Goal: Task Accomplishment & Management: Manage account settings

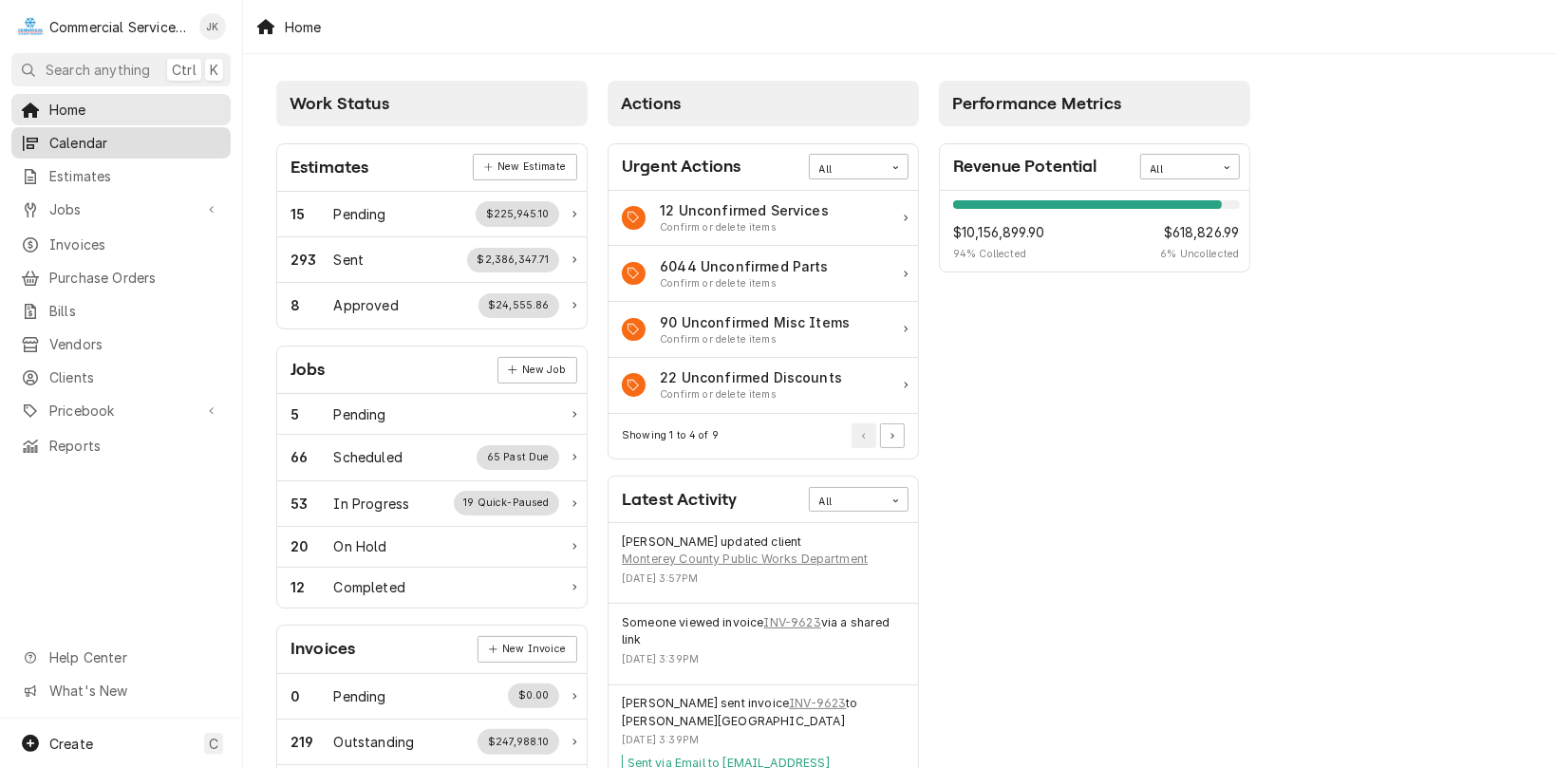
click at [99, 133] on span "Calendar" at bounding box center [135, 143] width 172 height 20
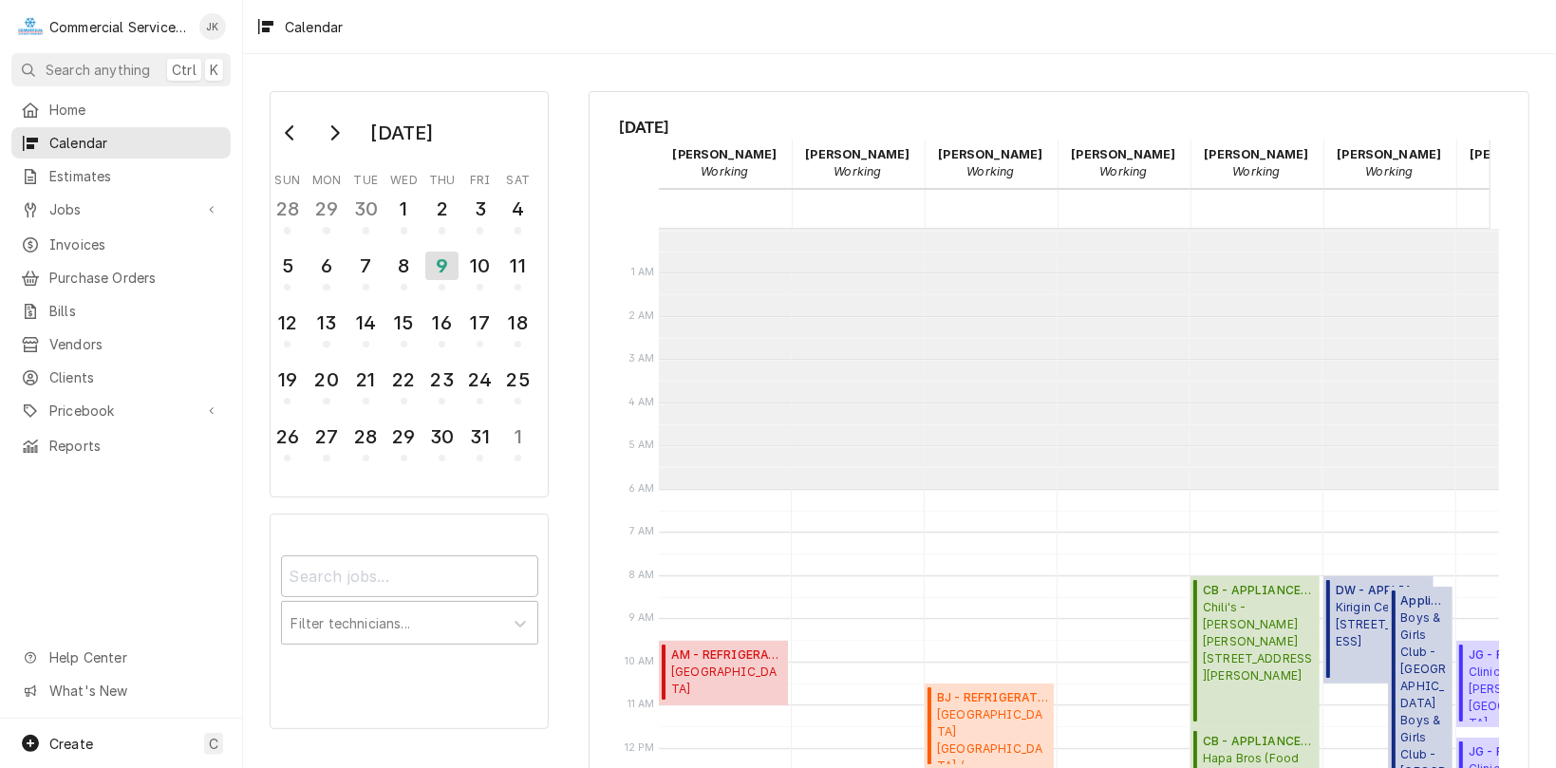
scroll to position [259, 0]
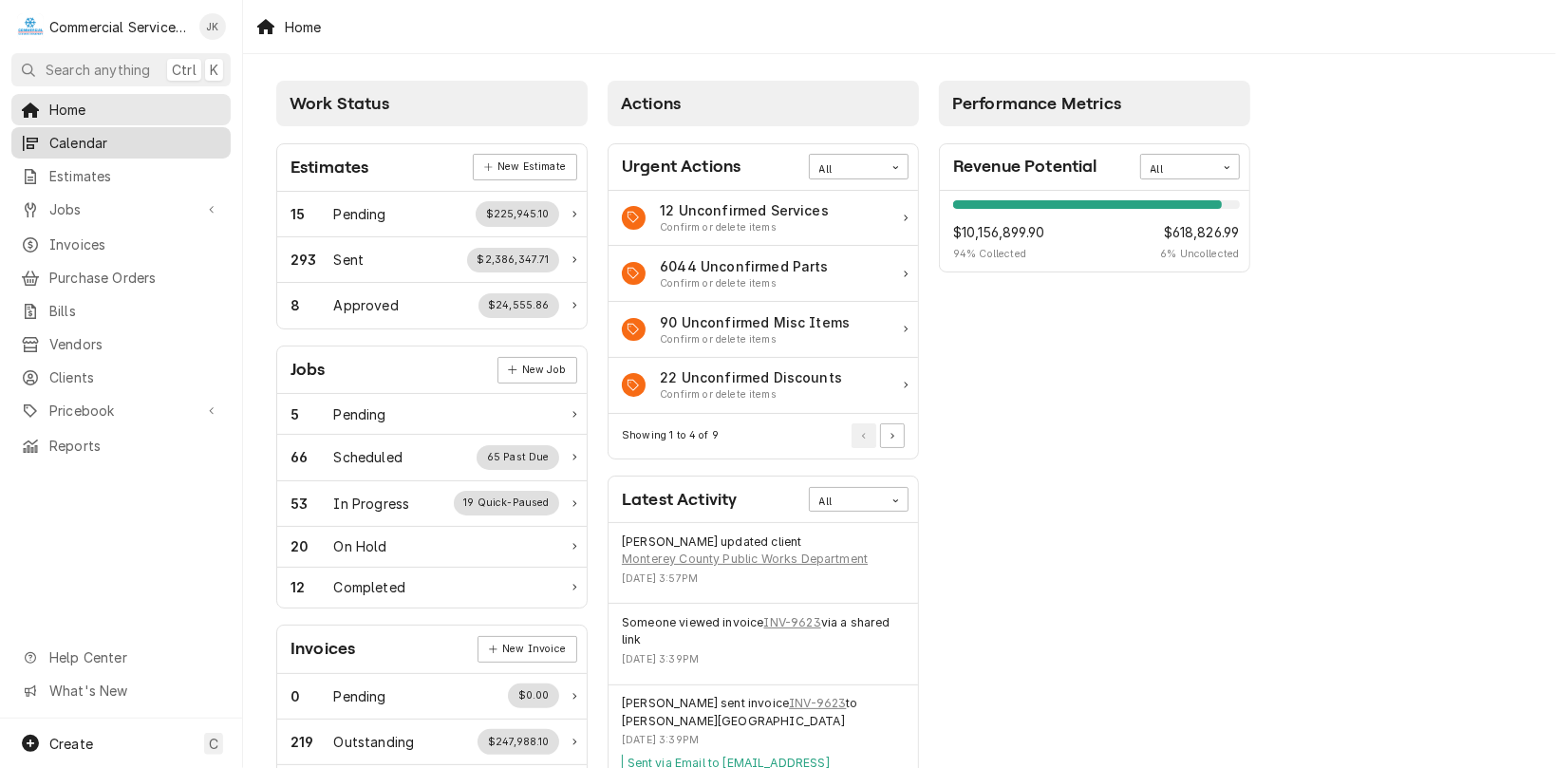
click at [116, 140] on span "Calendar" at bounding box center [135, 143] width 172 height 20
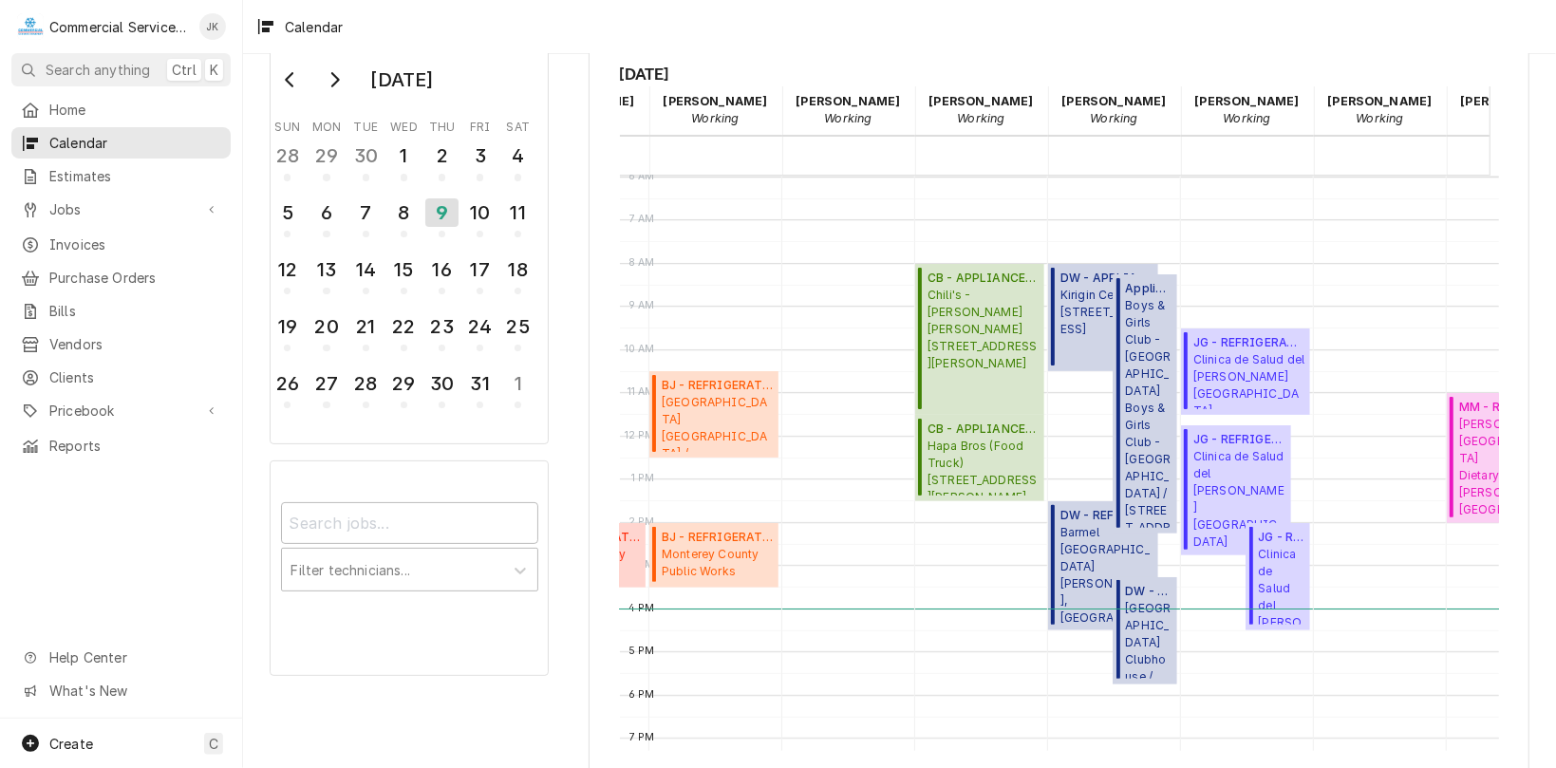
scroll to position [0, 324]
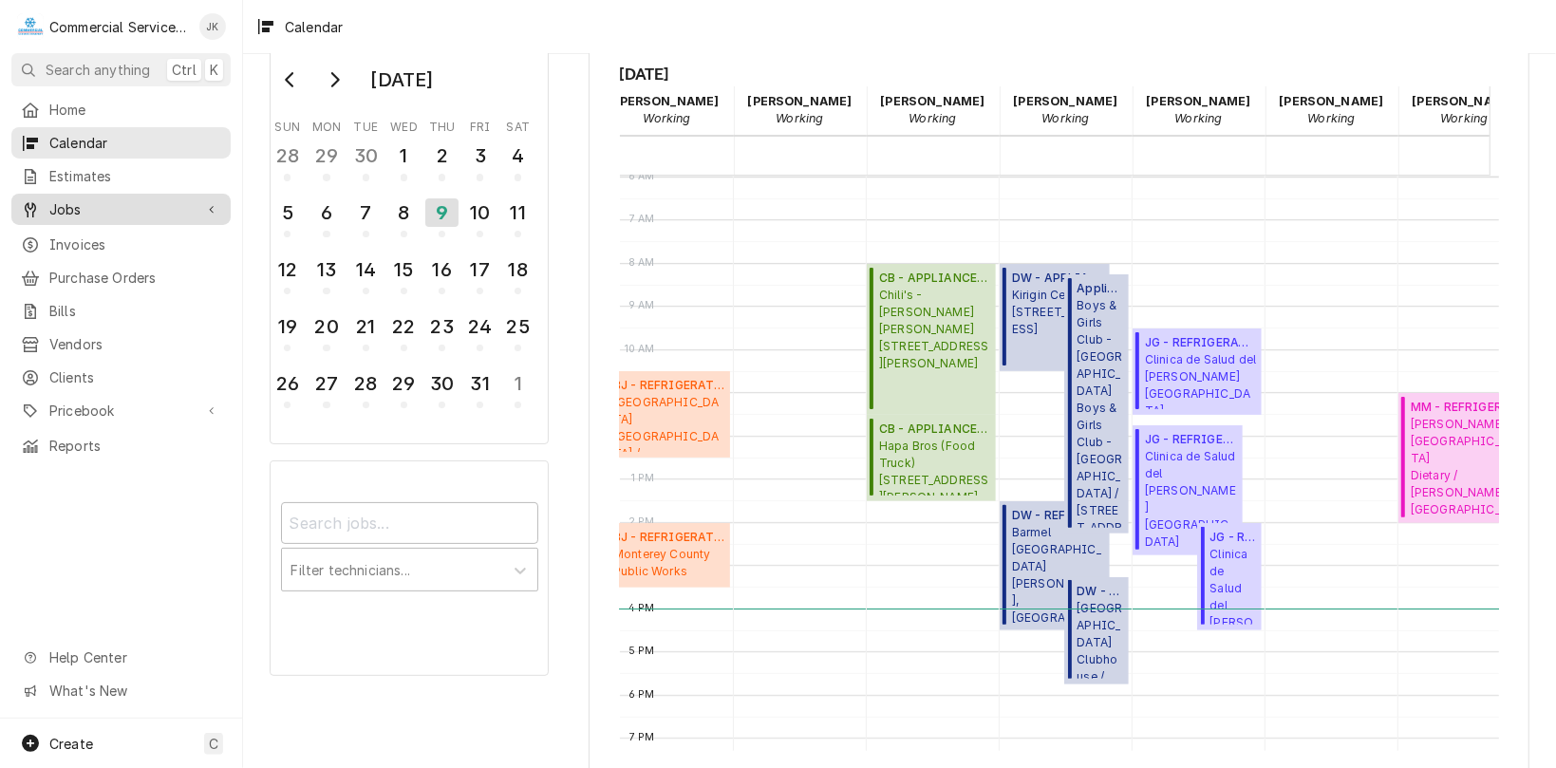
click at [170, 199] on span "Jobs" at bounding box center [120, 209] width 143 height 20
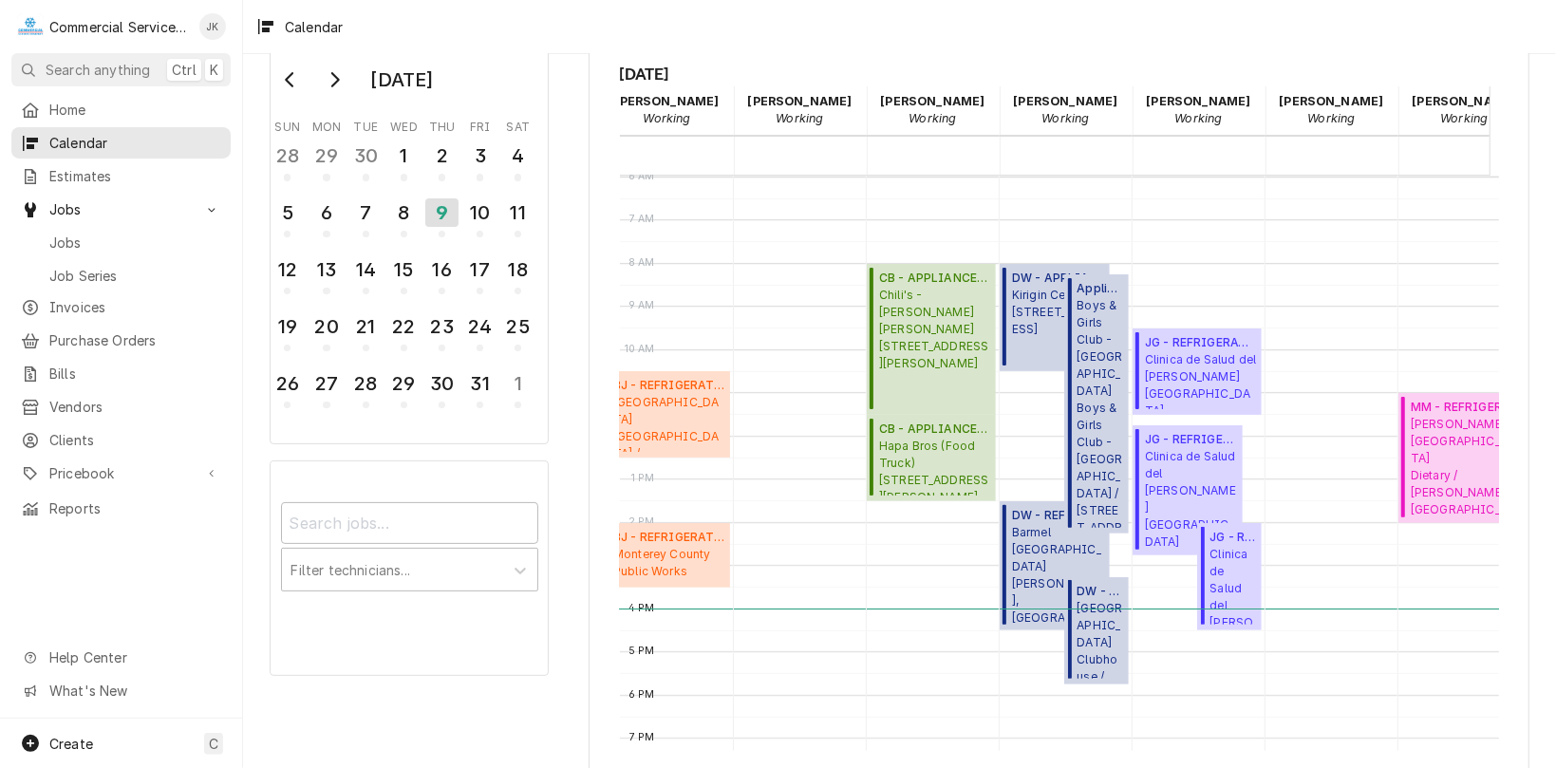
scroll to position [0, 0]
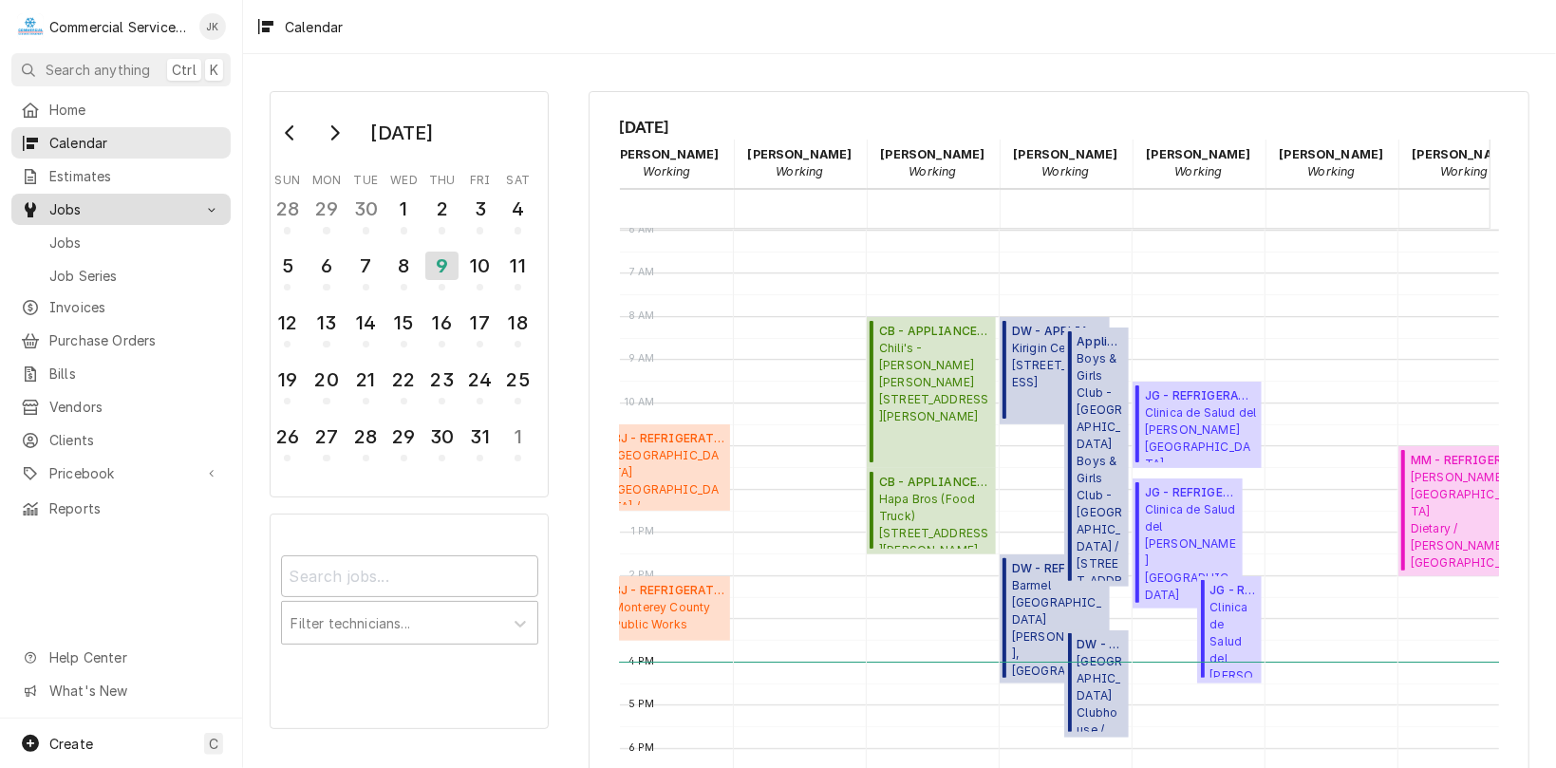
click at [144, 199] on span "Jobs" at bounding box center [120, 209] width 143 height 20
click at [97, 233] on span "Jobs" at bounding box center [135, 243] width 172 height 20
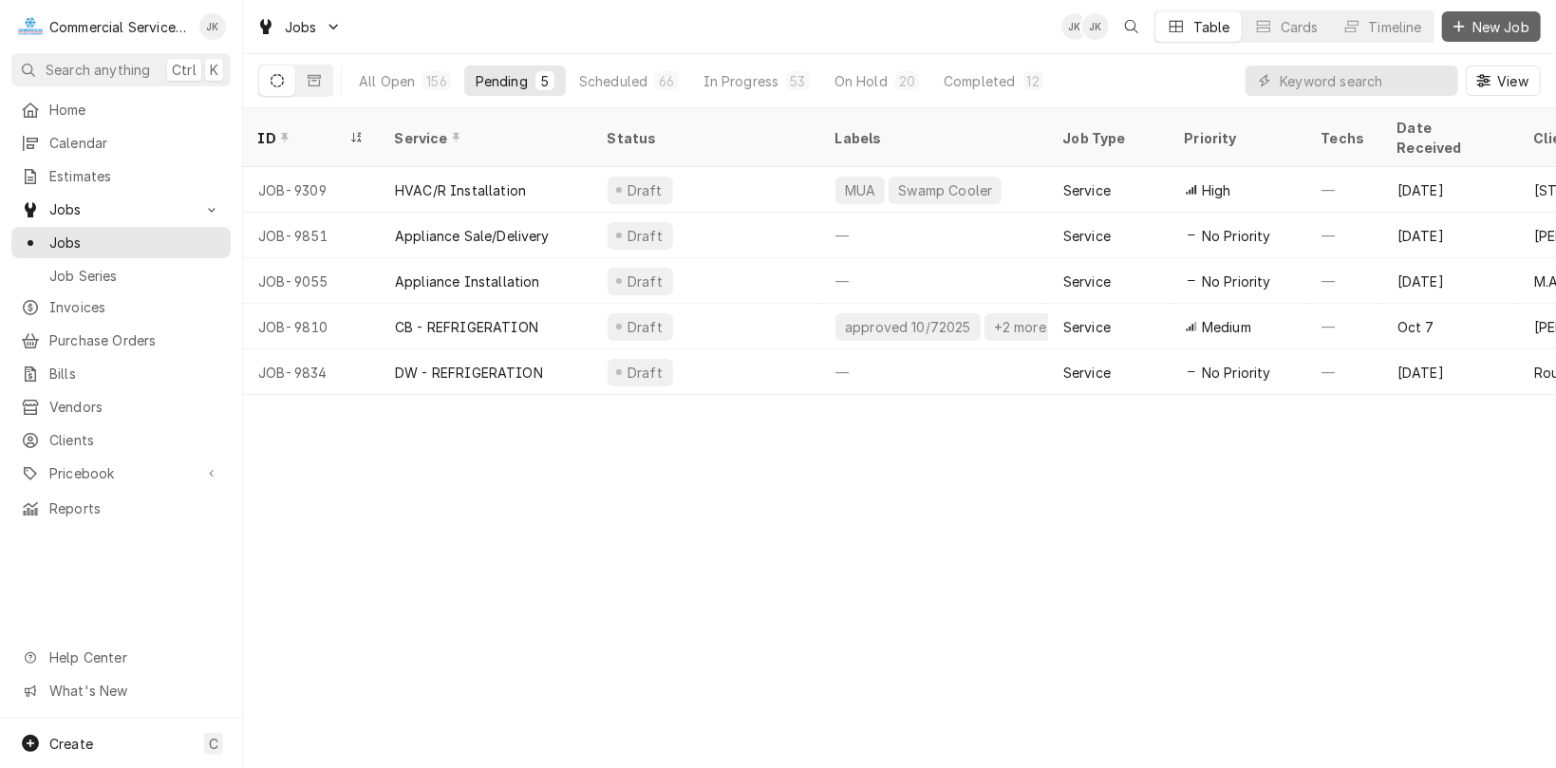
click at [1505, 19] on span "New Job" at bounding box center [1501, 27] width 65 height 20
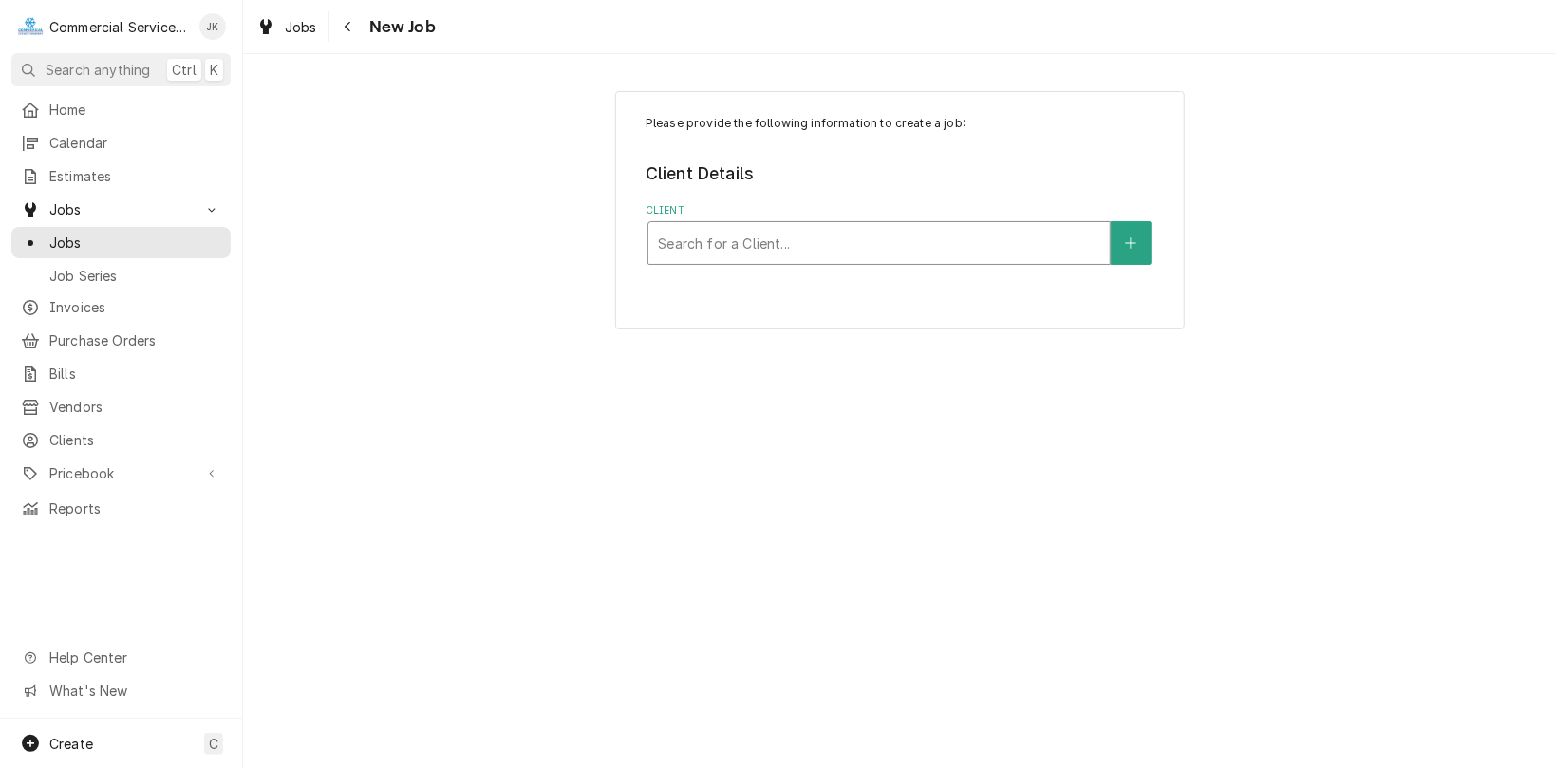
click at [676, 246] on div "Client" at bounding box center [879, 243] width 443 height 34
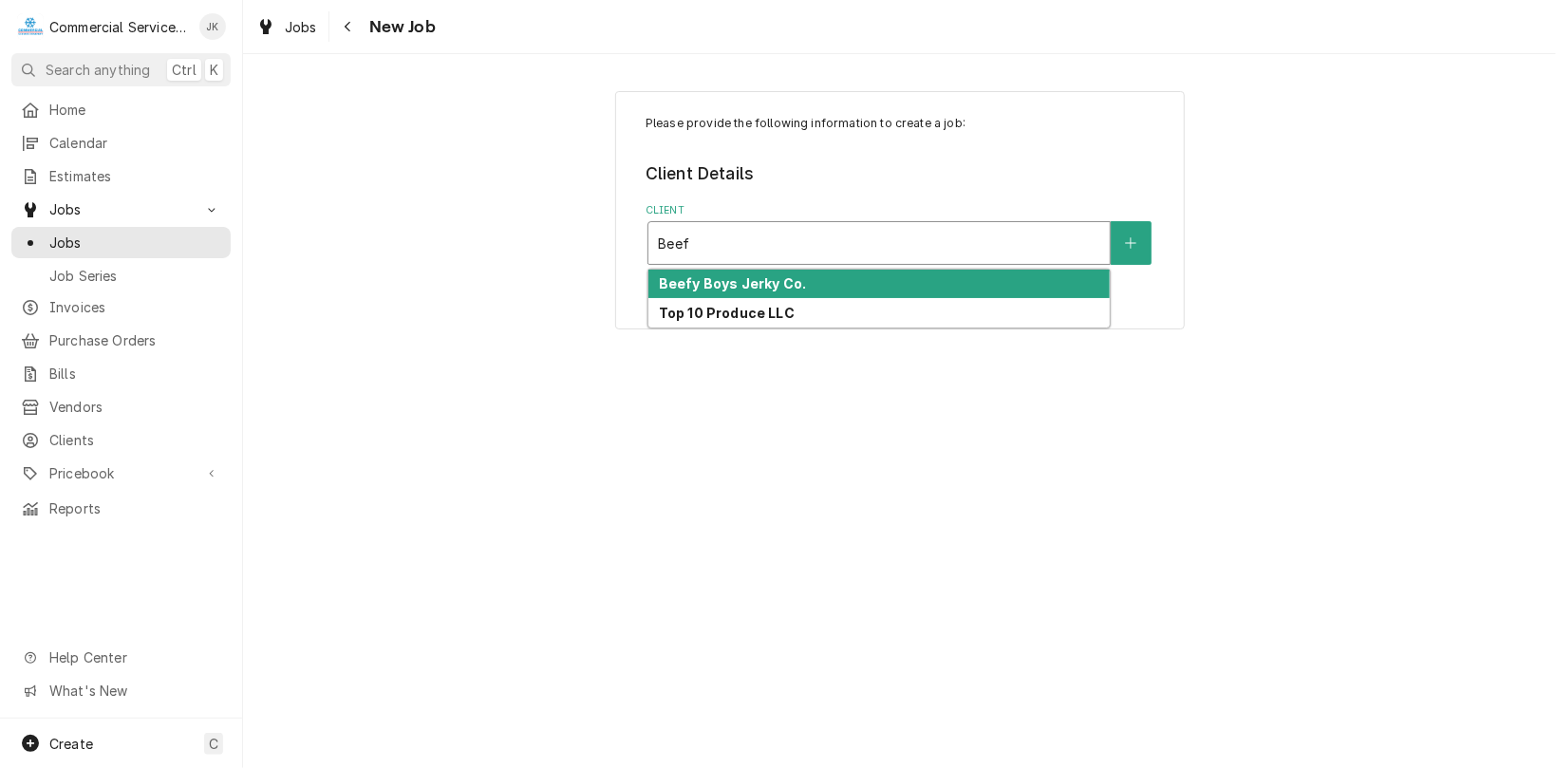
type input "Beefy"
click at [723, 285] on strong "Beefy Boys Jerky Co." at bounding box center [732, 283] width 147 height 16
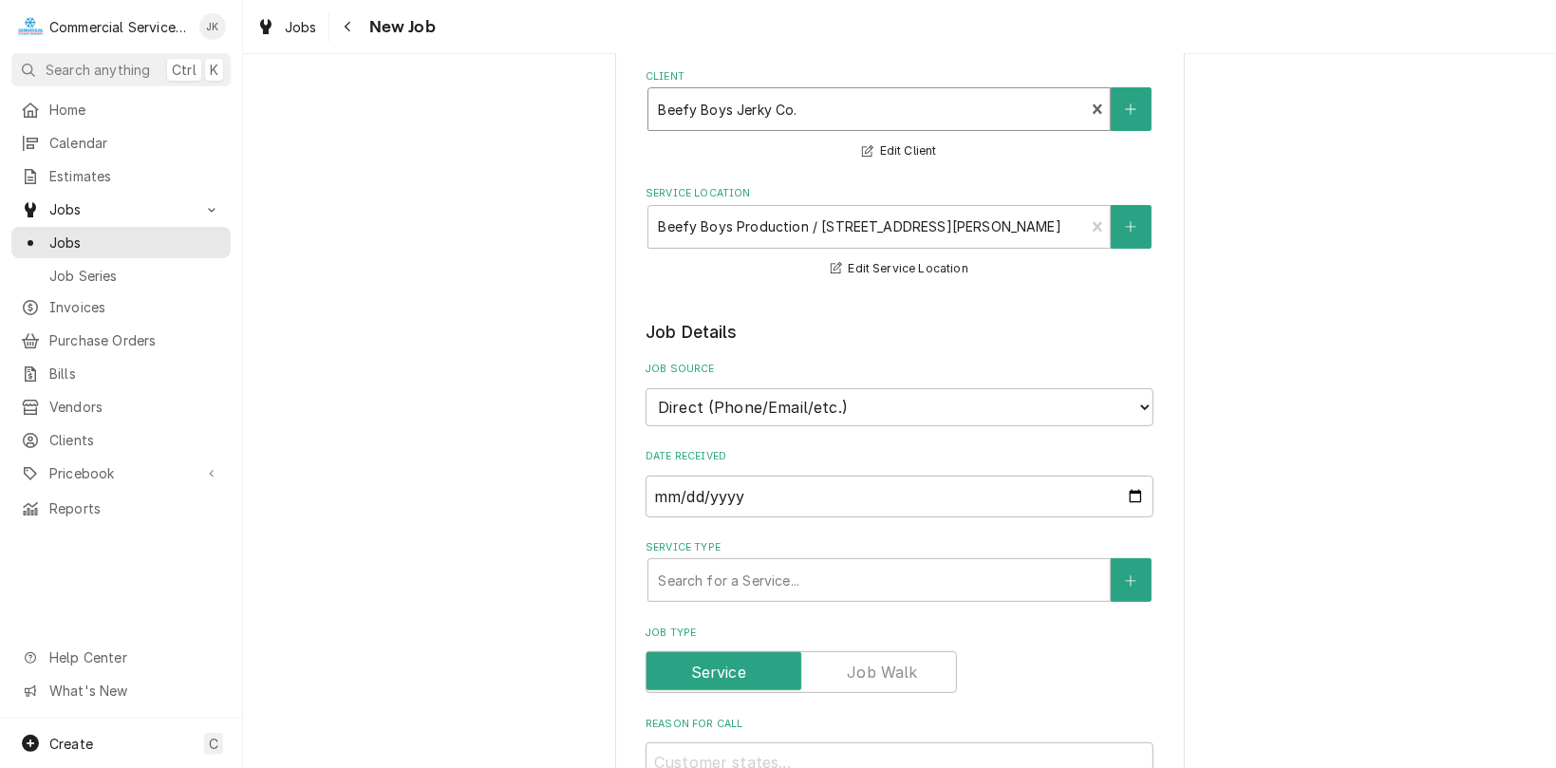
scroll to position [158, 0]
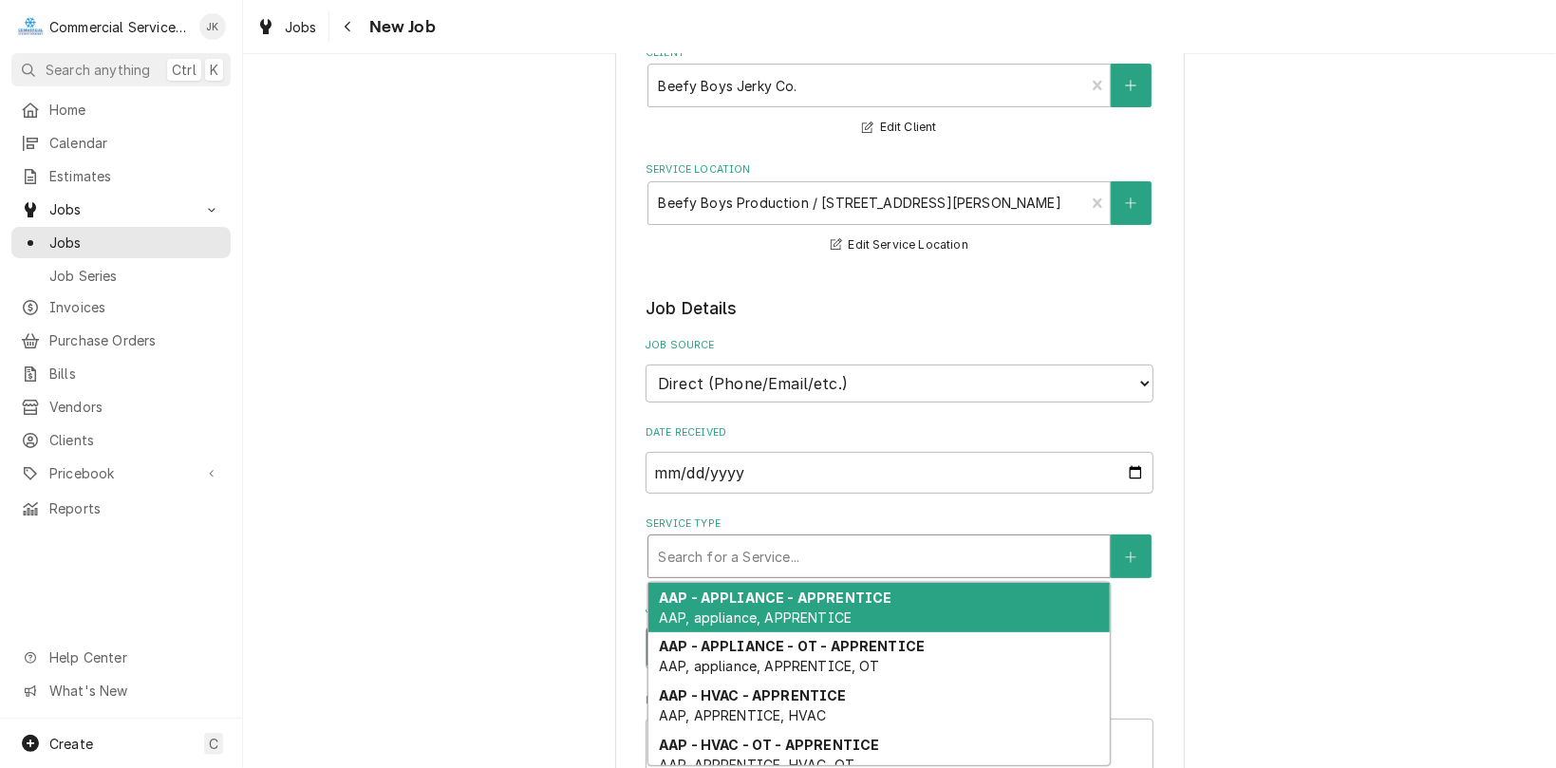
click at [741, 551] on div "Service Type" at bounding box center [879, 556] width 443 height 34
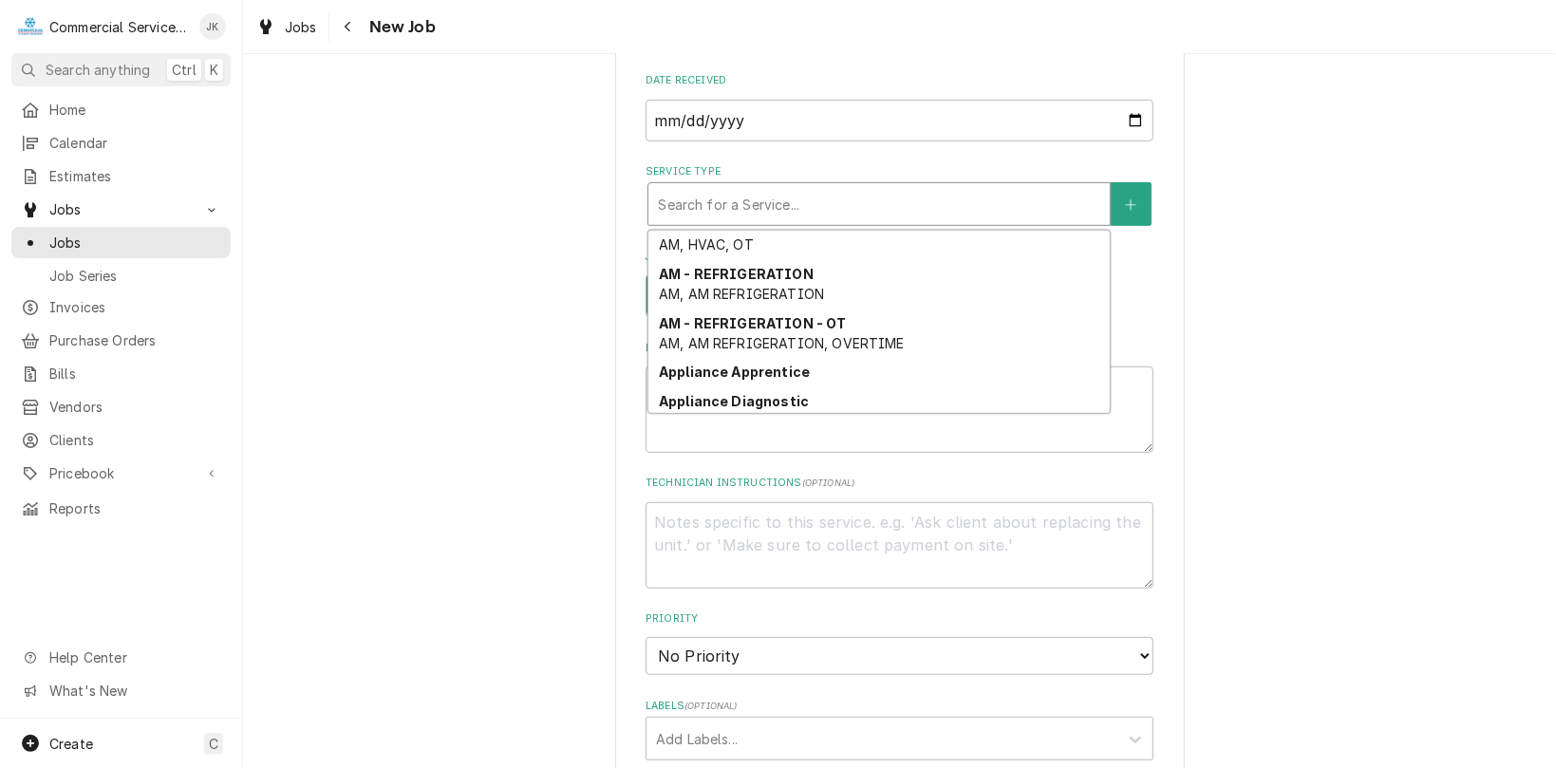
scroll to position [468, 0]
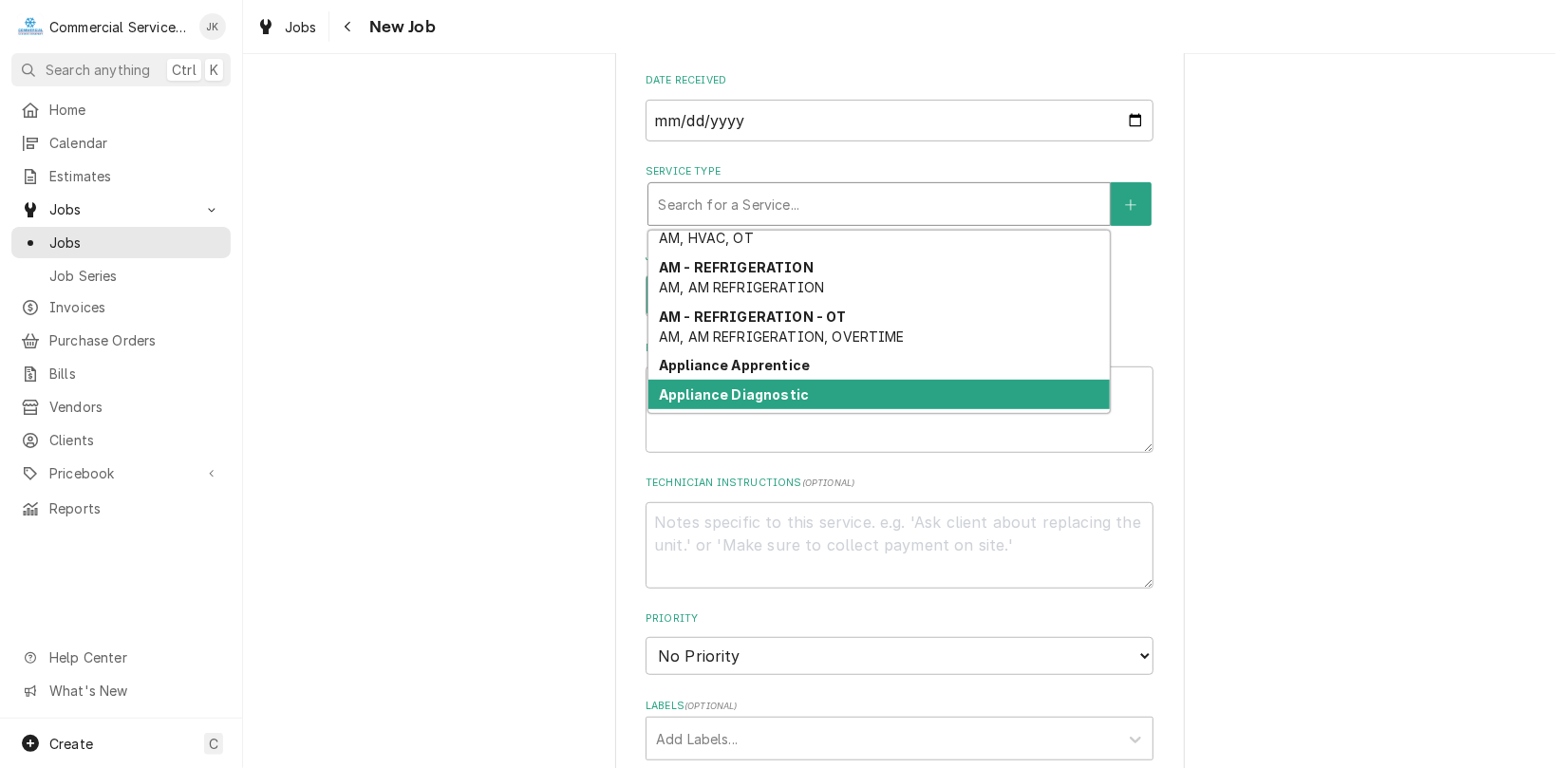
click at [746, 393] on strong "Appliance Diagnostic" at bounding box center [734, 395] width 150 height 16
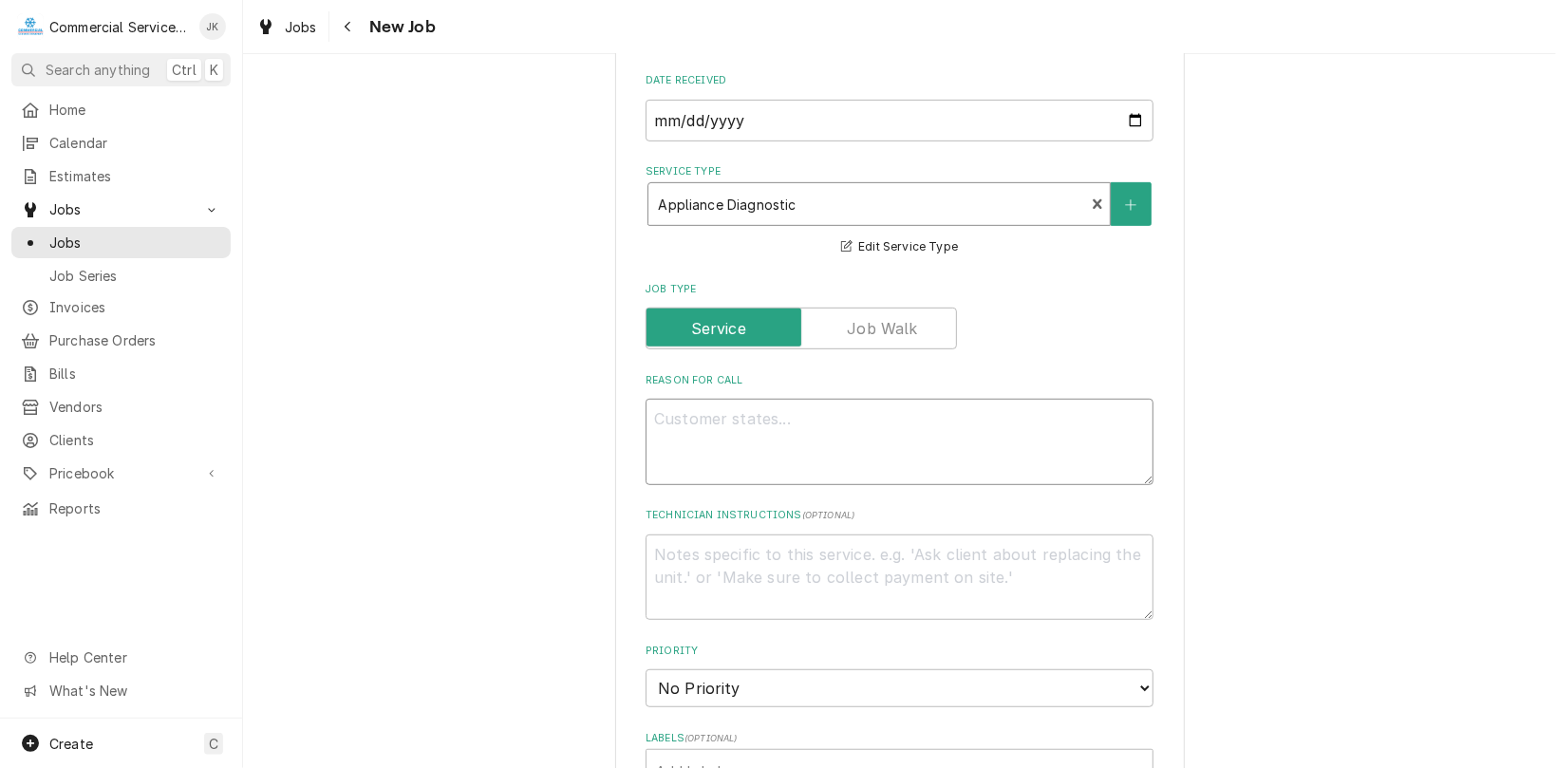
click at [665, 419] on textarea "Reason For Call" at bounding box center [900, 442] width 508 height 86
type textarea "x"
type textarea "E"
type textarea "x"
type textarea "El"
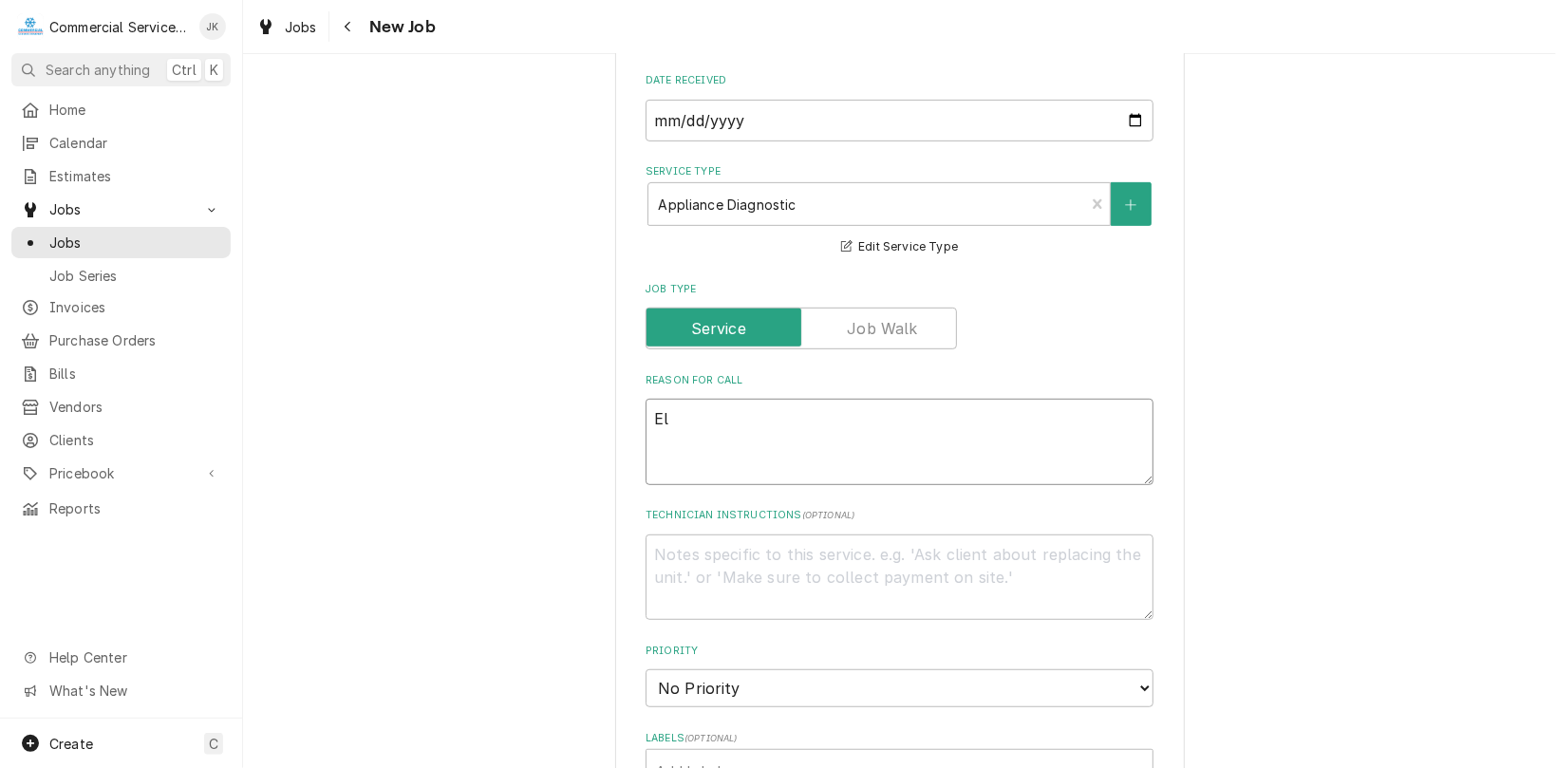
type textarea "x"
type textarea "Ele"
type textarea "x"
type textarea "Elec"
type textarea "x"
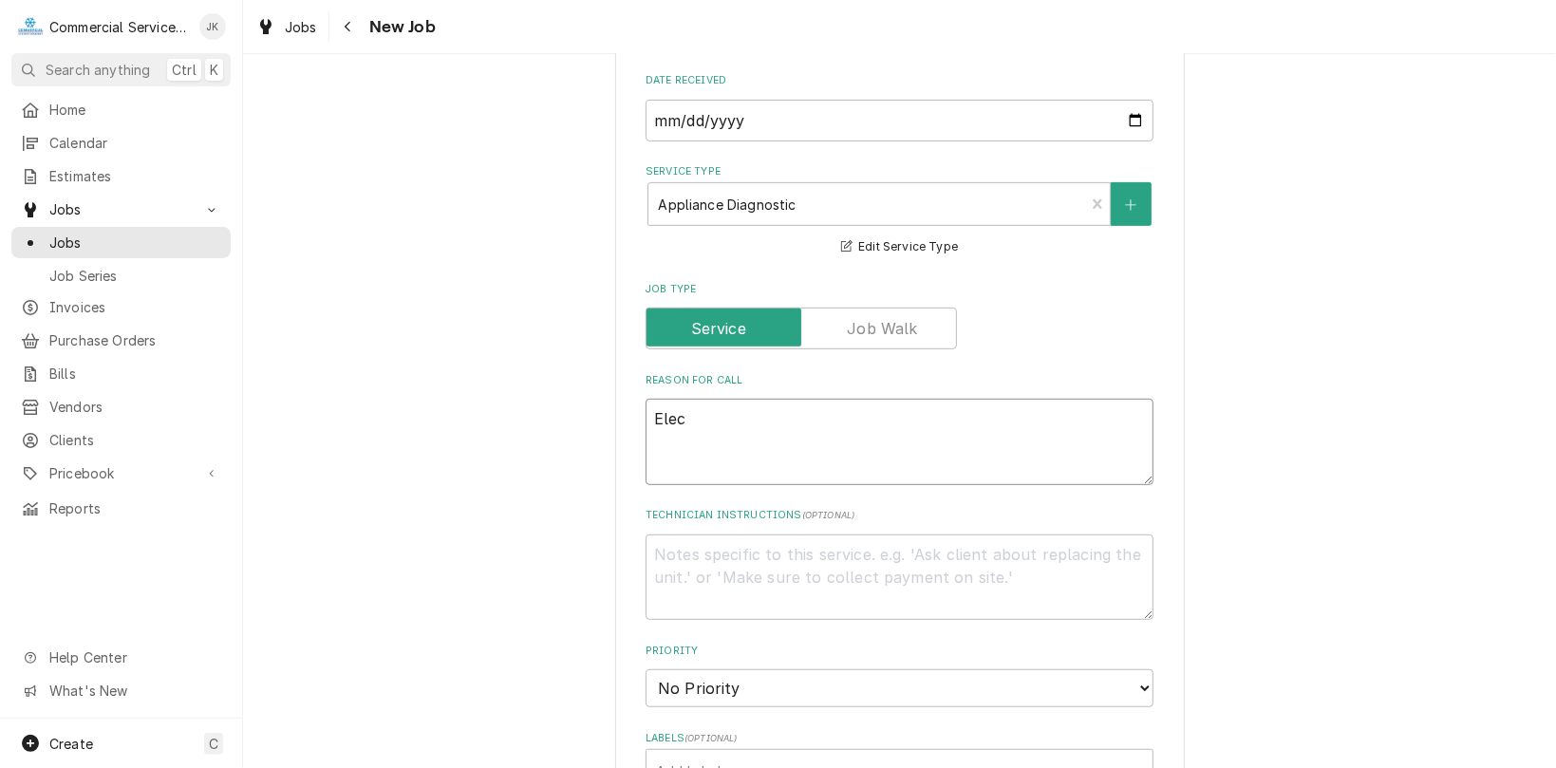
type textarea "Elect"
type textarea "x"
type textarea "Electr"
type textarea "x"
type textarea "Electri"
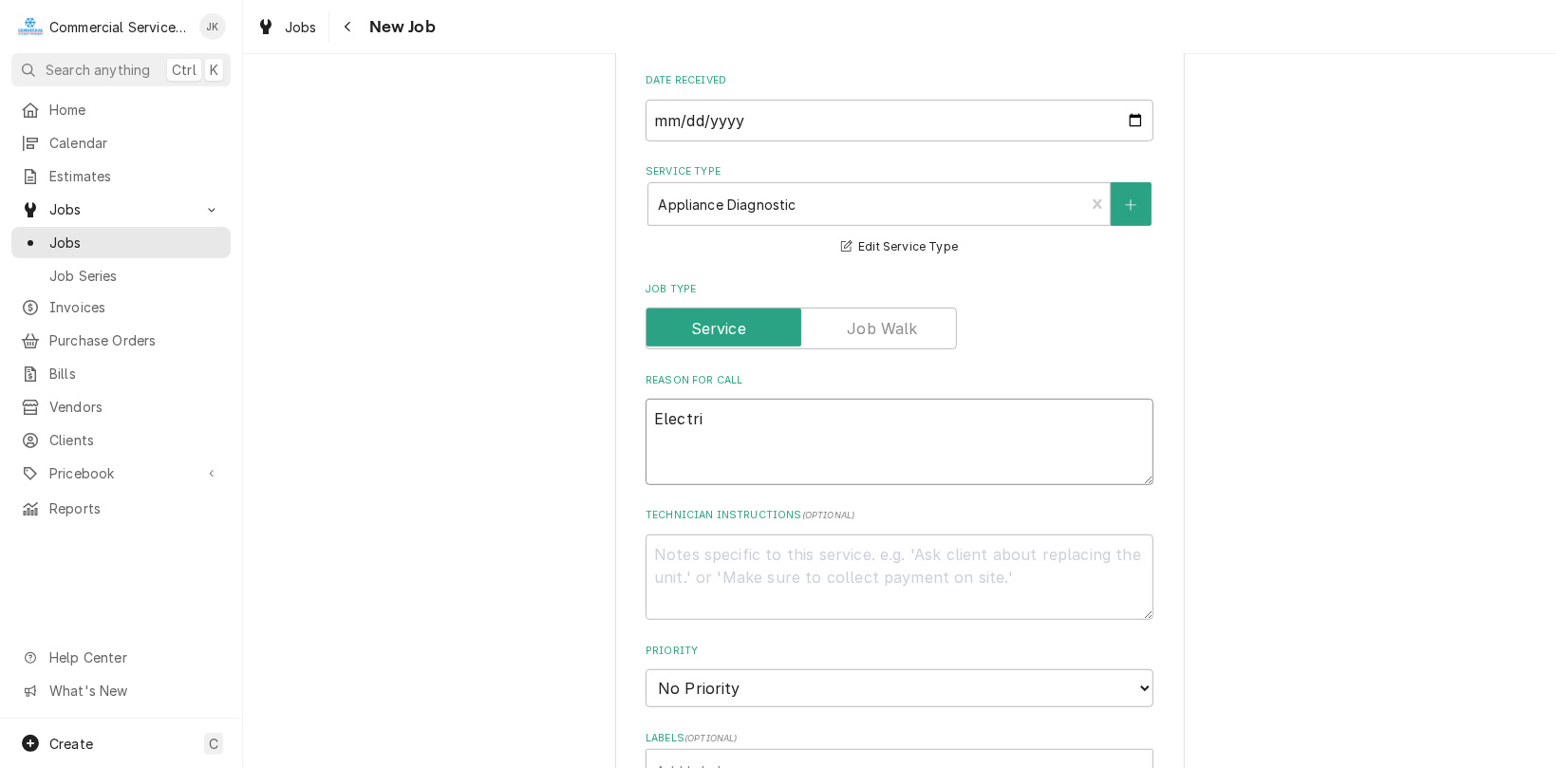
type textarea "x"
type textarea "Electric"
type textarea "x"
type textarea "Electric"
type textarea "x"
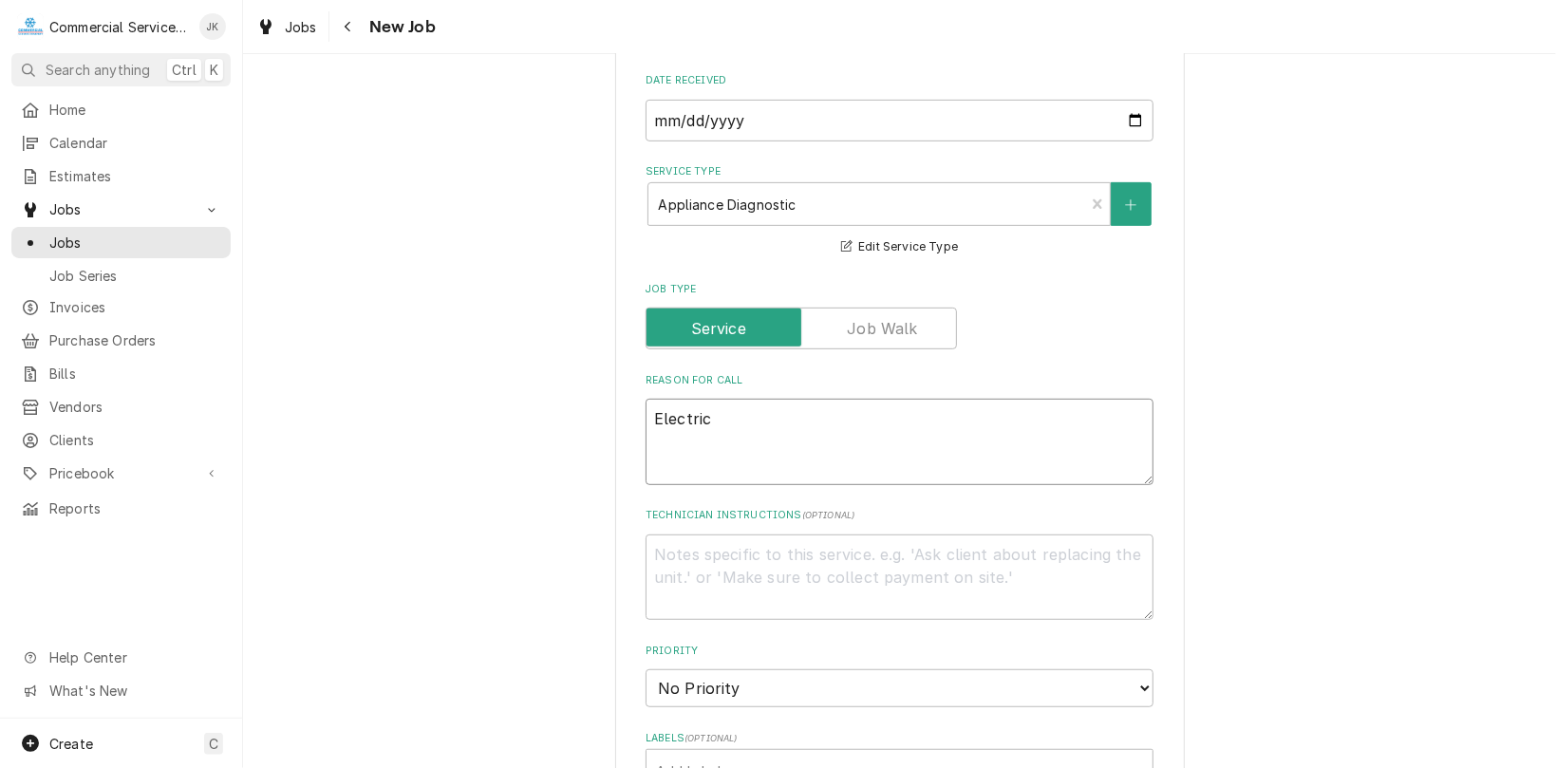
type textarea "Electric o"
type textarea "x"
type textarea "Electric ov"
type textarea "x"
type textarea "Electric ove"
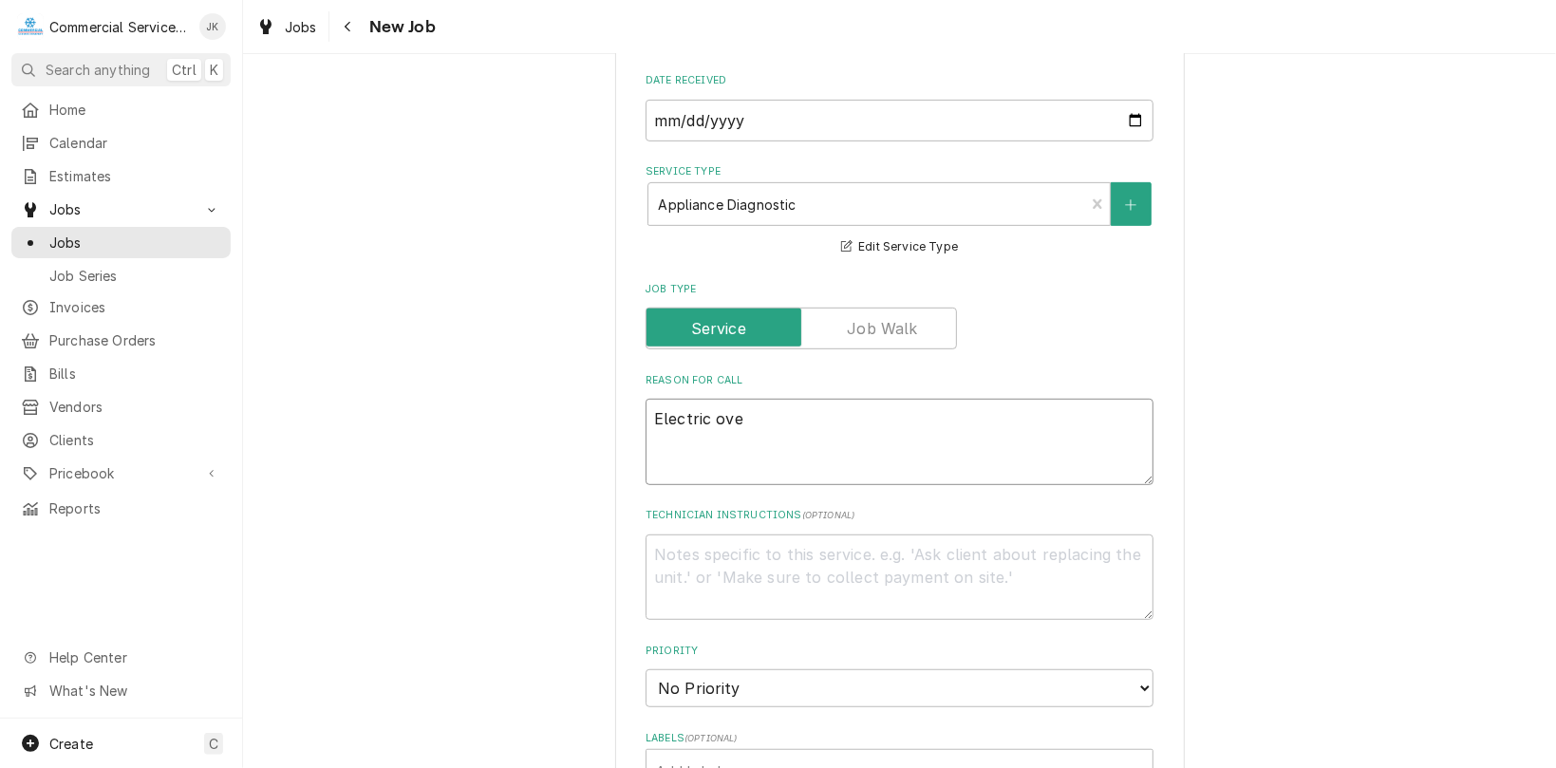
type textarea "x"
type textarea "Electric oven"
type textarea "x"
type textarea "Electric oven"
type textarea "x"
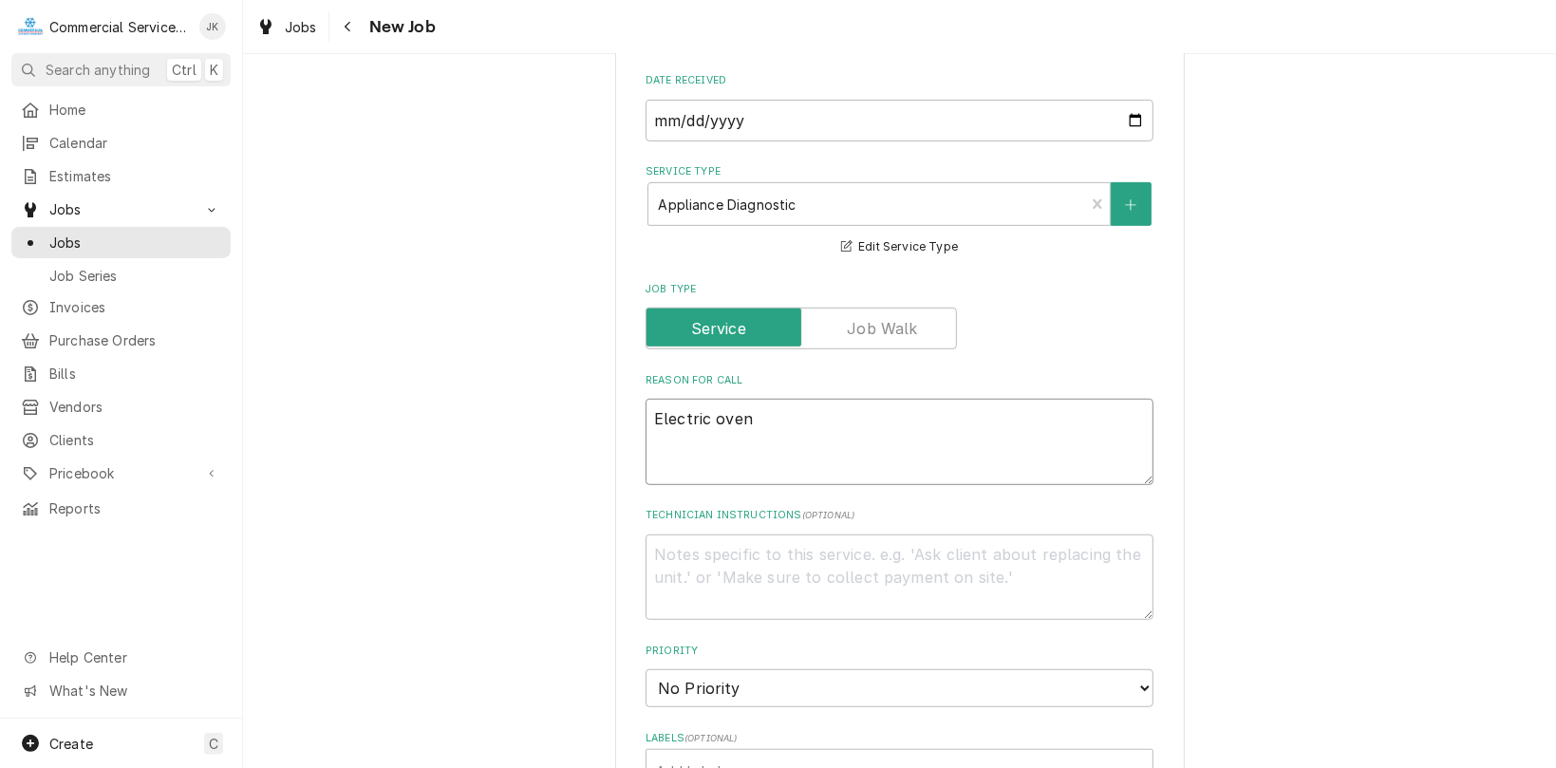
type textarea "Electric oven s"
type textarea "x"
type textarea "Electric oven sm"
type textarea "x"
type textarea "Electric oven smo"
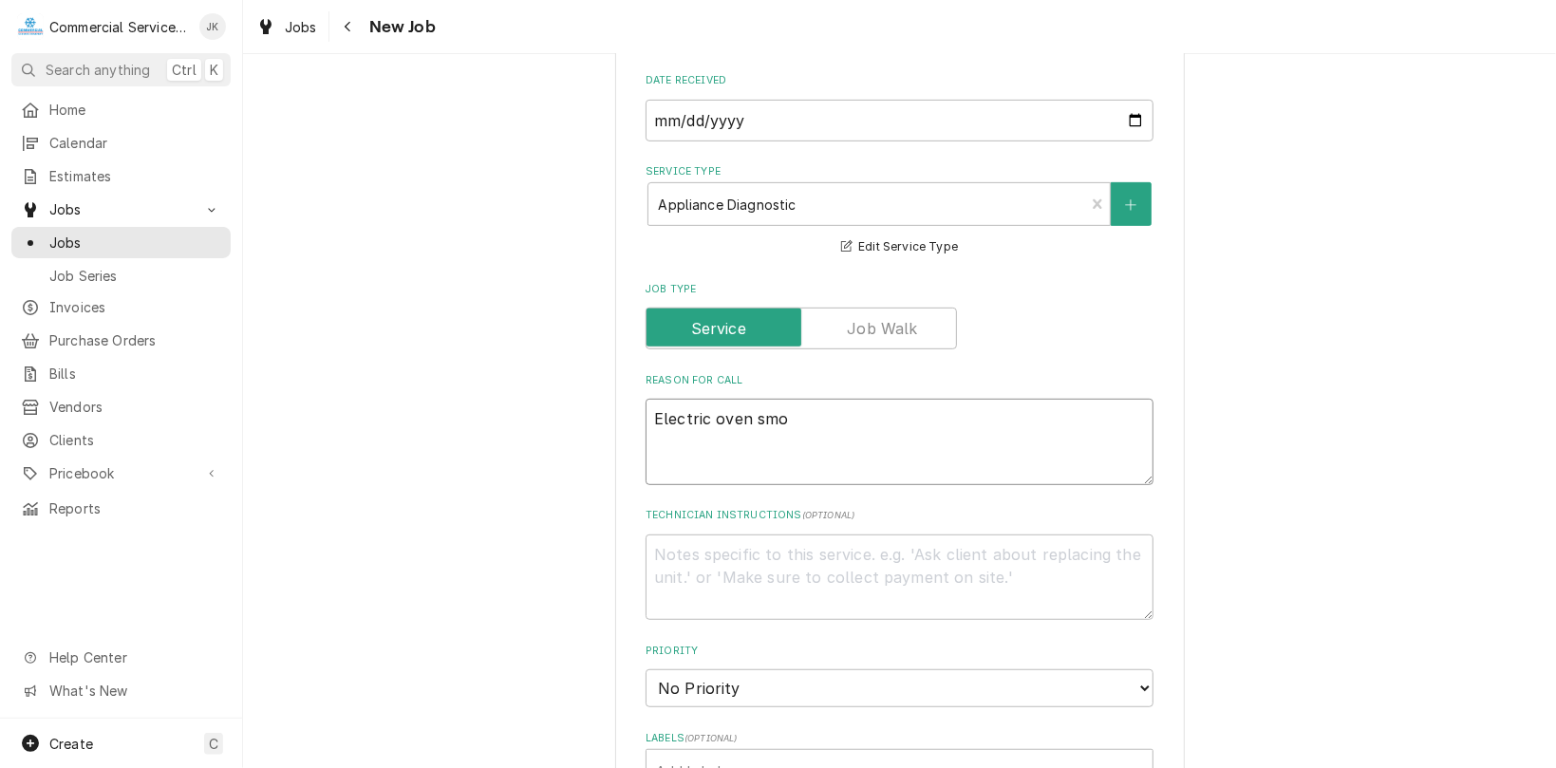
type textarea "x"
type textarea "Electric oven smok"
type textarea "x"
type textarea "Electric oven smoki"
type textarea "x"
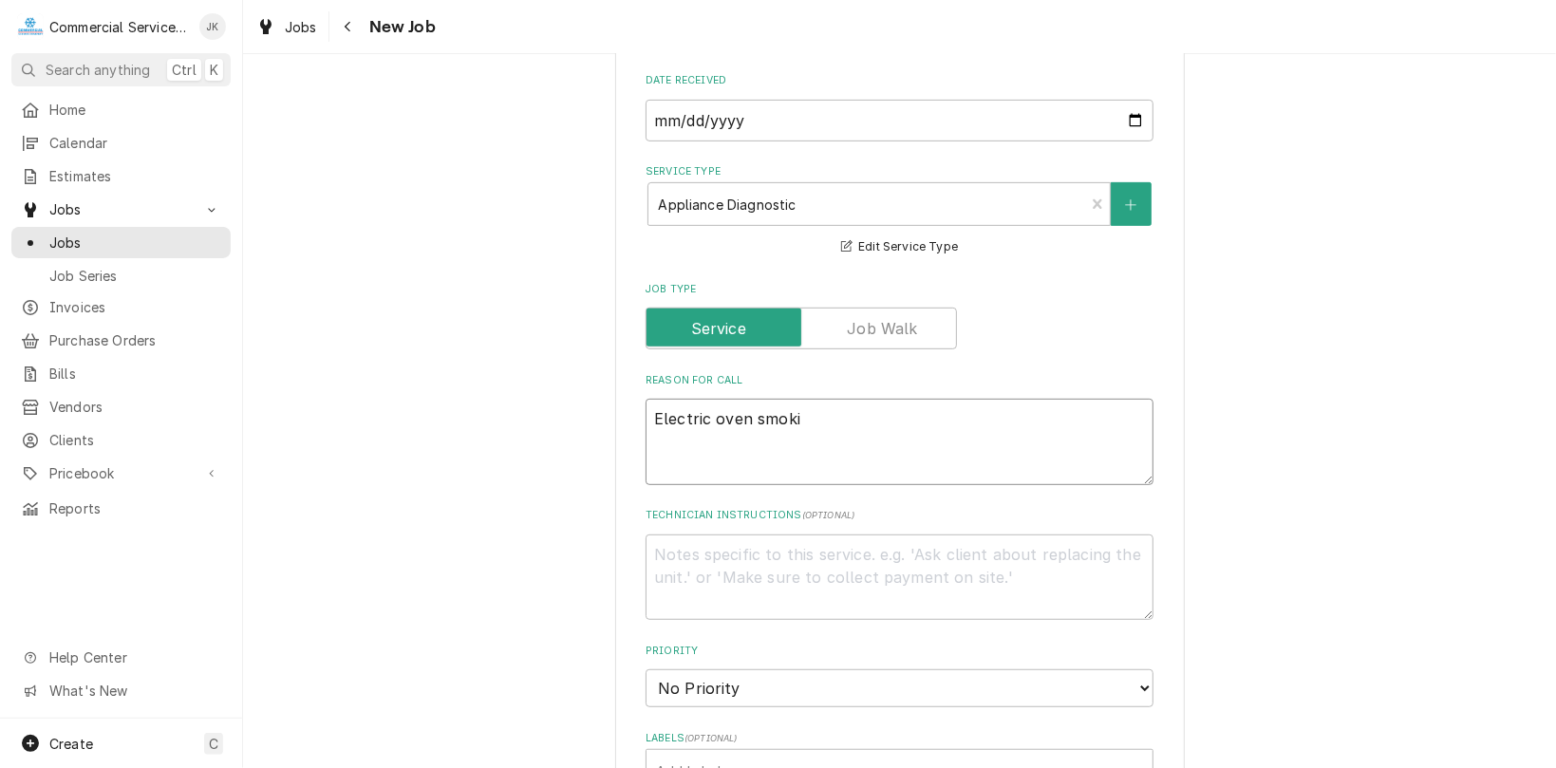
type textarea "Electric oven smokin"
type textarea "x"
type textarea "Electric oven smoking"
type textarea "x"
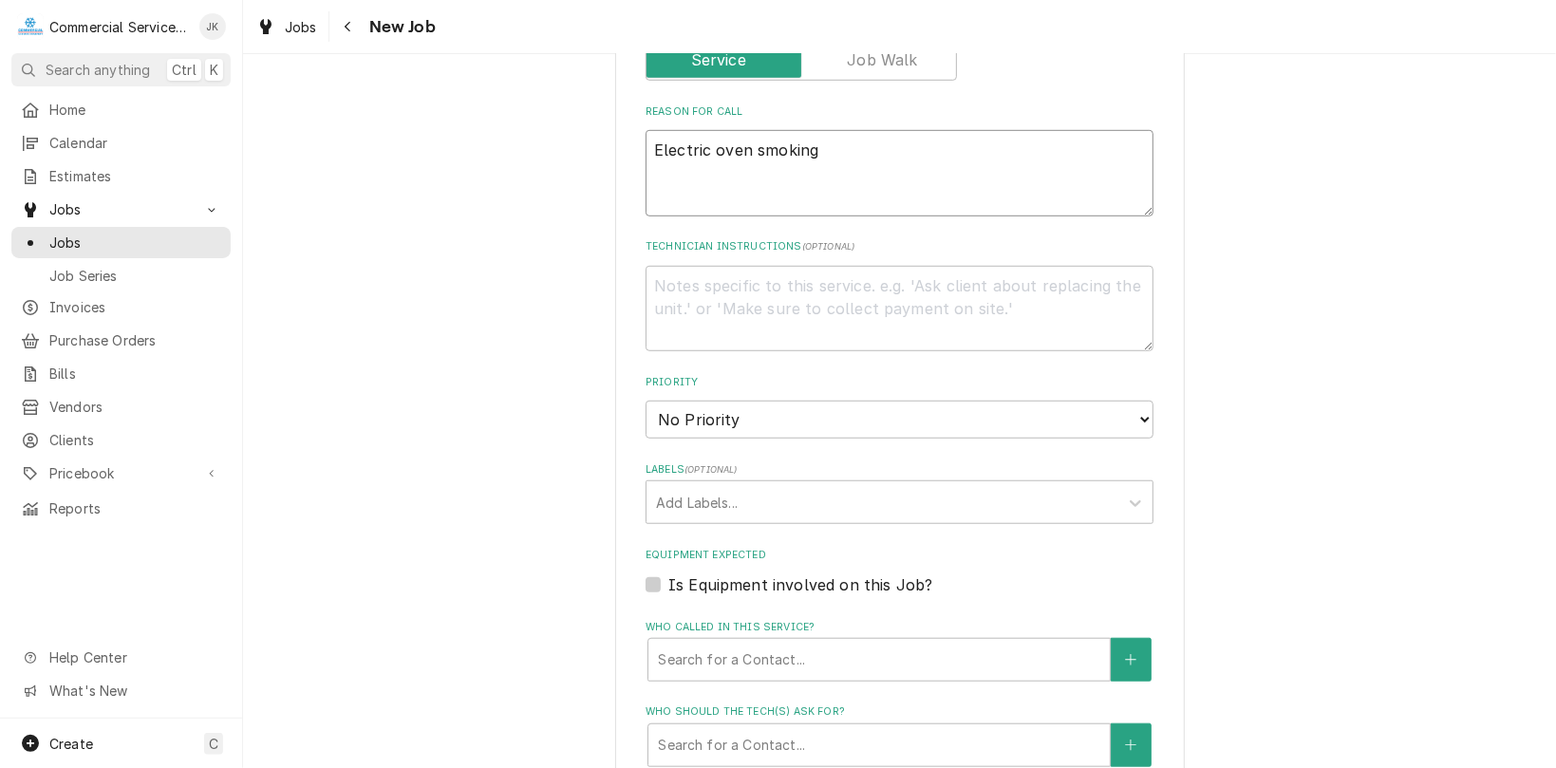
scroll to position [804, 0]
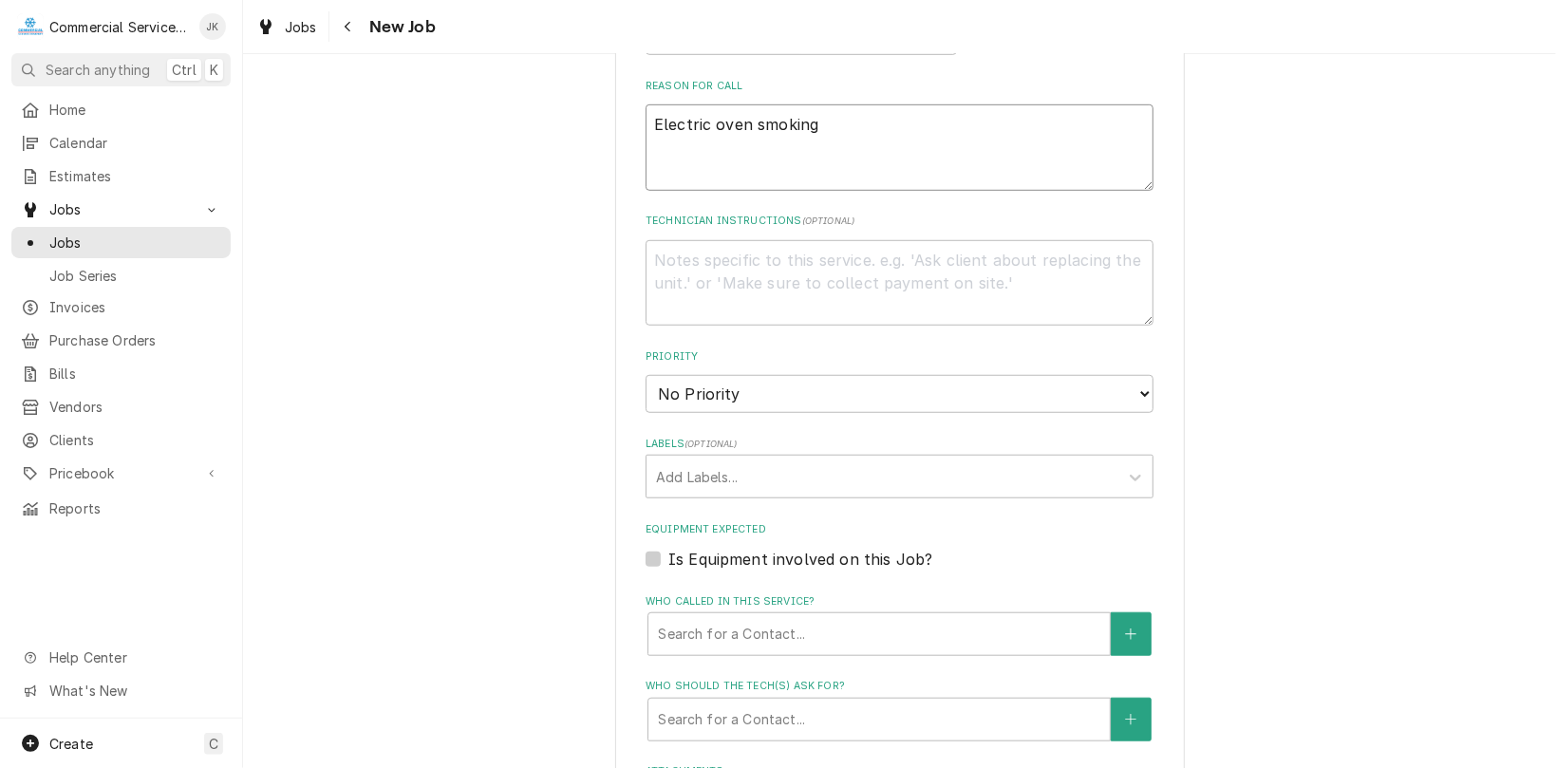
type textarea "Electric oven smoking"
click at [1136, 391] on select "No Priority Urgent High Medium Low" at bounding box center [900, 394] width 508 height 38
select select "2"
click at [646, 375] on select "No Priority Urgent High Medium Low" at bounding box center [900, 394] width 508 height 38
click at [691, 642] on div "Who called in this service?" at bounding box center [879, 634] width 443 height 34
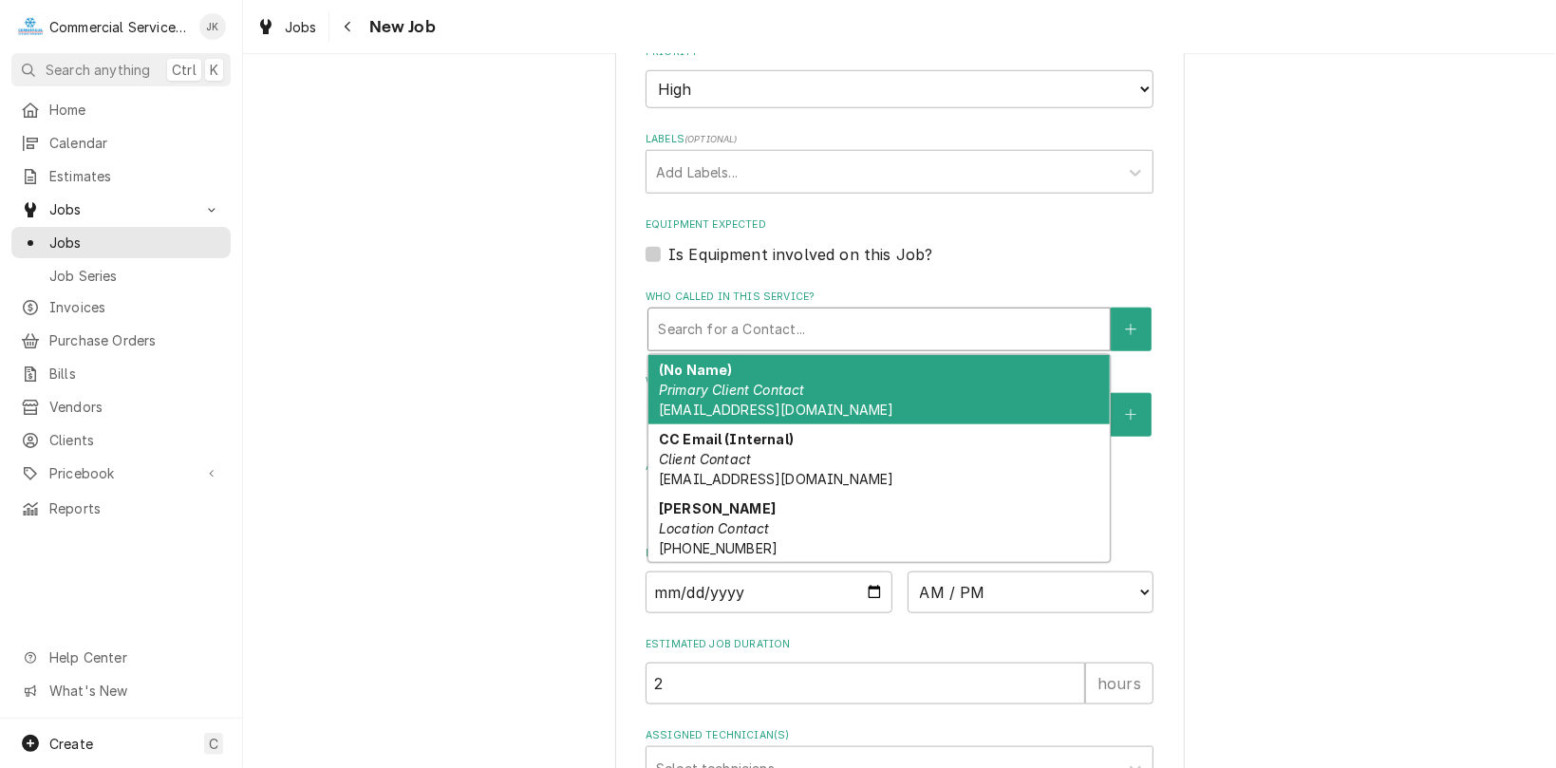
scroll to position [1110, 0]
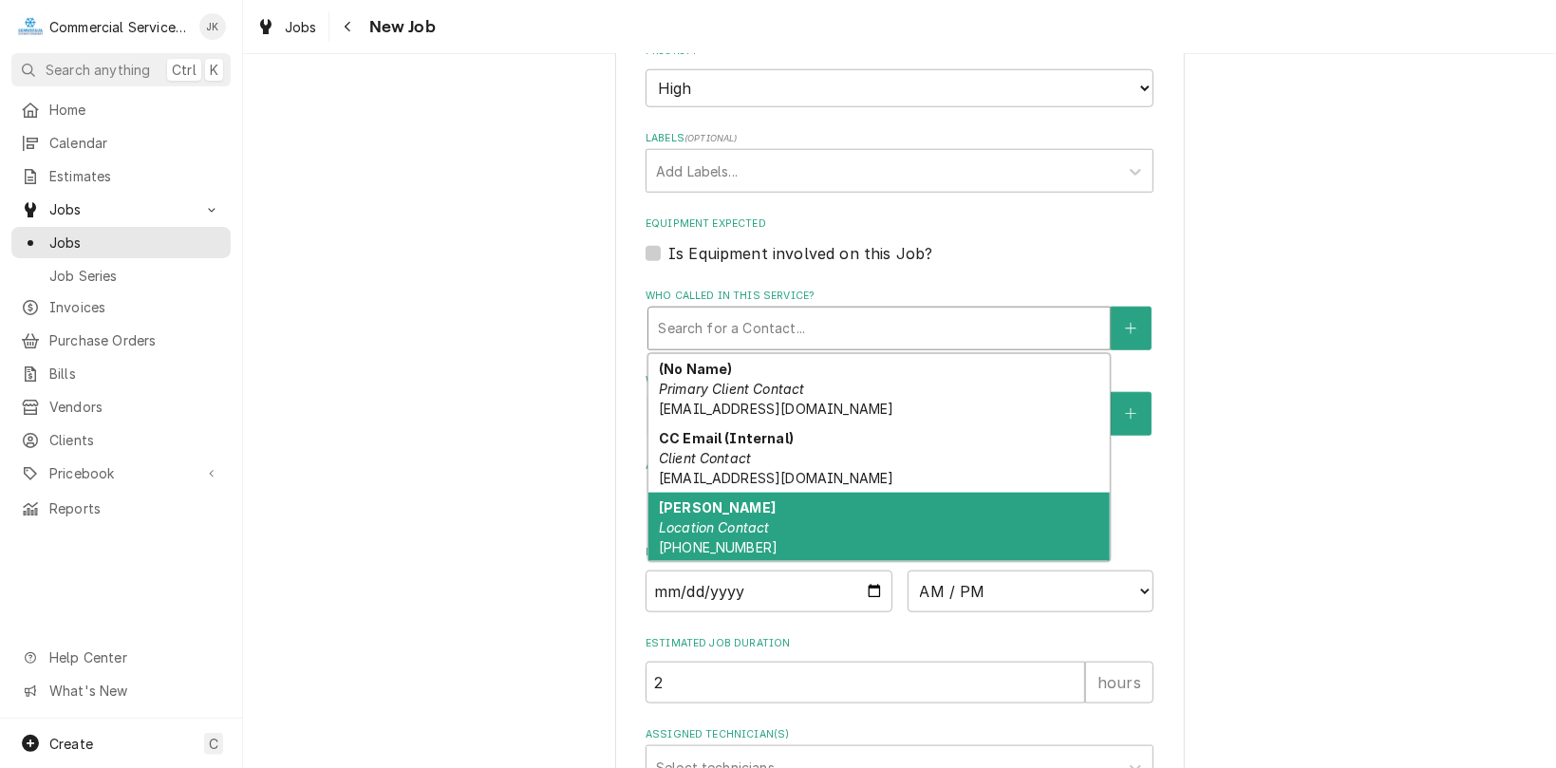
click at [683, 518] on div "John Bailey Location Contact (831) 240-8079" at bounding box center [880, 527] width 462 height 69
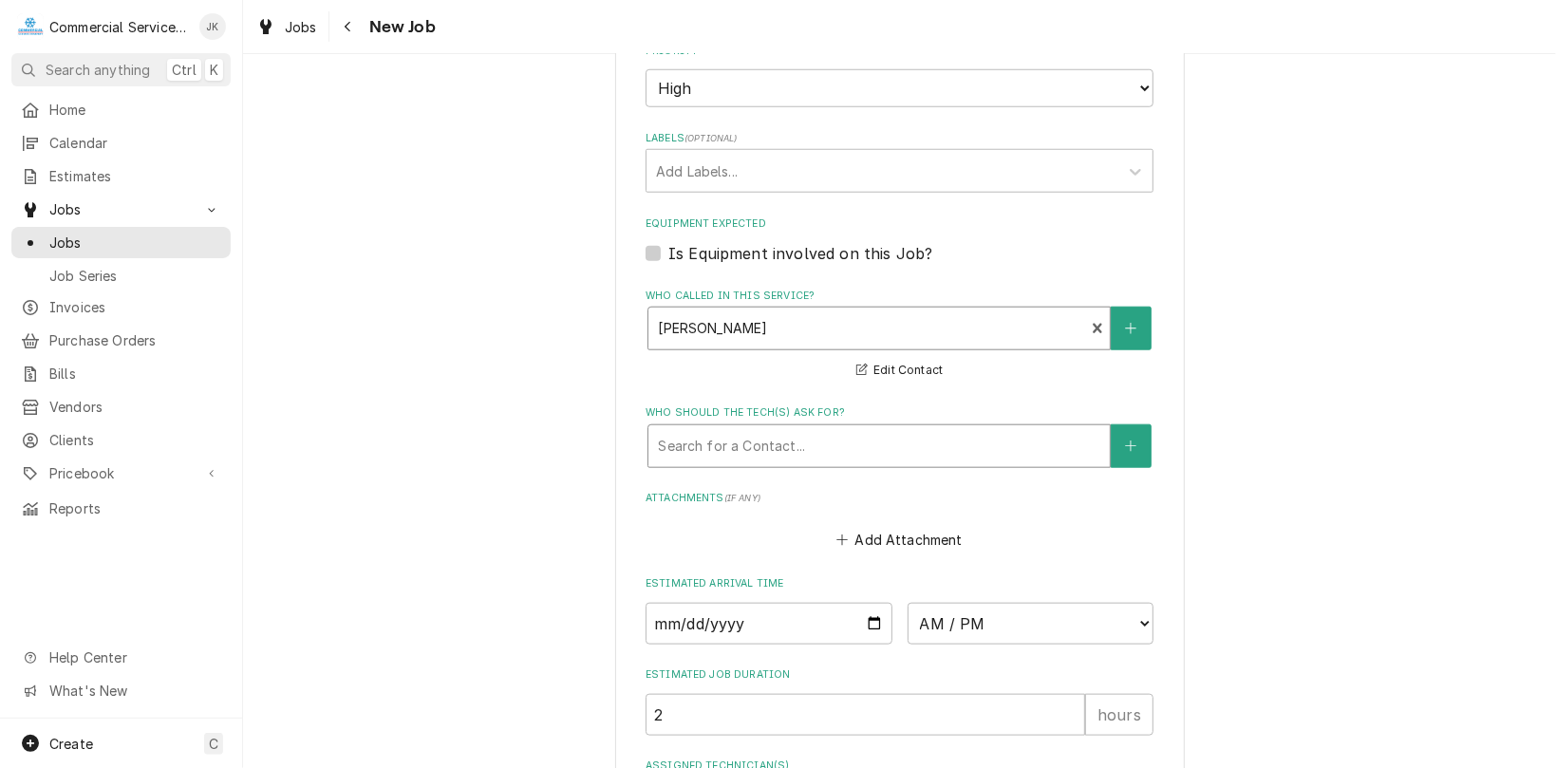
click at [665, 446] on div "Who should the tech(s) ask for?" at bounding box center [879, 446] width 443 height 34
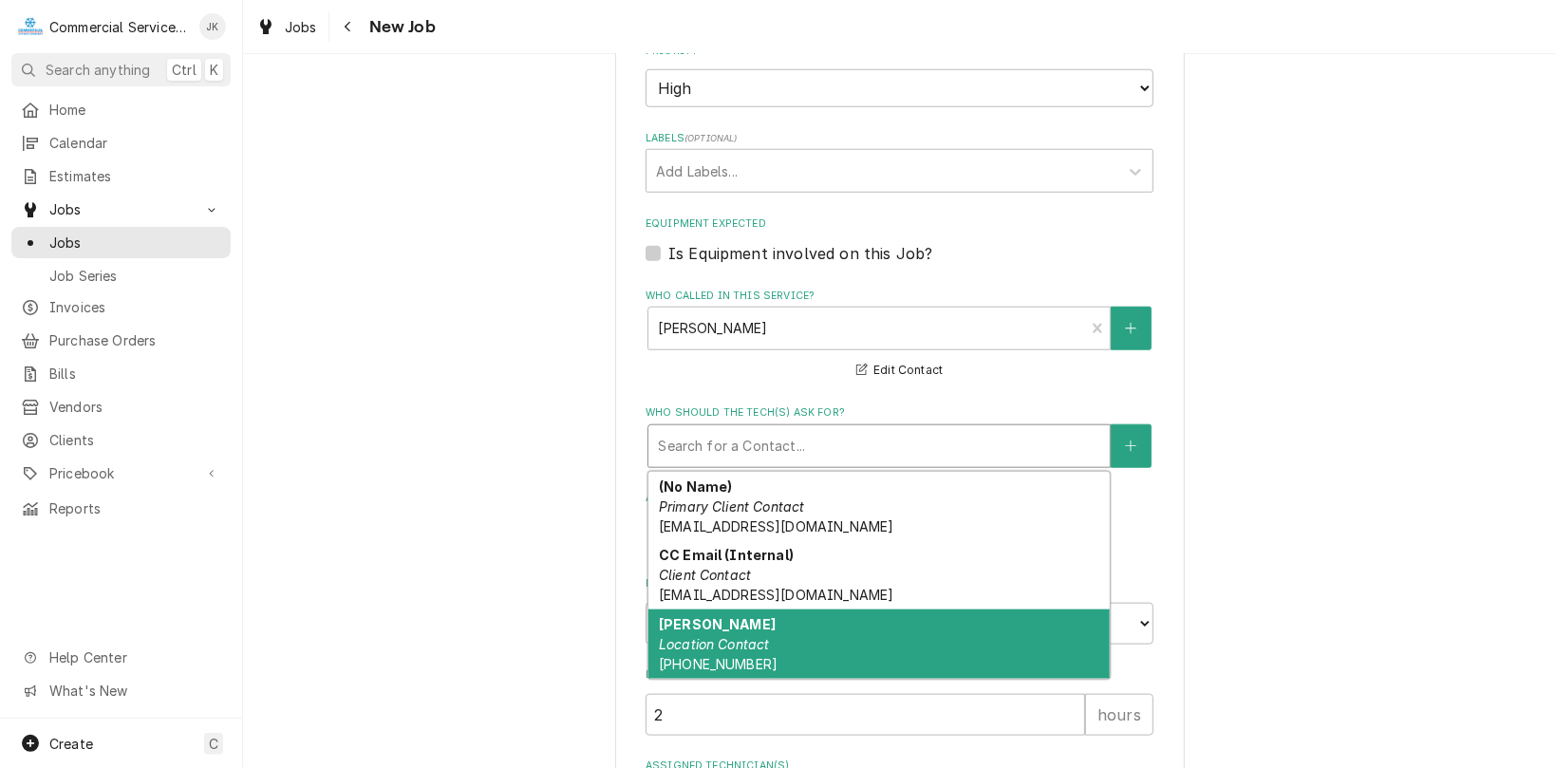
click at [688, 648] on em "Location Contact" at bounding box center [714, 644] width 111 height 16
type textarea "x"
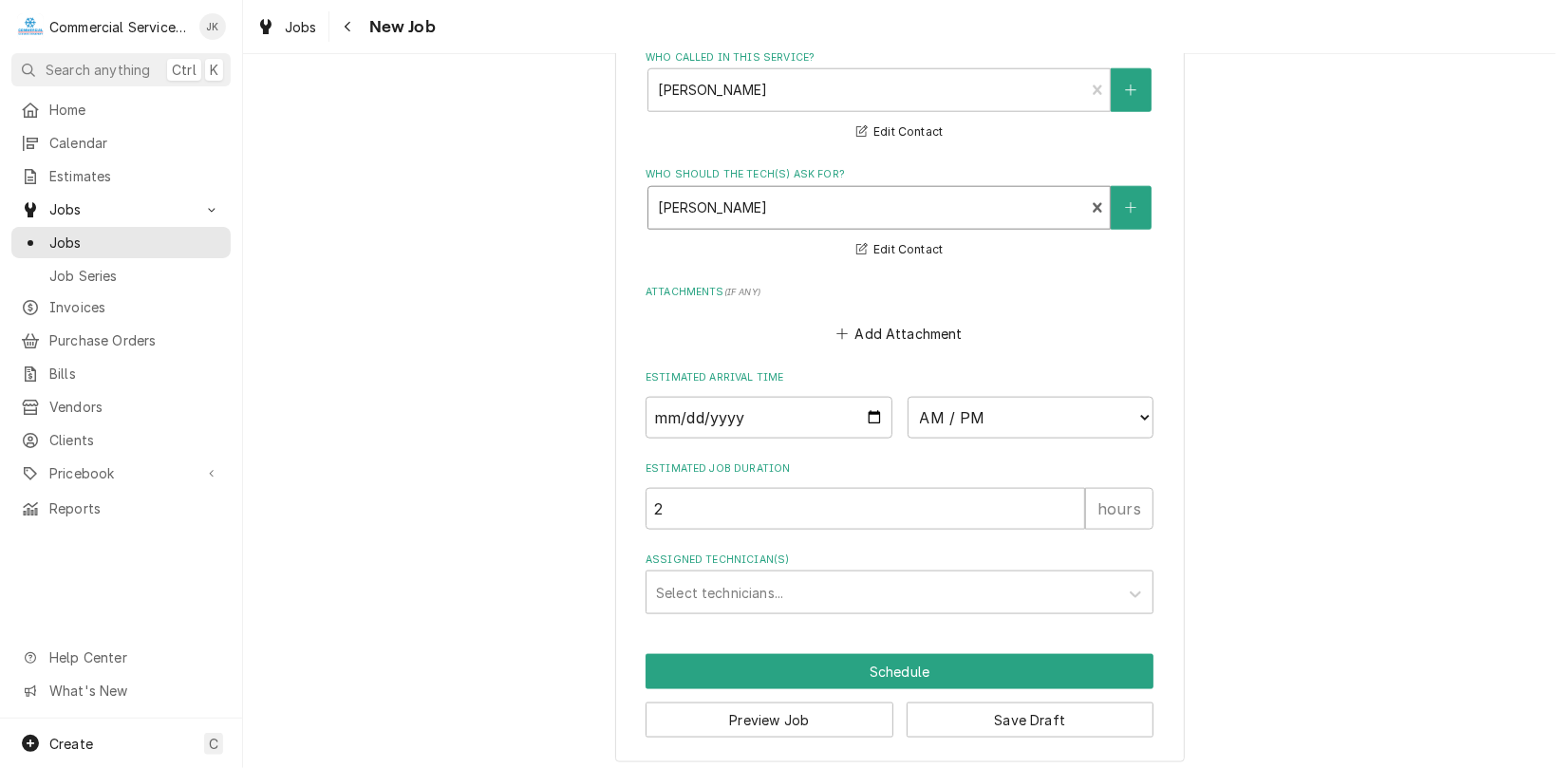
scroll to position [1363, 0]
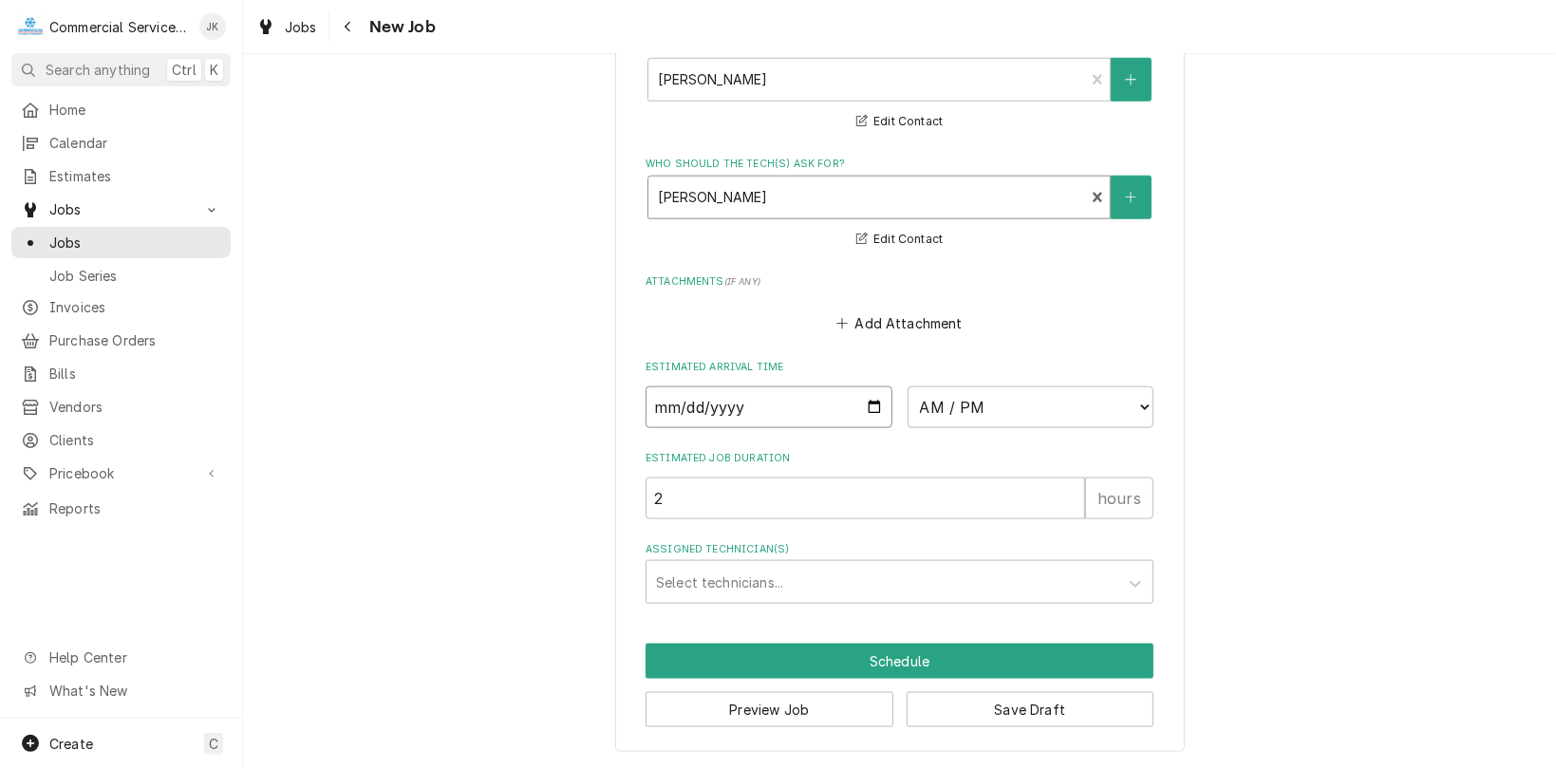
click at [865, 399] on input "Date" at bounding box center [769, 408] width 247 height 42
type input "2025-10-09"
type textarea "x"
click at [1141, 404] on select "AM / PM 6:00 AM 6:15 AM 6:30 AM 6:45 AM 7:00 AM 7:15 AM 7:30 AM 7:45 AM 8:00 AM…" at bounding box center [1031, 408] width 247 height 42
select select "10:30:00"
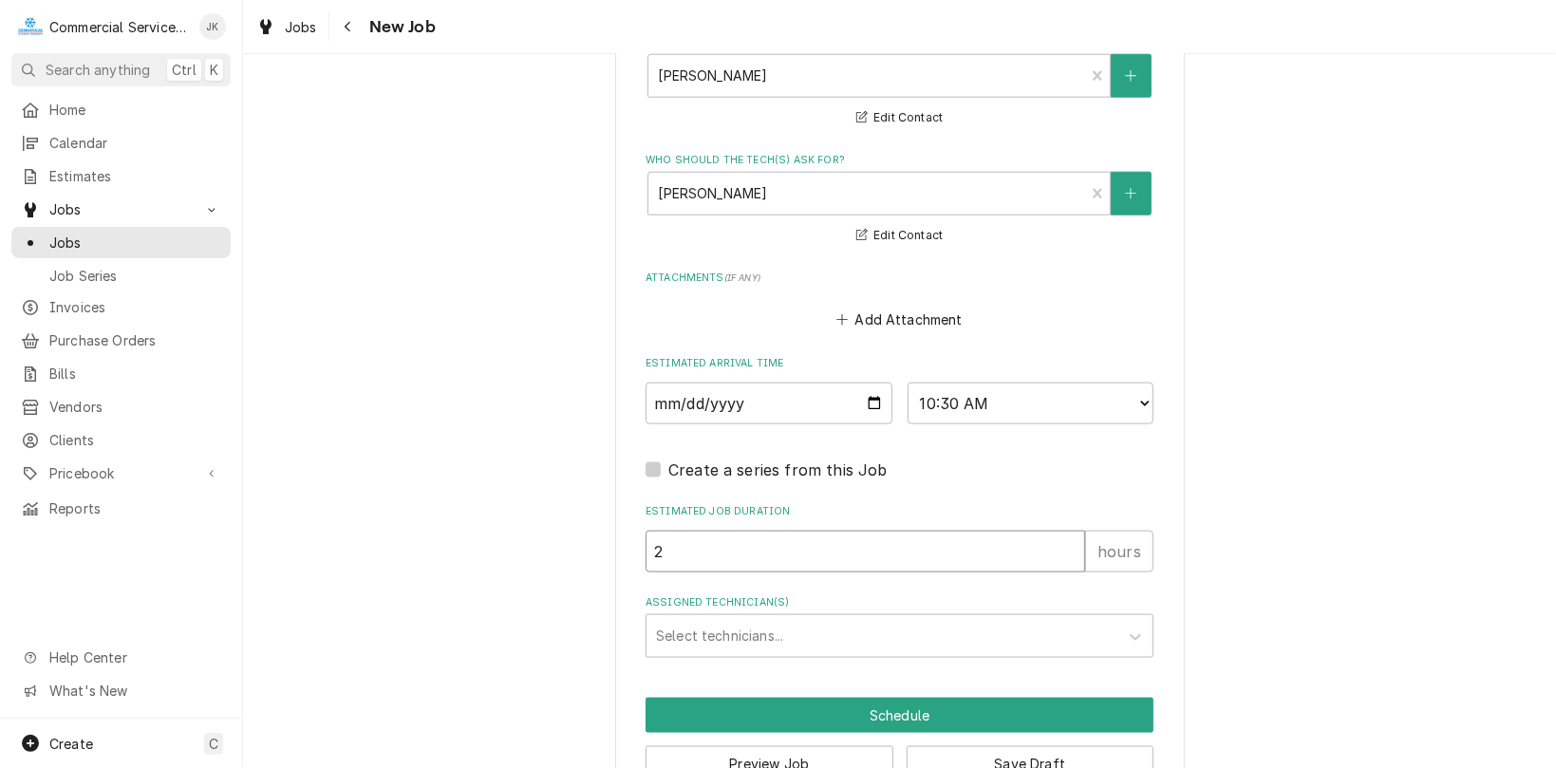
click at [669, 551] on input "2" at bounding box center [866, 552] width 440 height 42
type textarea "x"
type input "4"
type textarea "x"
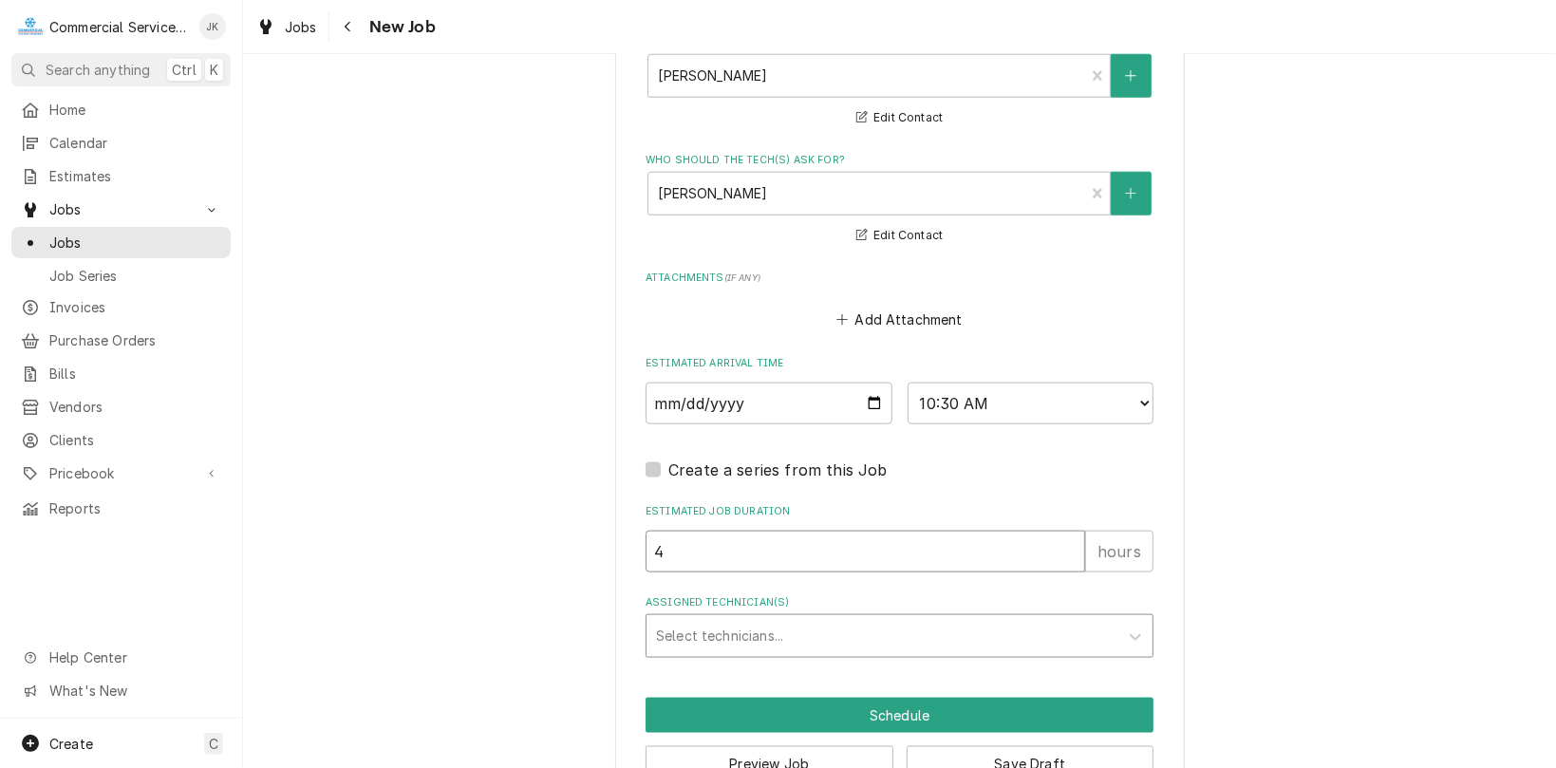
type input "4"
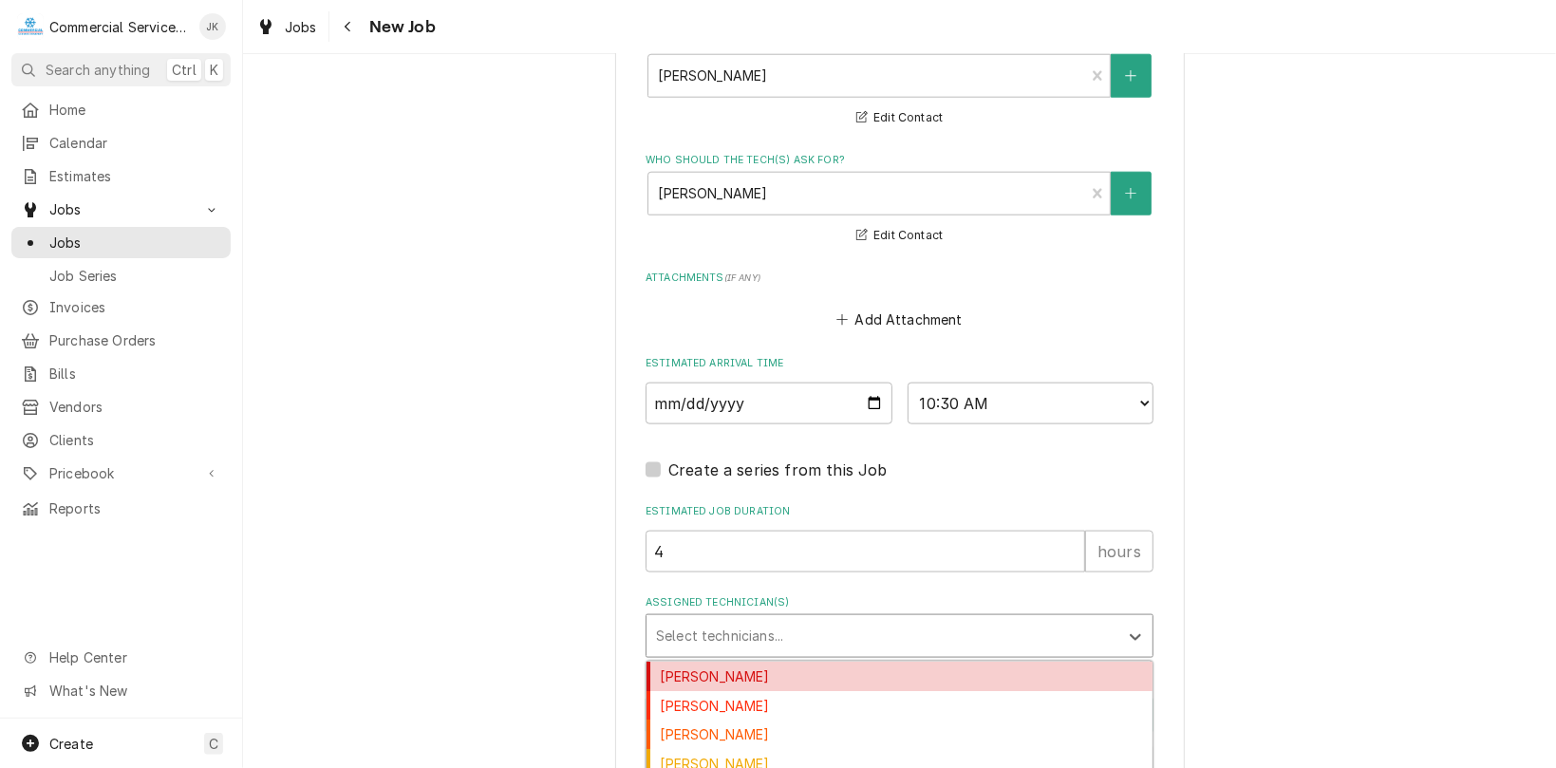
click at [668, 632] on div "Assigned Technician(s)" at bounding box center [882, 636] width 453 height 34
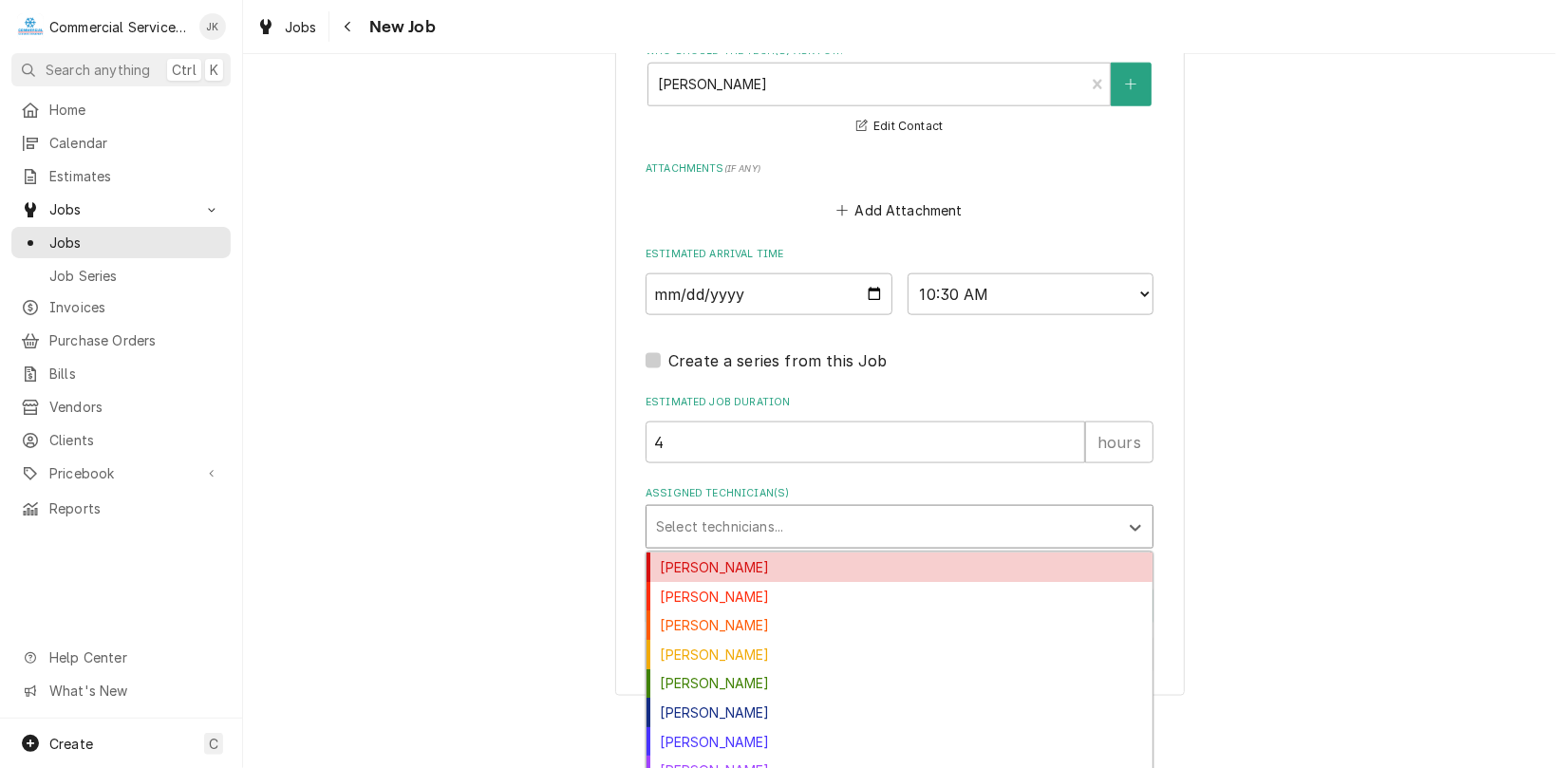
scroll to position [1546, 0]
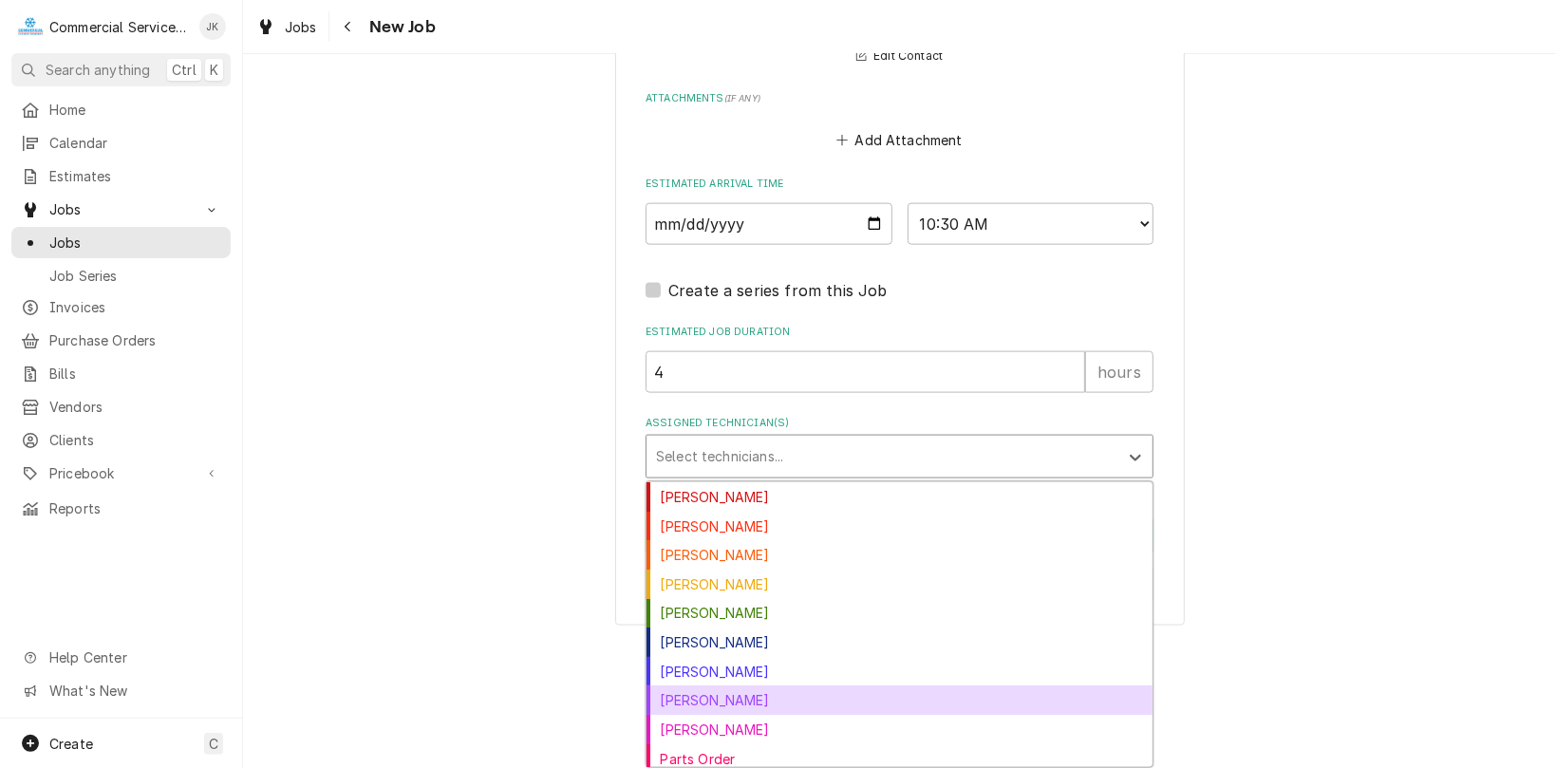
click at [729, 697] on div "John Key" at bounding box center [900, 700] width 506 height 29
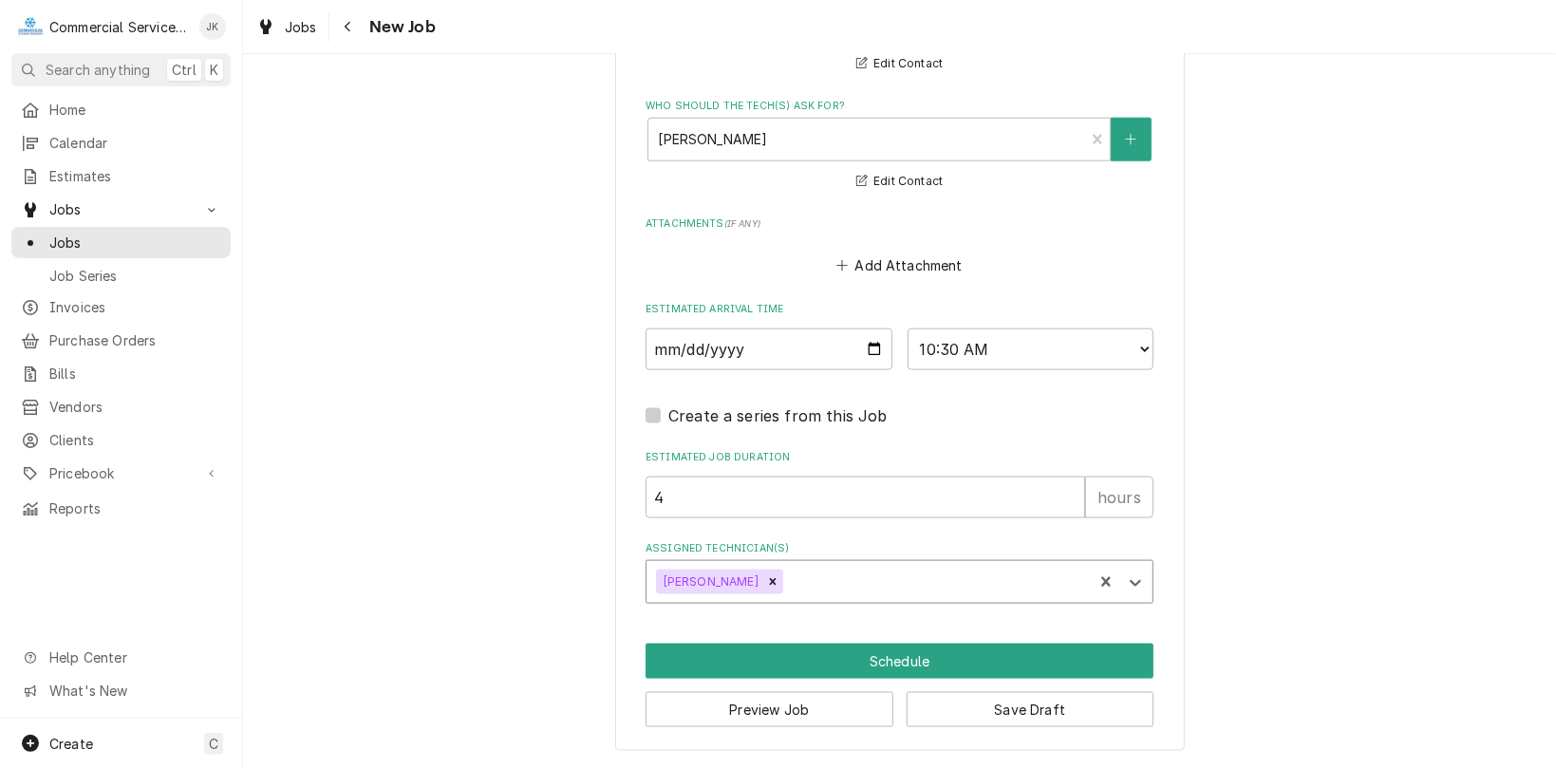
scroll to position [1420, 0]
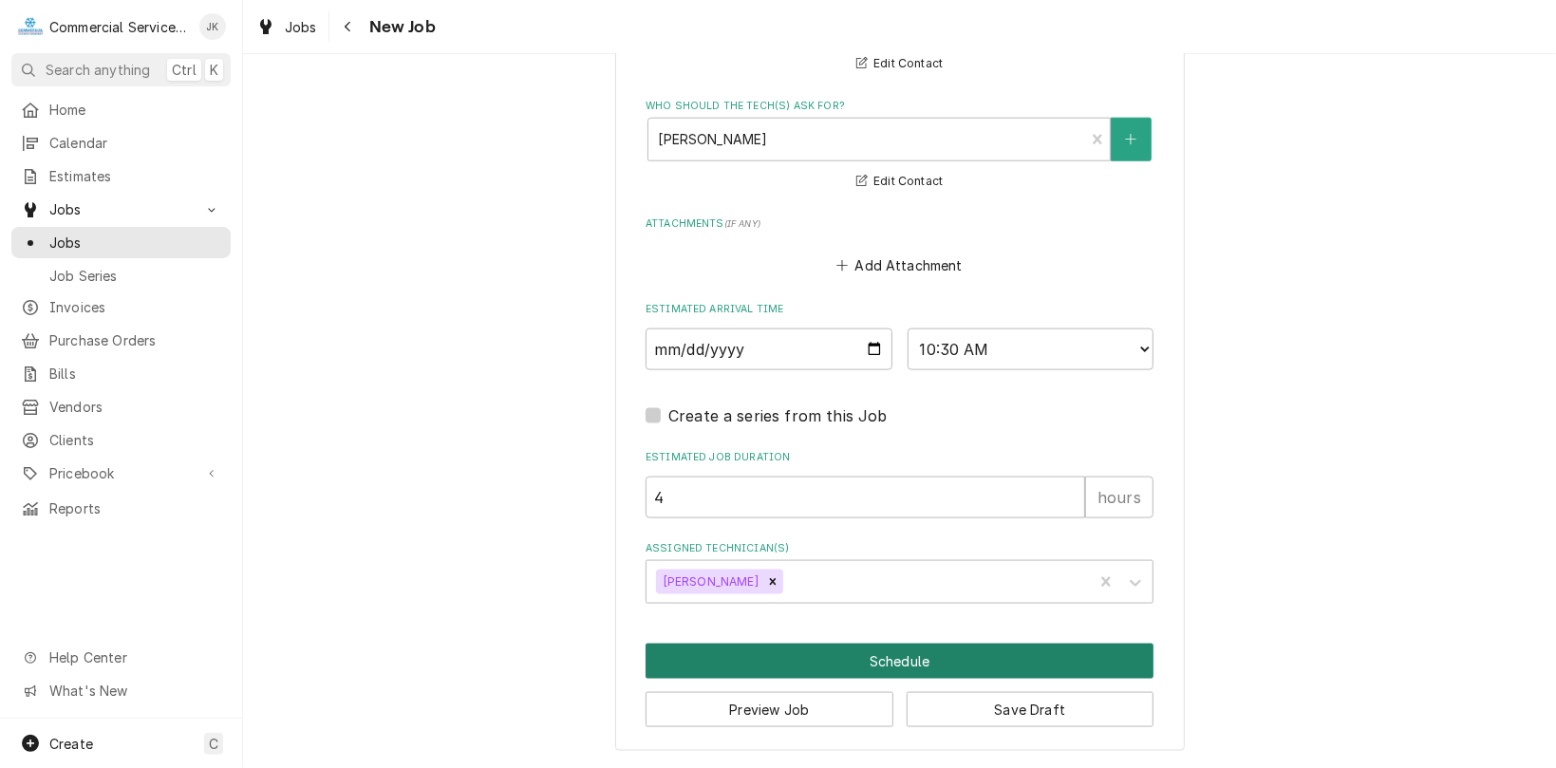
click at [916, 661] on button "Schedule" at bounding box center [900, 661] width 508 height 35
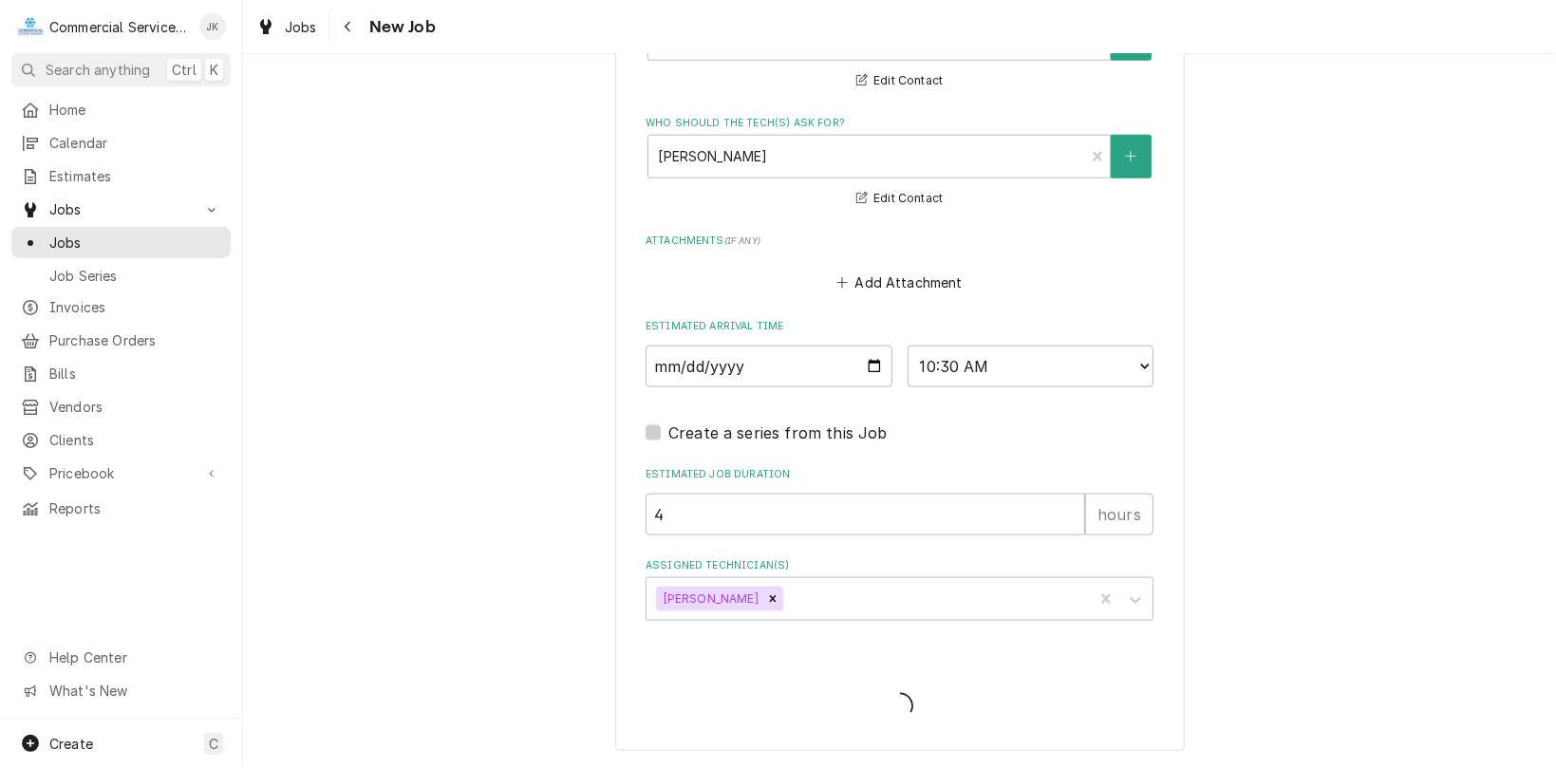
type textarea "x"
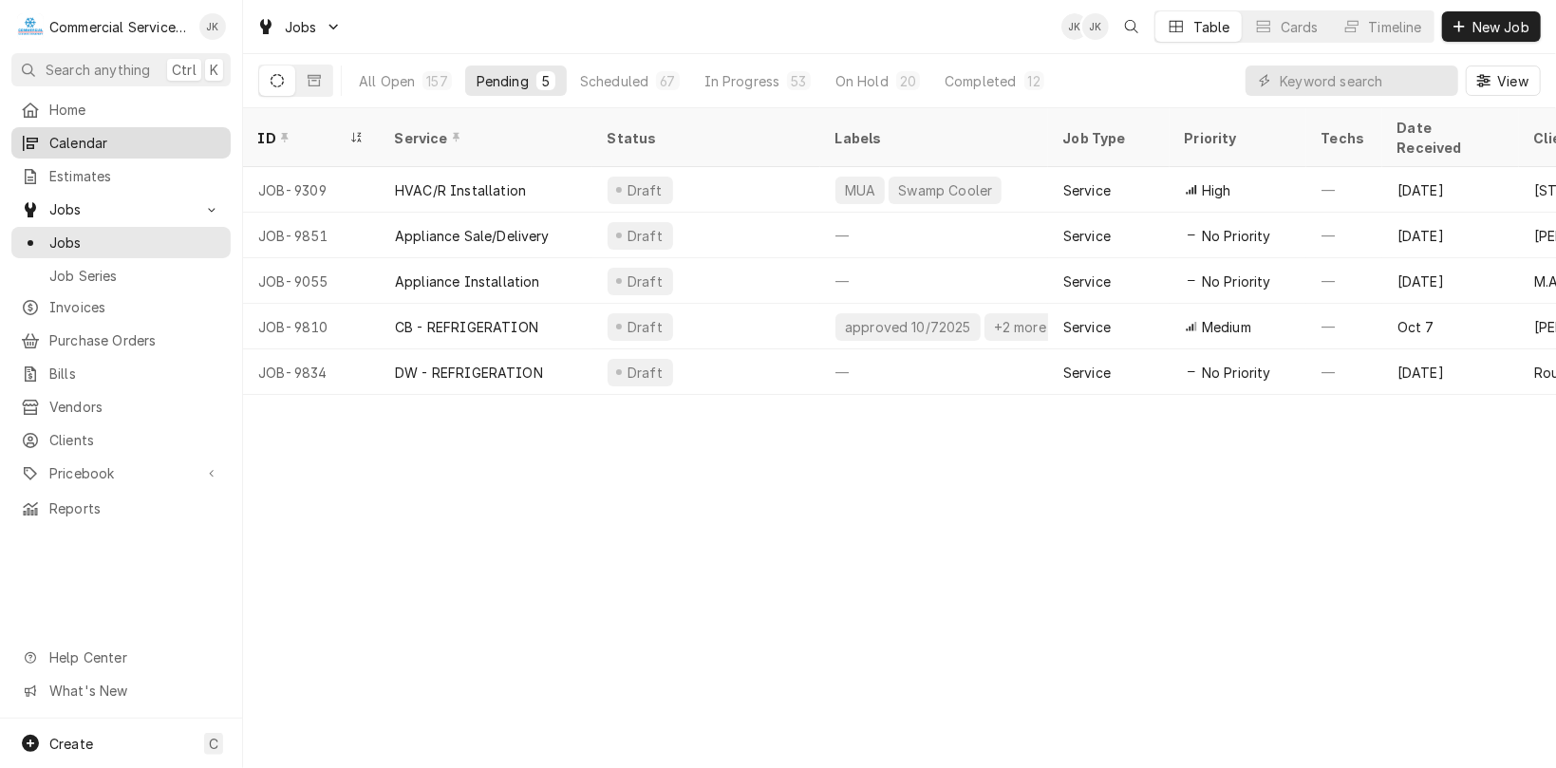
click at [82, 133] on span "Calendar" at bounding box center [135, 143] width 172 height 20
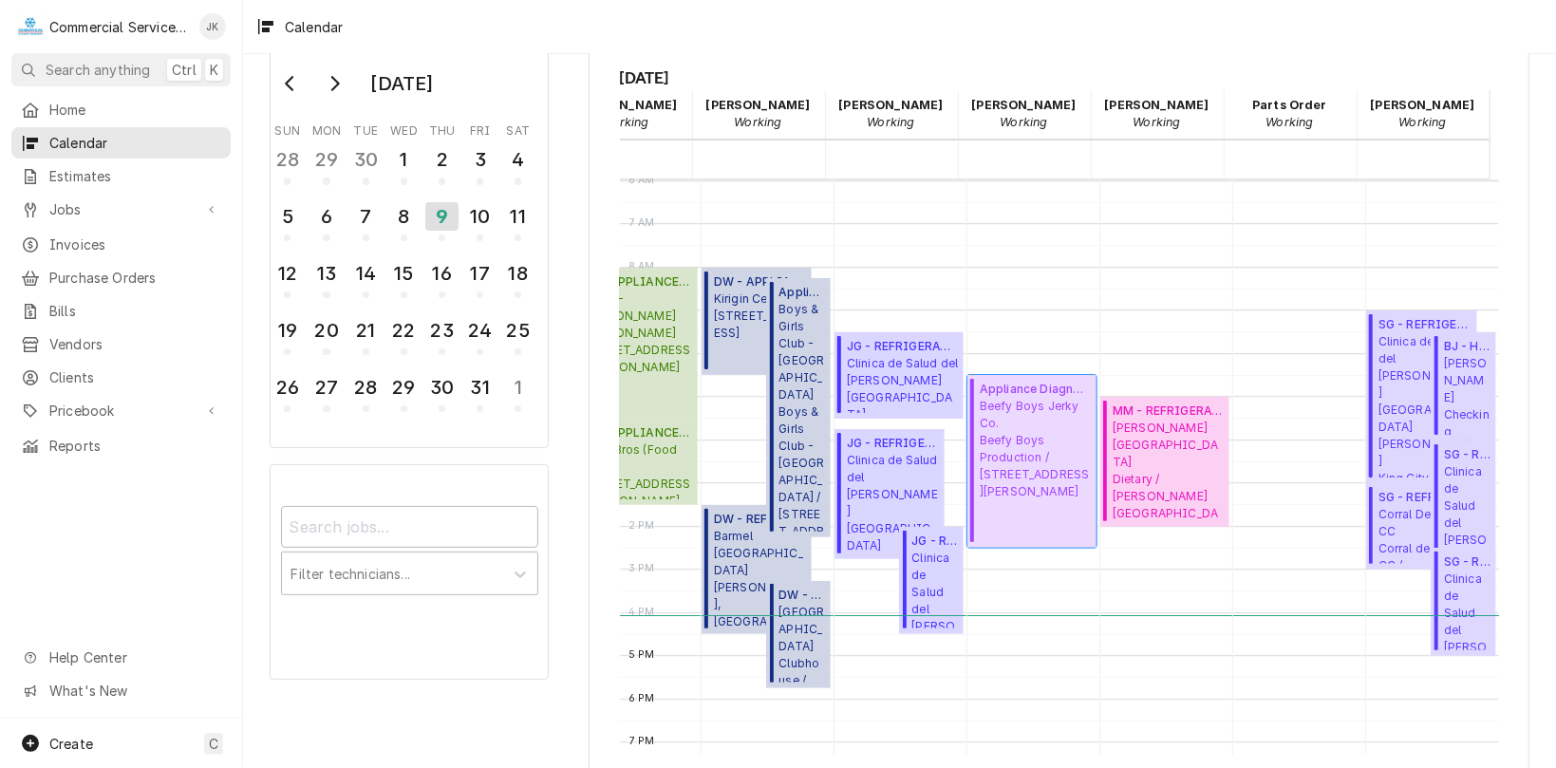
click at [994, 441] on span "Beefy Boys Jerky Co. Beefy Boys Production / 1319 Burton Ave, Salinas, CA 93901" at bounding box center [1035, 449] width 111 height 103
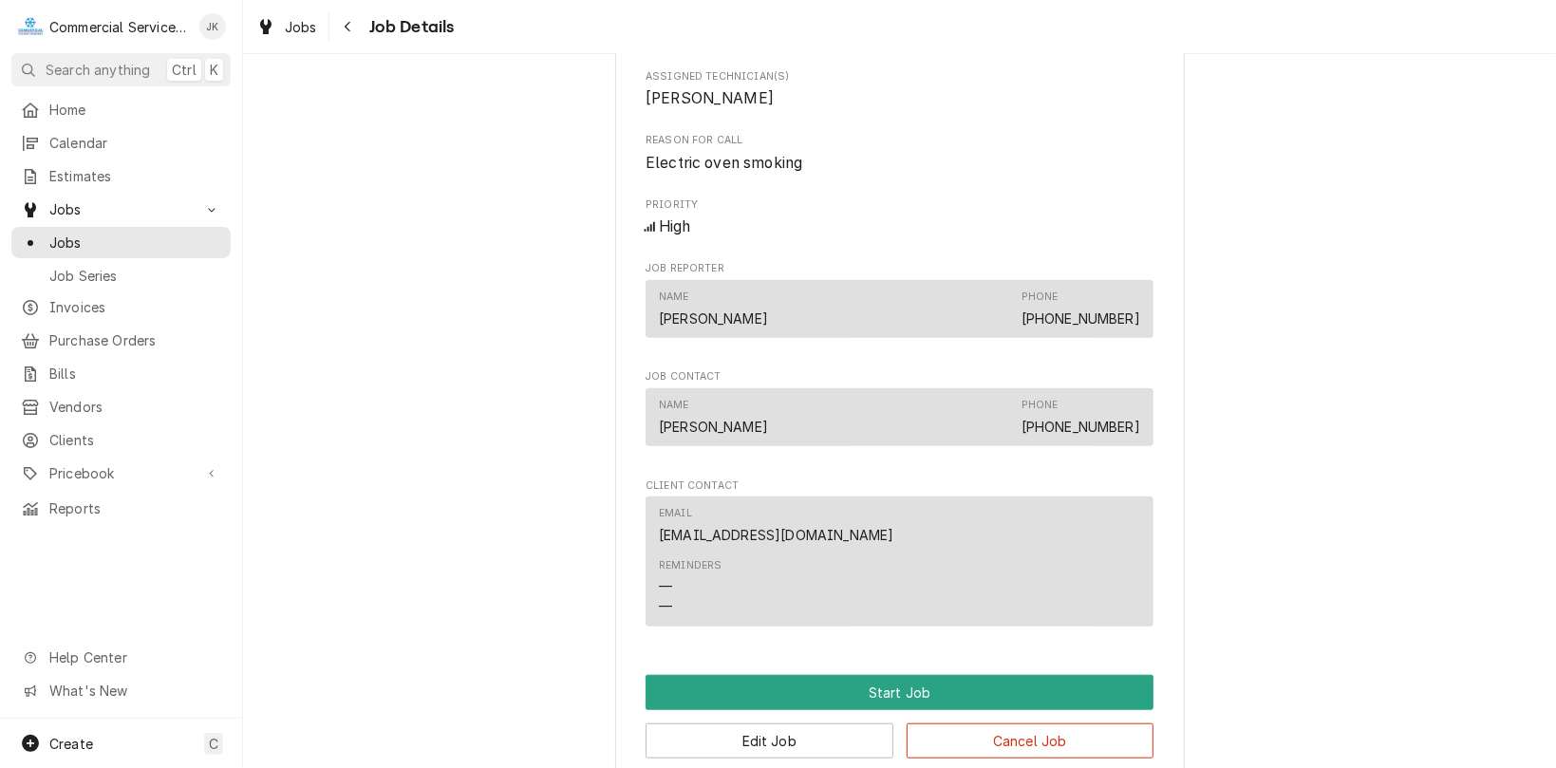
scroll to position [885, 0]
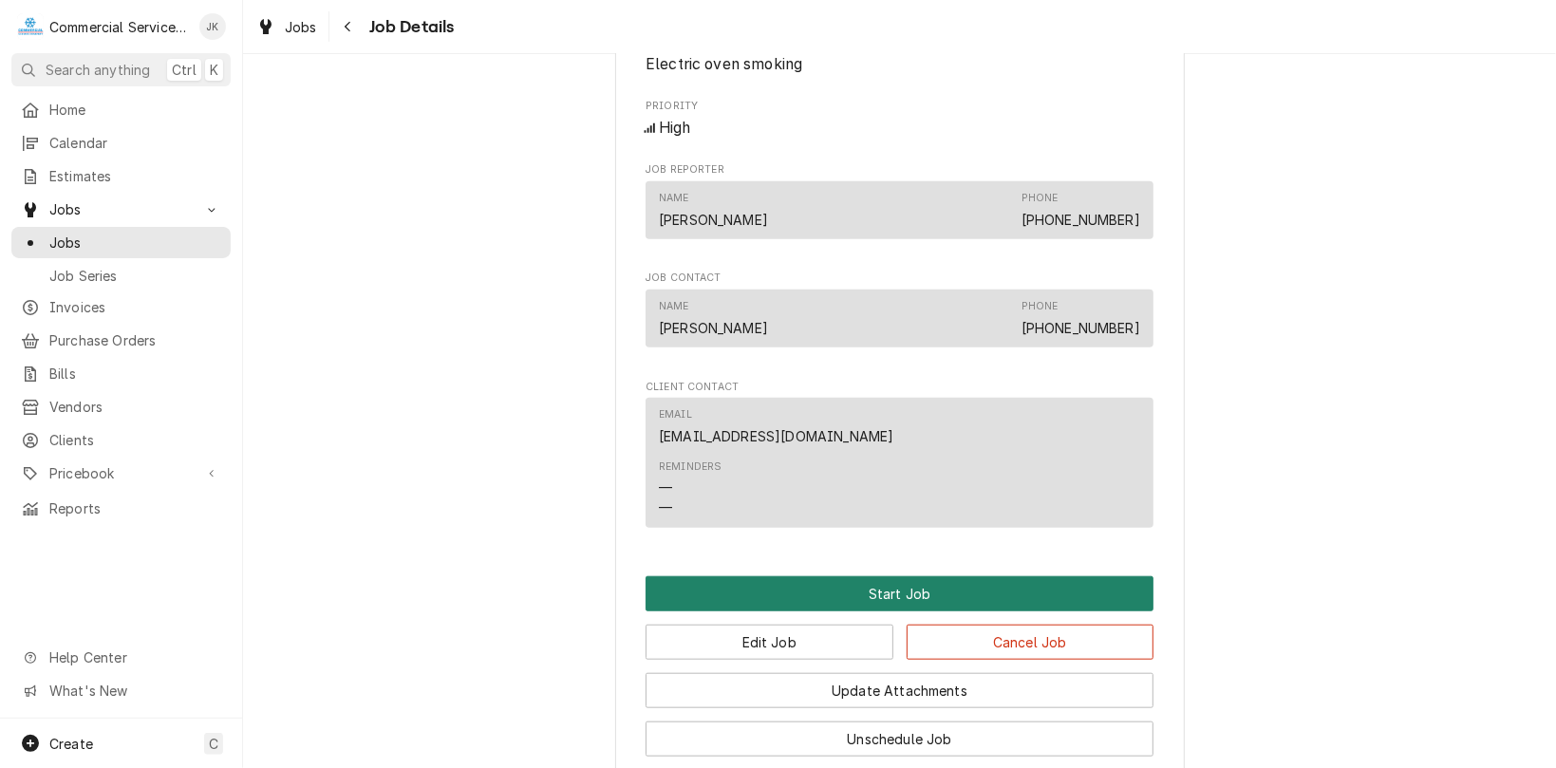
click at [872, 610] on button "Start Job" at bounding box center [900, 593] width 508 height 35
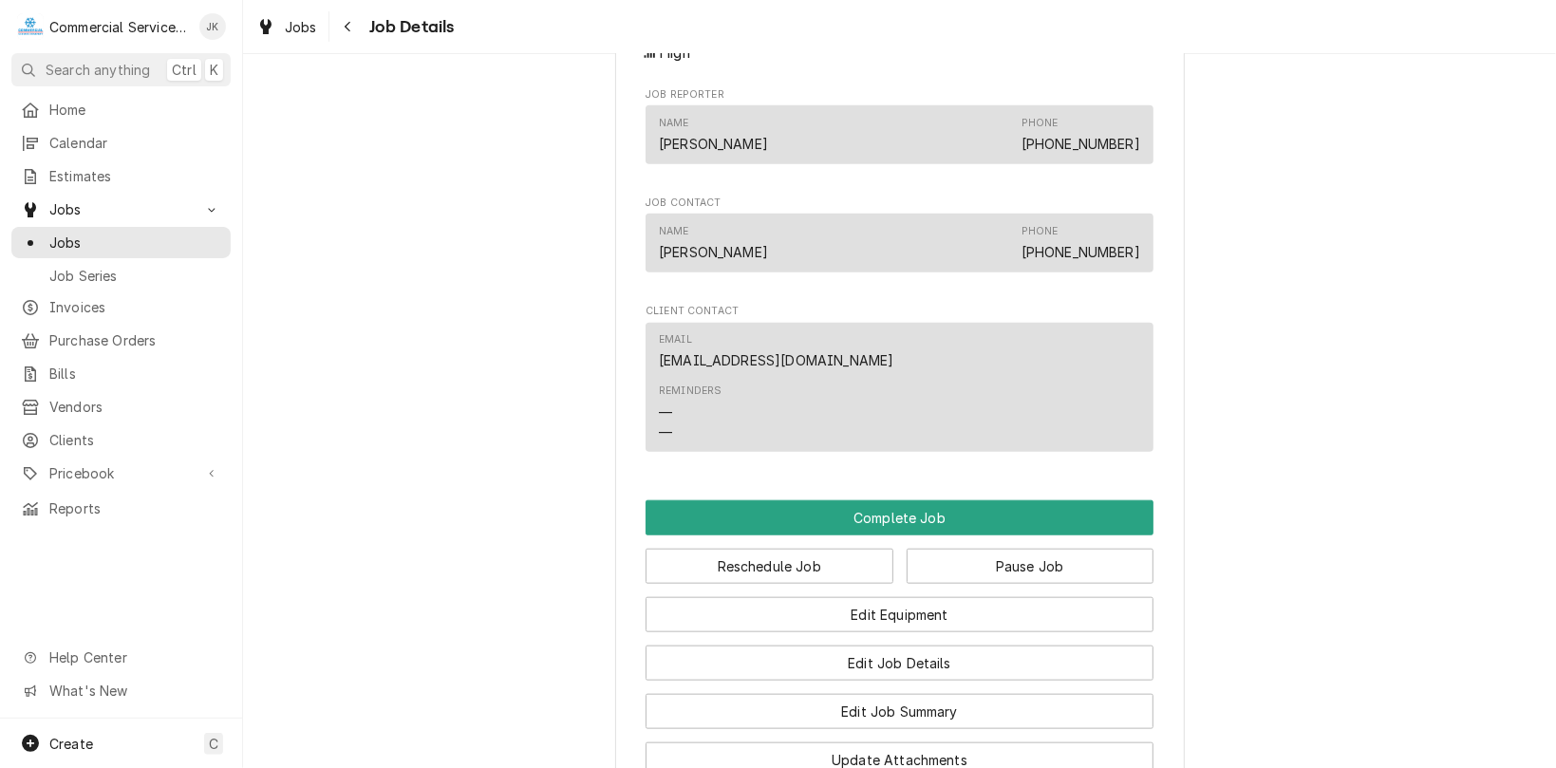
scroll to position [1028, 0]
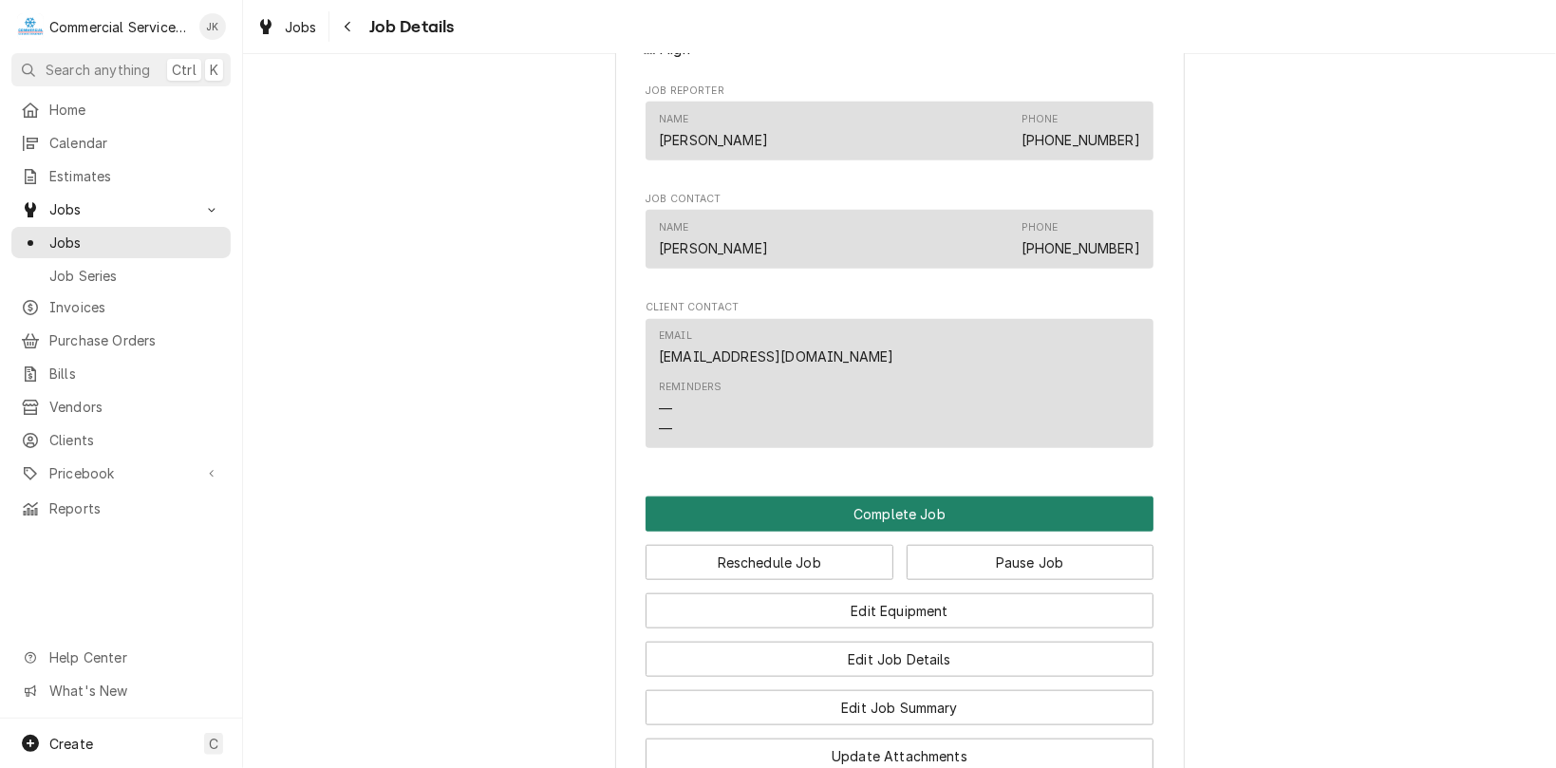
click at [862, 532] on button "Complete Job" at bounding box center [900, 514] width 508 height 35
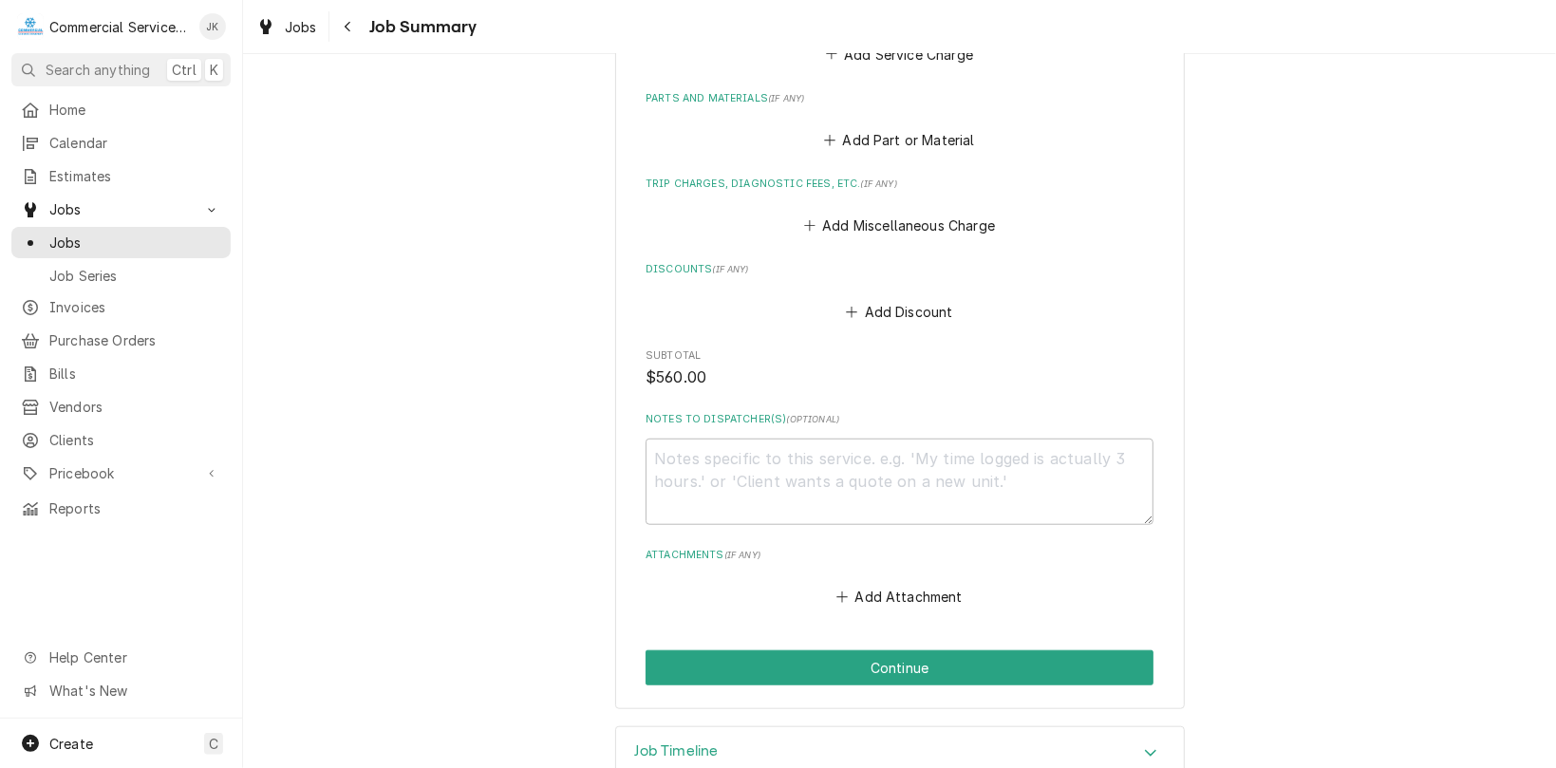
scroll to position [895, 0]
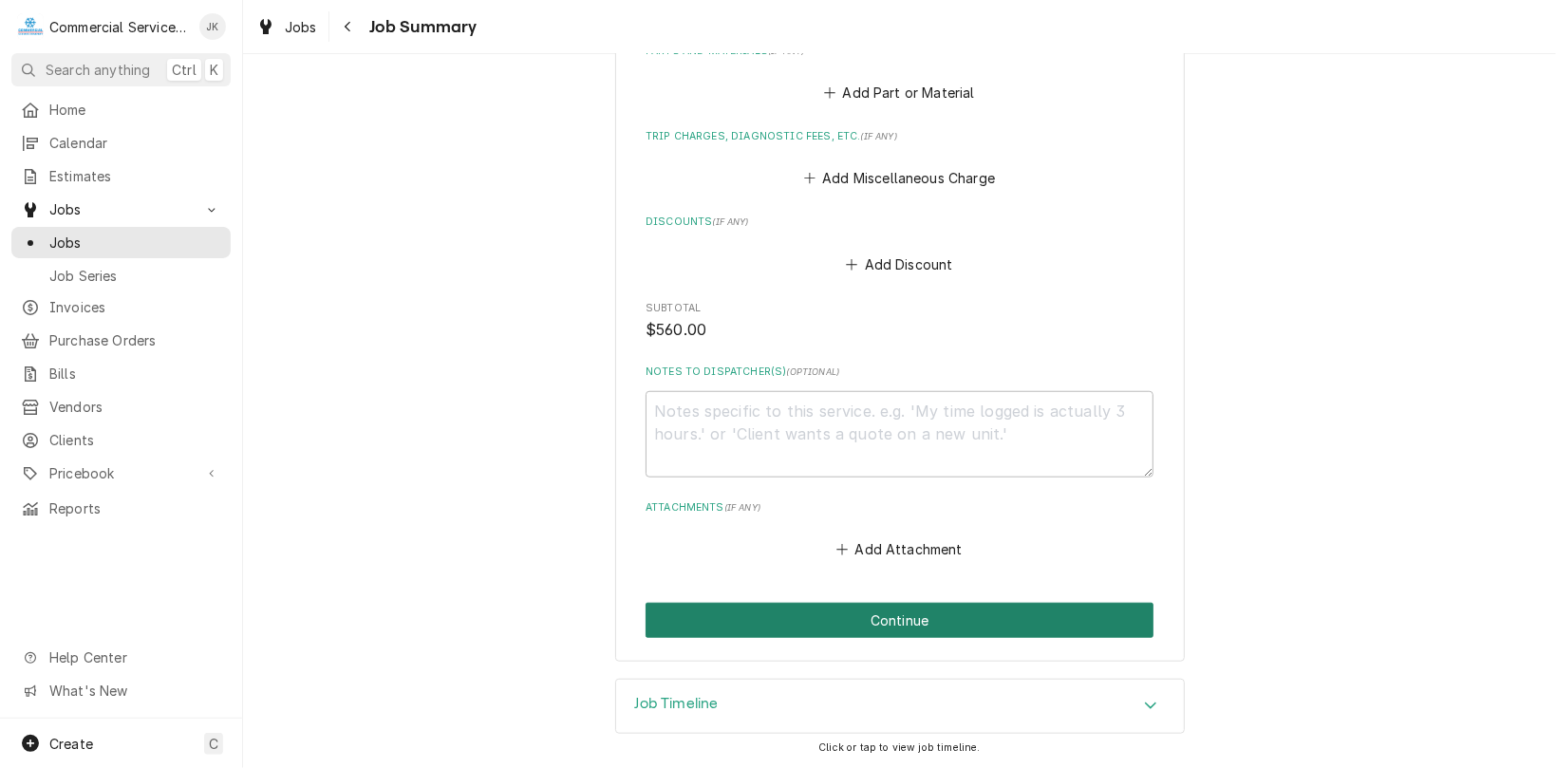
click at [898, 609] on button "Continue" at bounding box center [900, 620] width 508 height 35
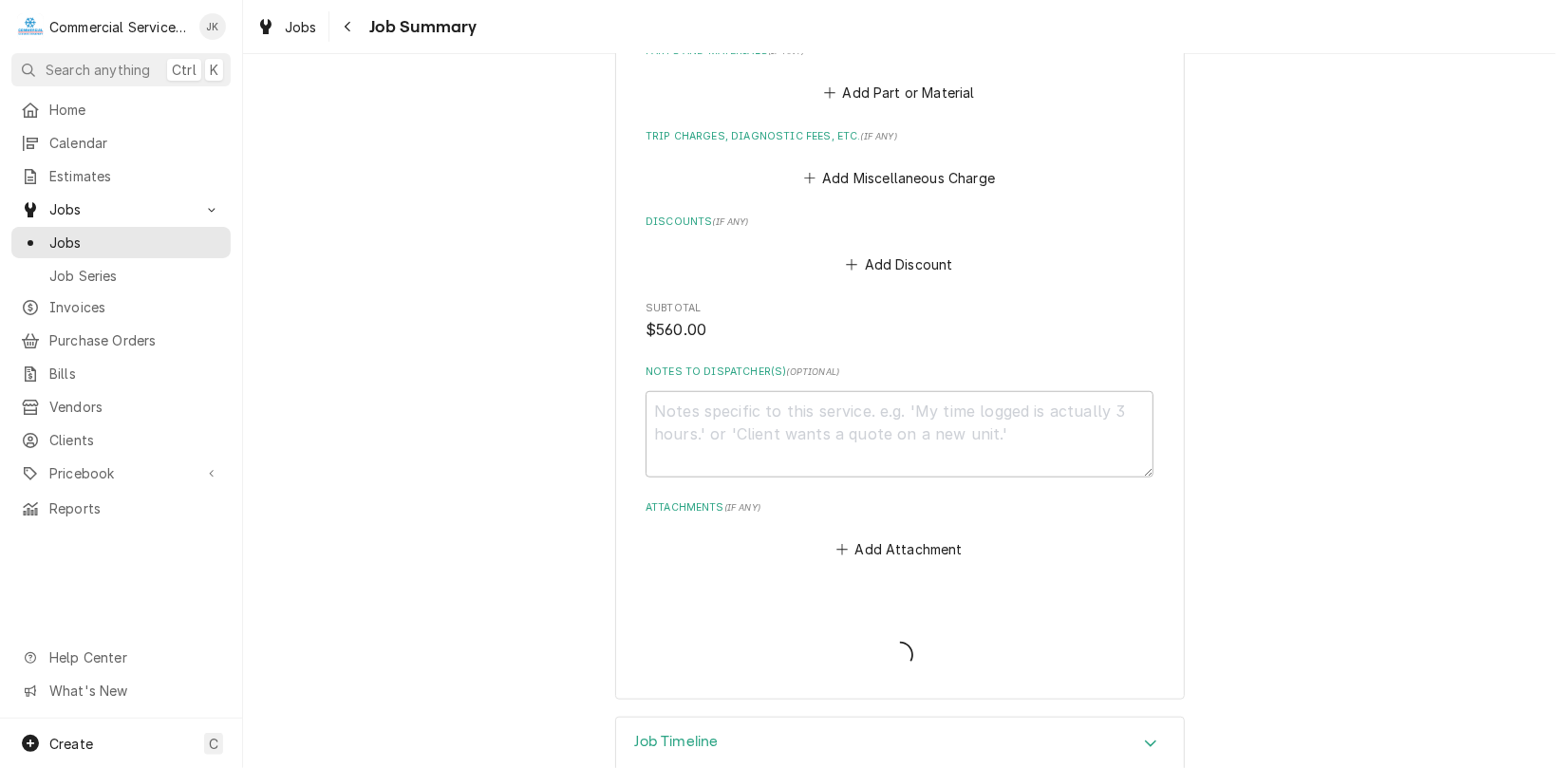
type textarea "x"
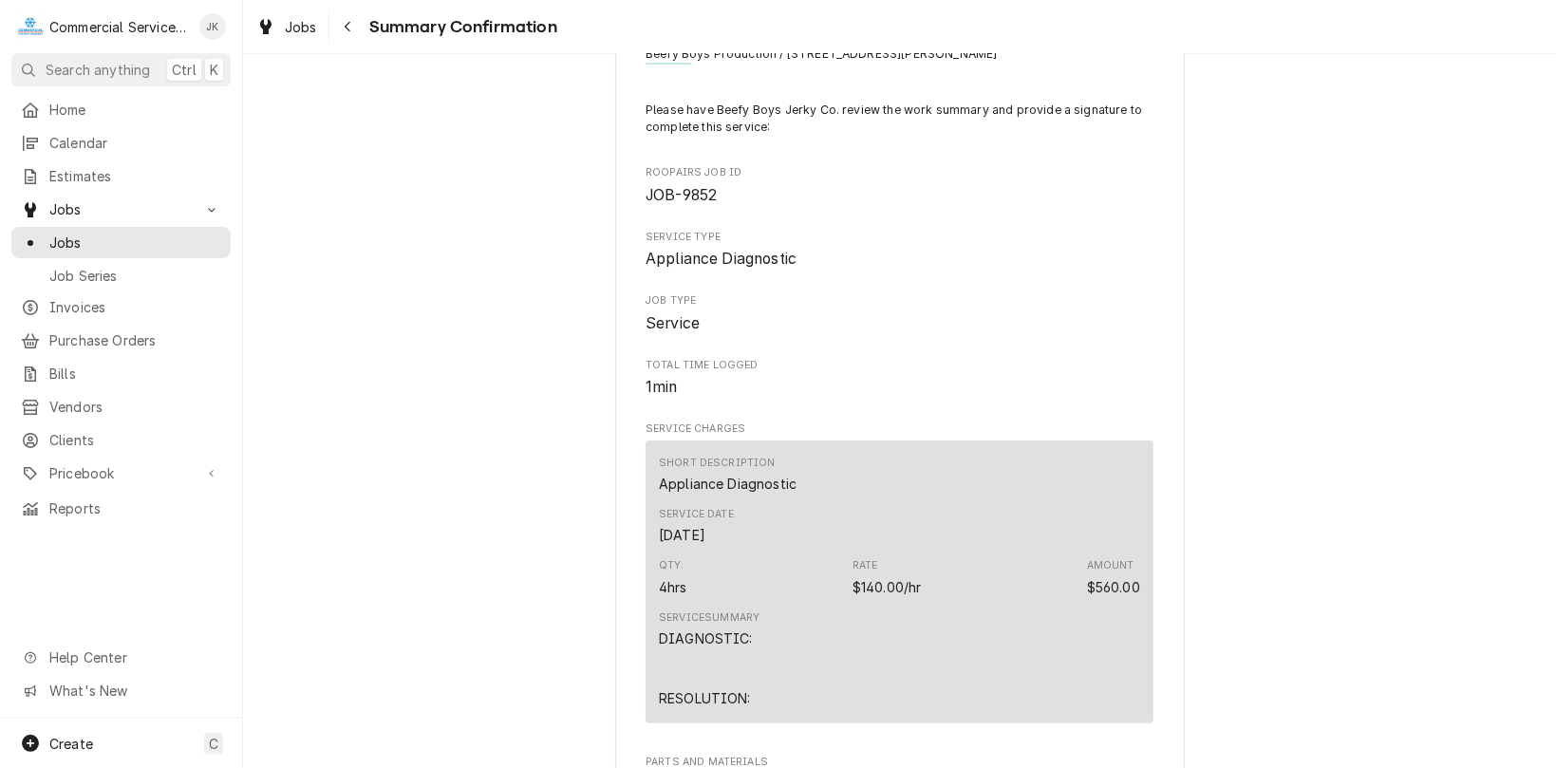
scroll to position [57, 0]
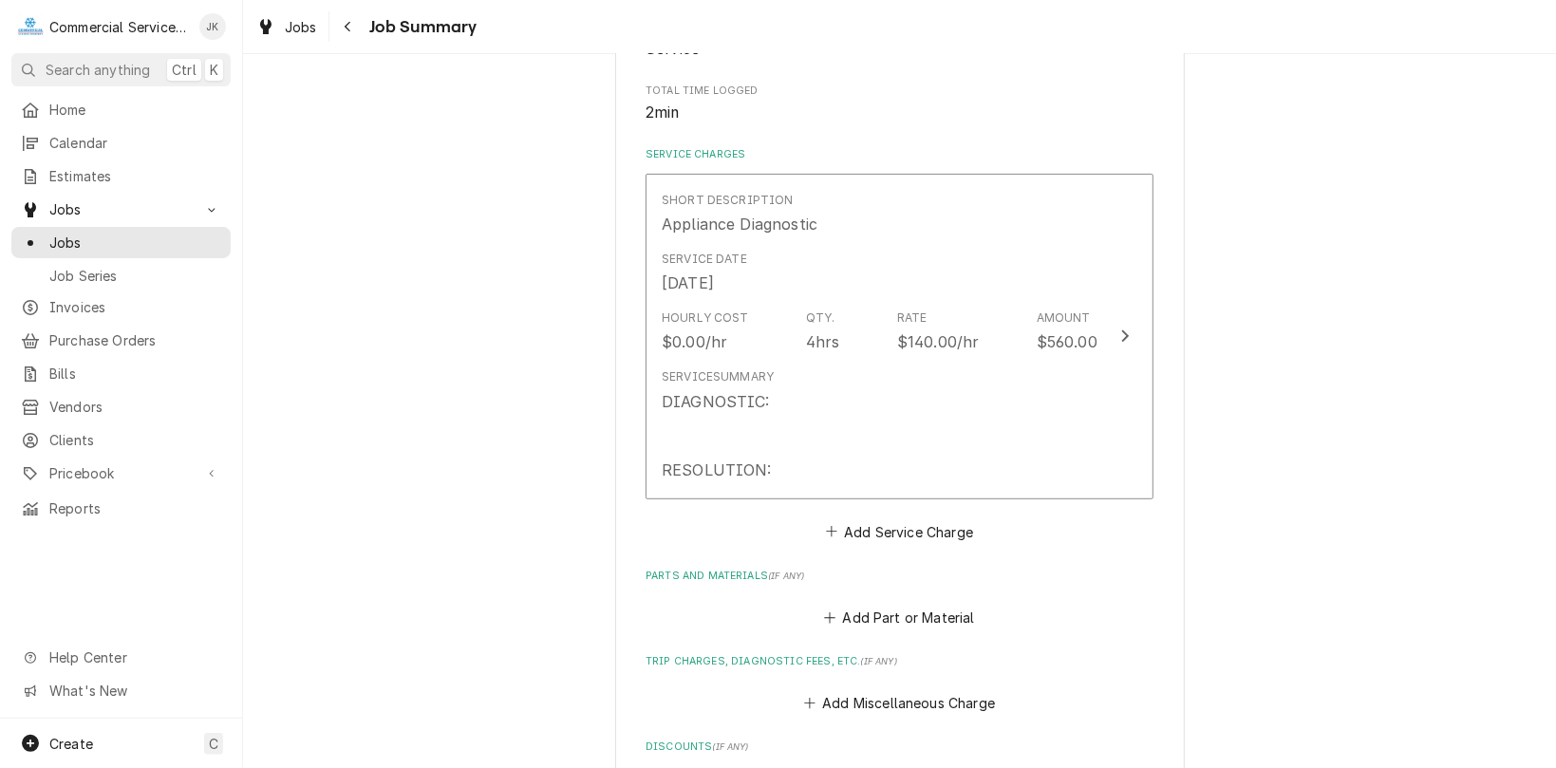
scroll to position [441, 0]
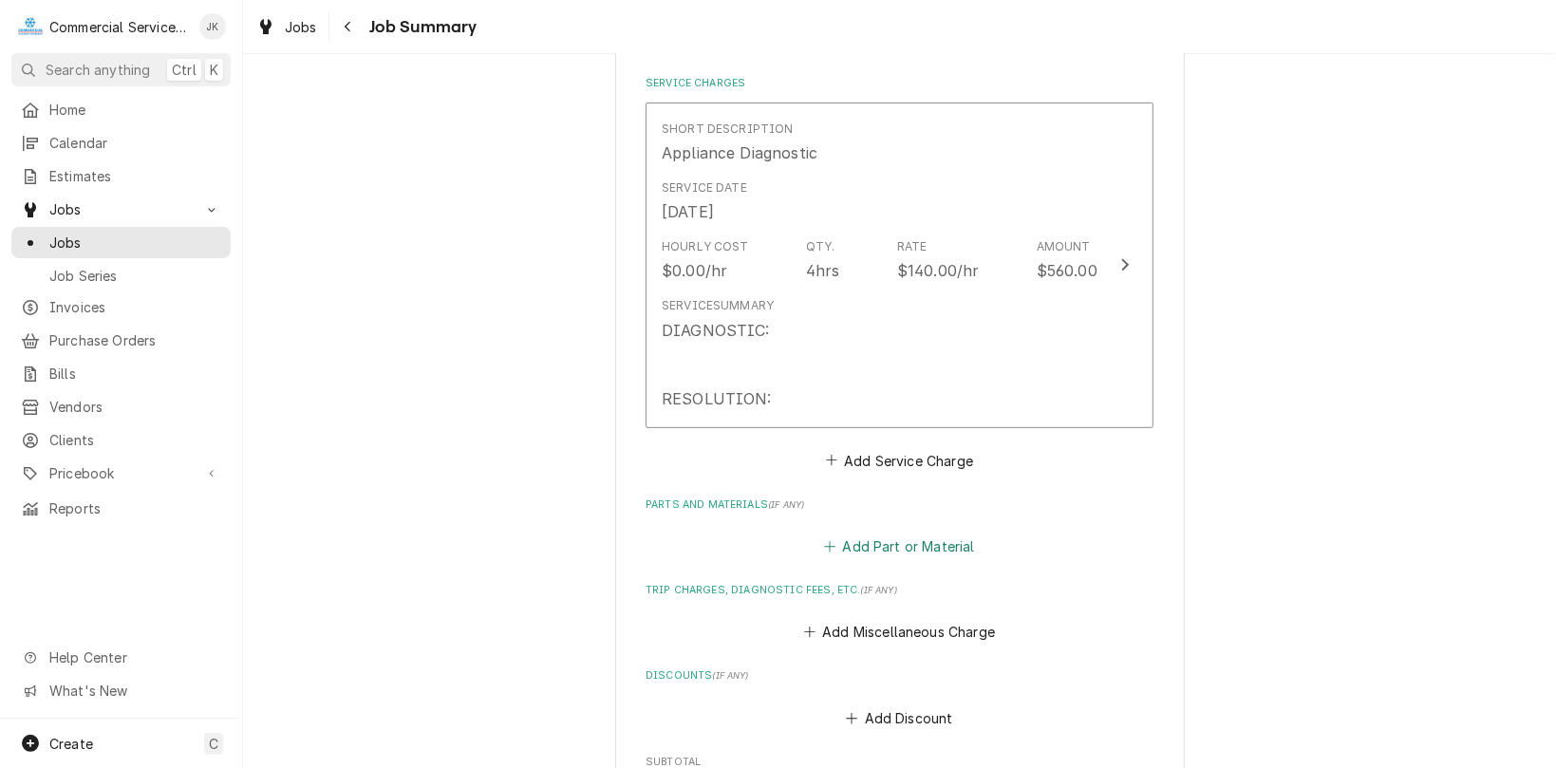
click at [872, 541] on button "Add Part or Material" at bounding box center [899, 547] width 157 height 27
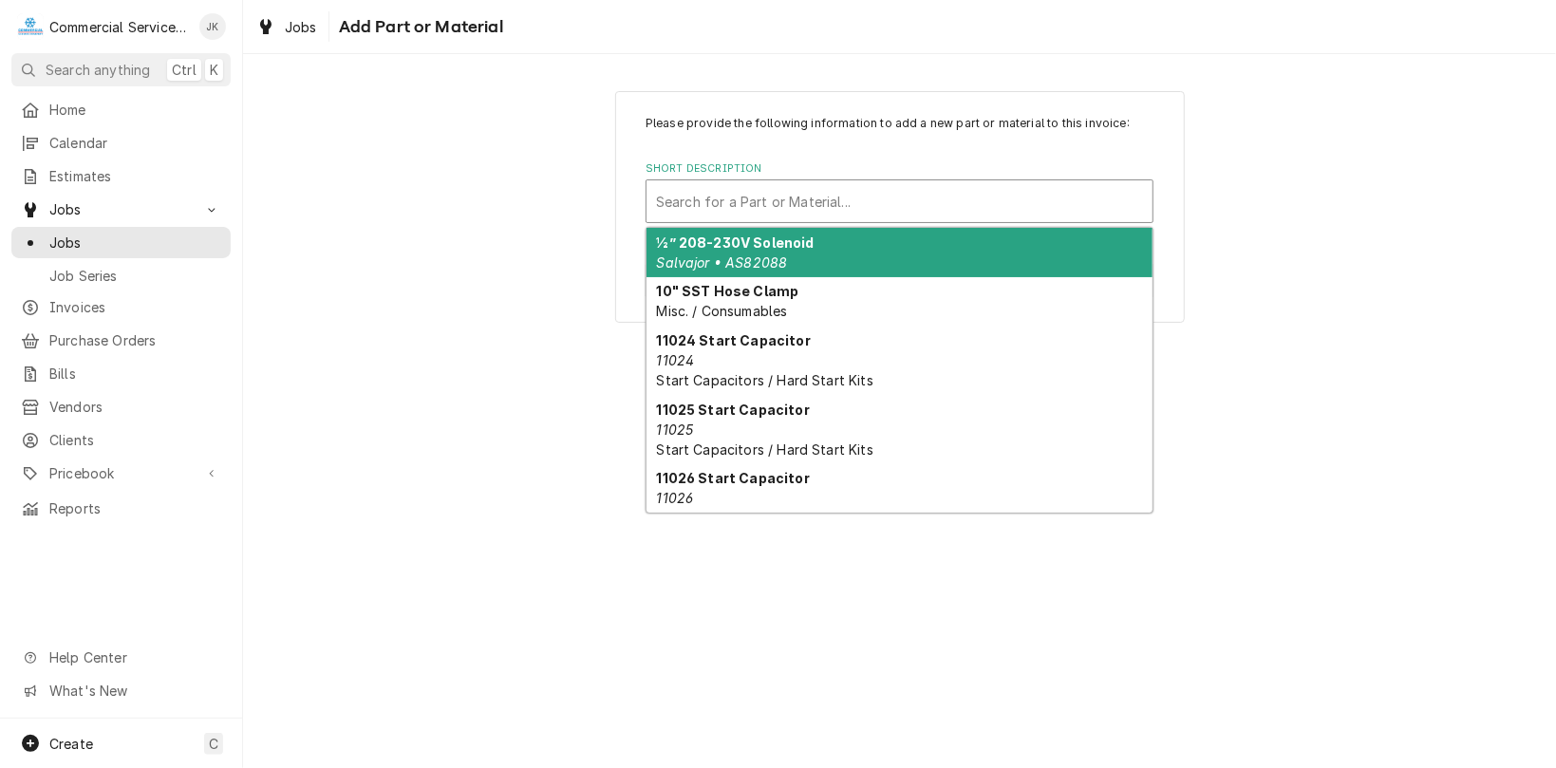
click at [671, 192] on div "Short Description" at bounding box center [899, 201] width 487 height 34
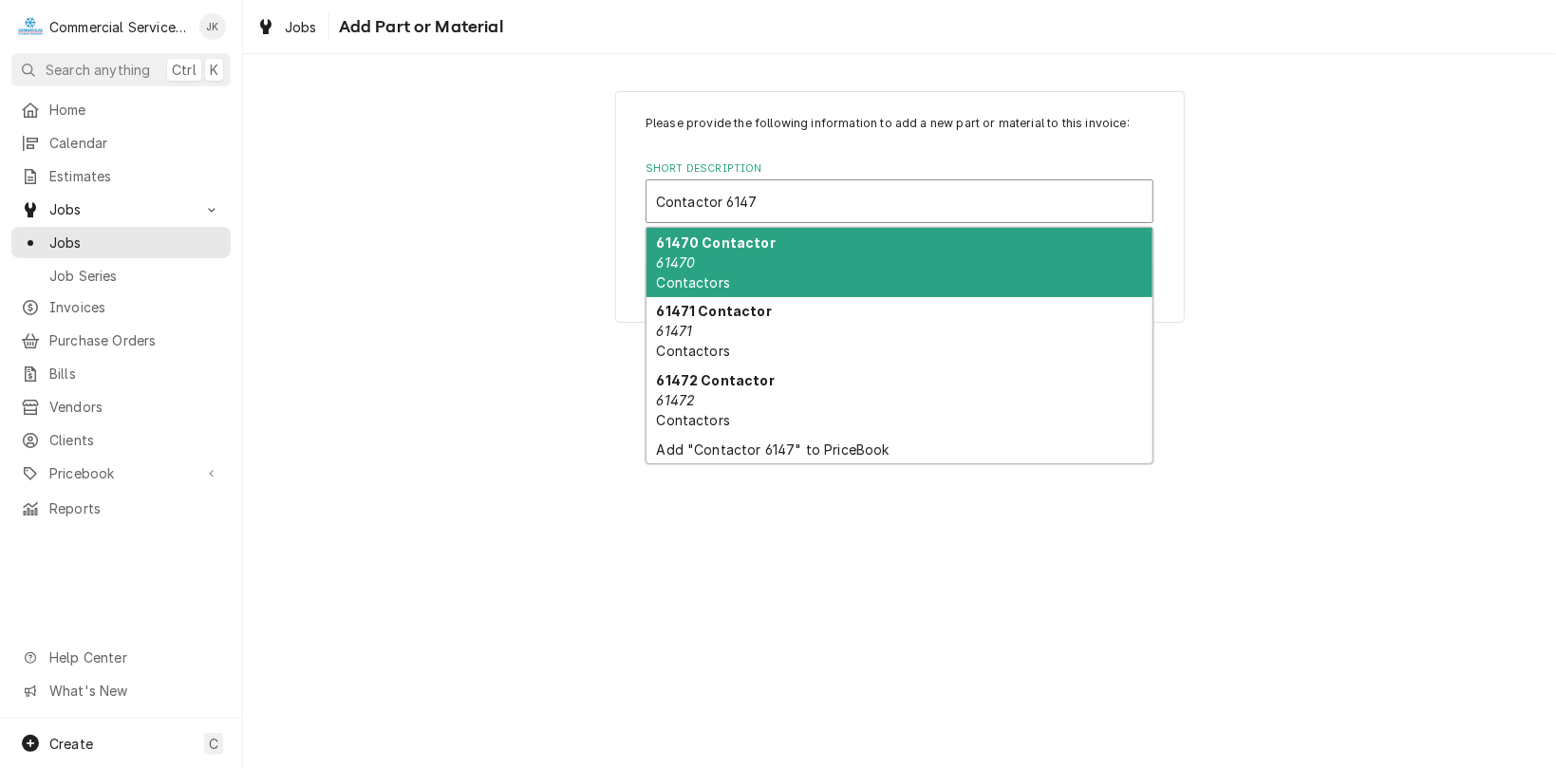
type input "Contactor 61471"
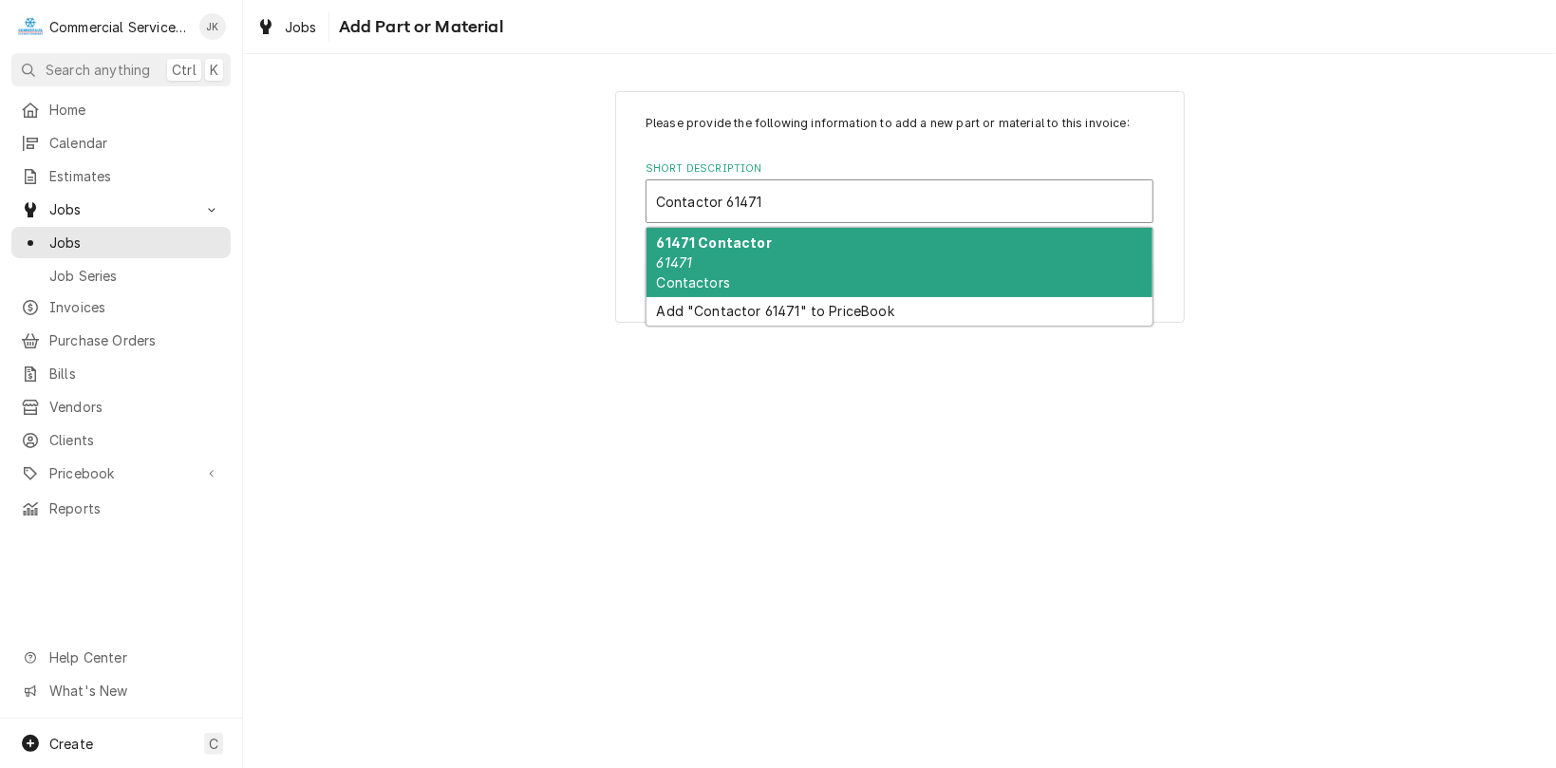
click at [685, 257] on em "61471" at bounding box center [675, 263] width 36 height 16
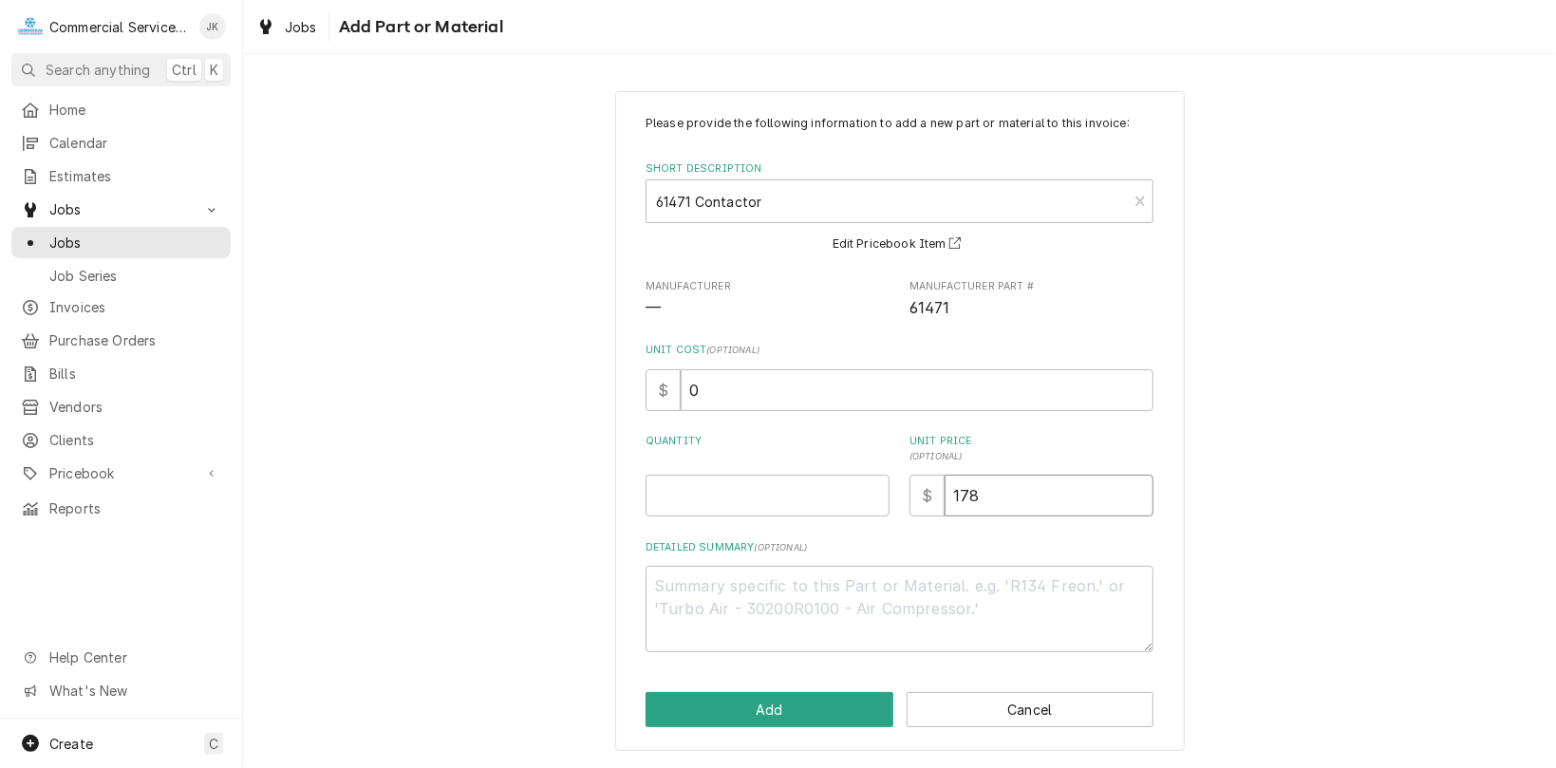
click at [990, 496] on input "178" at bounding box center [1049, 496] width 209 height 42
type textarea "x"
type input "17"
type textarea "x"
type input "1"
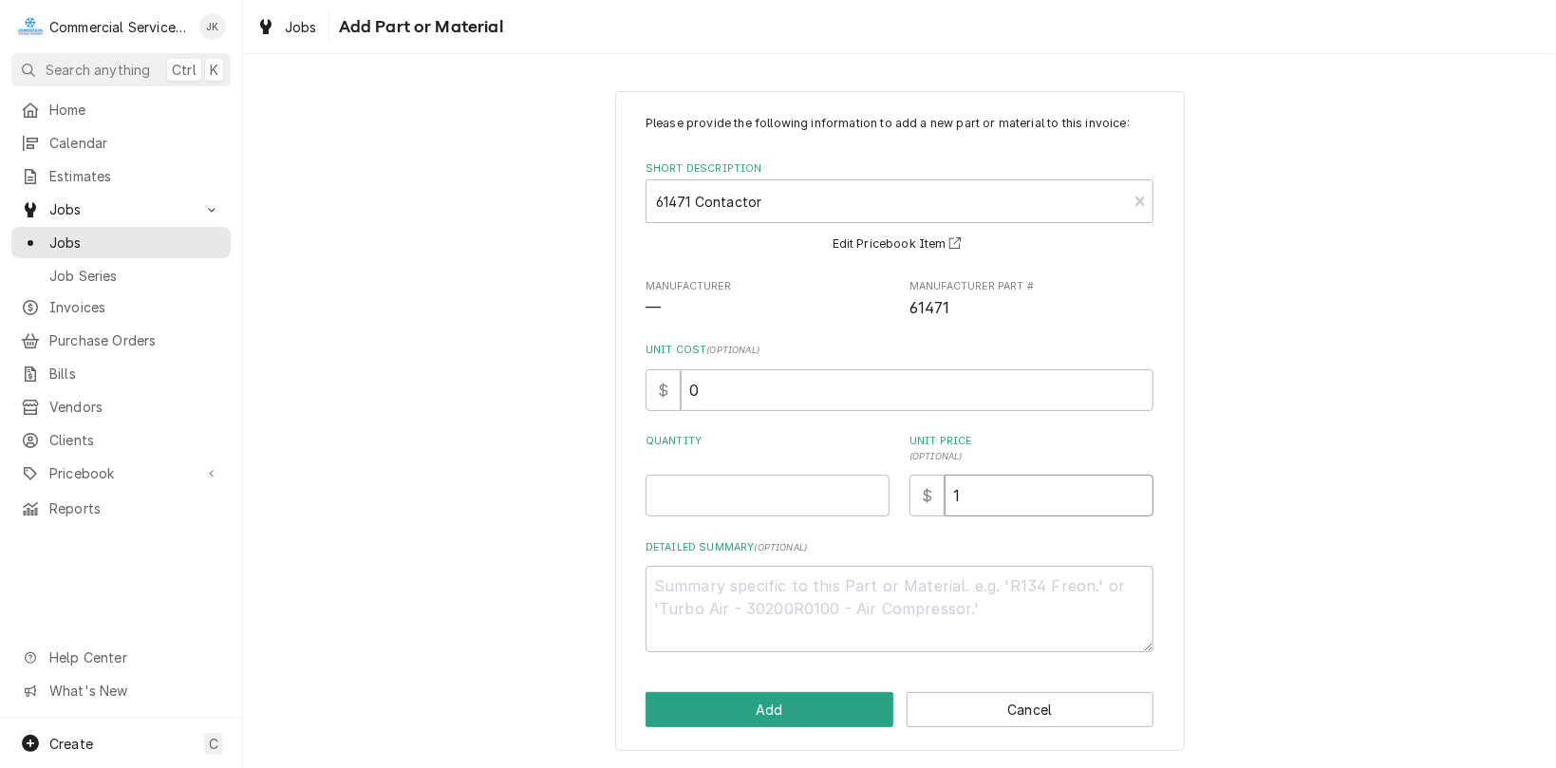
type textarea "x"
type input "2"
type textarea "x"
type input "22"
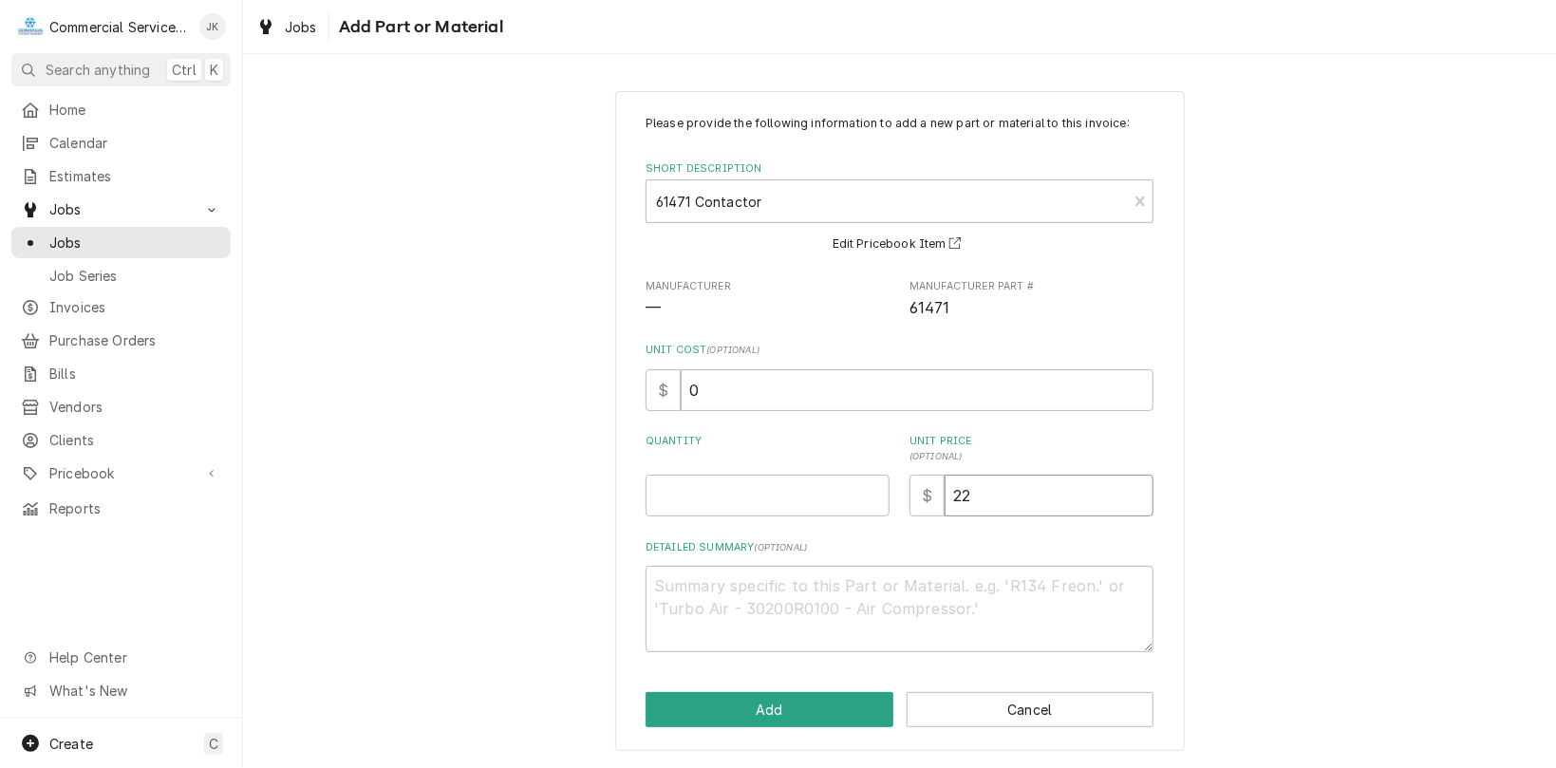
type textarea "x"
type input "227"
type textarea "x"
type input "22"
type textarea "x"
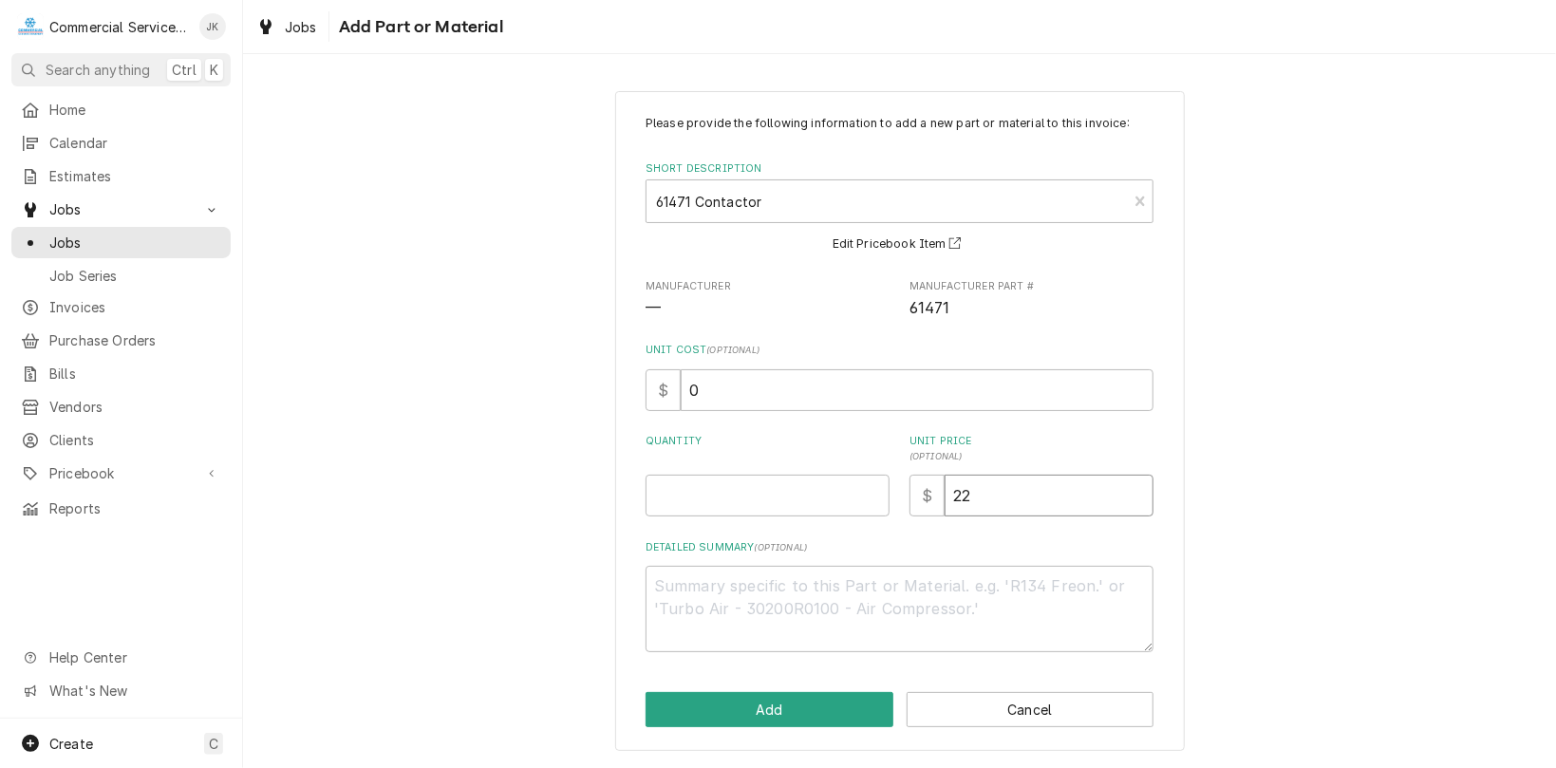
type input "228"
type textarea "x"
type input "228.0"
type textarea "x"
type input "228.00"
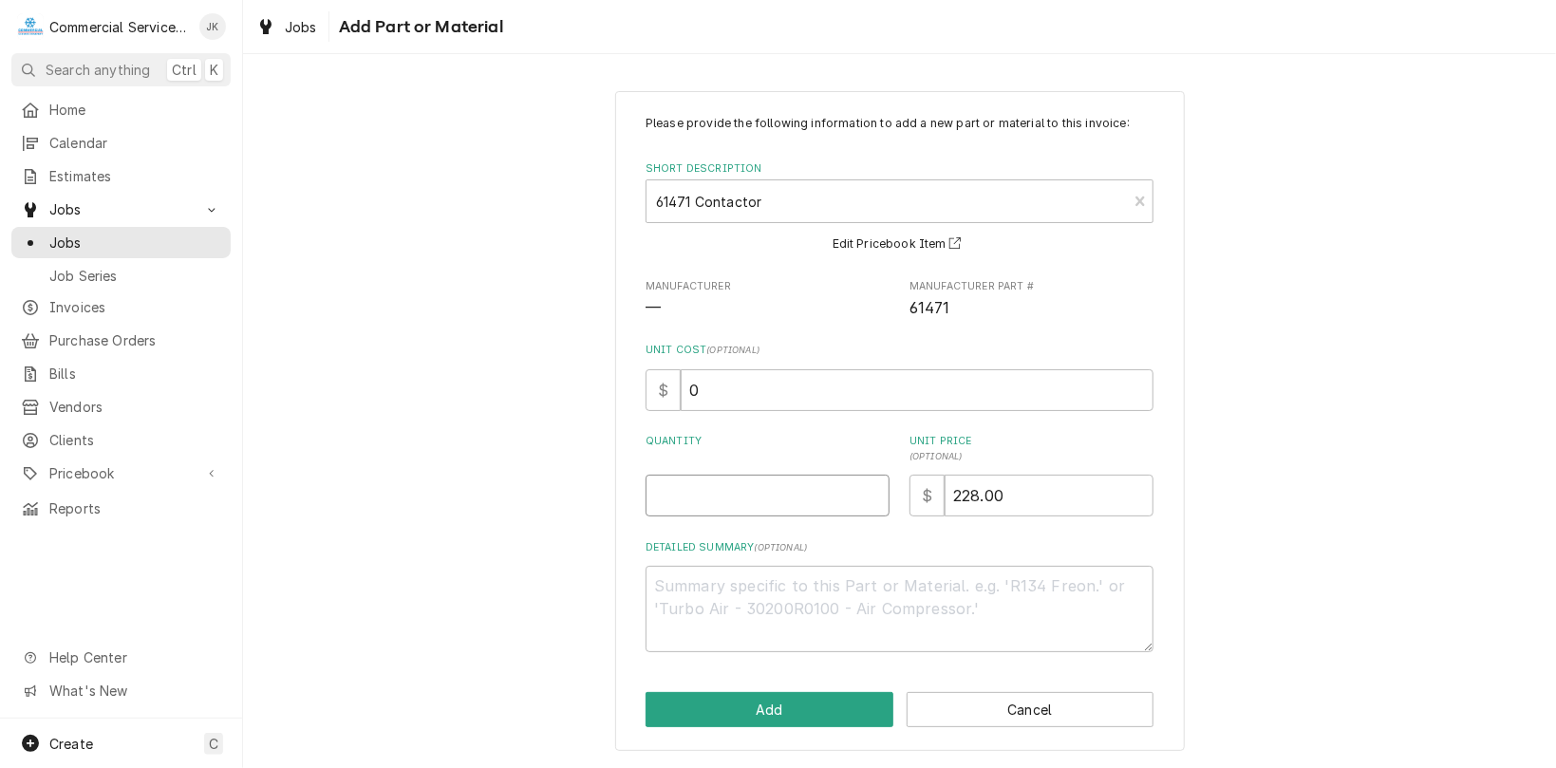
click at [665, 498] on input "Quantity" at bounding box center [768, 496] width 244 height 42
type textarea "x"
type input "1"
click at [673, 577] on textarea "Detailed Summary ( optional )" at bounding box center [900, 609] width 508 height 86
type textarea "x"
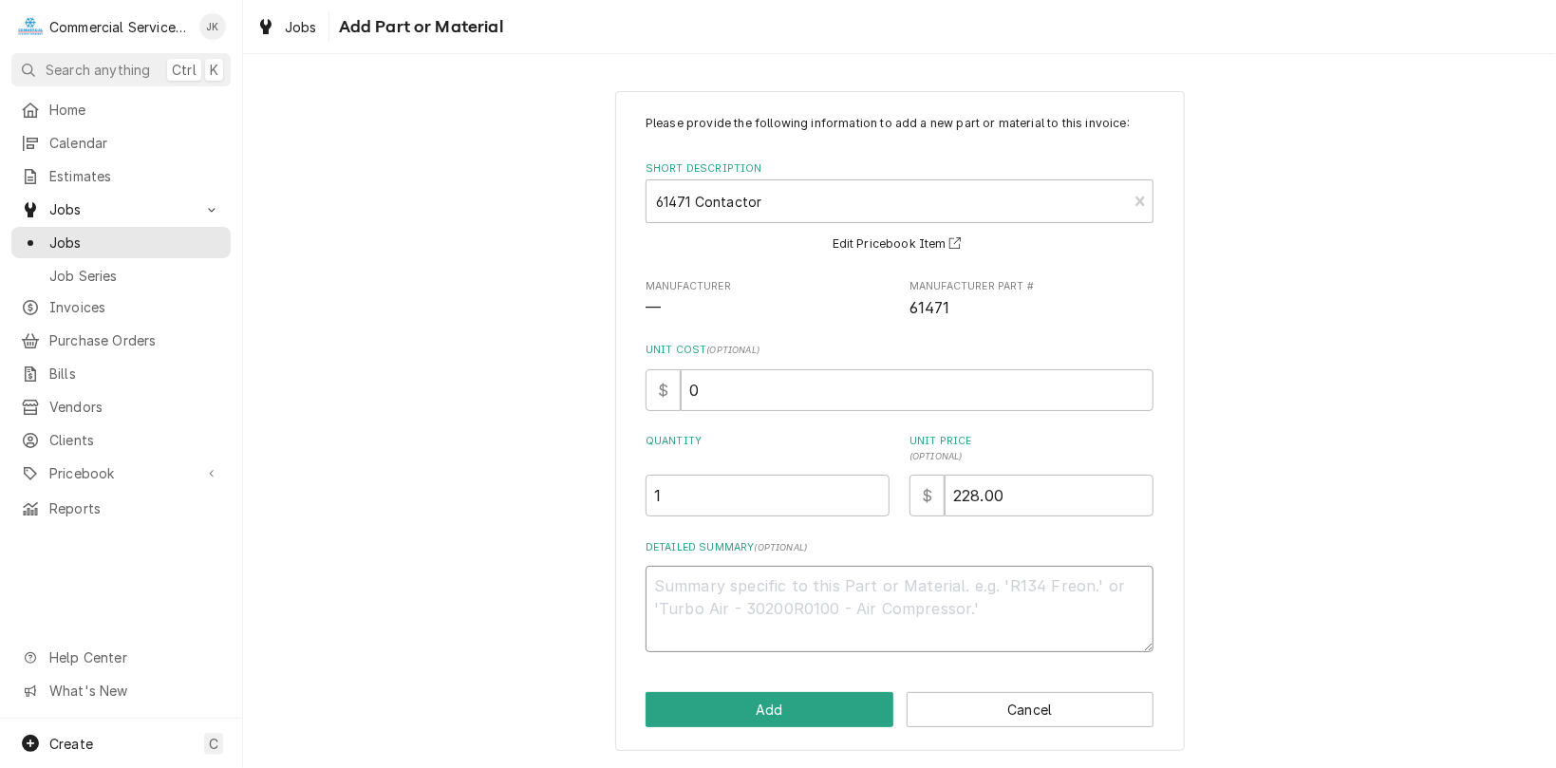
type textarea "M"
type textarea "x"
type textarea "Ma"
type textarea "x"
type textarea "Mar"
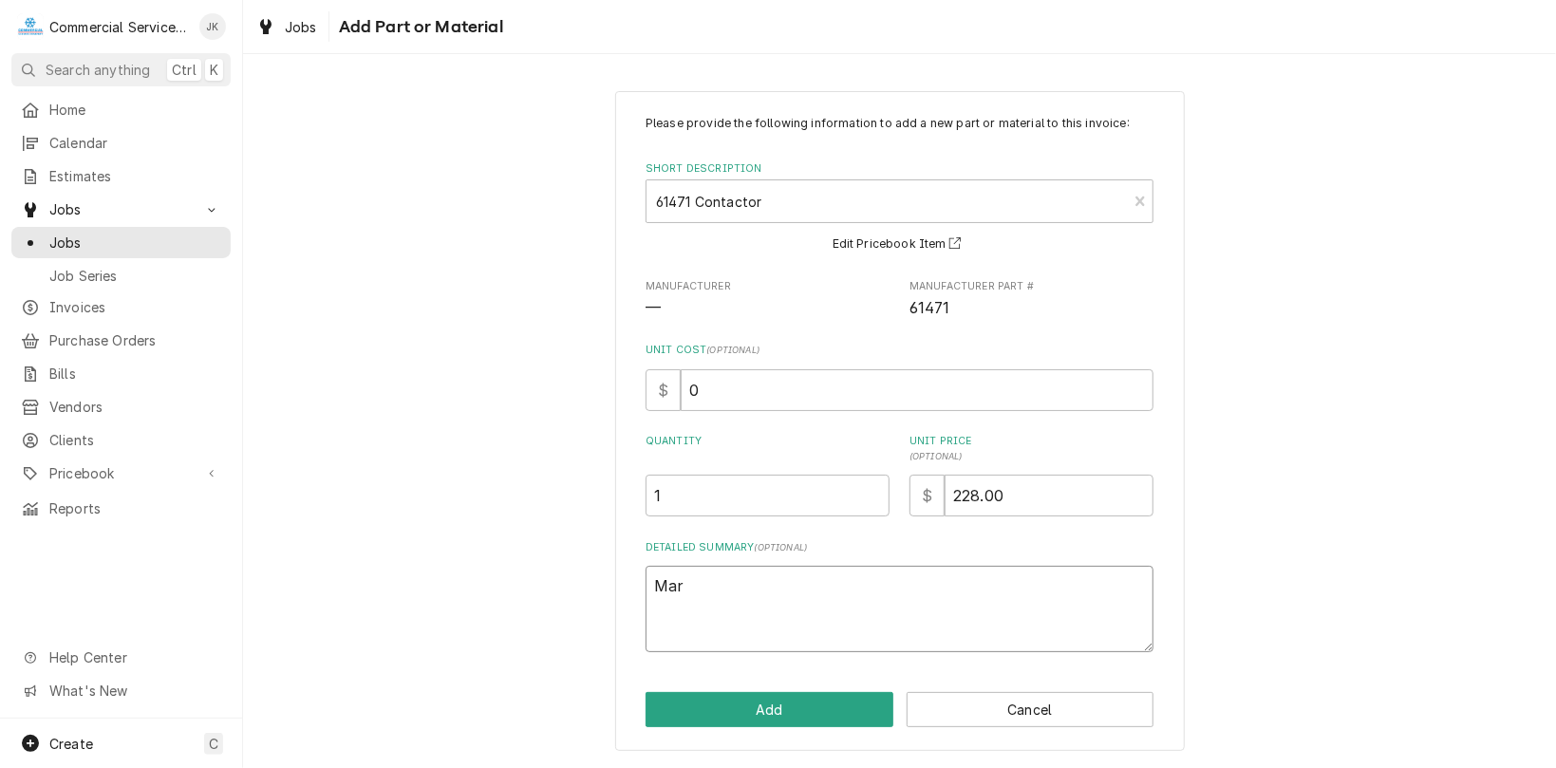
type textarea "x"
type textarea "Mars"
type textarea "x"
type textarea "Mars"
type textarea "x"
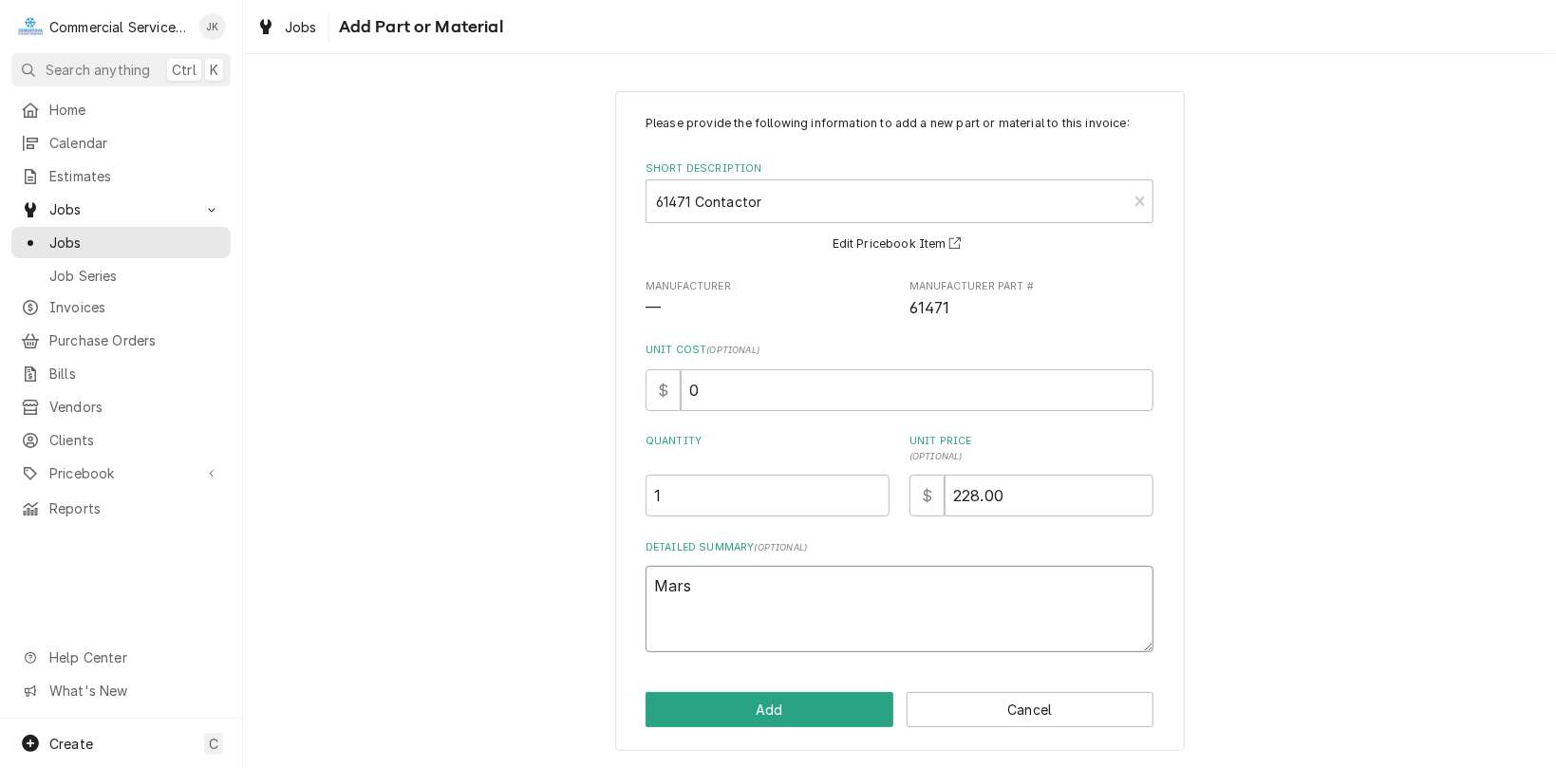
type textarea "Mars"
type textarea "x"
type textarea "Mar"
type textarea "x"
type textarea "Ma"
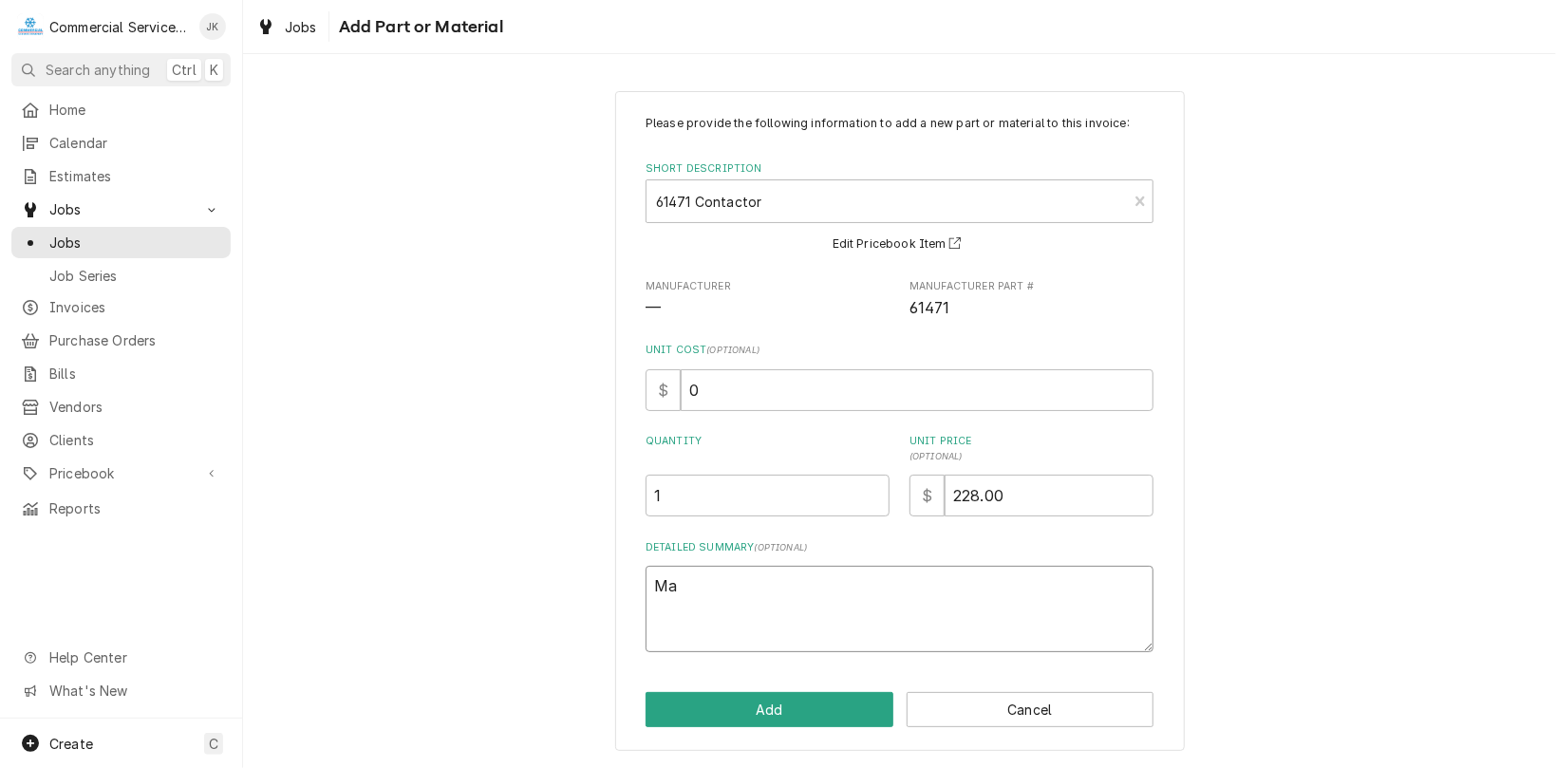
type textarea "x"
type textarea "M"
type textarea "x"
type textarea "6"
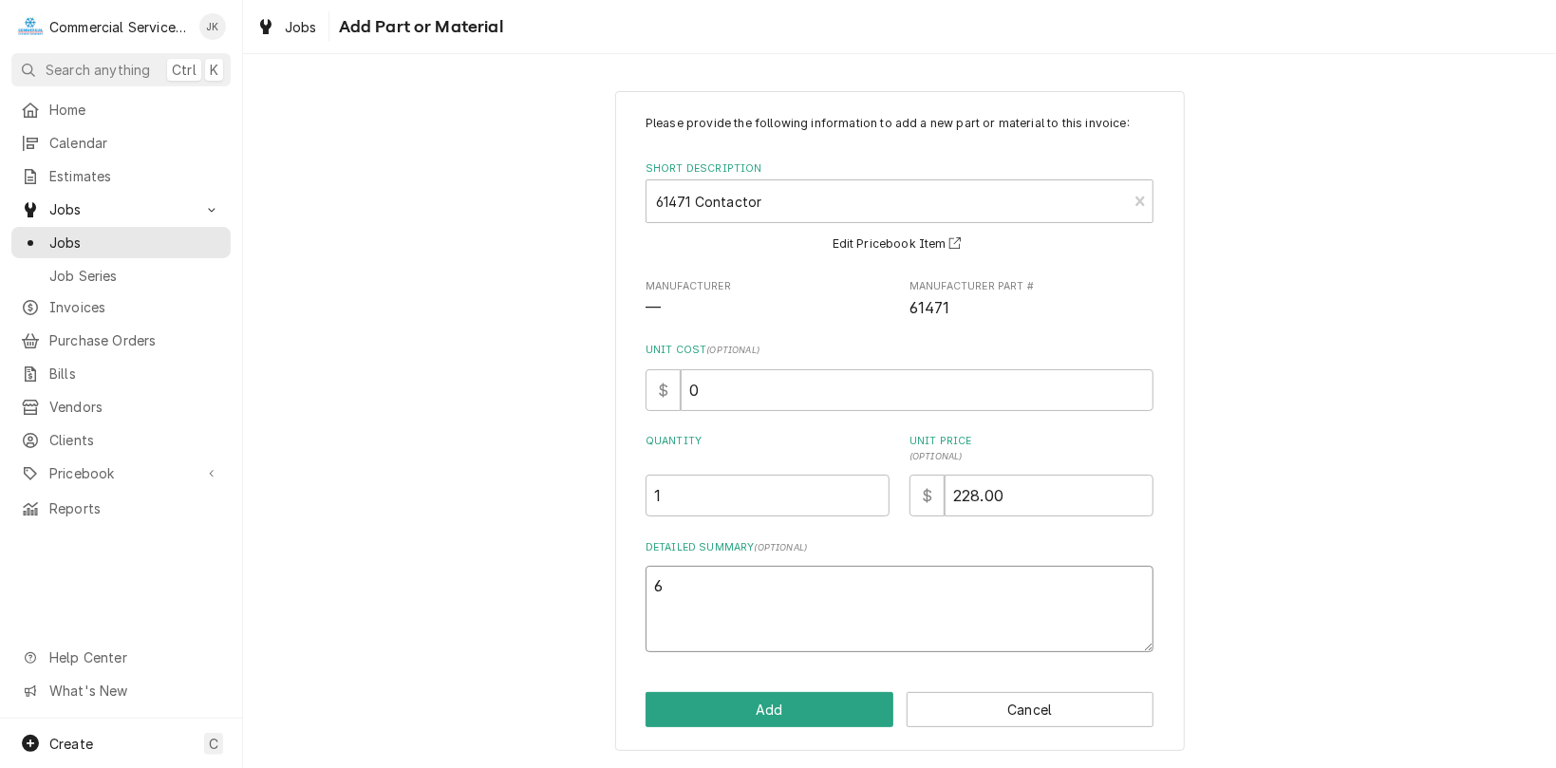
type textarea "x"
type textarea "60"
type textarea "x"
type textarea "60"
type textarea "x"
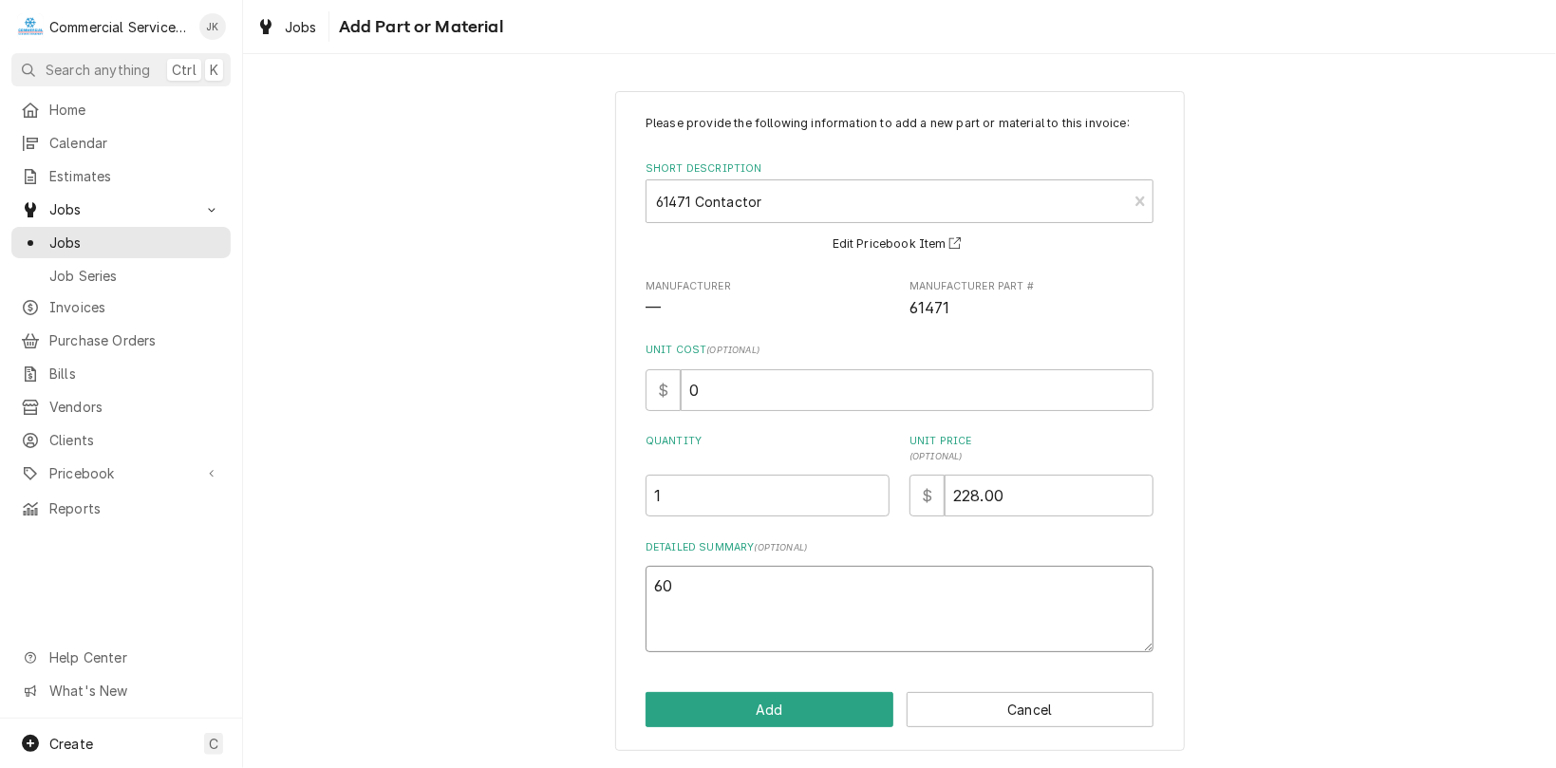
type textarea "60 a"
type textarea "x"
type textarea "60 am"
type textarea "x"
type textarea "60 amp"
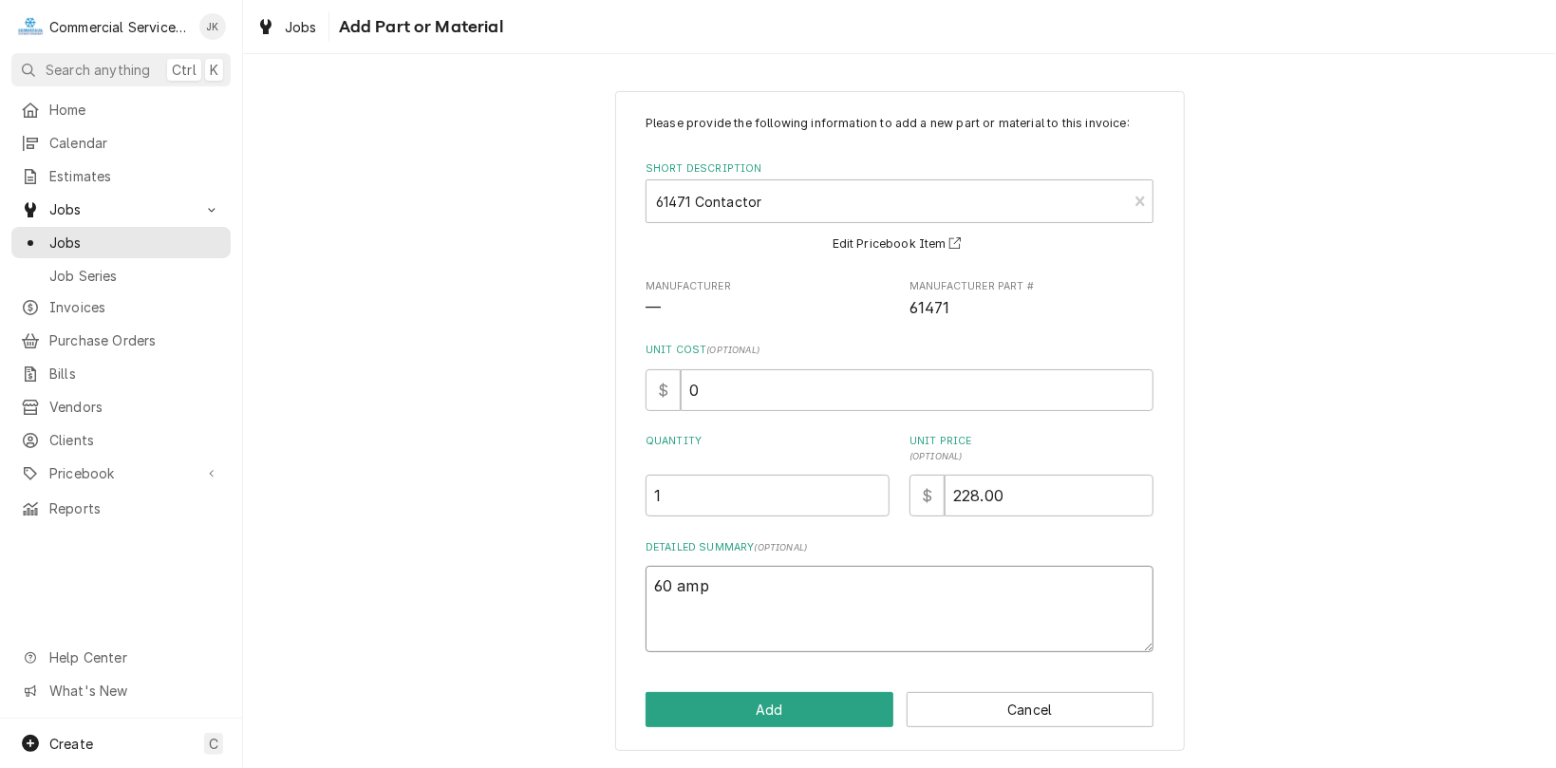
type textarea "x"
type textarea "60 amp;"
type textarea "x"
type textarea "60 amp;"
type textarea "x"
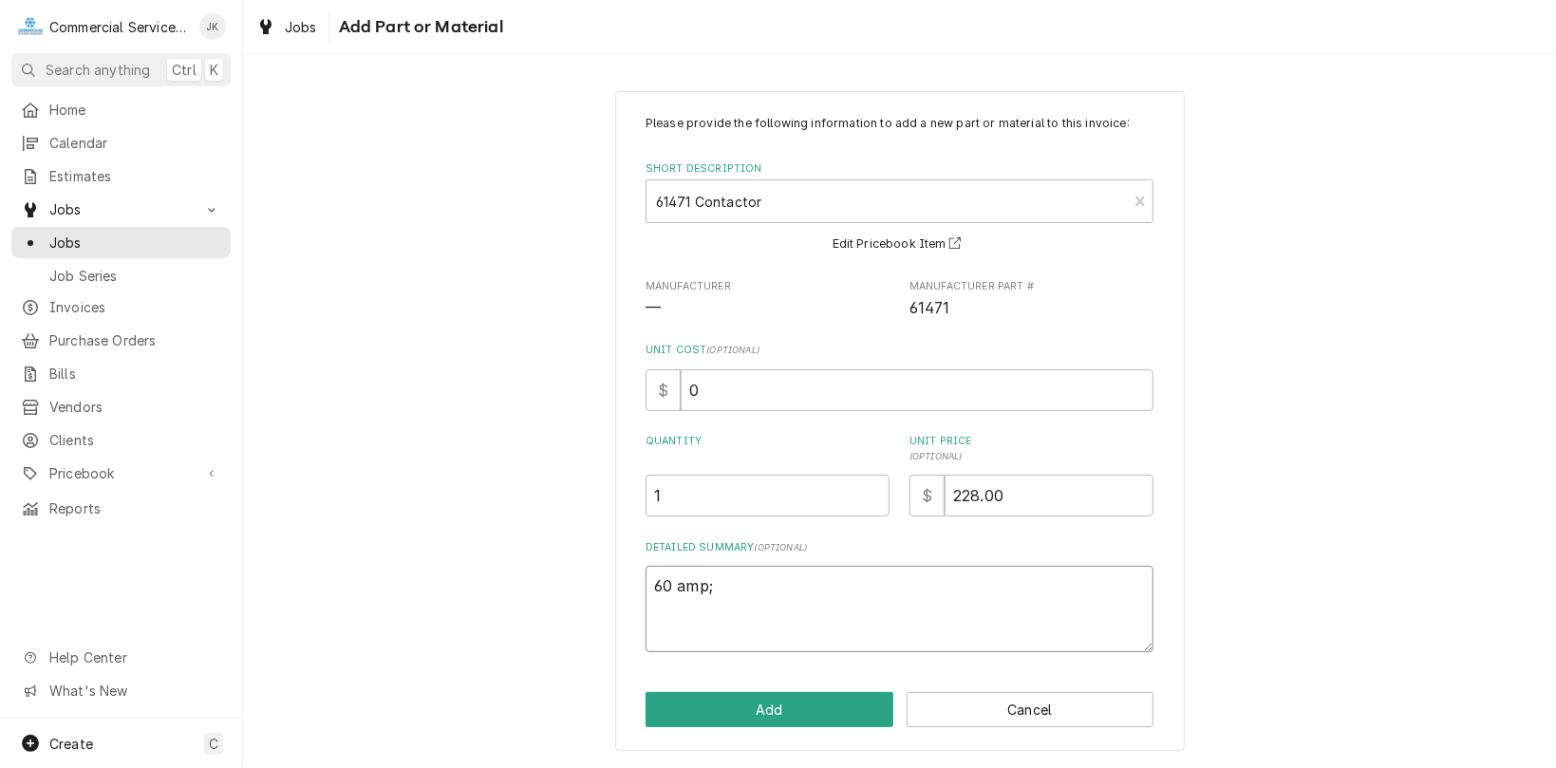
type textarea "60 amp; 3"
type textarea "x"
type textarea "60 amp; 3"
type textarea "x"
type textarea "60 amp; 3 p"
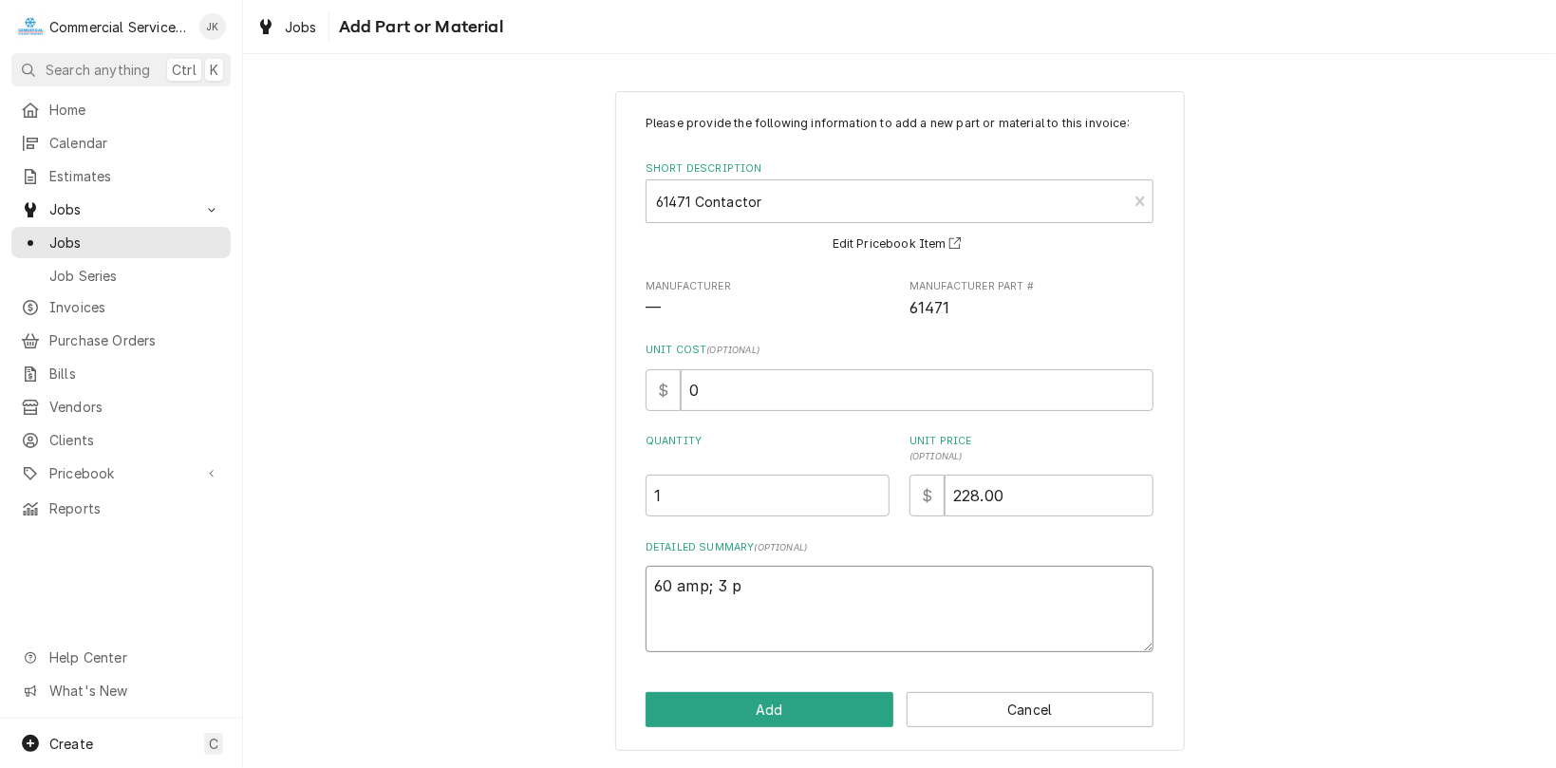
type textarea "x"
type textarea "60 amp; 3 po"
type textarea "x"
type textarea "60 amp; 3 pol"
type textarea "x"
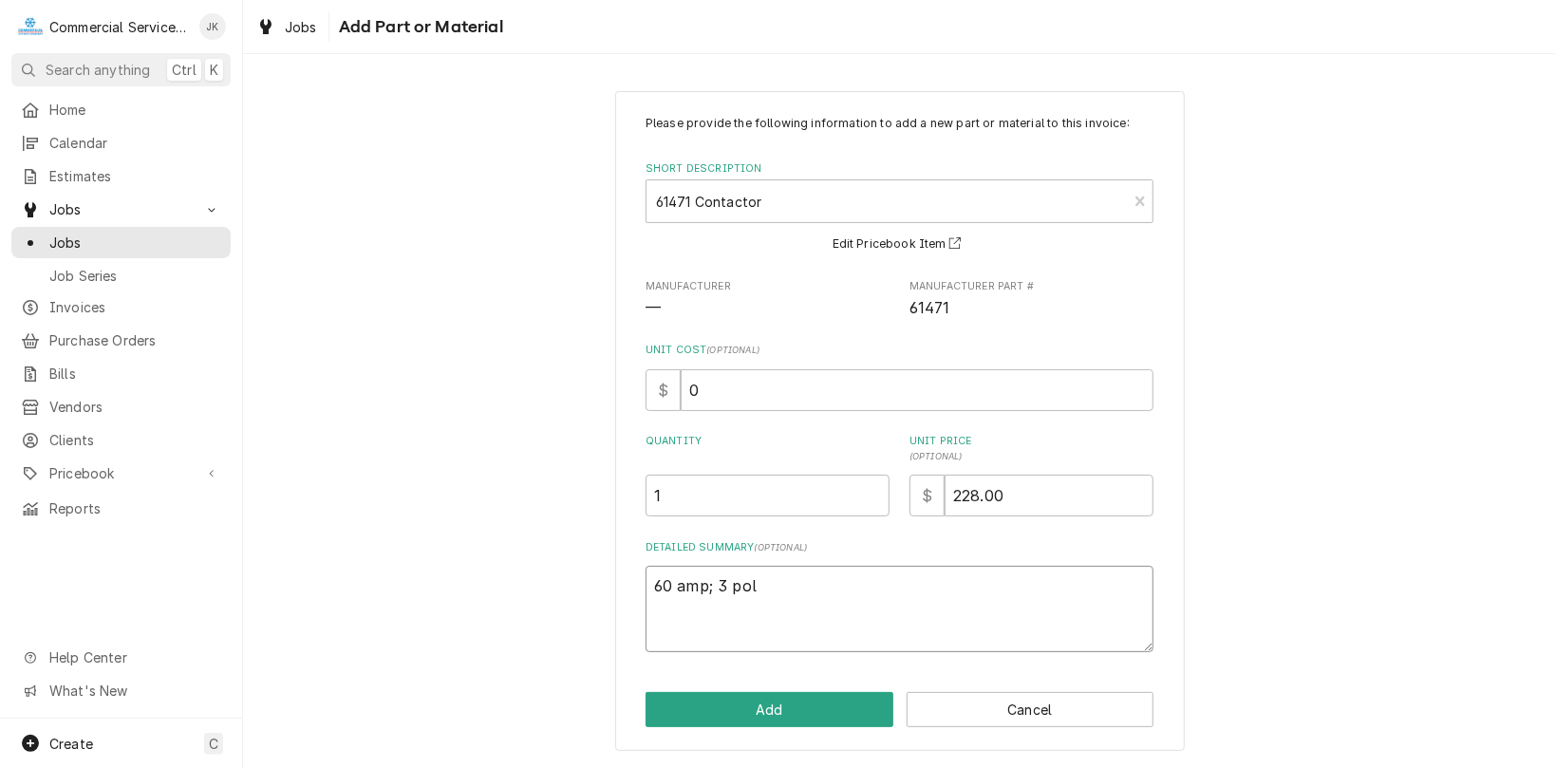
type textarea "60 amp; 3 pole"
type textarea "x"
type textarea "60 amp; 3 pole;"
type textarea "x"
type textarea "60 amp; 3 pole;"
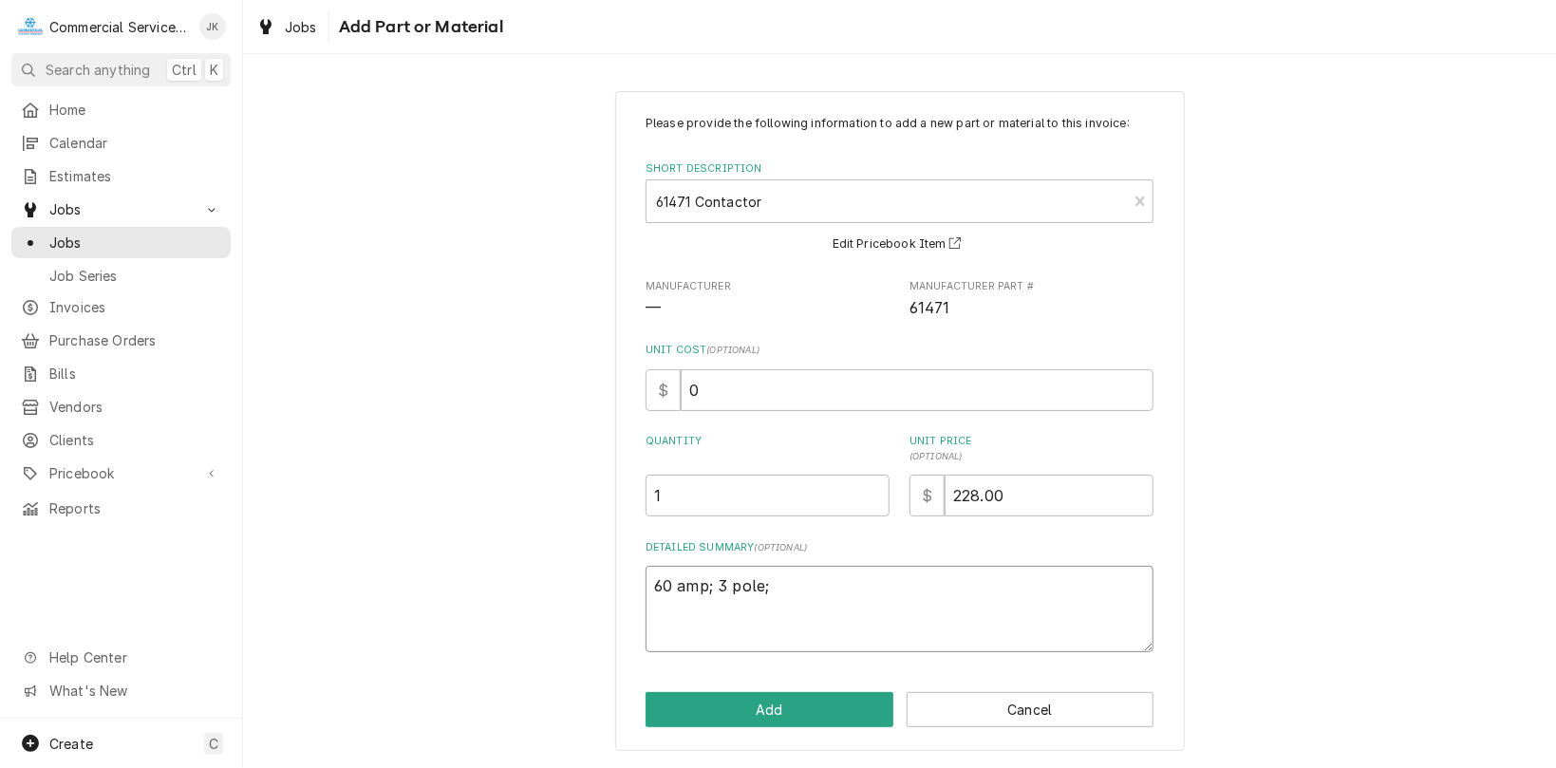
type textarea "x"
type textarea "60 amp; 3 pole; 1"
type textarea "x"
type textarea "60 amp; 3 pole; 12"
type textarea "x"
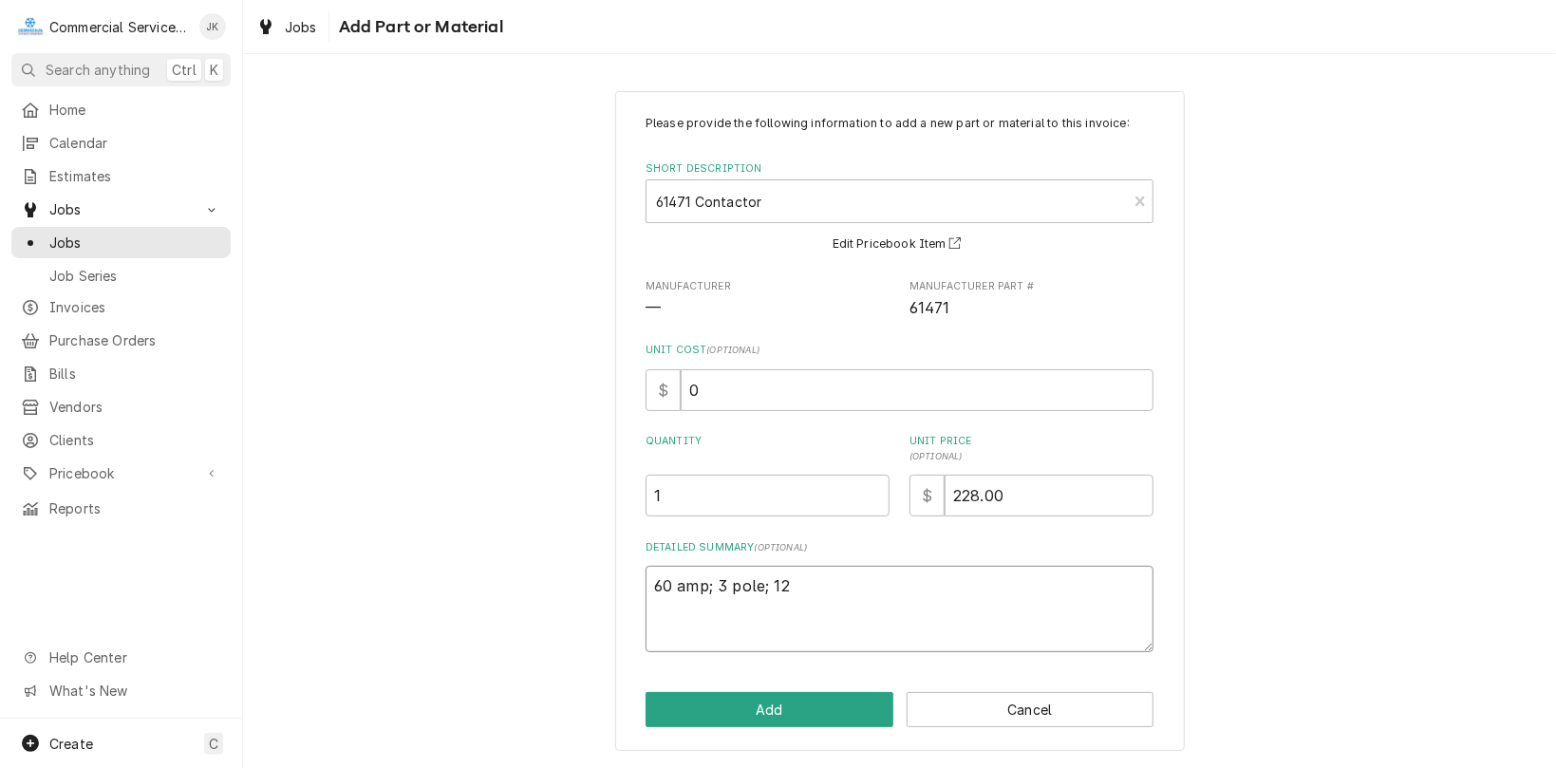
type textarea "60 amp; 3 pole; 120"
type textarea "x"
type textarea "60 amp; 3 pole; 120v"
type textarea "x"
type textarea "60 amp; 3 pole; 120vo"
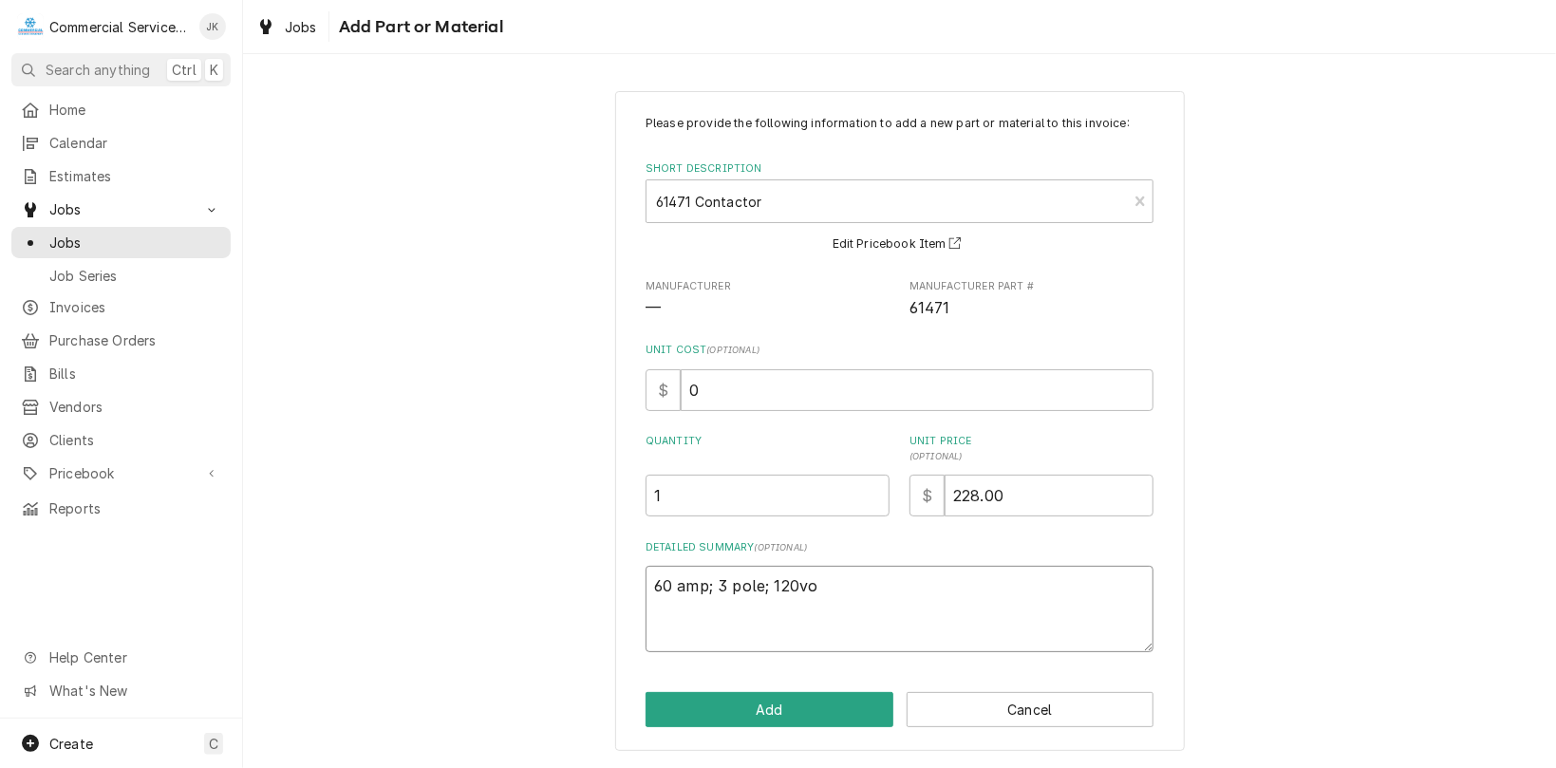
type textarea "x"
type textarea "60 amp; 3 pole; 120vol"
type textarea "x"
type textarea "60 amp; 3 pole; 120volt"
type textarea "x"
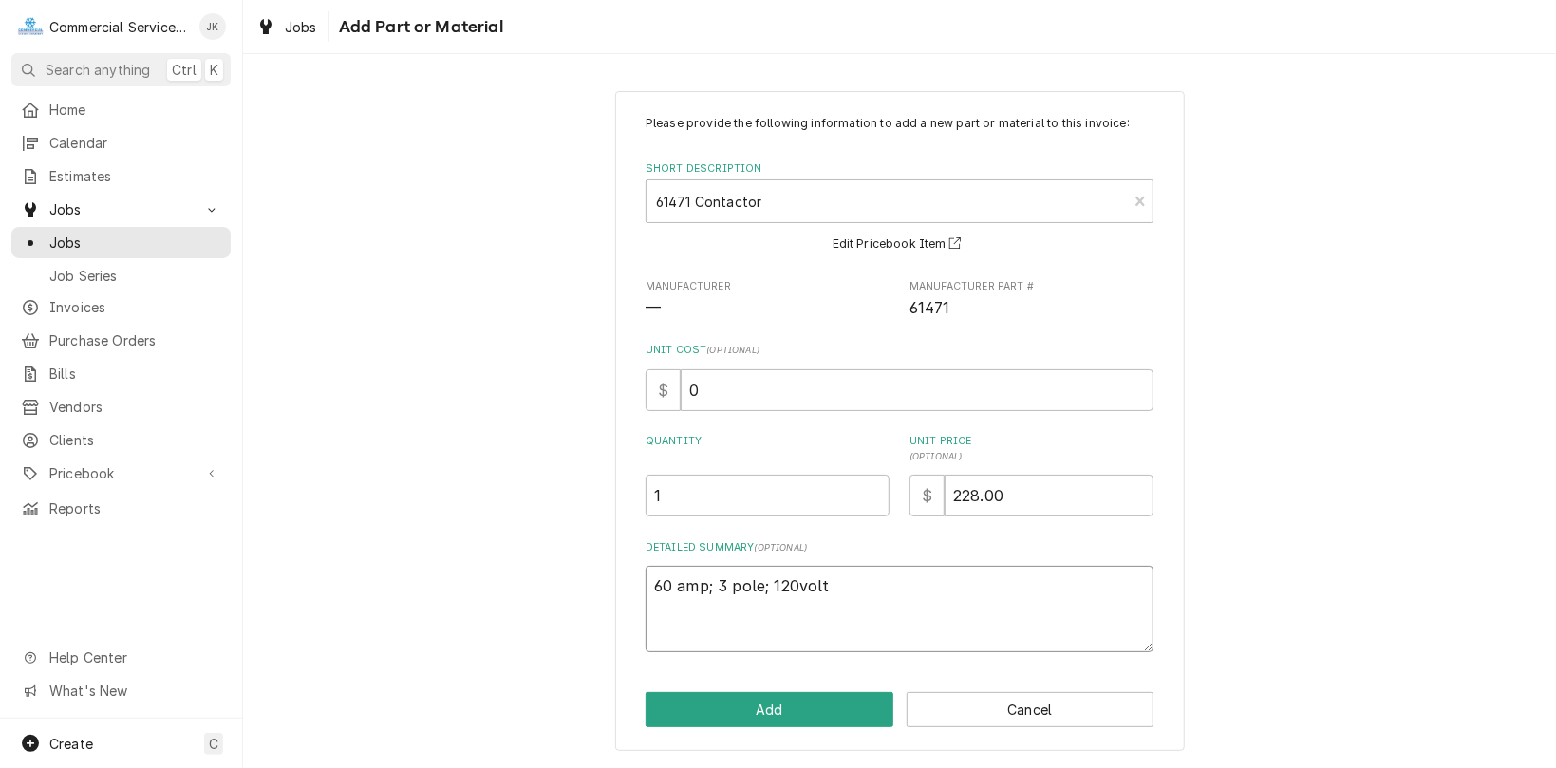
type textarea "60 amp; 3 pole; 120volt"
type textarea "x"
type textarea "60 amp; 3 pole; 120volt c"
type textarea "x"
type textarea "60 amp; 3 pole; 120volt co"
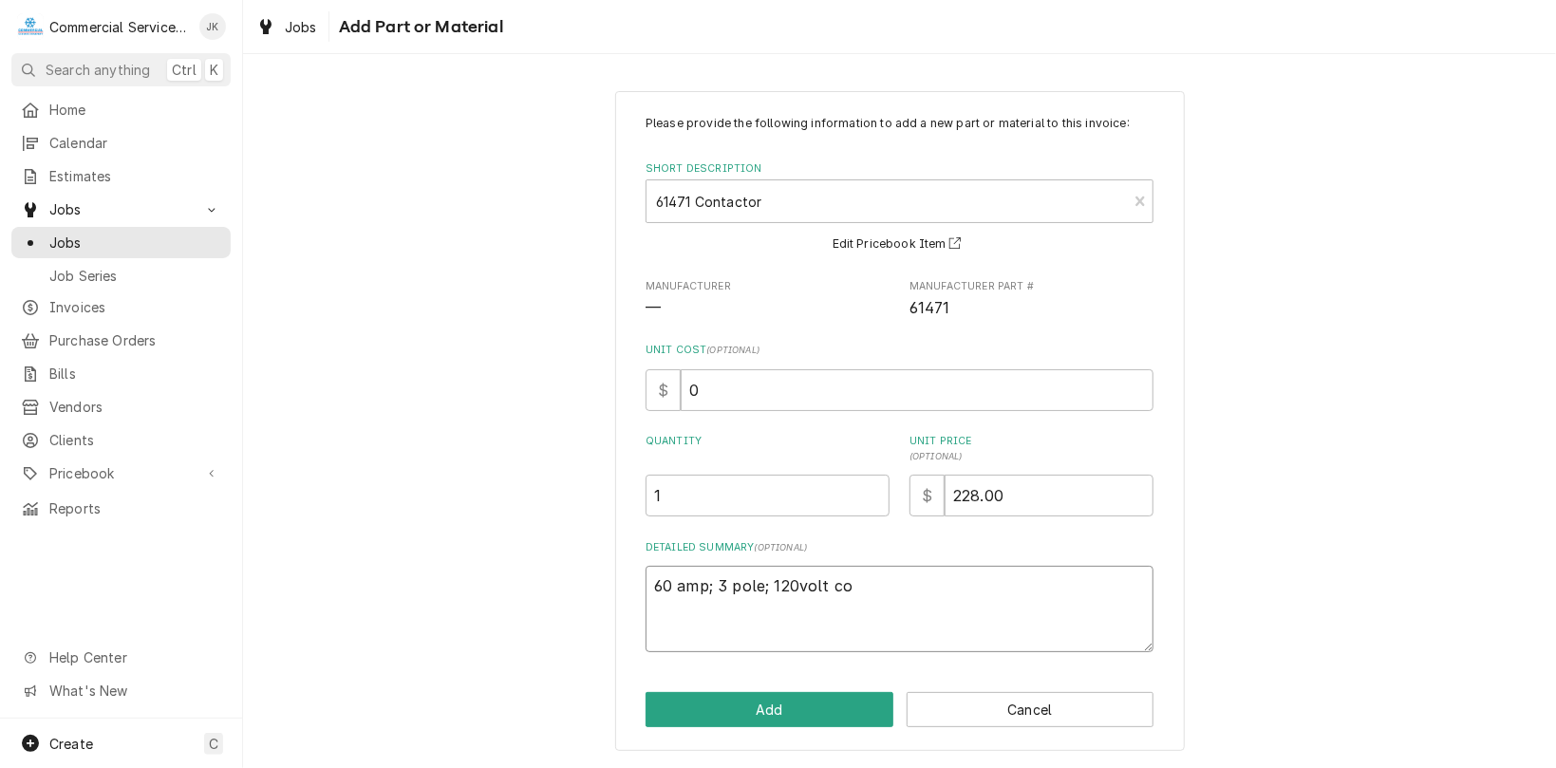
type textarea "x"
type textarea "60 amp; 3 pole; 120volt coi"
type textarea "x"
type textarea "60 amp; 3 pole; 120volt coil"
click at [695, 390] on input "0" at bounding box center [917, 390] width 473 height 42
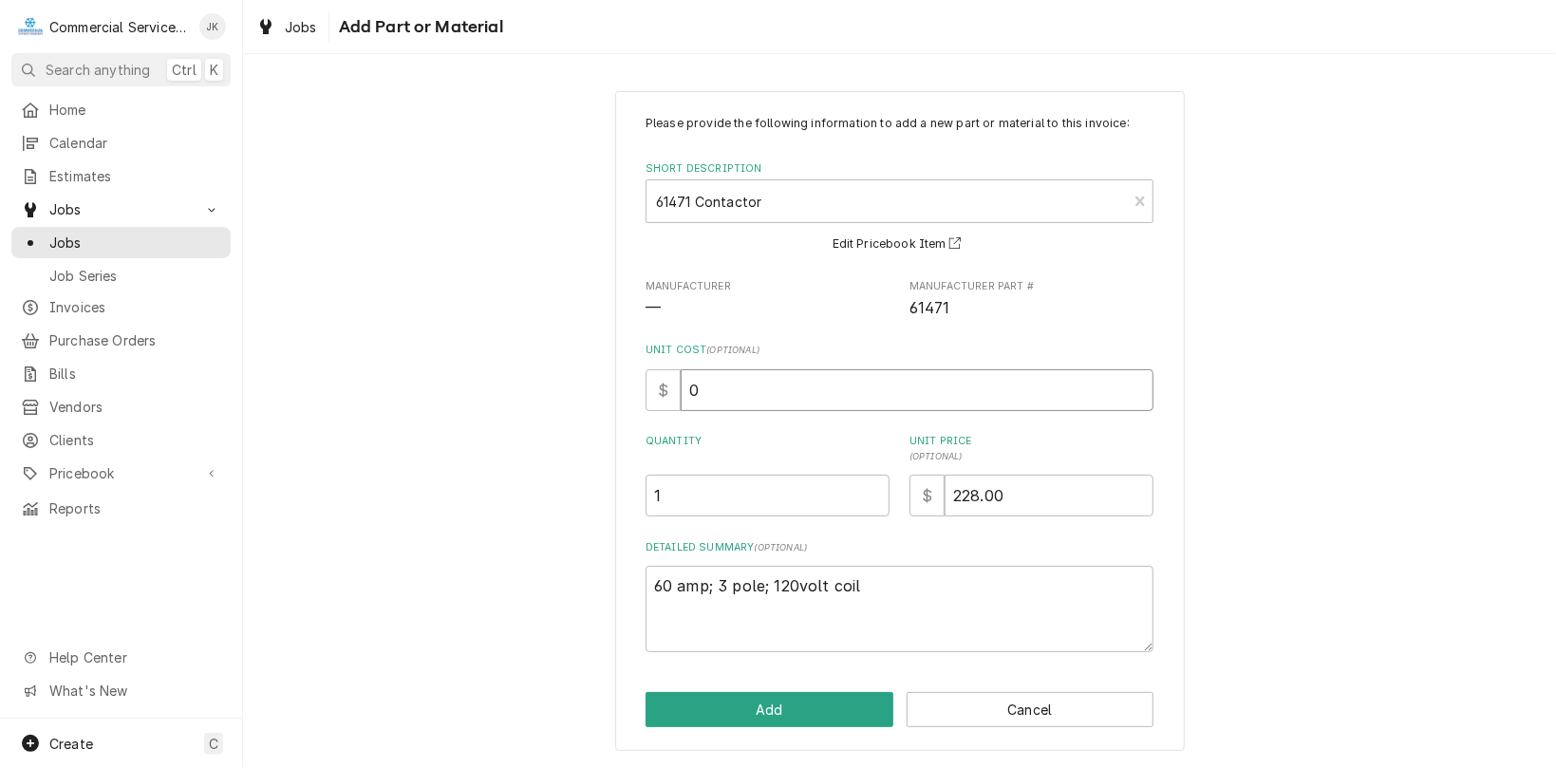
type textarea "x"
type input "1"
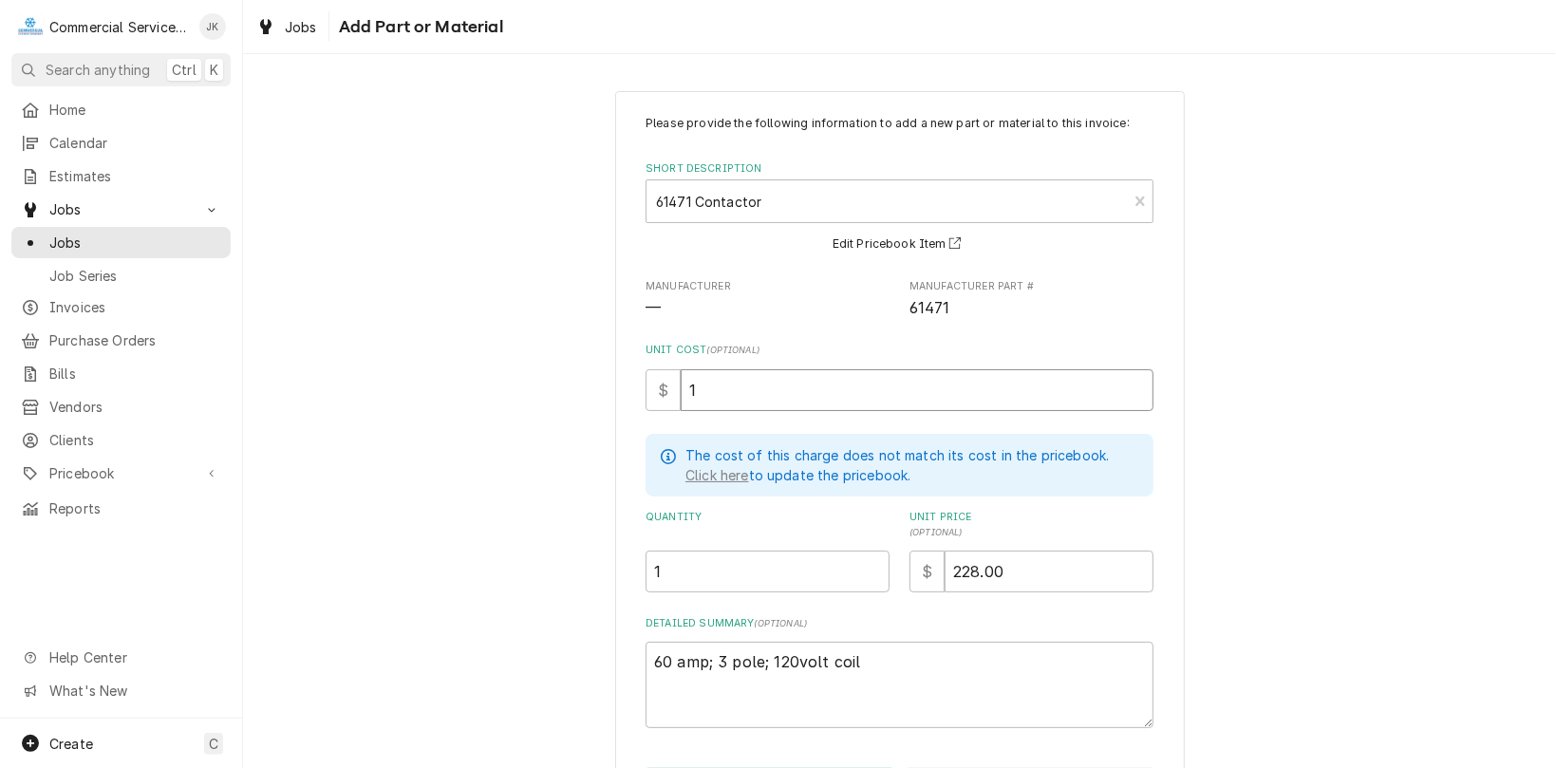
type textarea "x"
type input "11"
type textarea "x"
type input "114"
type textarea "x"
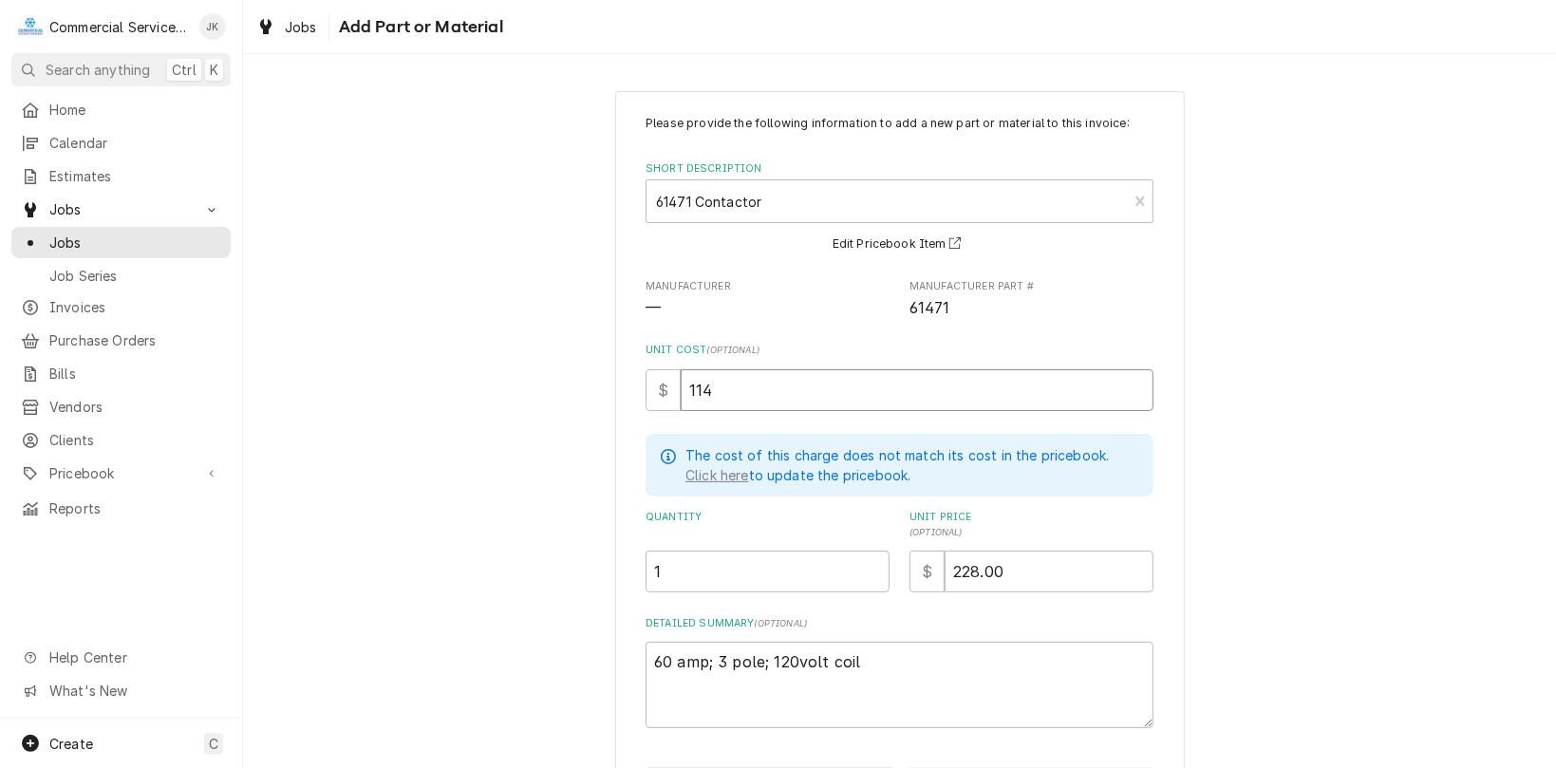
type input "114.0"
type textarea "x"
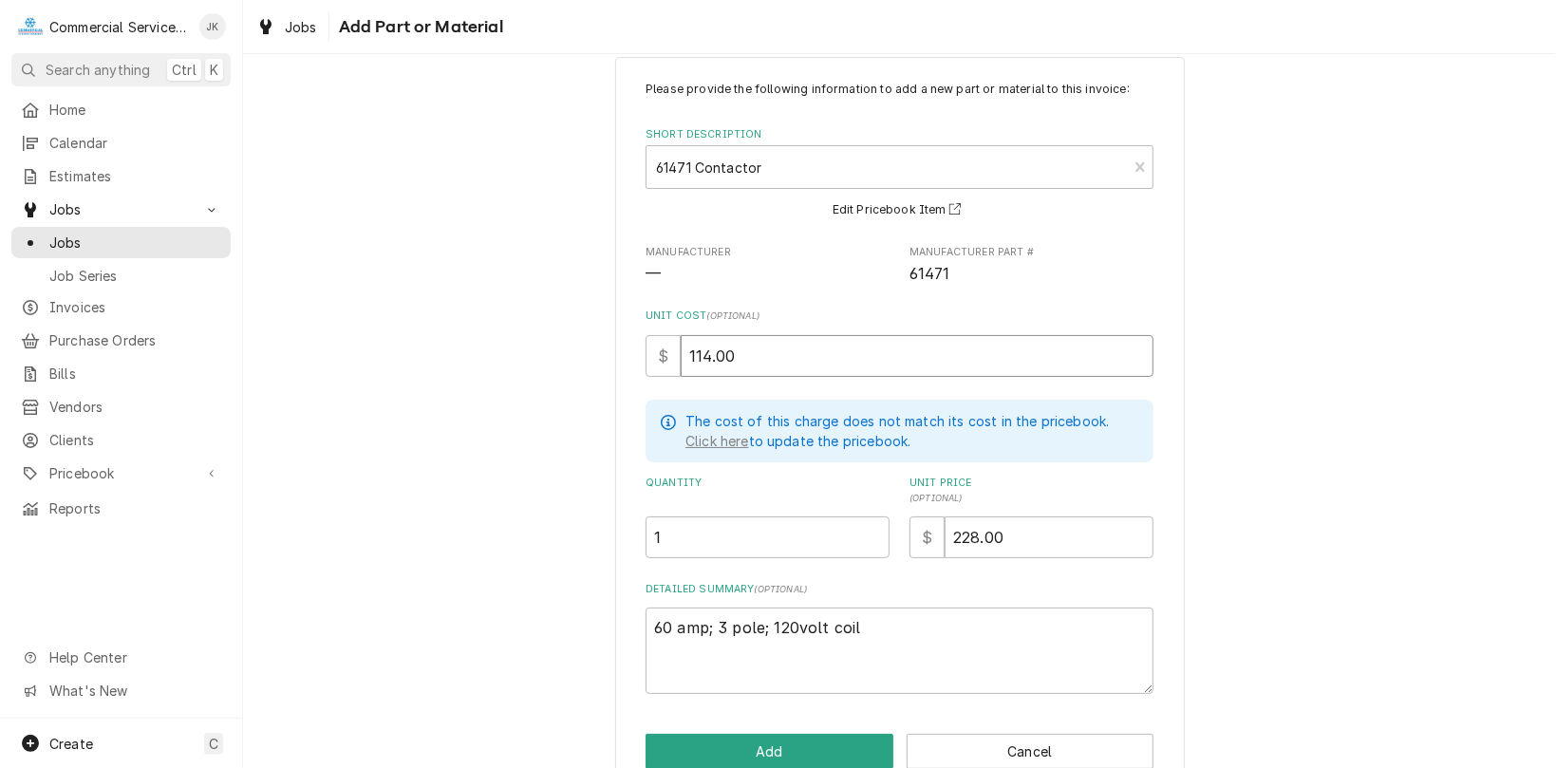
scroll to position [74, 0]
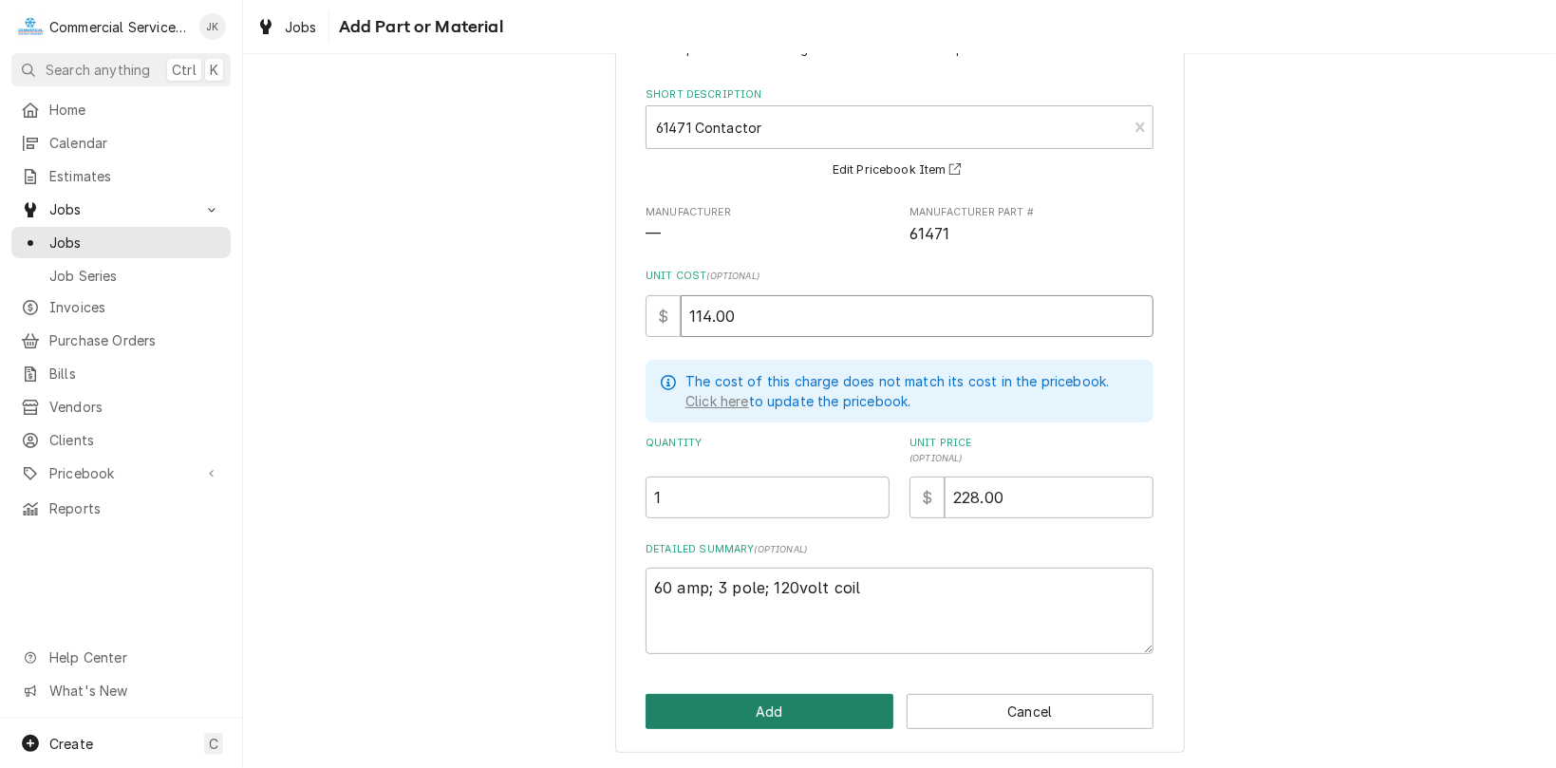
type input "114.00"
click at [737, 705] on button "Add" at bounding box center [770, 711] width 248 height 35
type textarea "x"
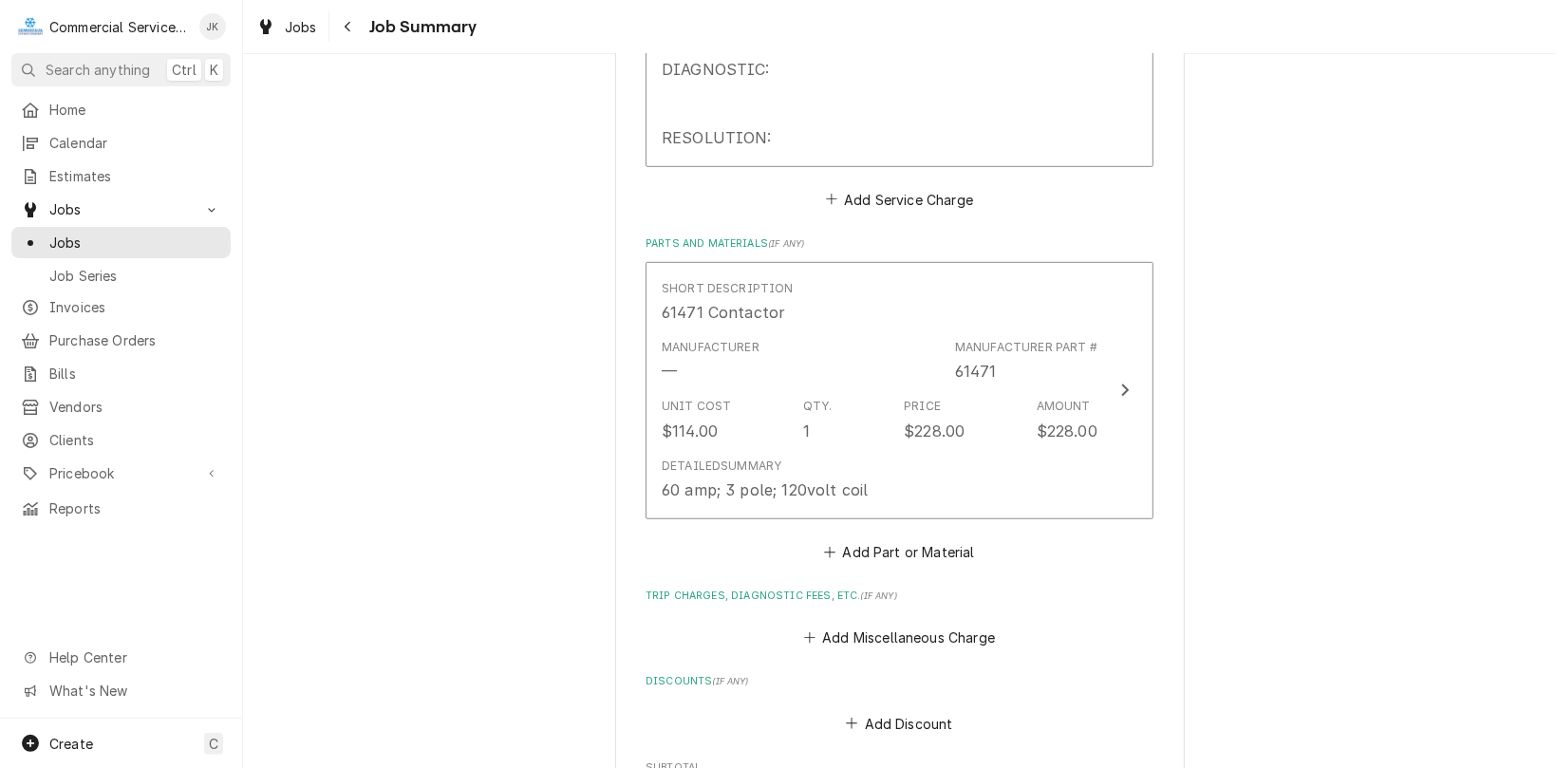
scroll to position [722, 0]
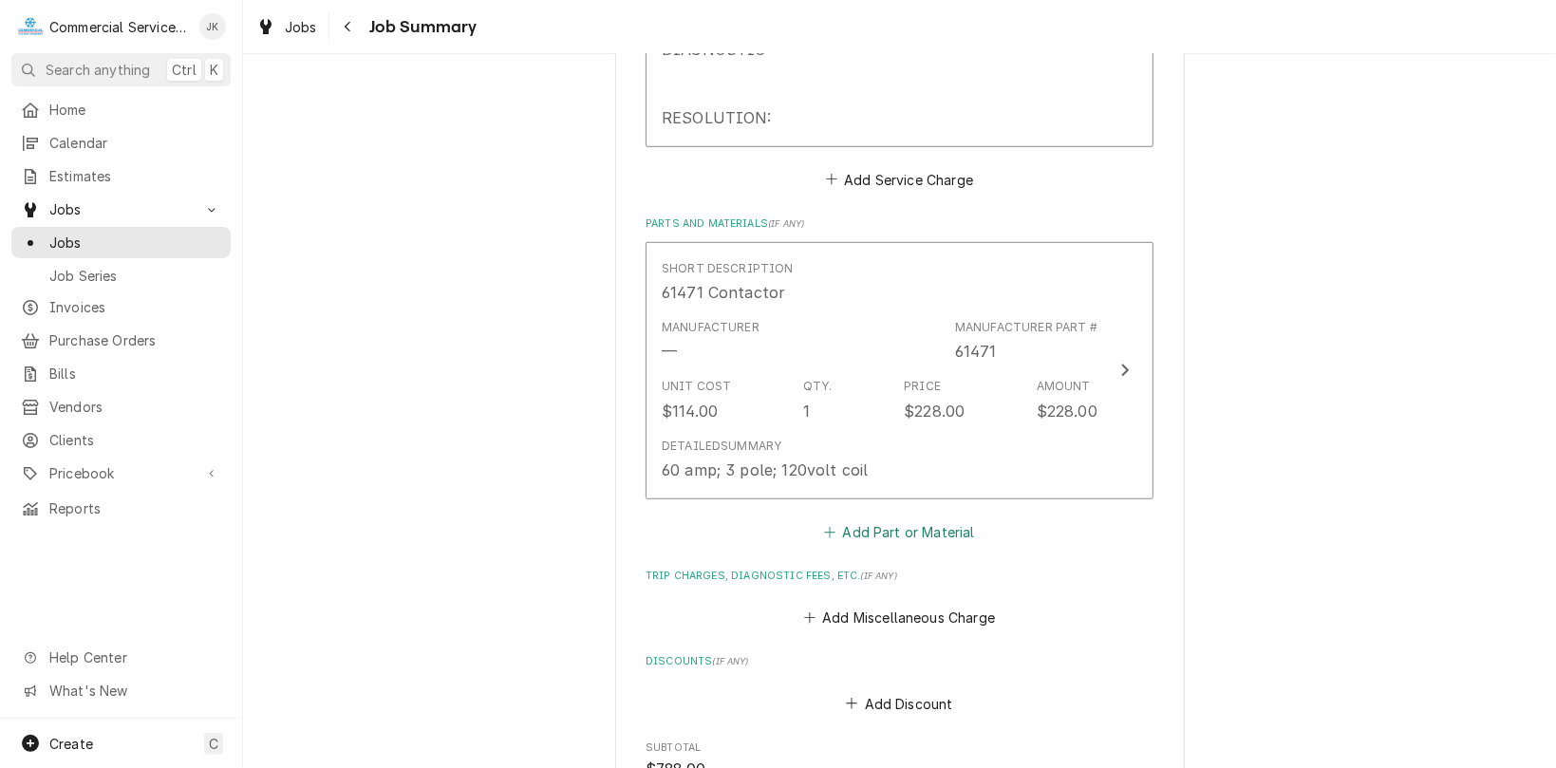
click at [890, 533] on button "Add Part or Material" at bounding box center [899, 532] width 157 height 27
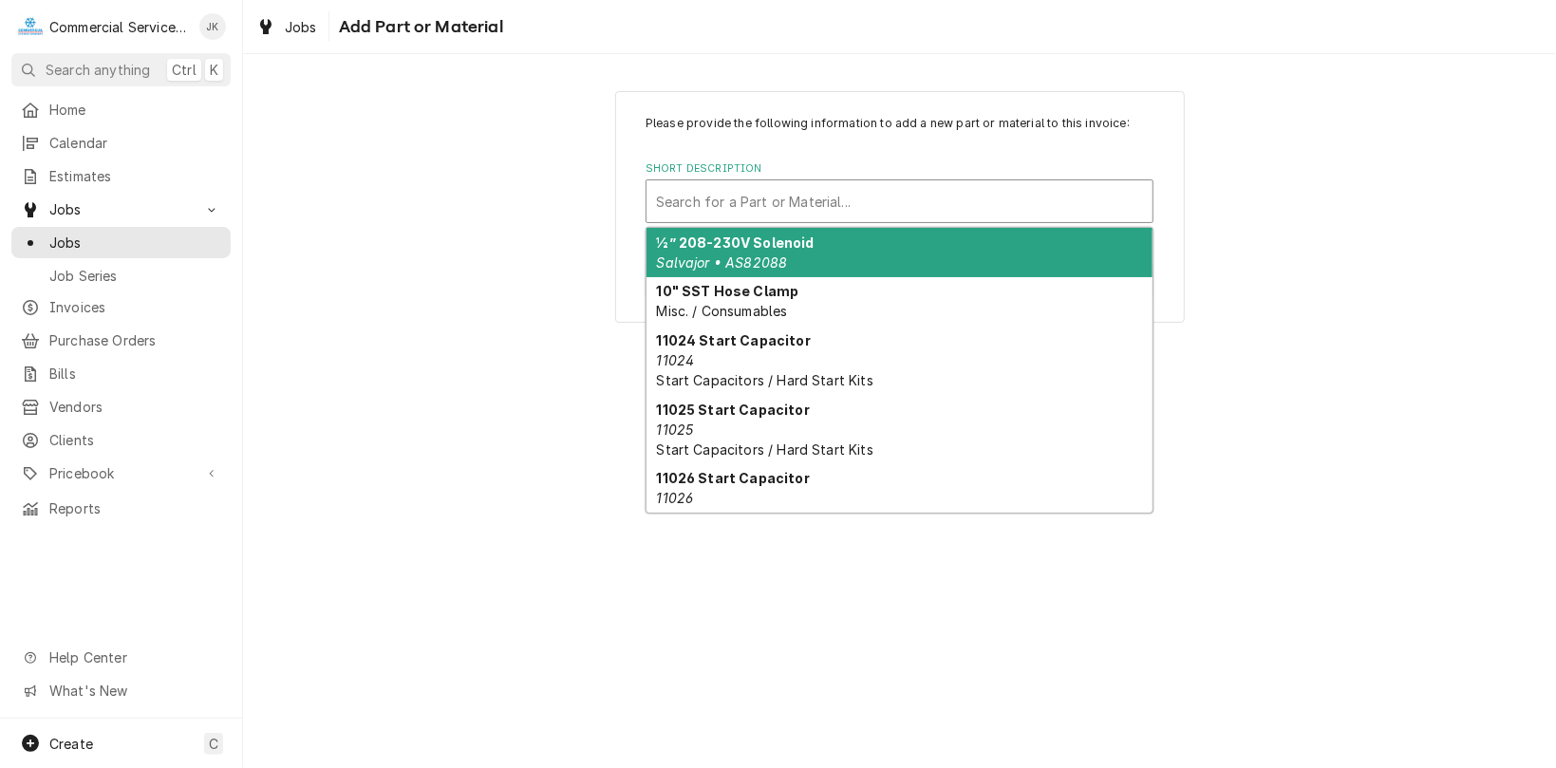
click at [678, 202] on div "Short Description" at bounding box center [899, 201] width 487 height 34
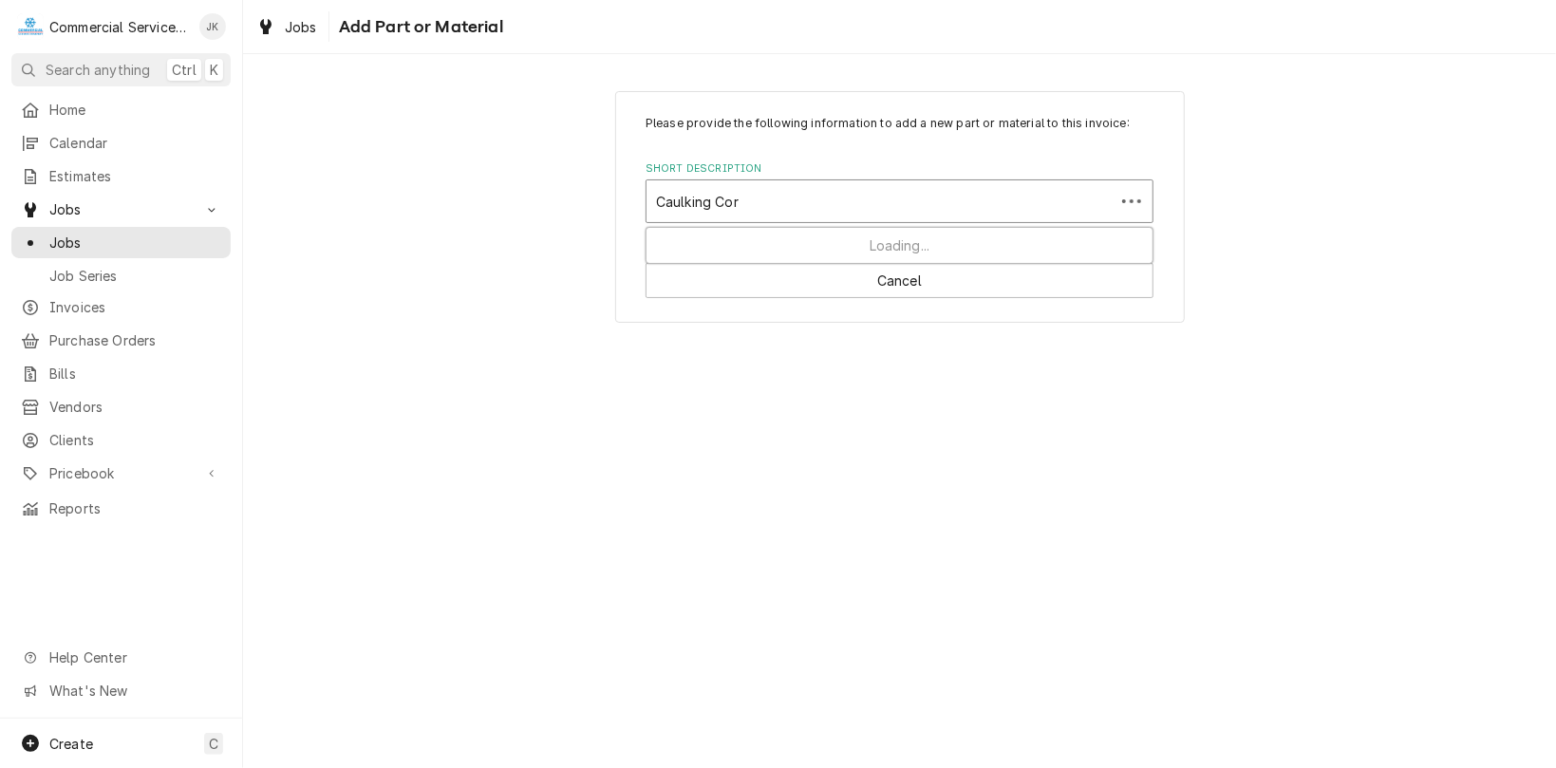
type input "Caulking Cord"
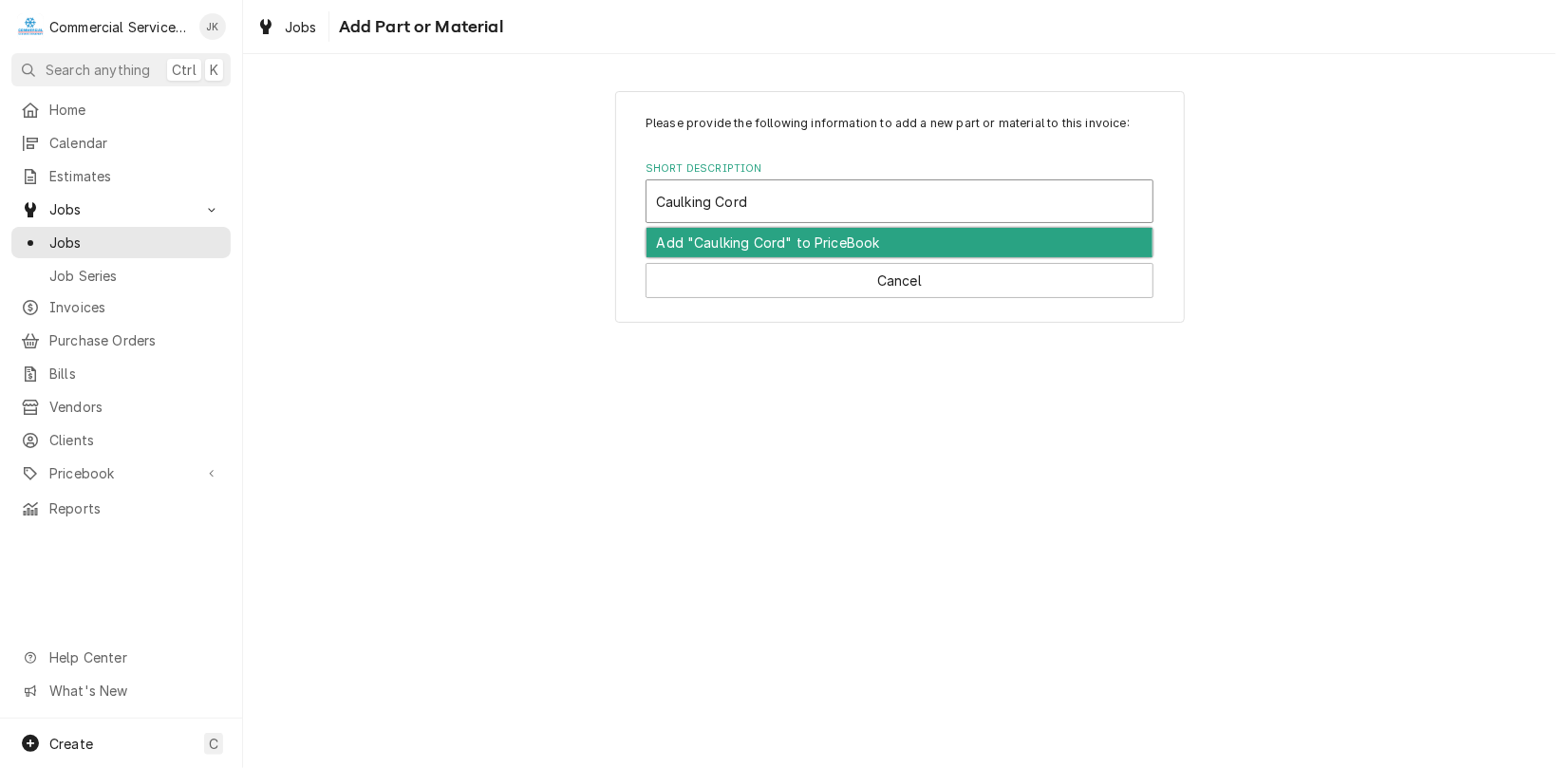
click at [897, 243] on div "Add "Caulking Cord" to PriceBook" at bounding box center [900, 242] width 506 height 29
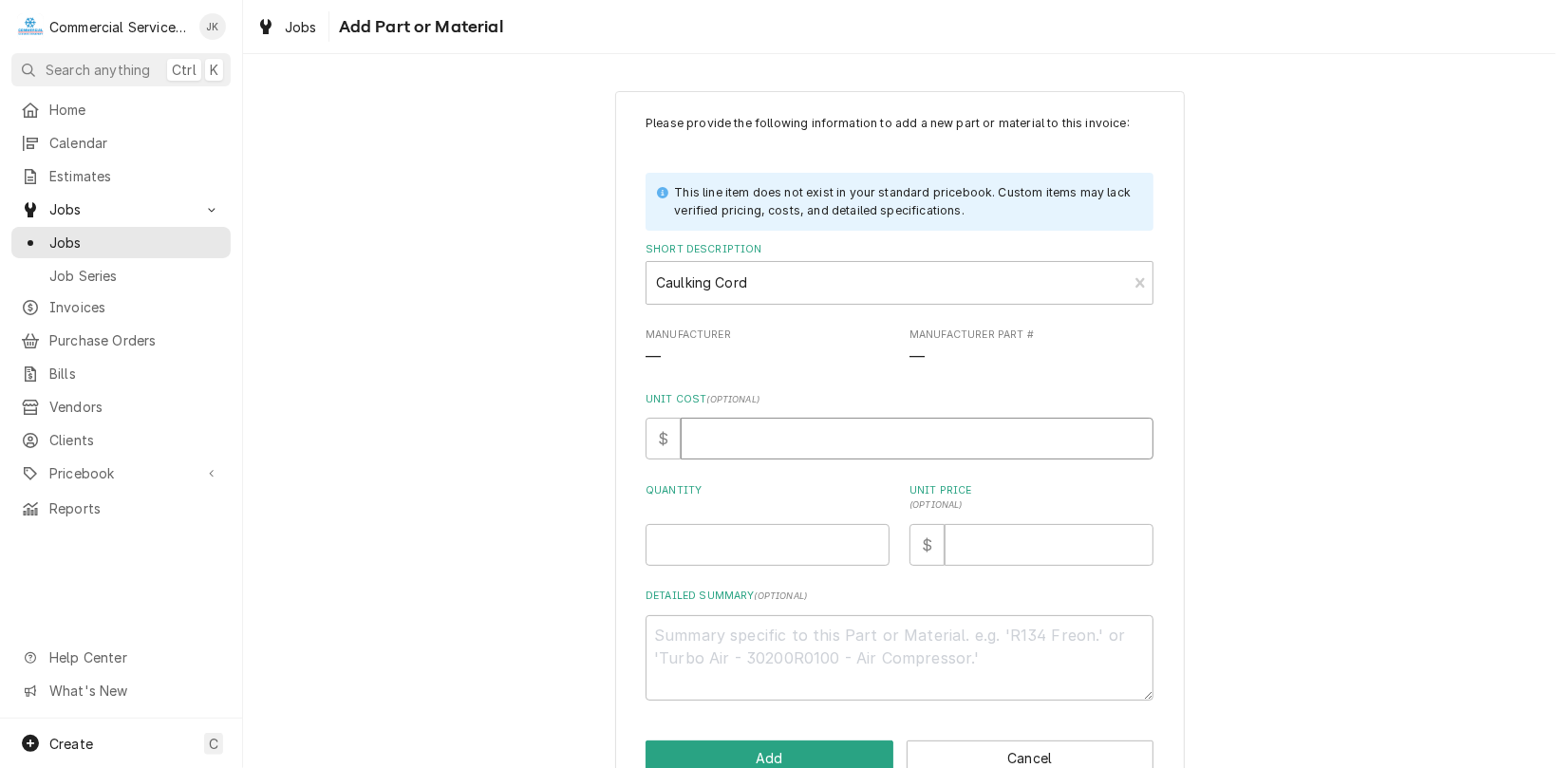
click at [719, 438] on input "Unit Cost ( optional )" at bounding box center [917, 439] width 473 height 42
type textarea "x"
type input "1"
type textarea "x"
type input "19"
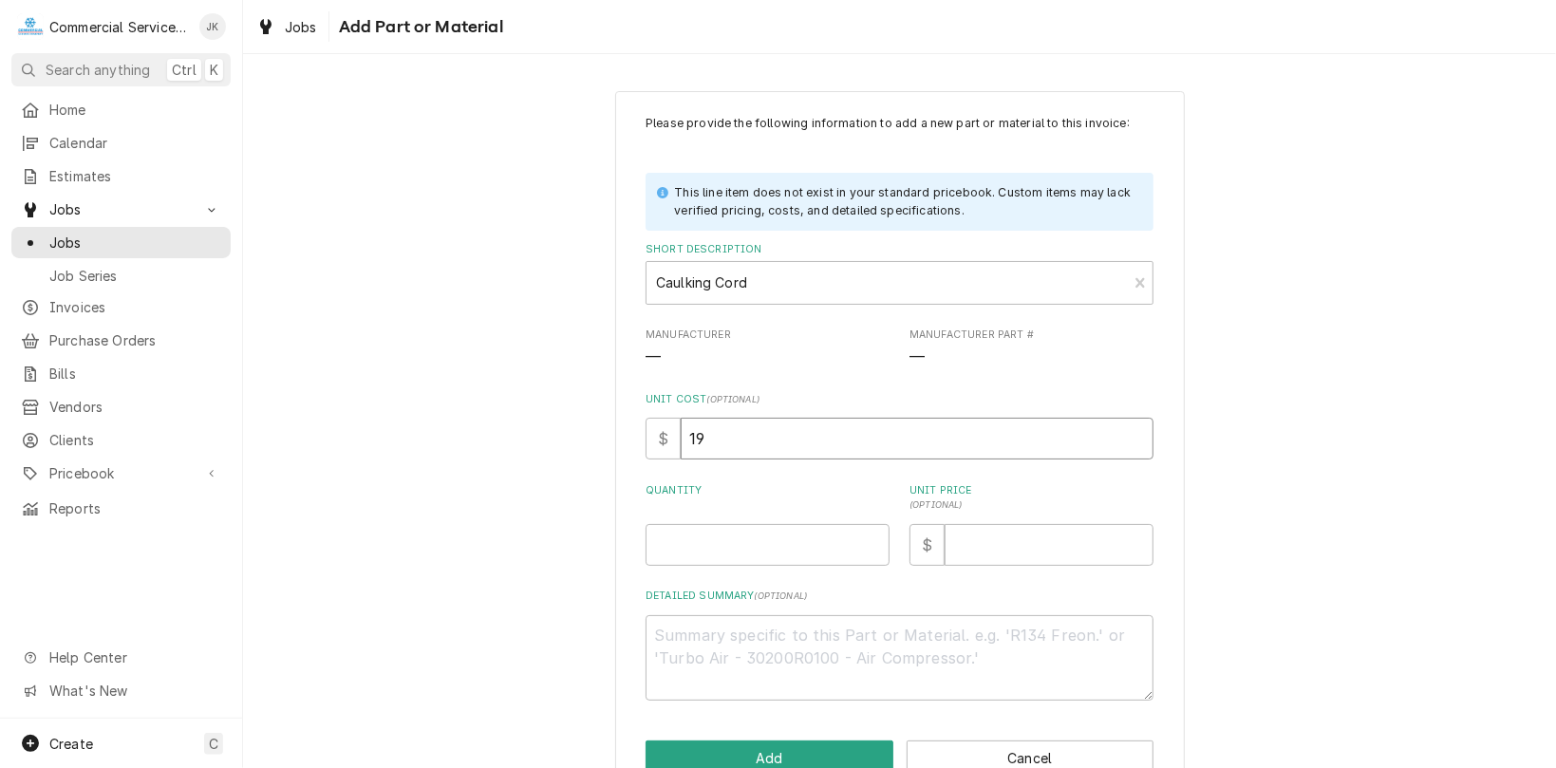
type textarea "x"
type input "19.7"
type textarea "x"
type input "19.71"
click at [688, 542] on input "Quantity" at bounding box center [768, 545] width 244 height 42
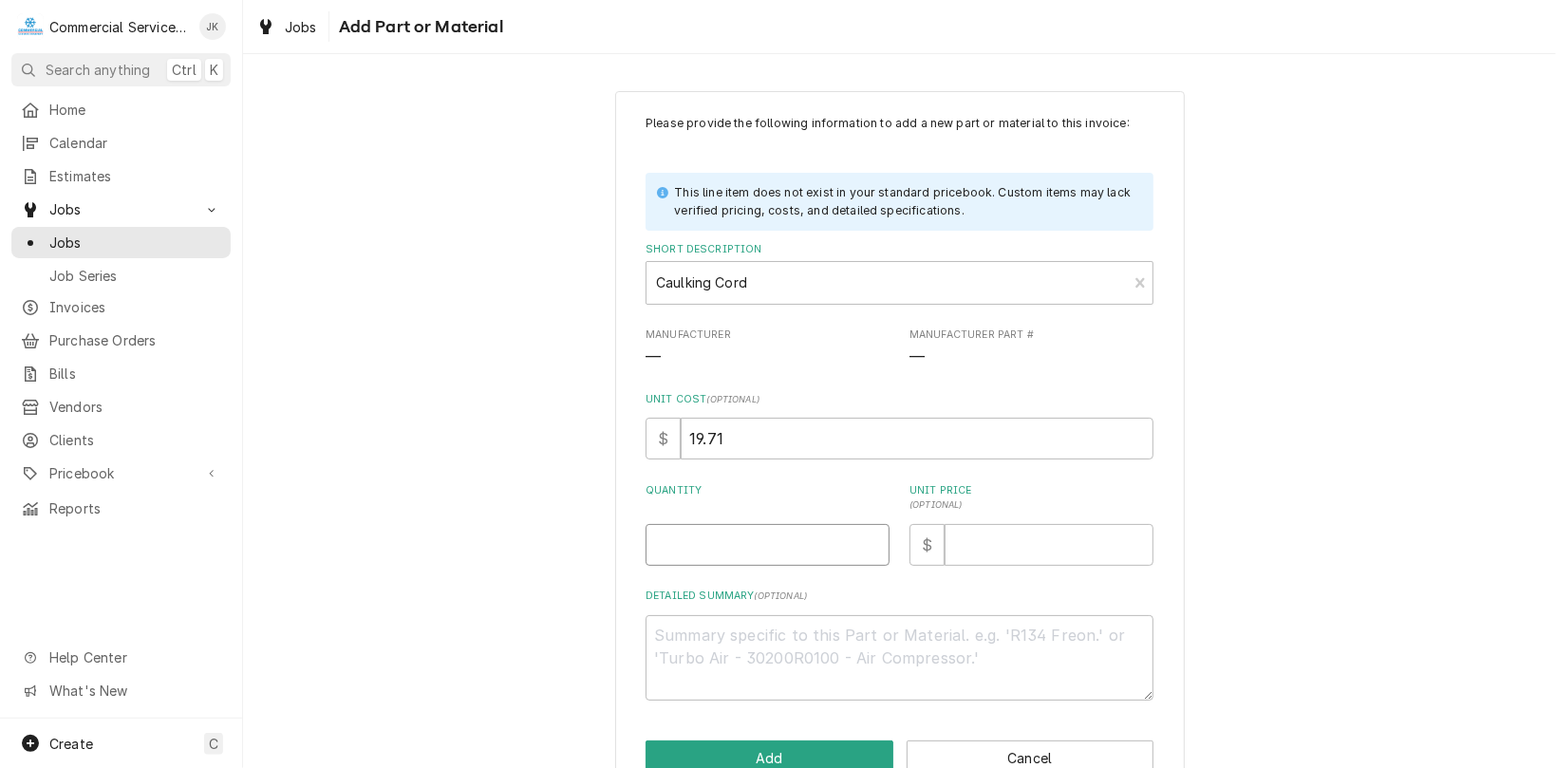
type textarea "x"
type input "1"
click at [972, 547] on input "Unit Price ( optional )" at bounding box center [1049, 545] width 209 height 42
type textarea "x"
type input "1"
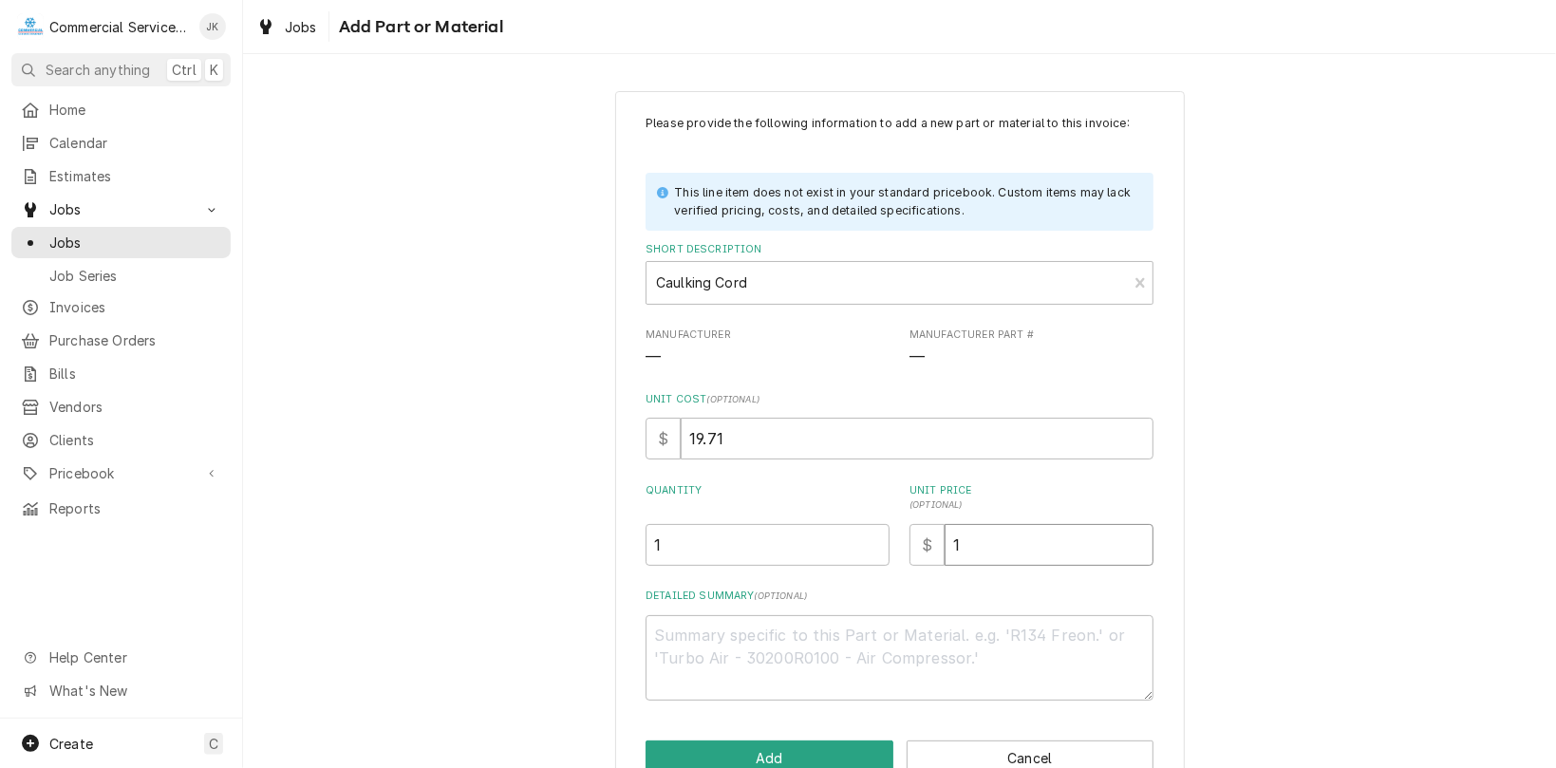
type textarea "x"
type input "19"
type textarea "x"
type input "19.7"
type textarea "x"
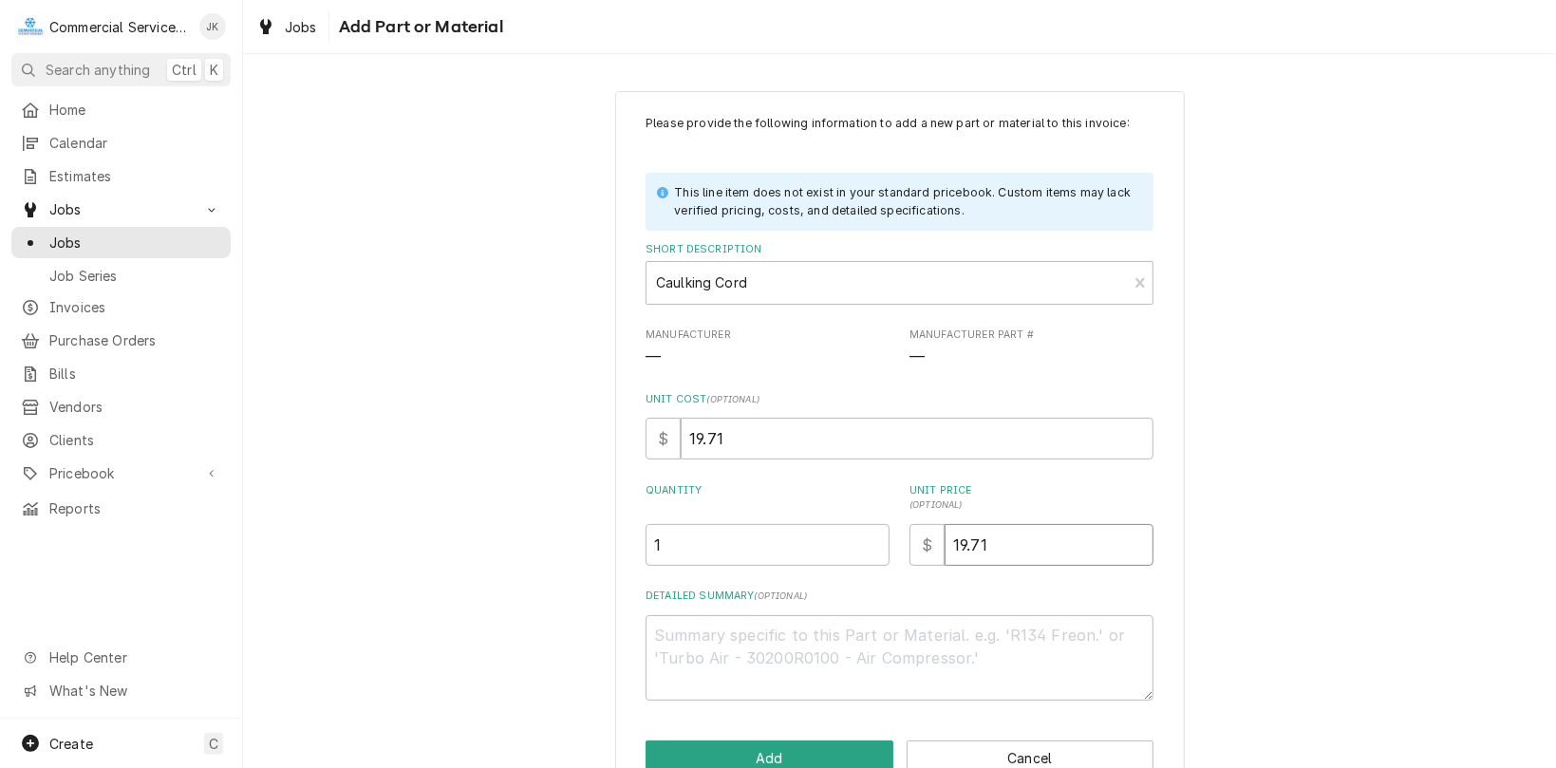
type input "19.71"
click at [686, 633] on textarea "Detailed Summary ( optional )" at bounding box center [900, 658] width 508 height 86
type textarea "x"
type textarea "C"
type textarea "x"
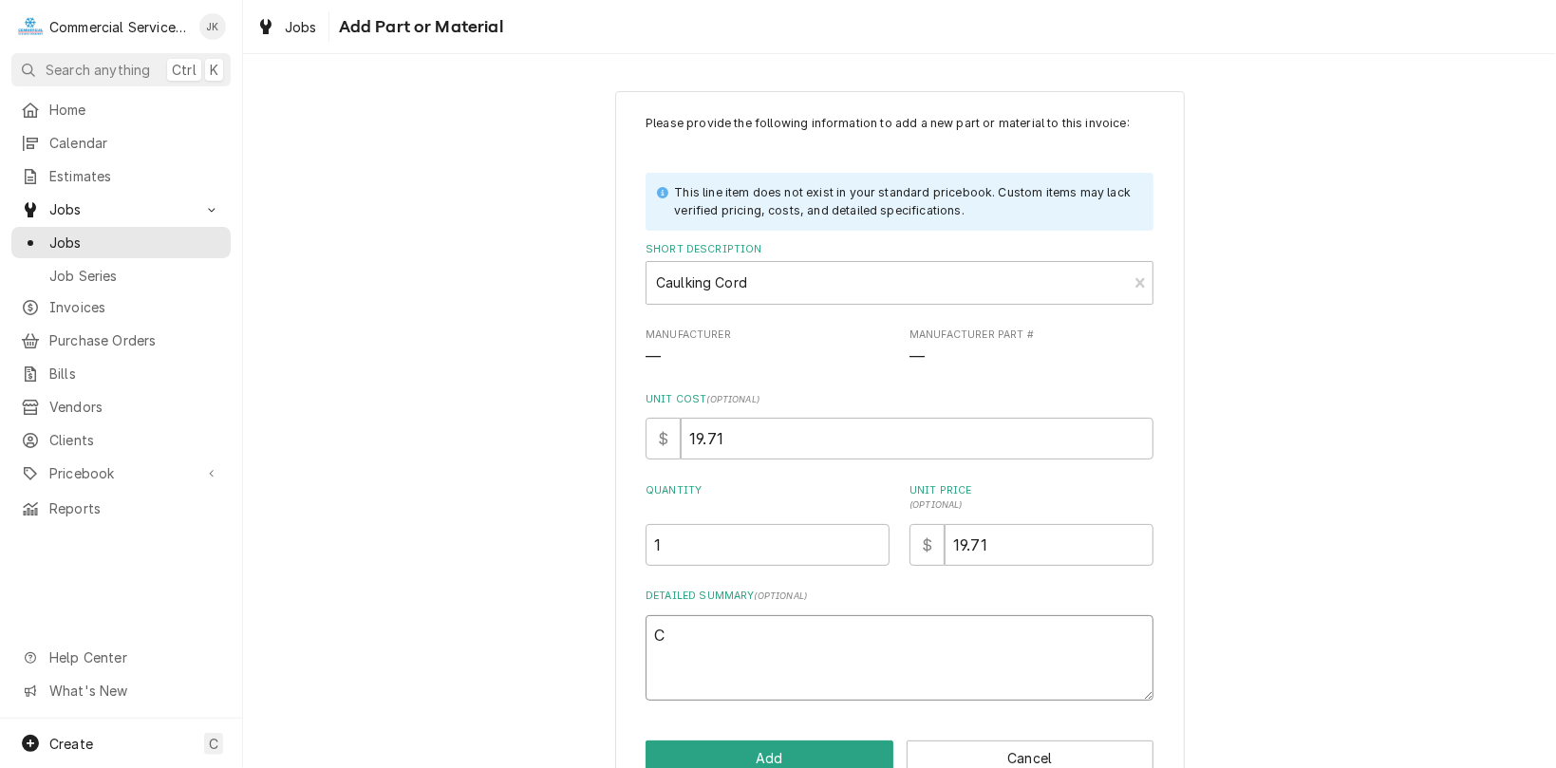
type textarea "Ca"
type textarea "x"
type textarea "Cau"
type textarea "x"
type textarea "Caul"
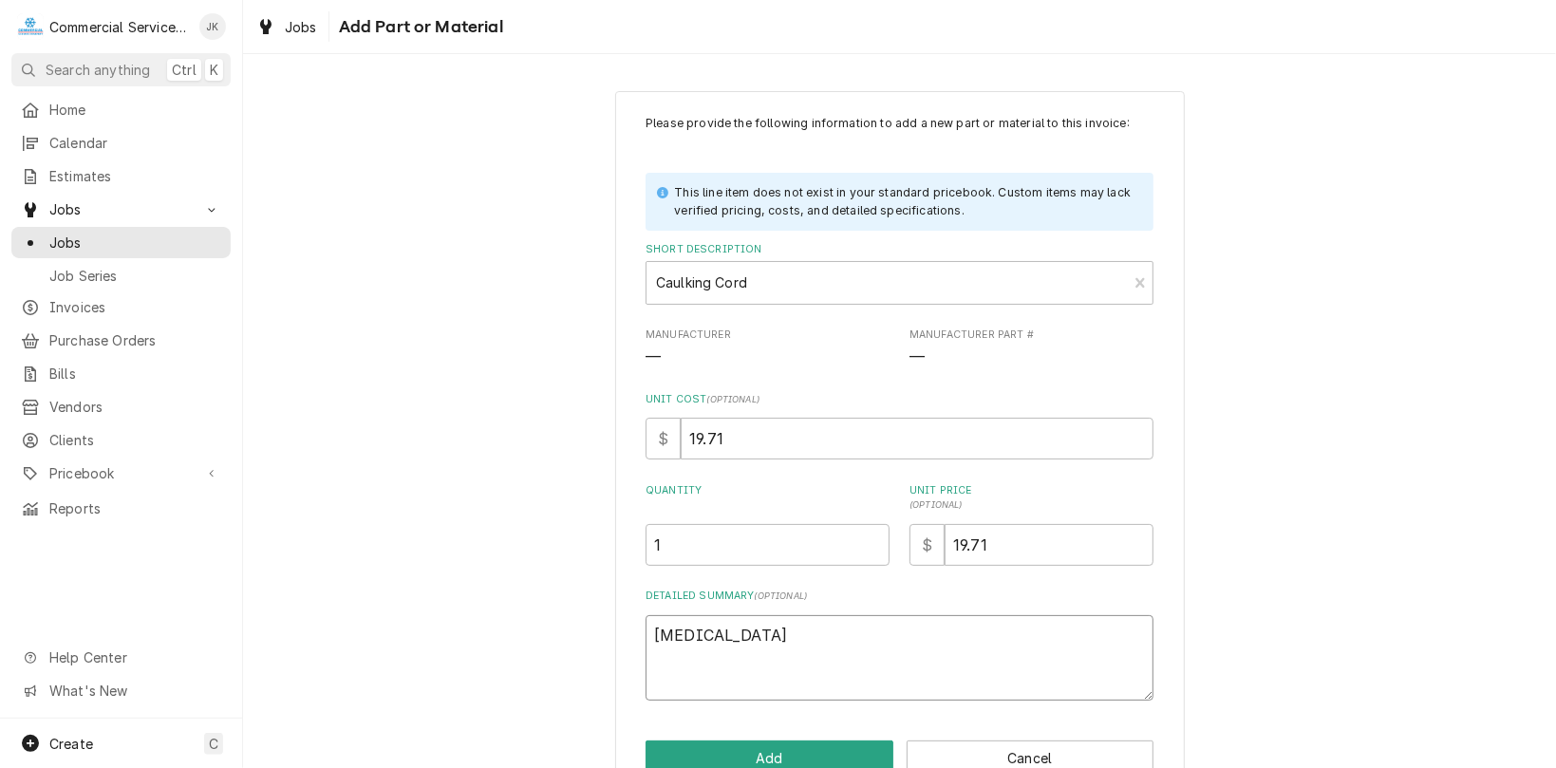
type textarea "x"
type textarea "Caulk"
type textarea "x"
type textarea "Caulki"
type textarea "x"
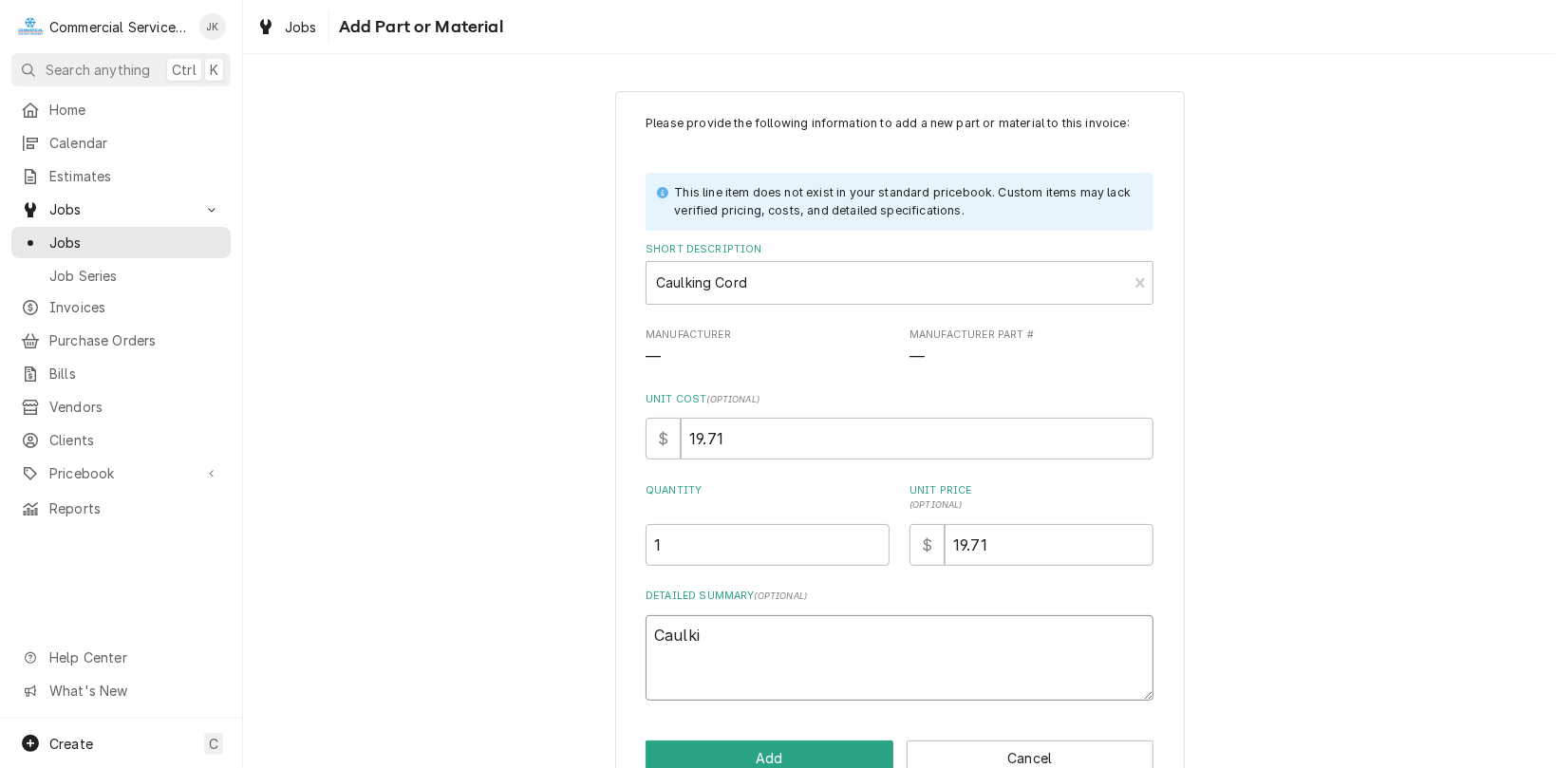
type textarea "Caulkin"
type textarea "x"
type textarea "Caulking"
type textarea "x"
type textarea "Caulking"
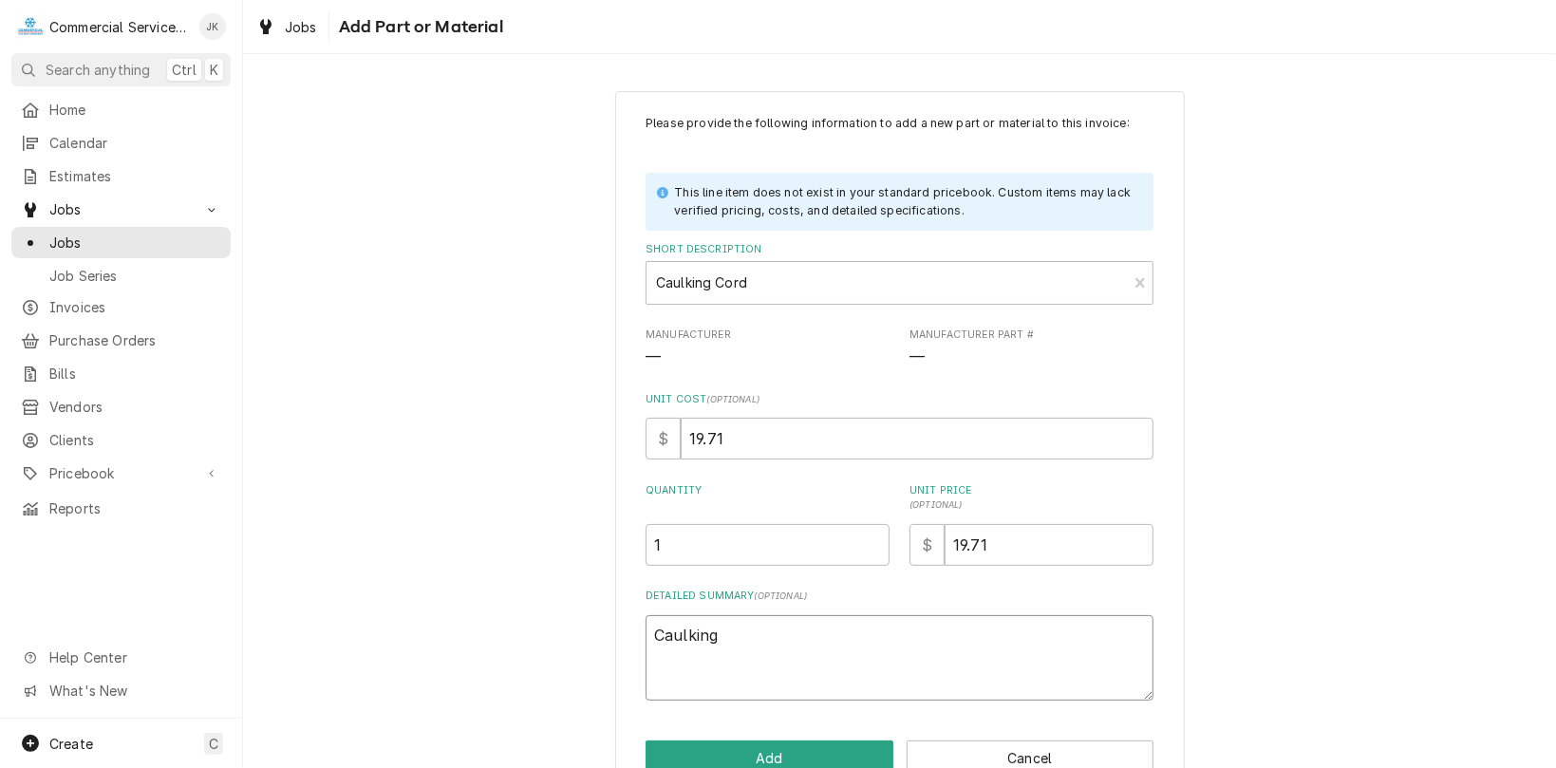
type textarea "x"
type textarea "Caulking c"
type textarea "x"
type textarea "Caulking co"
type textarea "x"
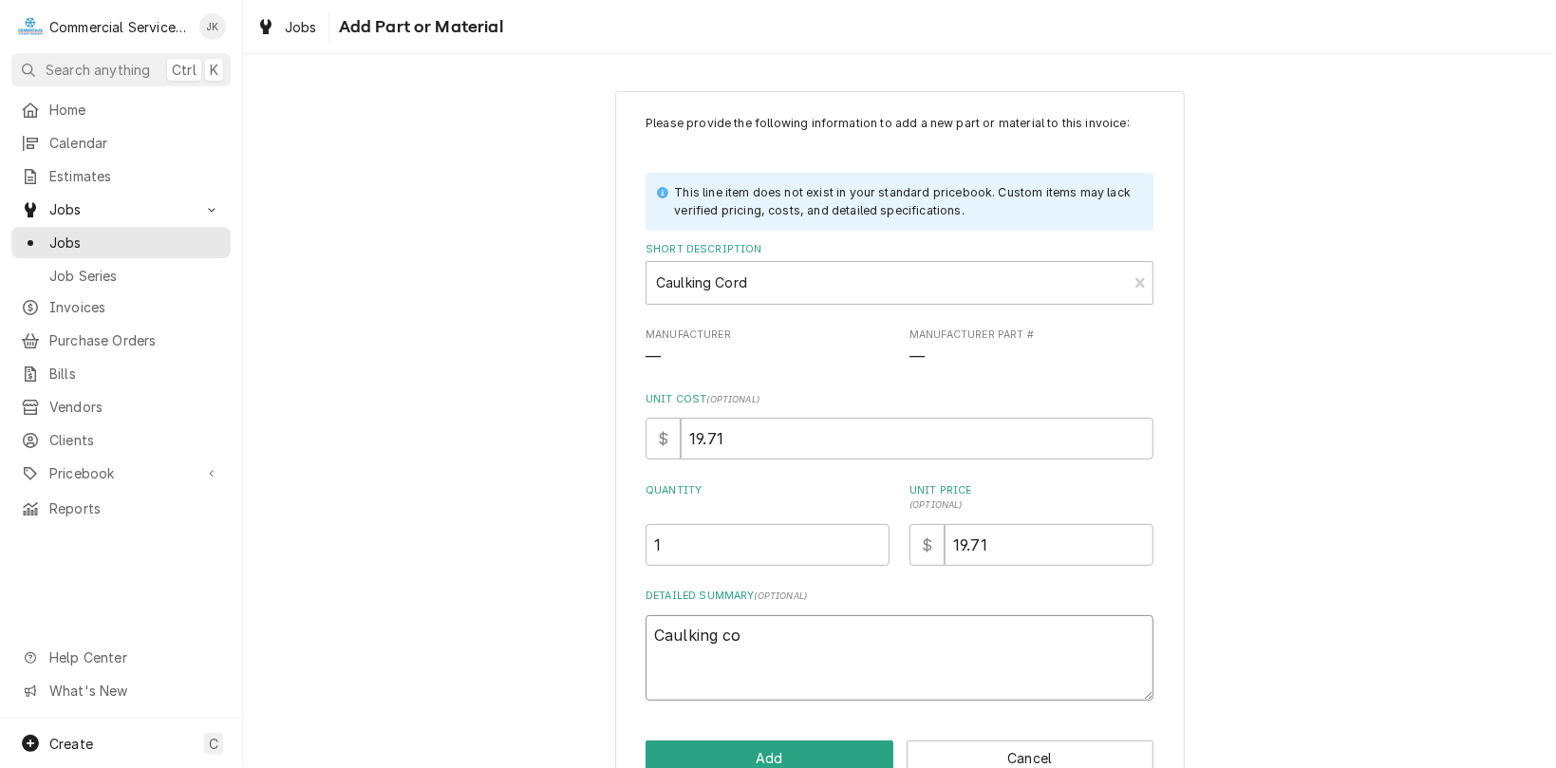
type textarea "Caulking cor"
type textarea "x"
type textarea "Caulking cord"
type textarea "x"
type textarea "Caulking cord"
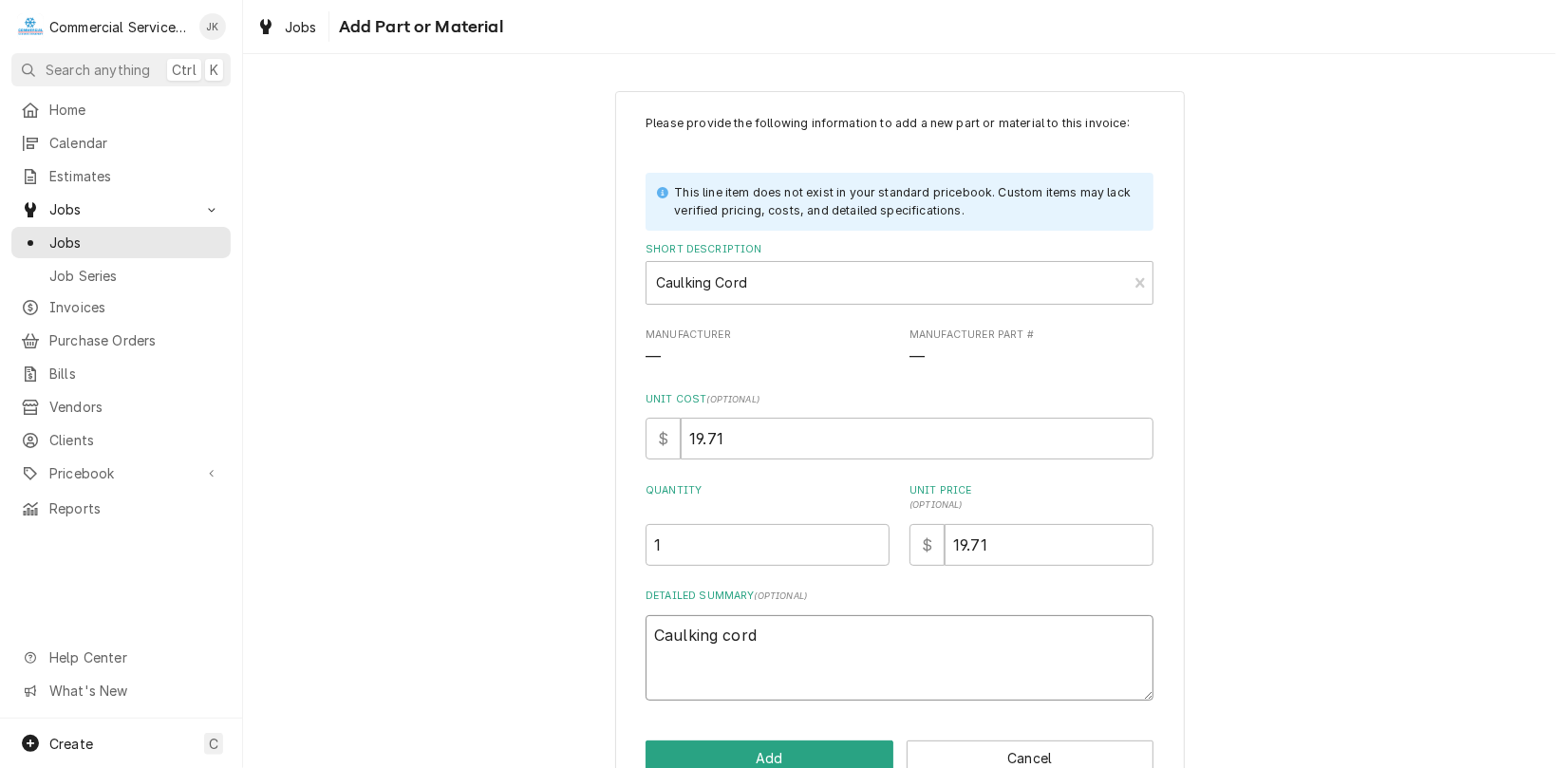
type textarea "x"
type textarea "Caulking cord t"
type textarea "x"
type textarea "Caulking cord to"
type textarea "x"
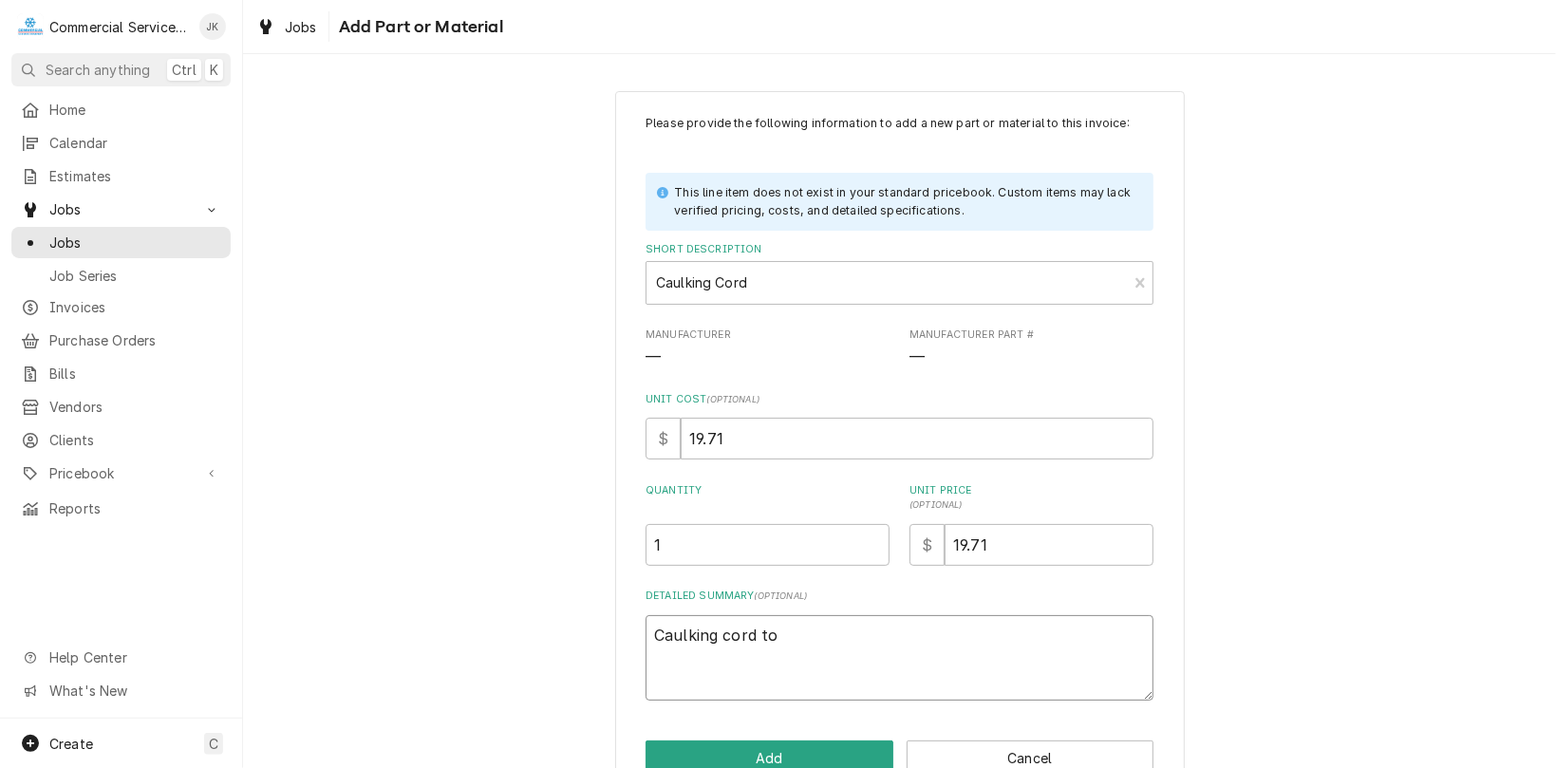
type textarea "Caulking cord to"
type textarea "x"
type textarea "Caulking cord to h"
type textarea "x"
type textarea "Caulking cord to ho"
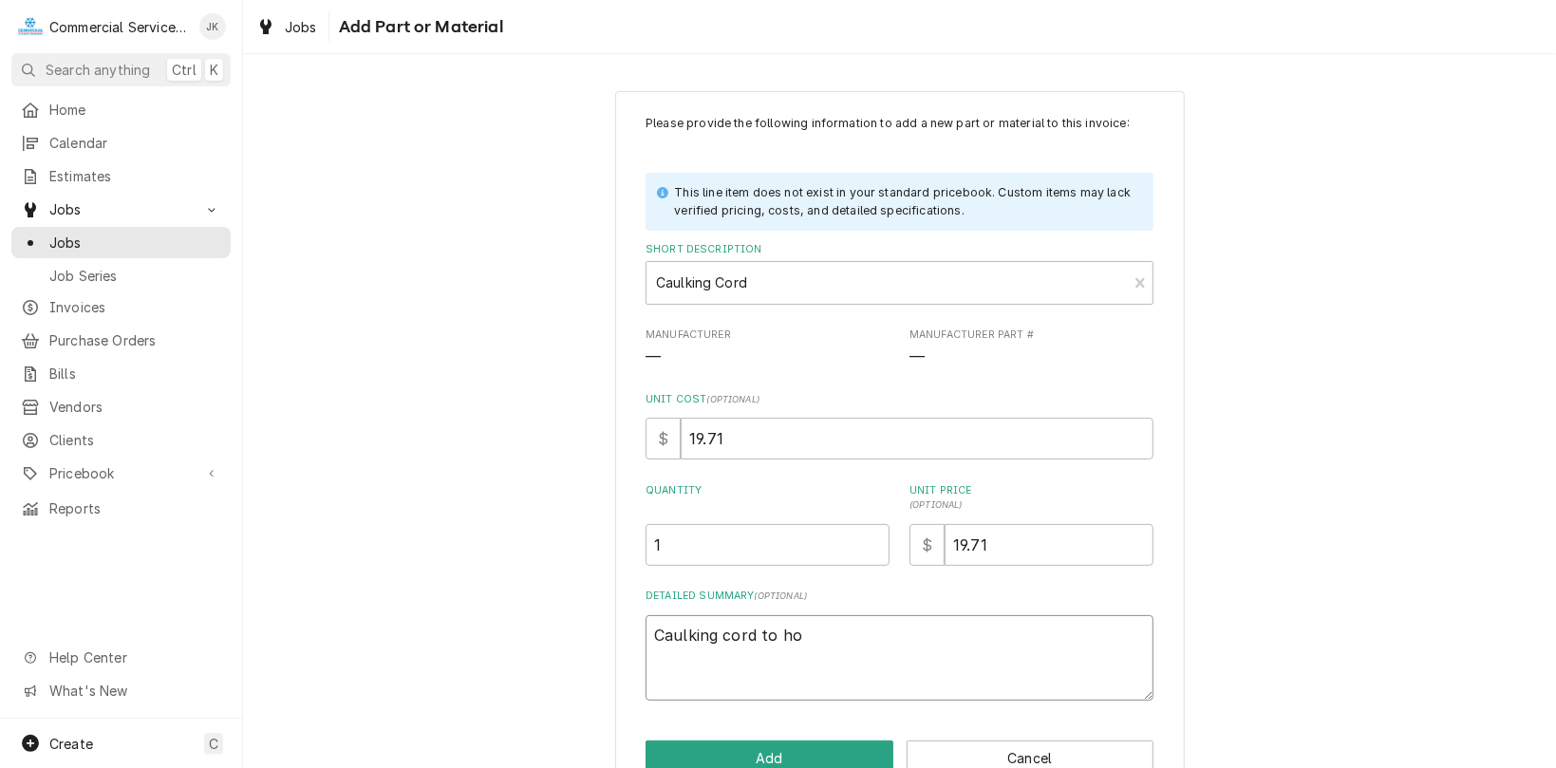
type textarea "x"
type textarea "Caulking cord to hol"
type textarea "x"
type textarea "Caulking cord to hold"
type textarea "x"
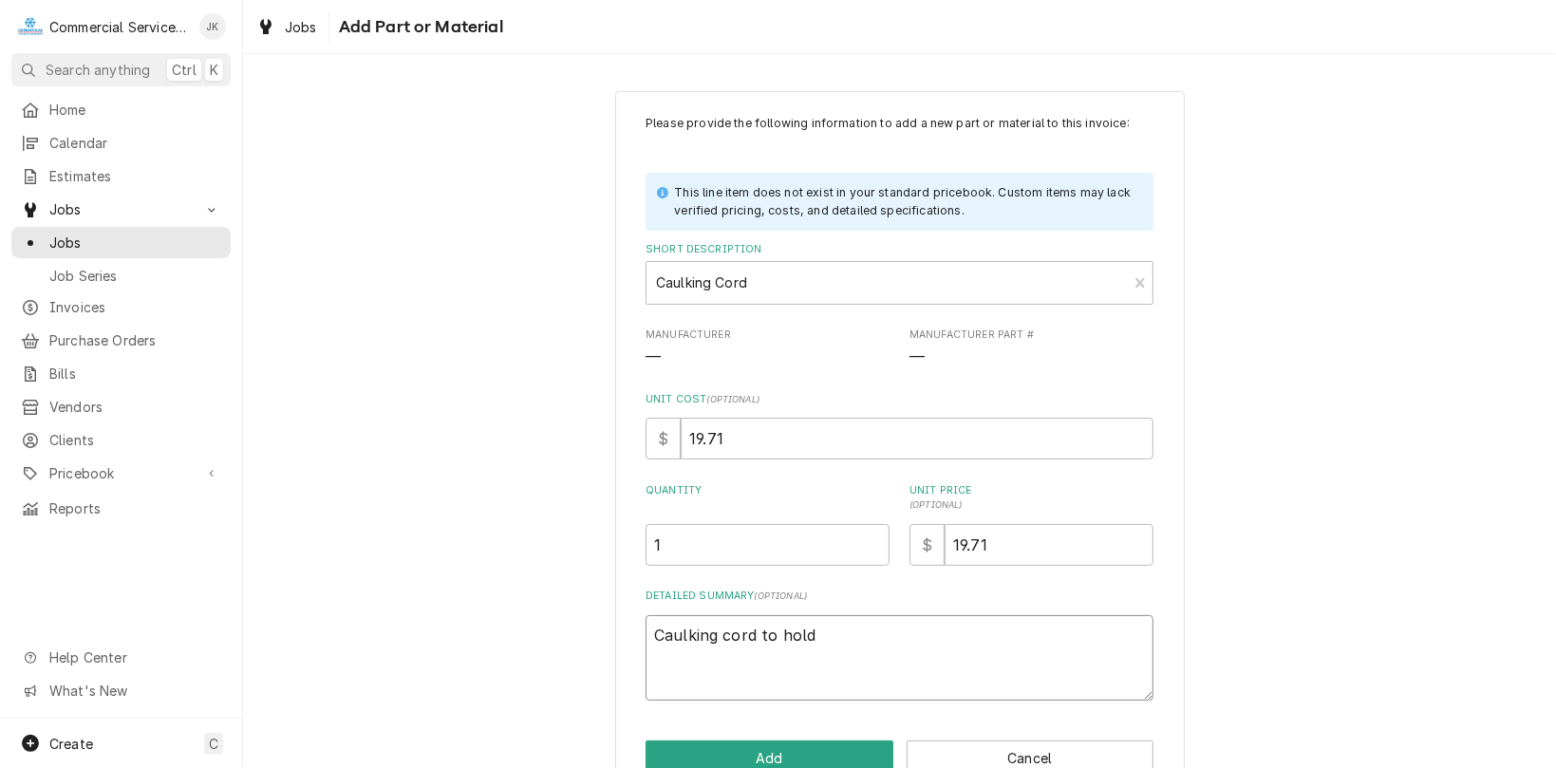
type textarea "Caulking cord to hold"
type textarea "x"
type textarea "Caulking cord to hold c"
type textarea "x"
type textarea "Caulking cord to hold co"
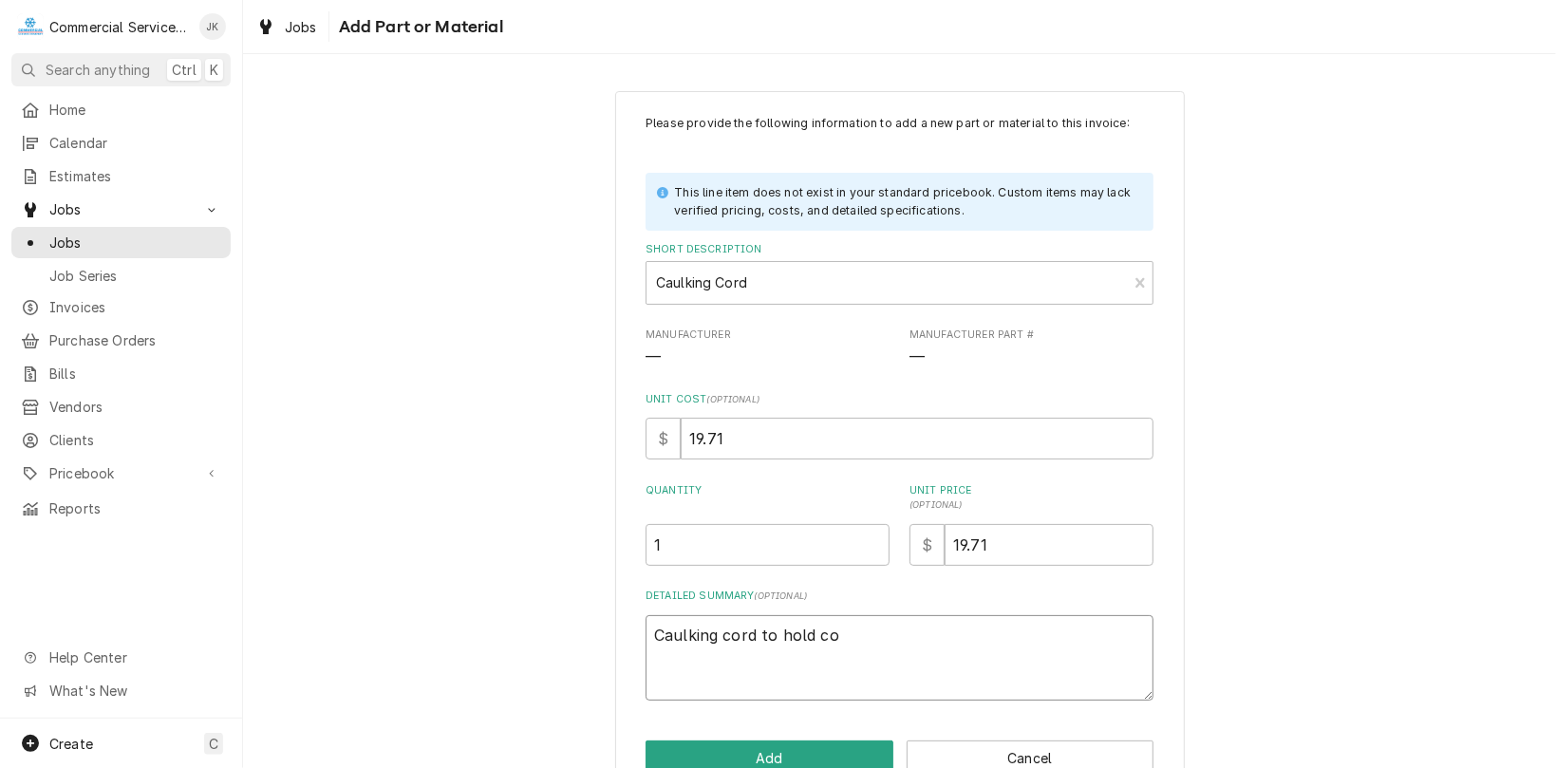
type textarea "x"
type textarea "Caulking cord to hold con"
type textarea "x"
type textarea "Caulking cord to hold cont"
type textarea "x"
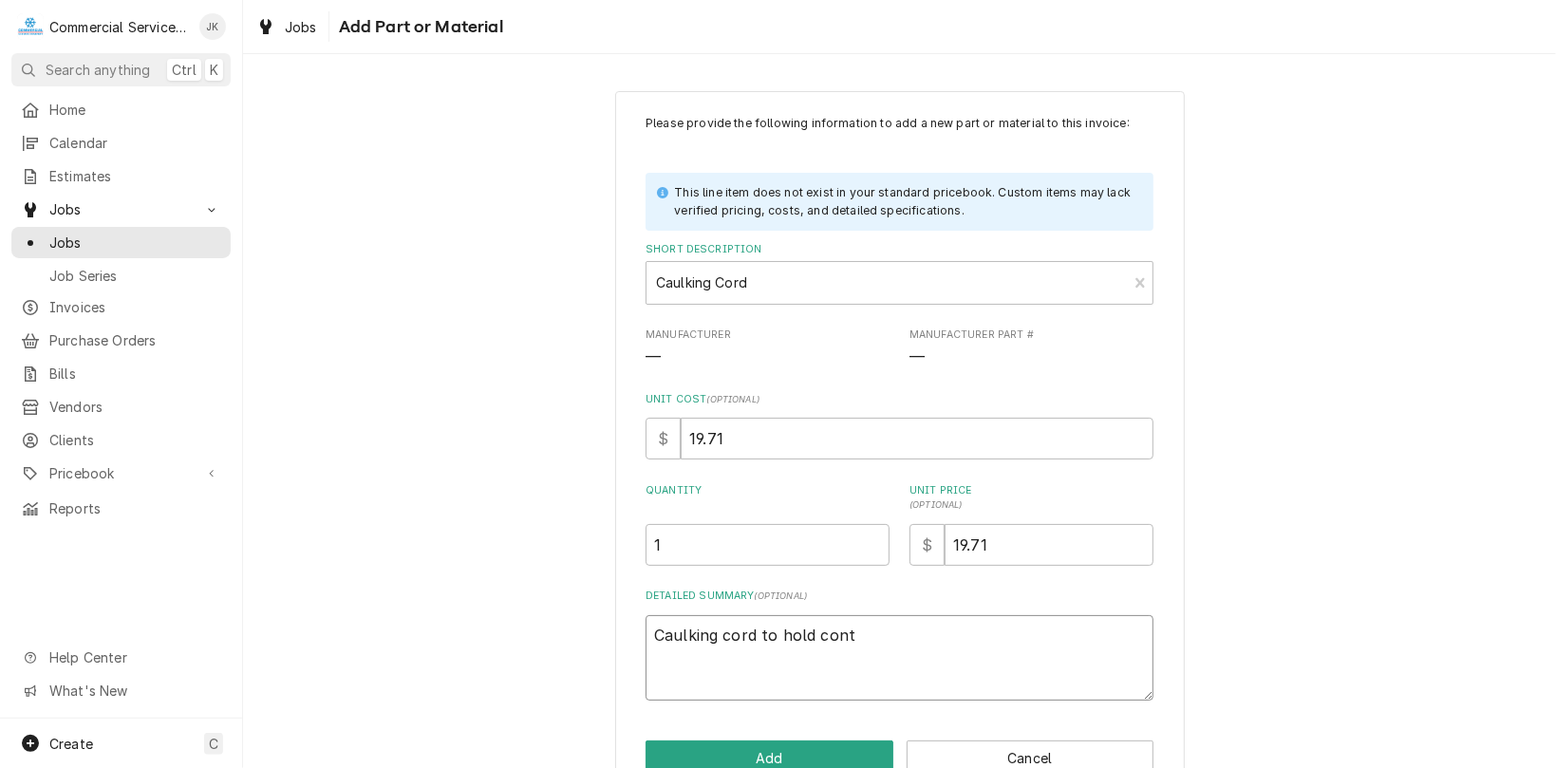
type textarea "Caulking cord to hold conta"
type textarea "x"
type textarea "Caulking cord to hold contac"
type textarea "x"
type textarea "Caulking cord to hold contact"
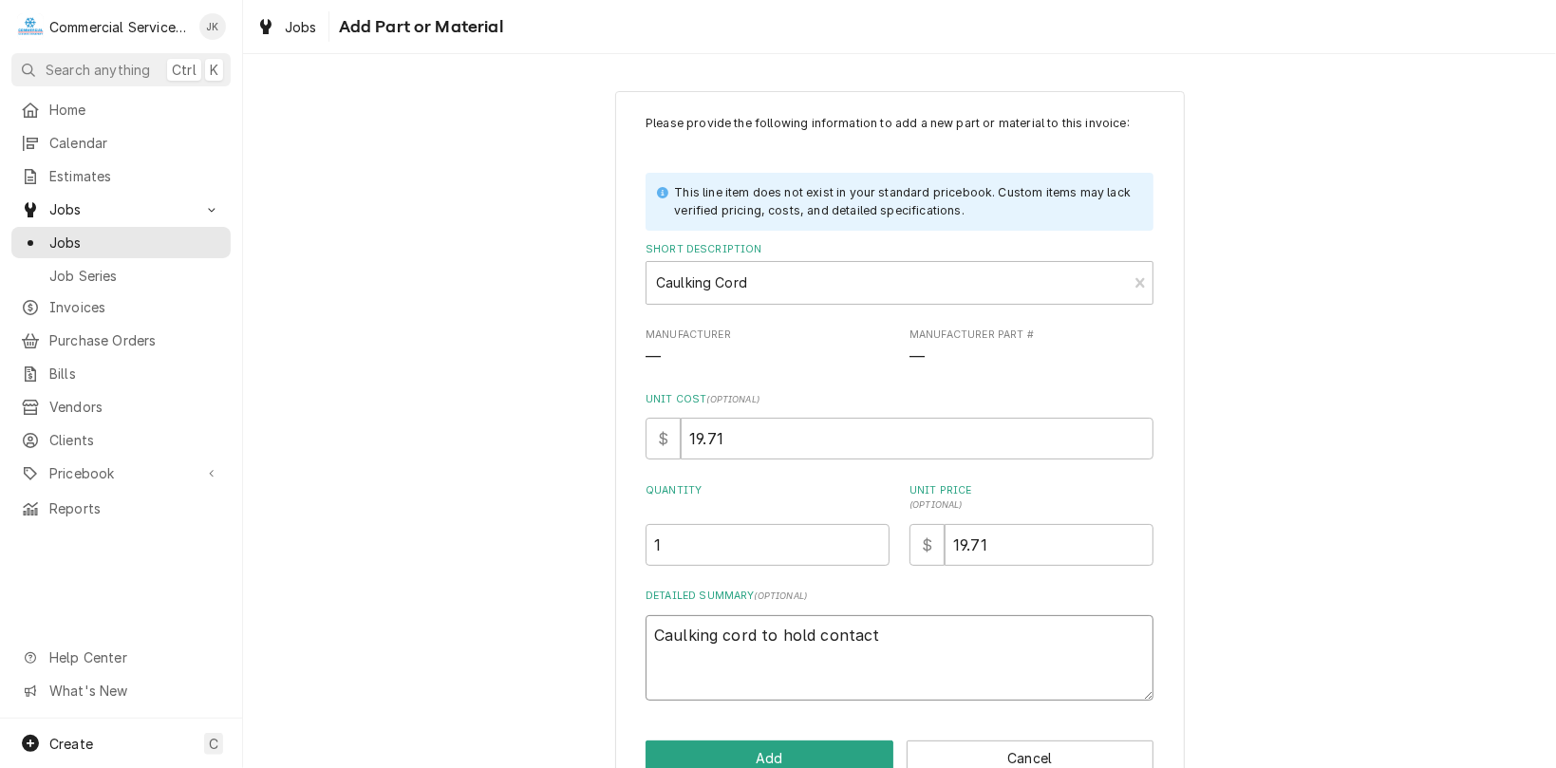
type textarea "x"
type textarea "Caulking cord to hold contacto"
type textarea "x"
type textarea "Caulking cord to hold contactor"
type textarea "x"
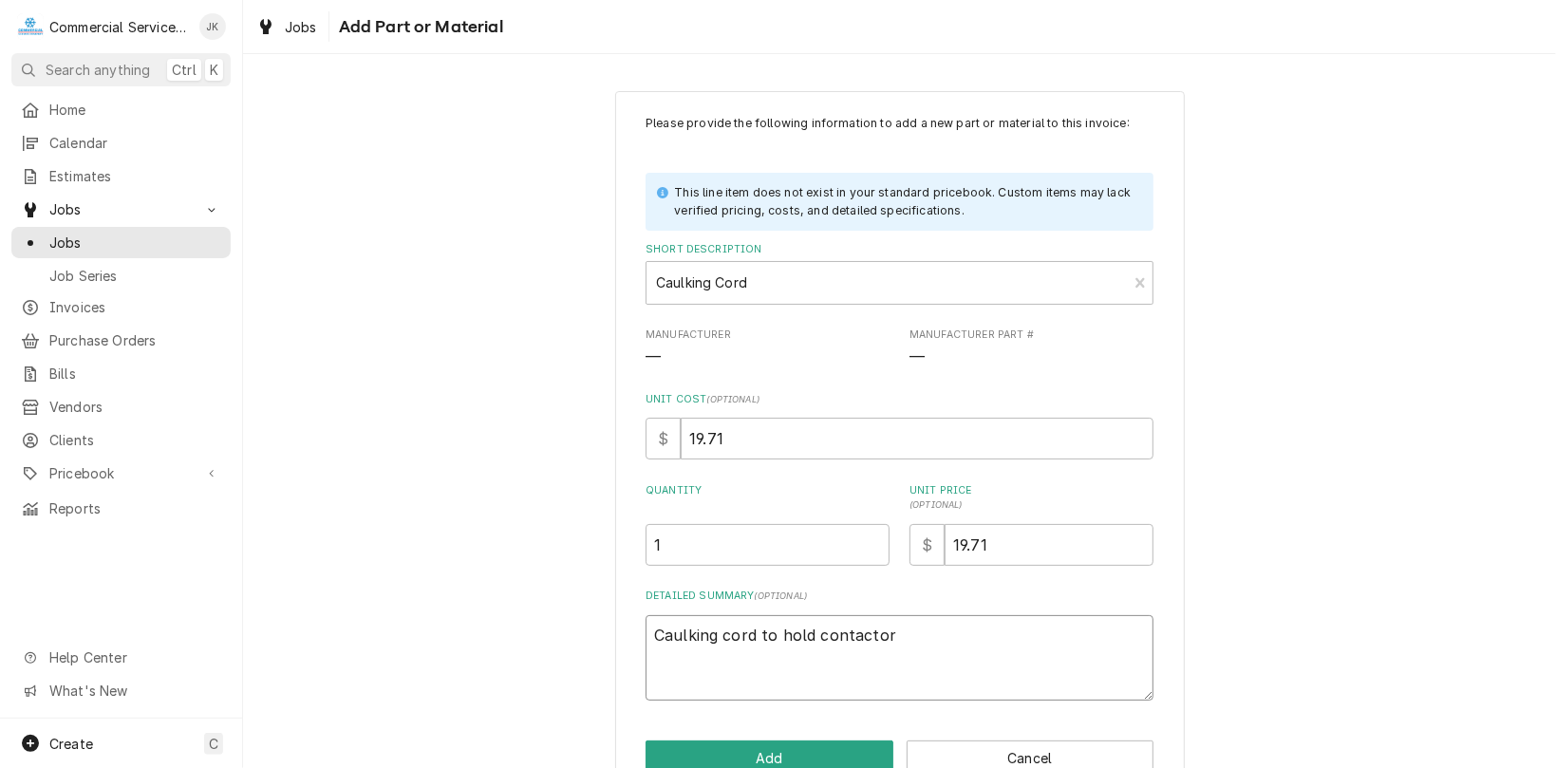
type textarea "Caulking cord to hold contactor"
type textarea "x"
type textarea "Caulking cord to hold contactor i"
type textarea "x"
type textarea "Caulking cord to hold contactor in"
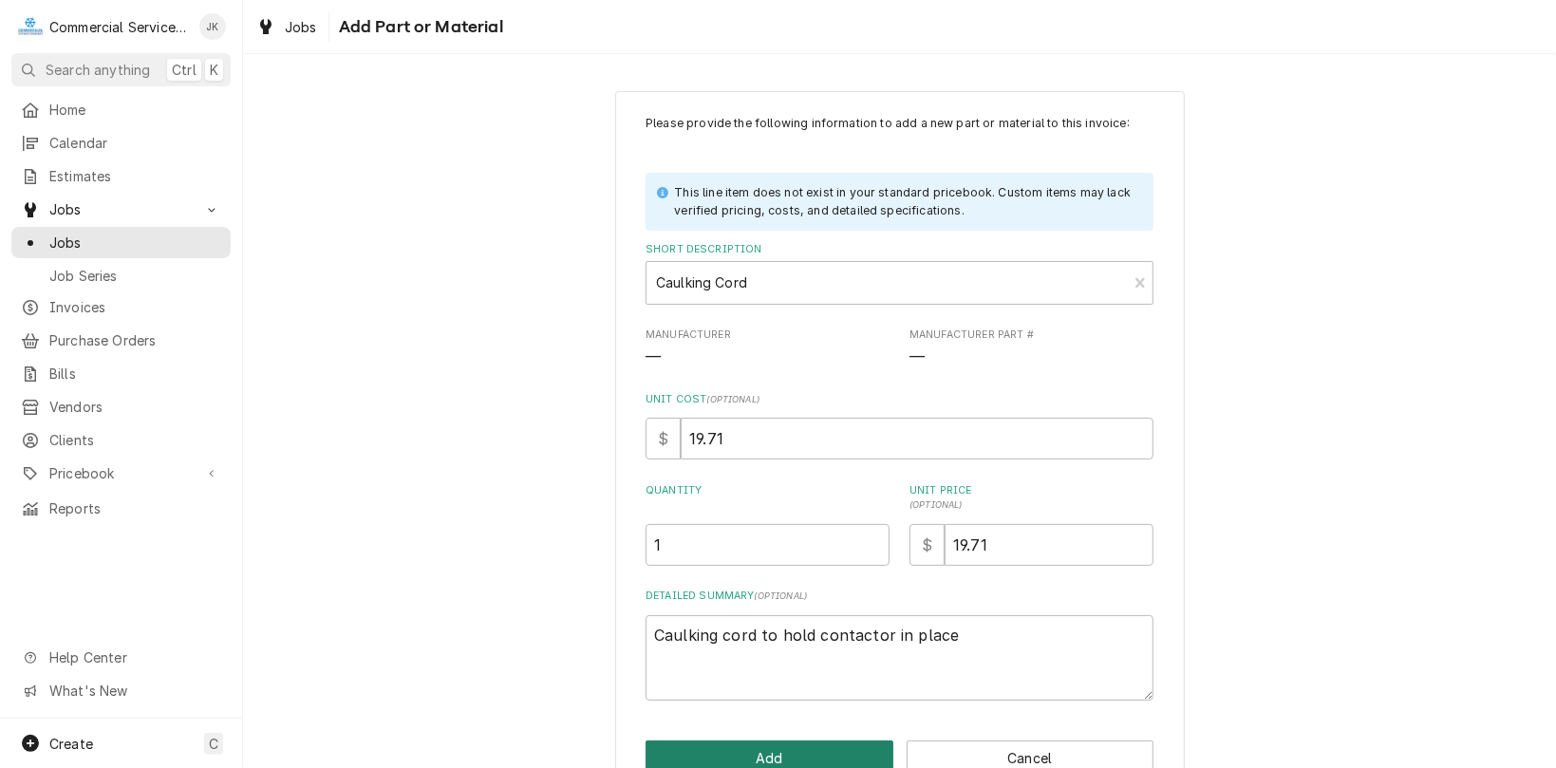
click at [815, 749] on button "Add" at bounding box center [770, 758] width 248 height 35
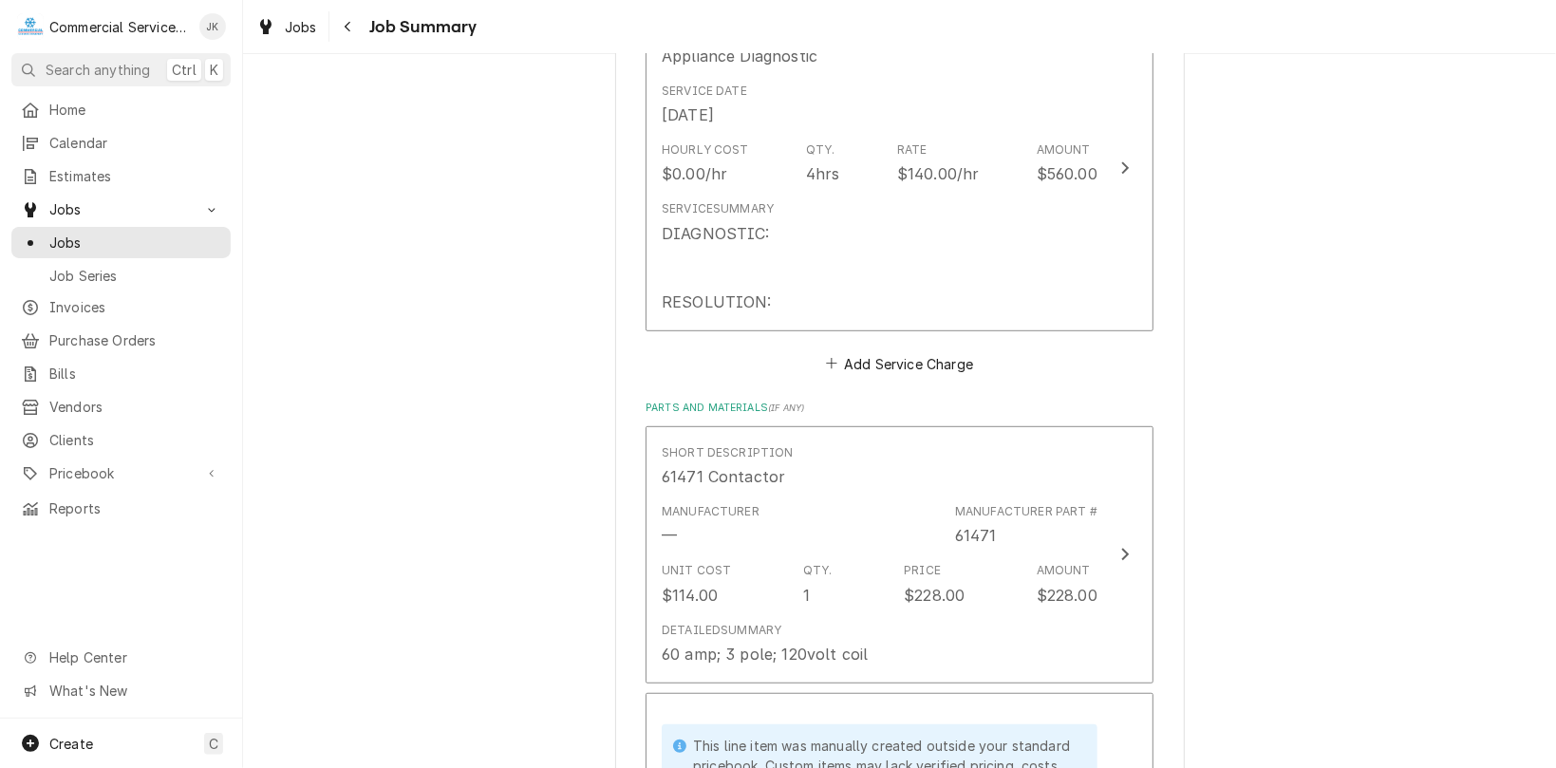
scroll to position [536, 0]
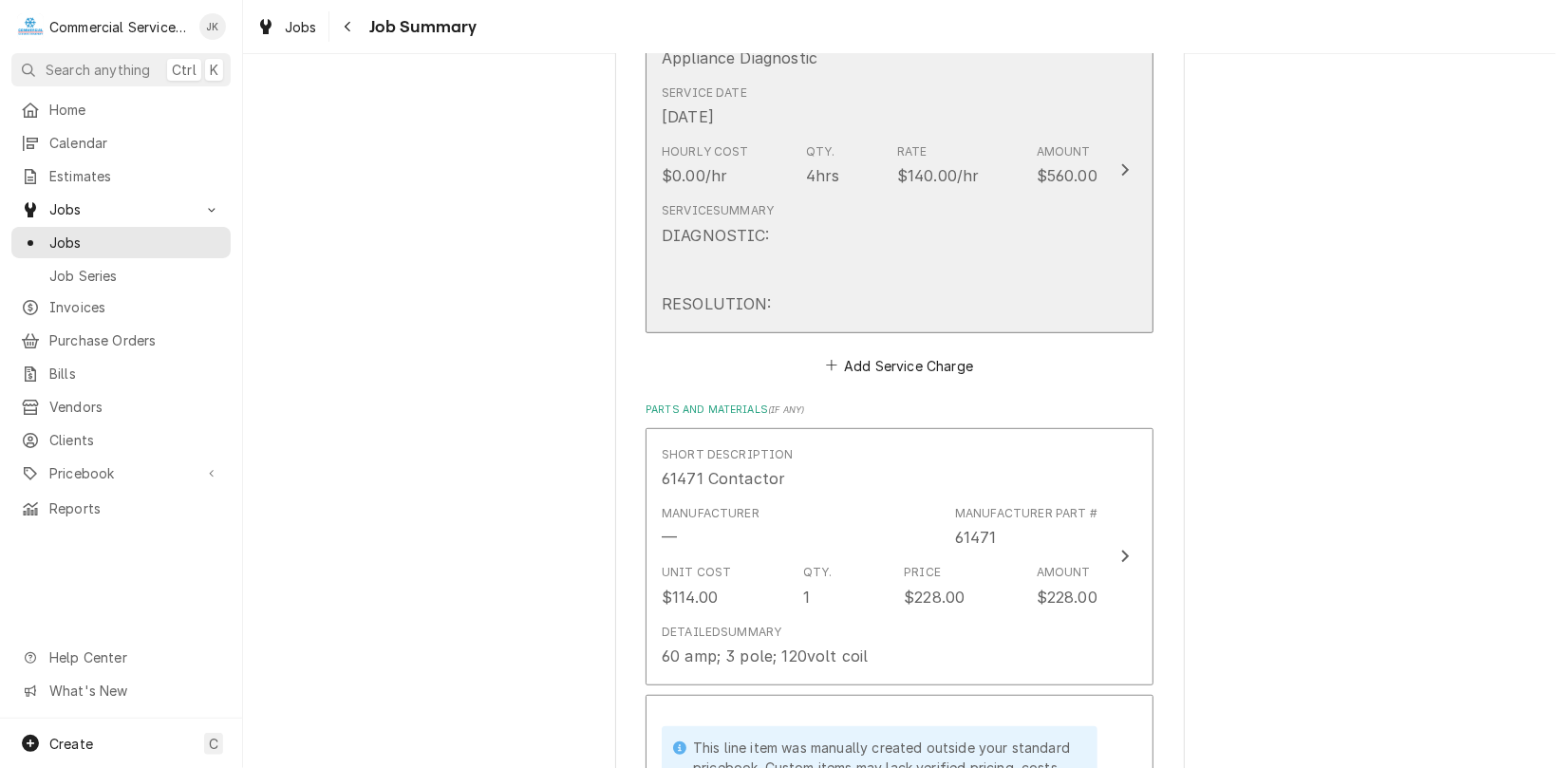
click at [779, 230] on div "Service Summary DIAGNOSTIC: RESOLUTION:" at bounding box center [880, 258] width 436 height 127
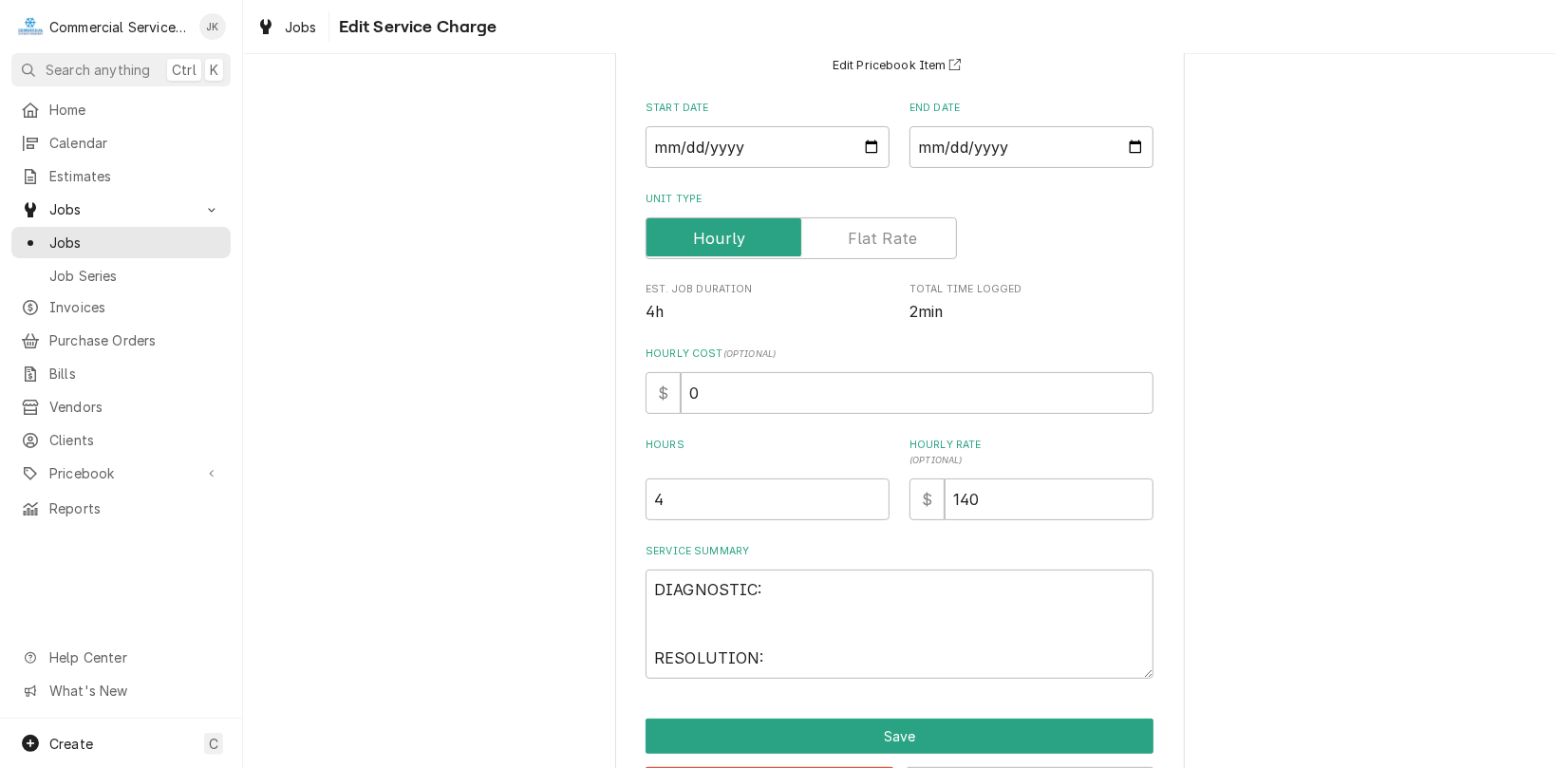
scroll to position [255, 0]
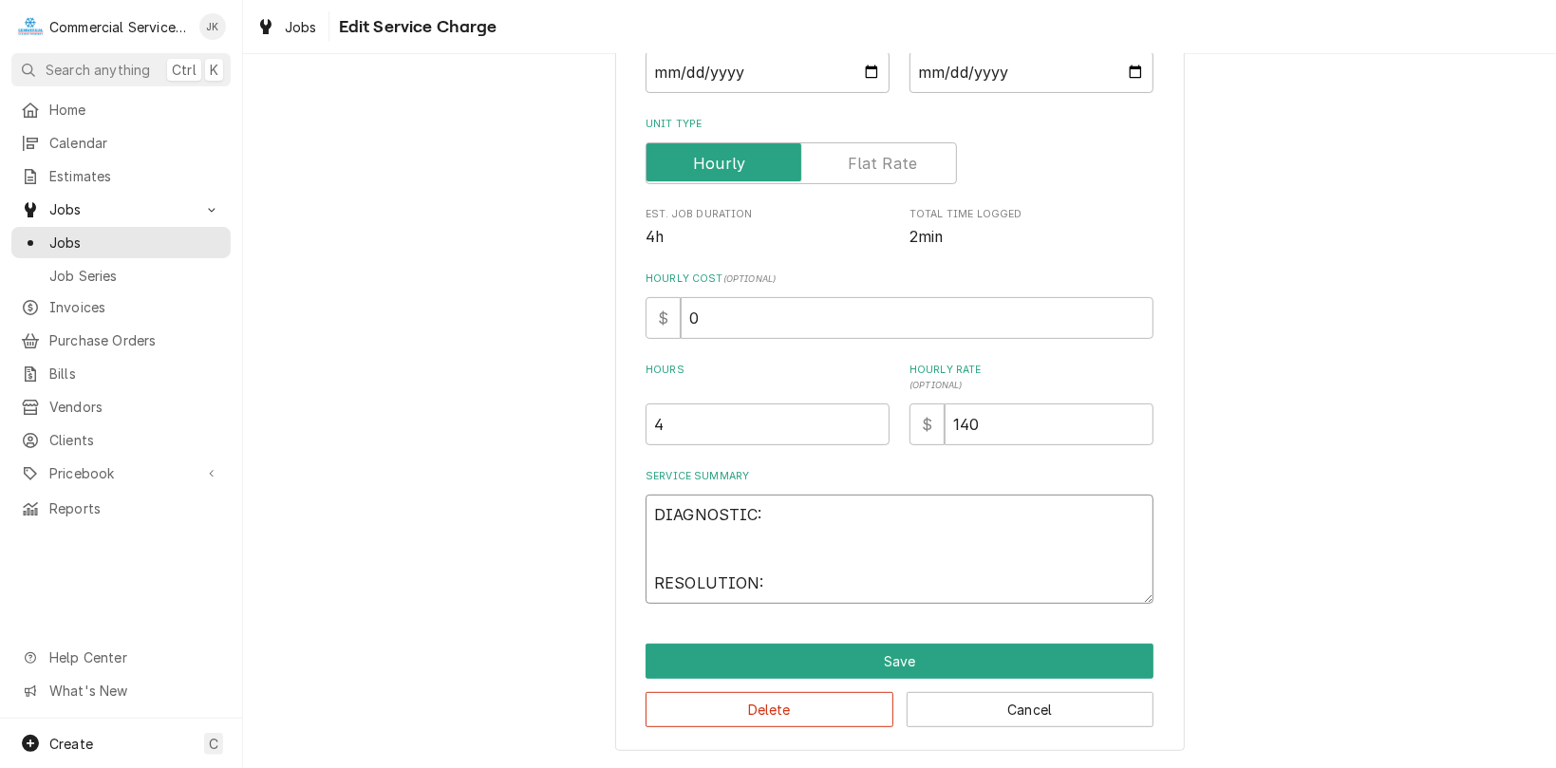
click at [803, 515] on textarea "DIAGNOSTIC: RESOLUTION:" at bounding box center [900, 549] width 508 height 109
click at [775, 585] on textarea "DIAGNOSTIC: Heating contactor burnt RESOLUTION:" at bounding box center [900, 549] width 508 height 109
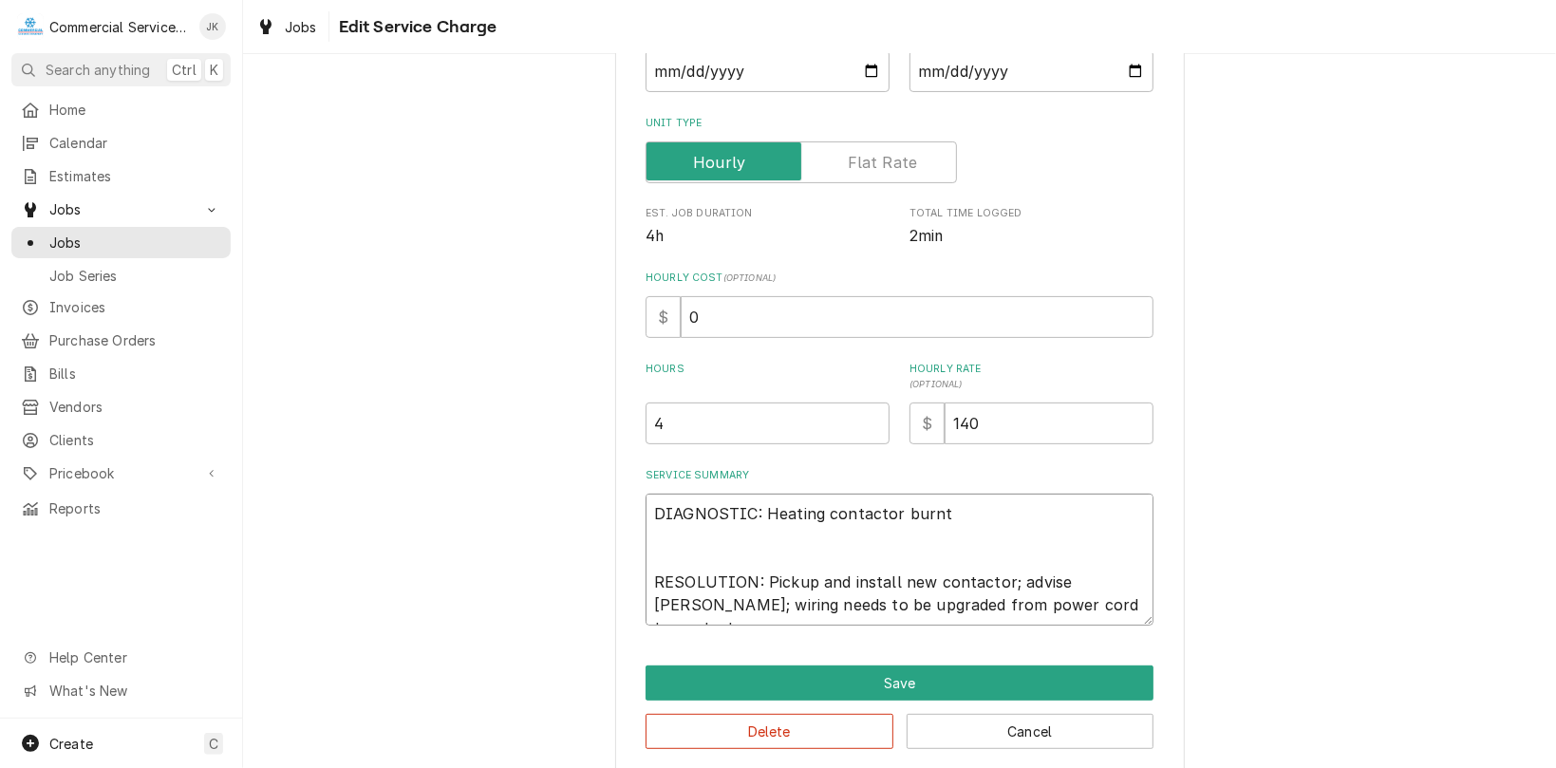
click at [914, 602] on textarea "DIAGNOSTIC: Heating contactor burnt RESOLUTION: Pickup and install new contacto…" at bounding box center [900, 560] width 508 height 132
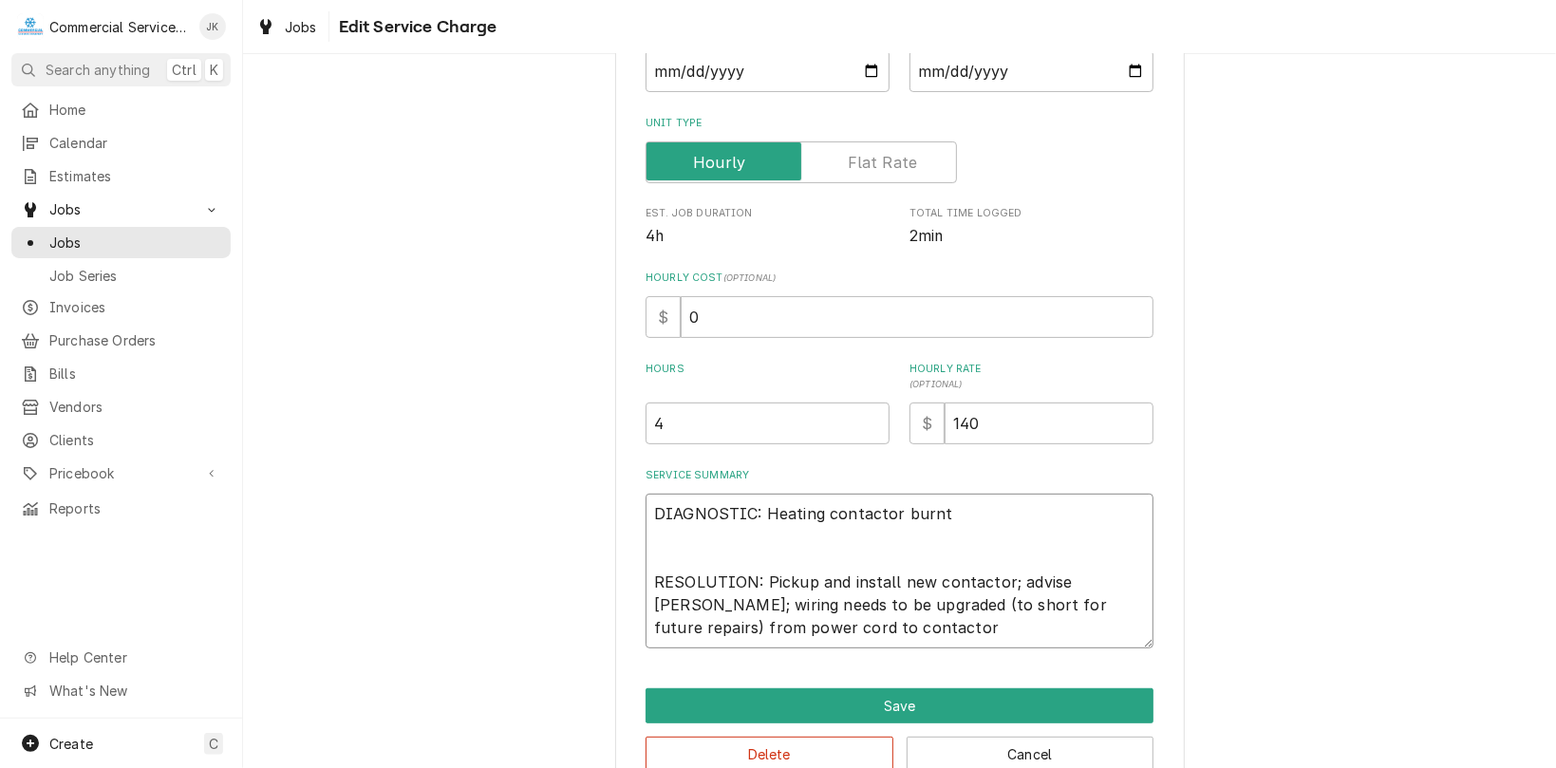
click at [874, 631] on textarea "DIAGNOSTIC: Heating contactor burnt RESOLUTION: Pickup and install new contacto…" at bounding box center [900, 571] width 508 height 155
click at [697, 606] on textarea "DIAGNOSTIC: Heating contactor burnt RESOLUTION: Pickup and install new contacto…" at bounding box center [900, 571] width 508 height 155
click at [1133, 629] on textarea "DIAGNOSTIC: Heating contactor burnt RESOLUTION: Pickup and install new contacto…" at bounding box center [900, 571] width 508 height 155
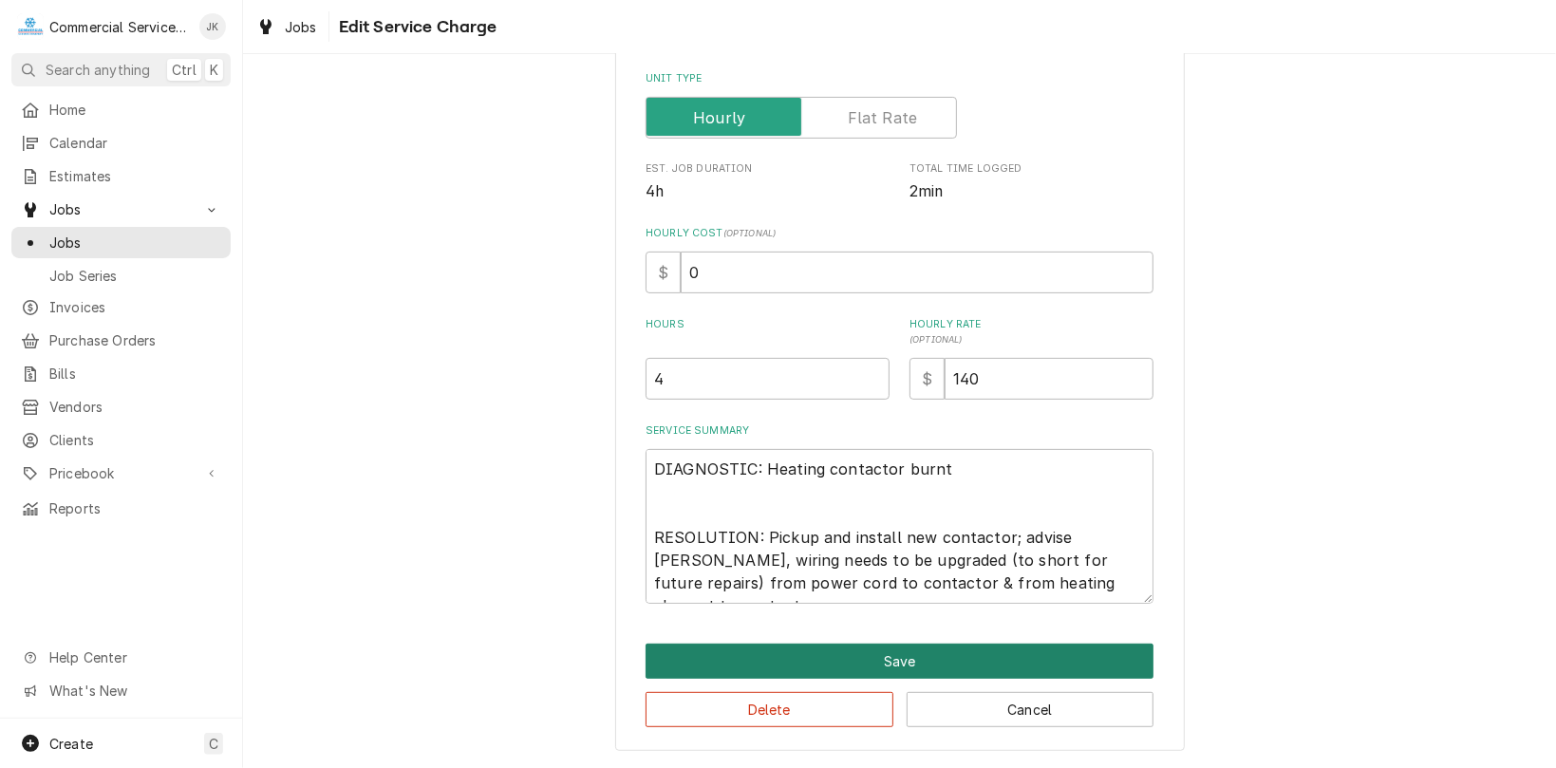
click at [929, 665] on button "Save" at bounding box center [900, 661] width 508 height 35
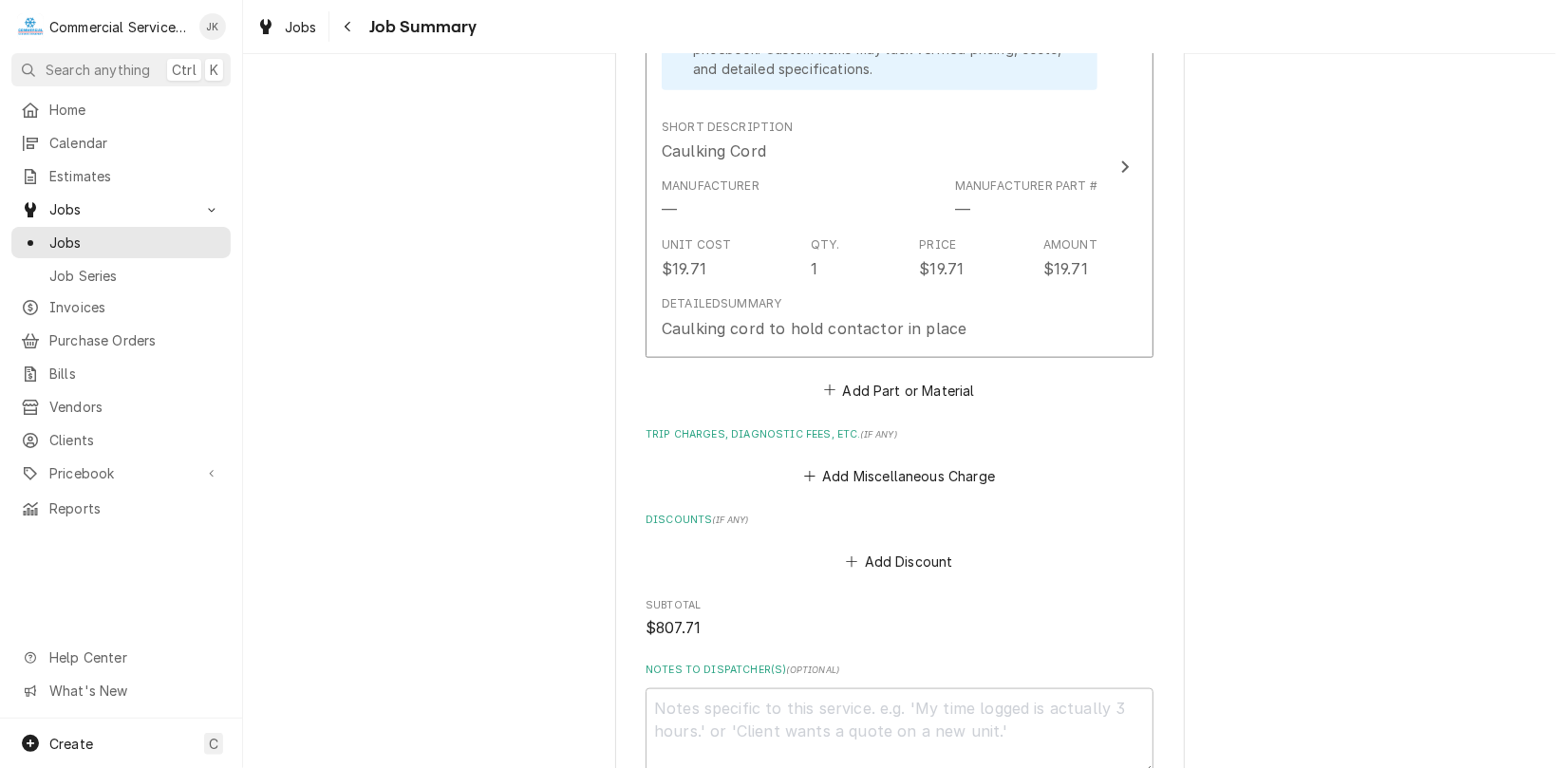
scroll to position [1347, 0]
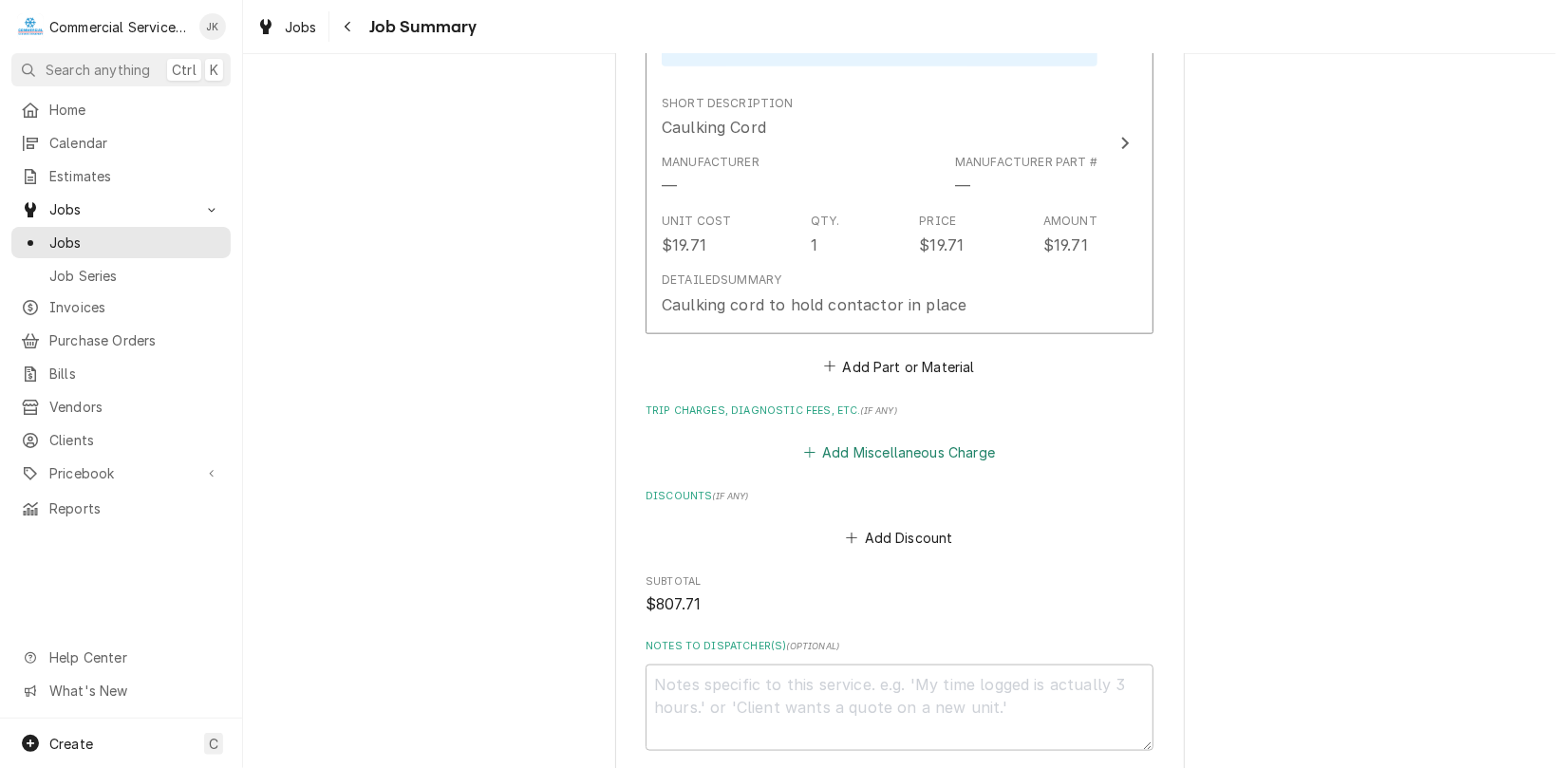
click at [843, 452] on button "Add Miscellaneous Charge" at bounding box center [900, 452] width 198 height 27
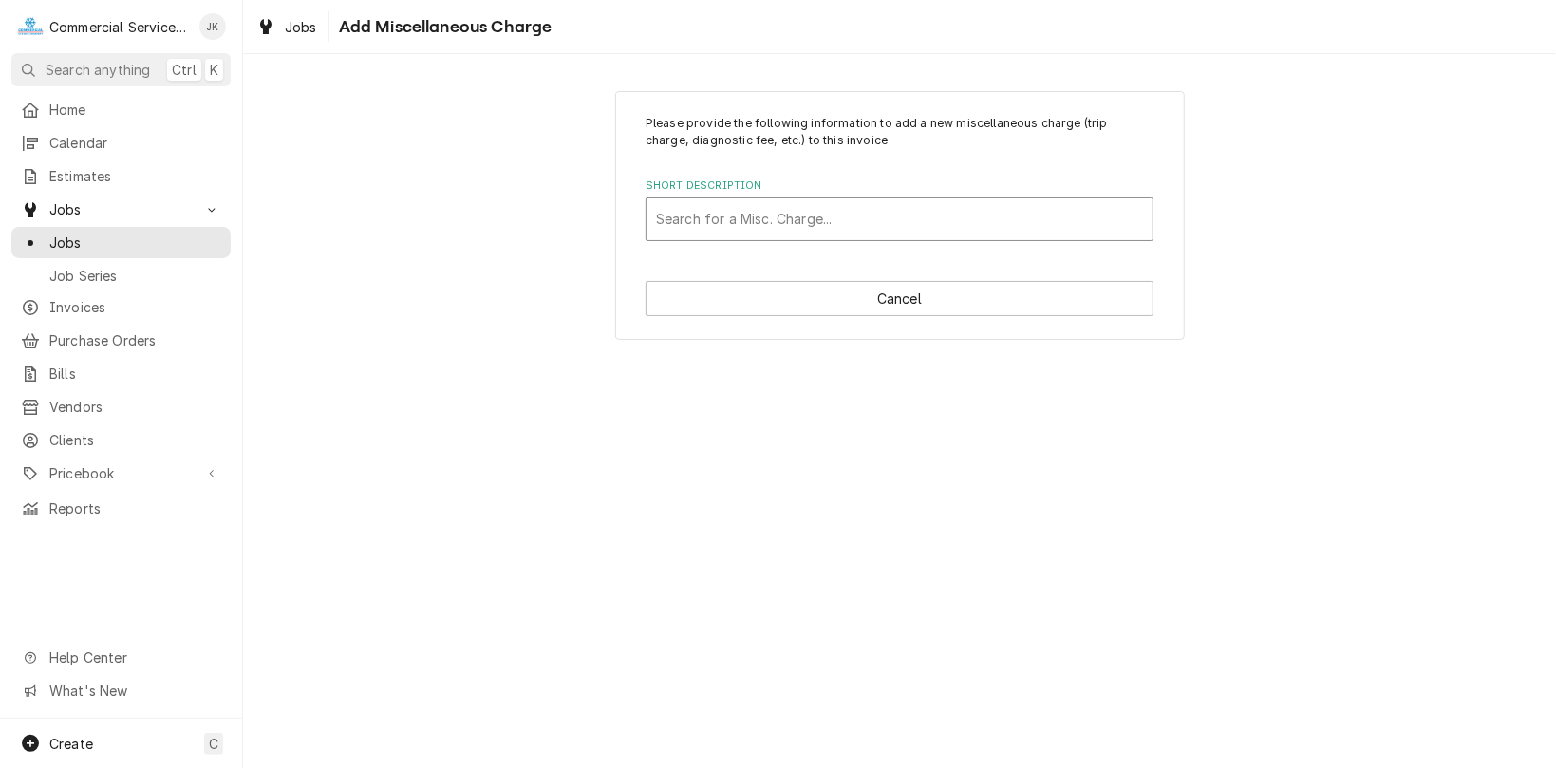
click at [707, 223] on div "Short Description" at bounding box center [899, 219] width 487 height 34
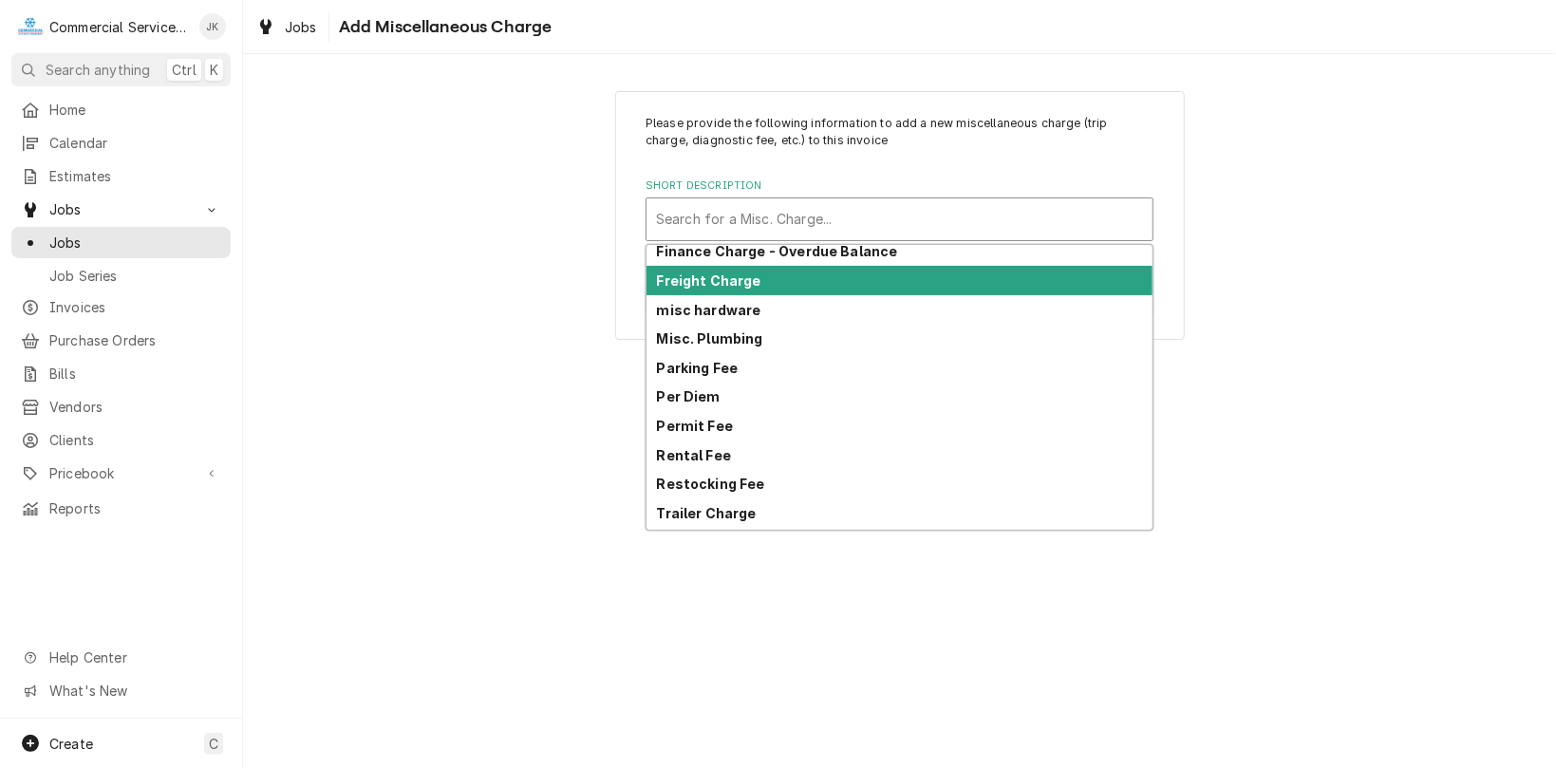
scroll to position [101, 0]
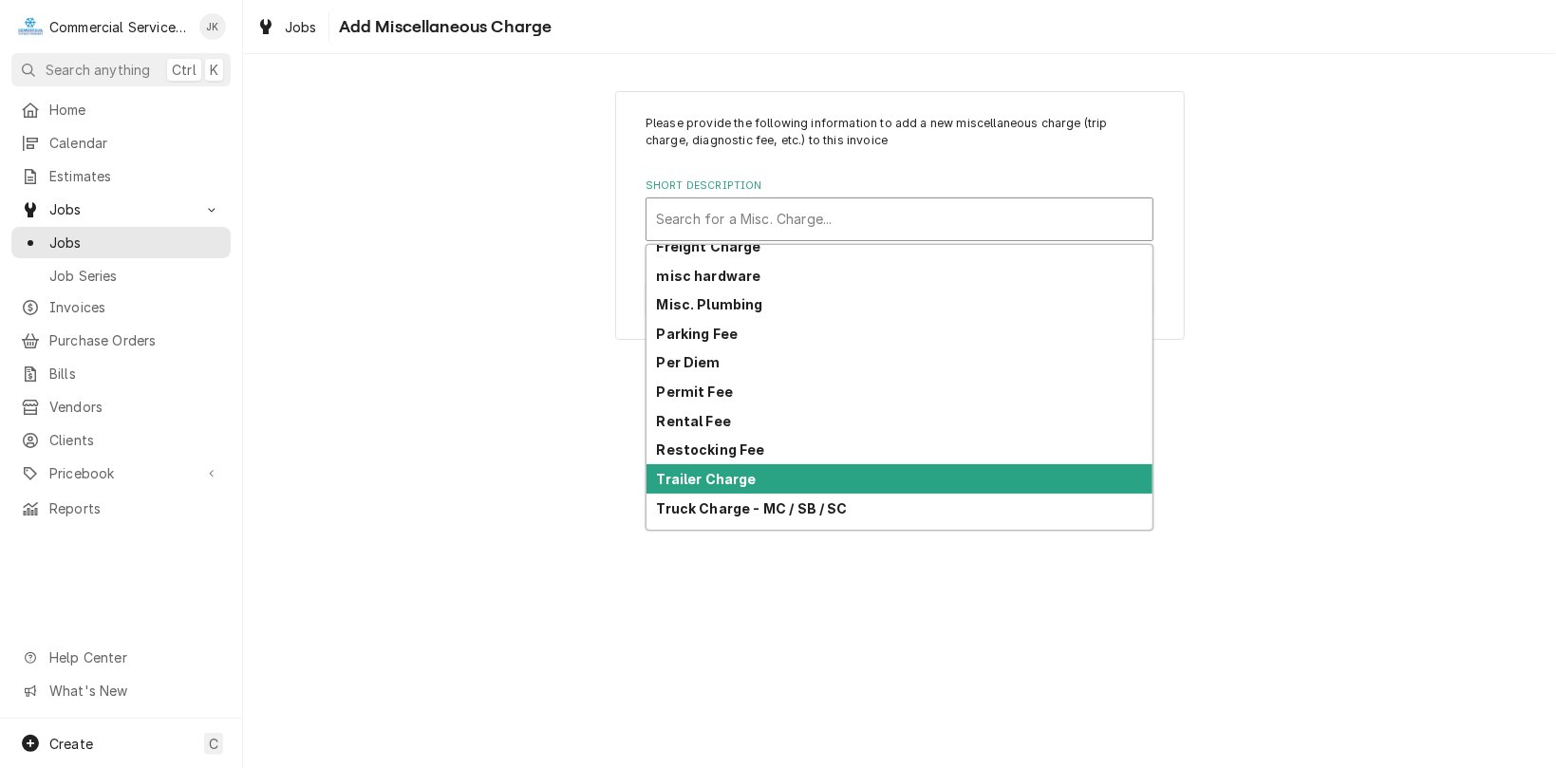
click at [764, 482] on div "Trailer Charge" at bounding box center [900, 478] width 506 height 29
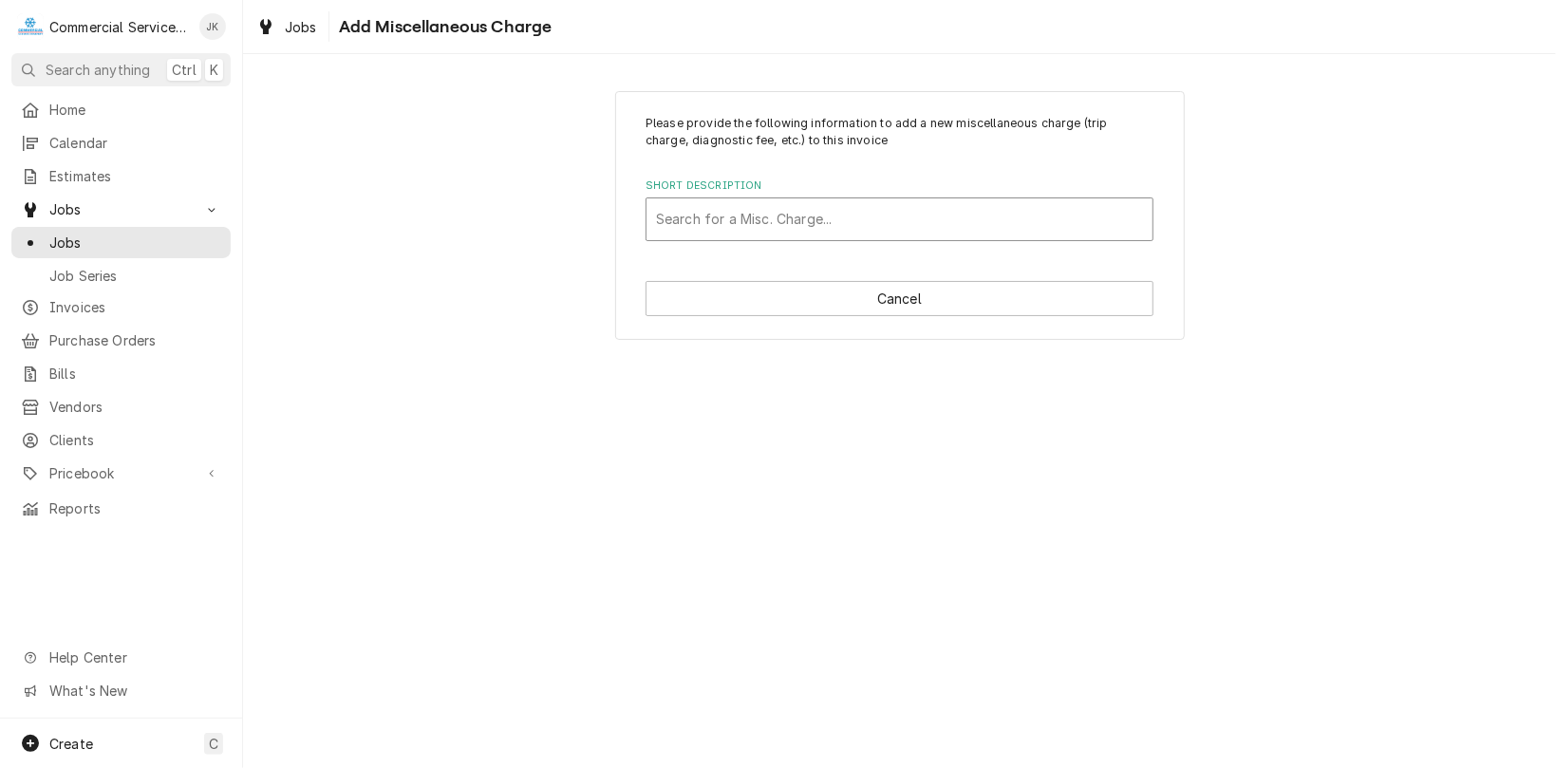
click at [697, 217] on div "Short Description" at bounding box center [899, 219] width 487 height 34
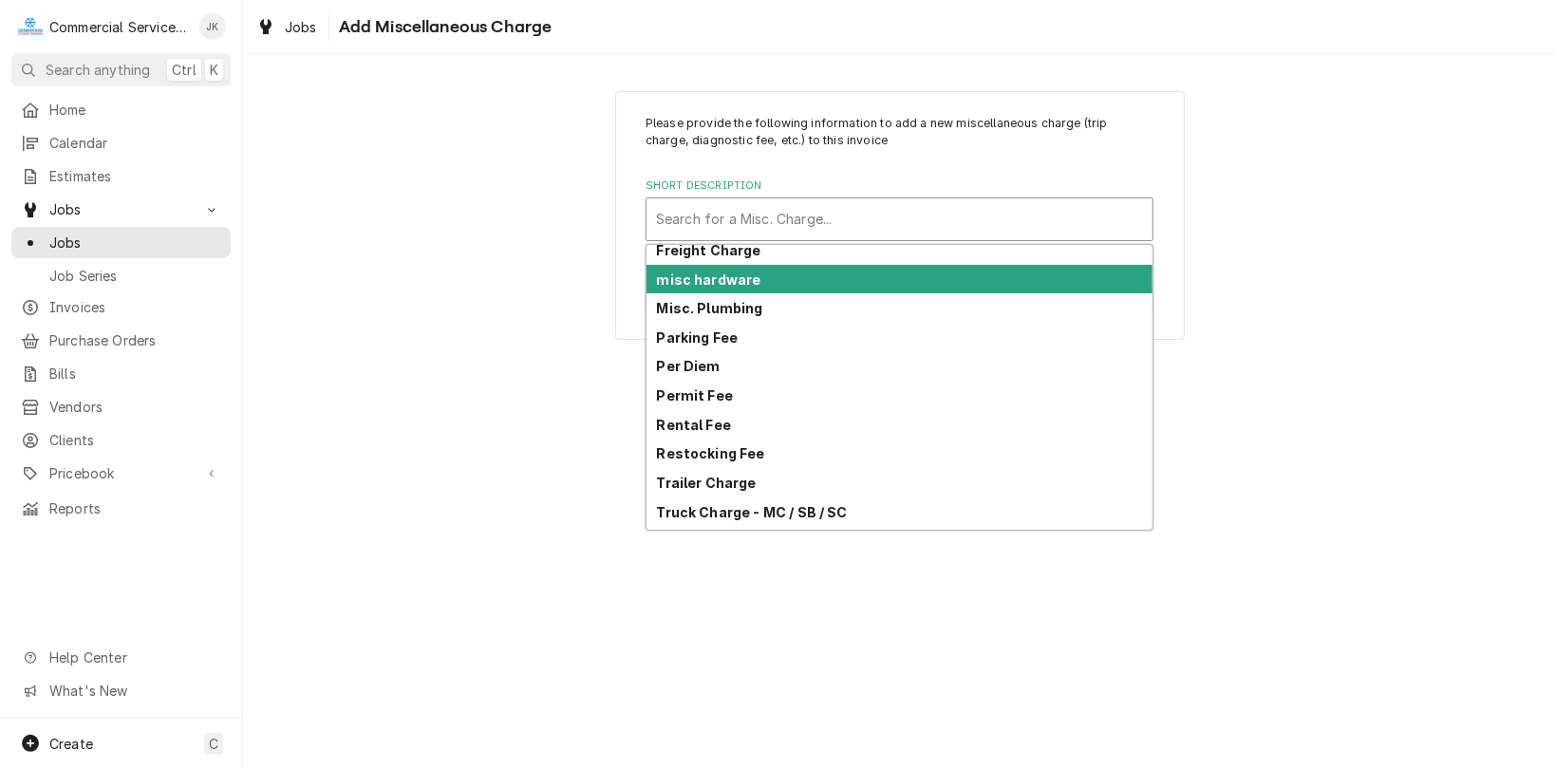
scroll to position [119, 0]
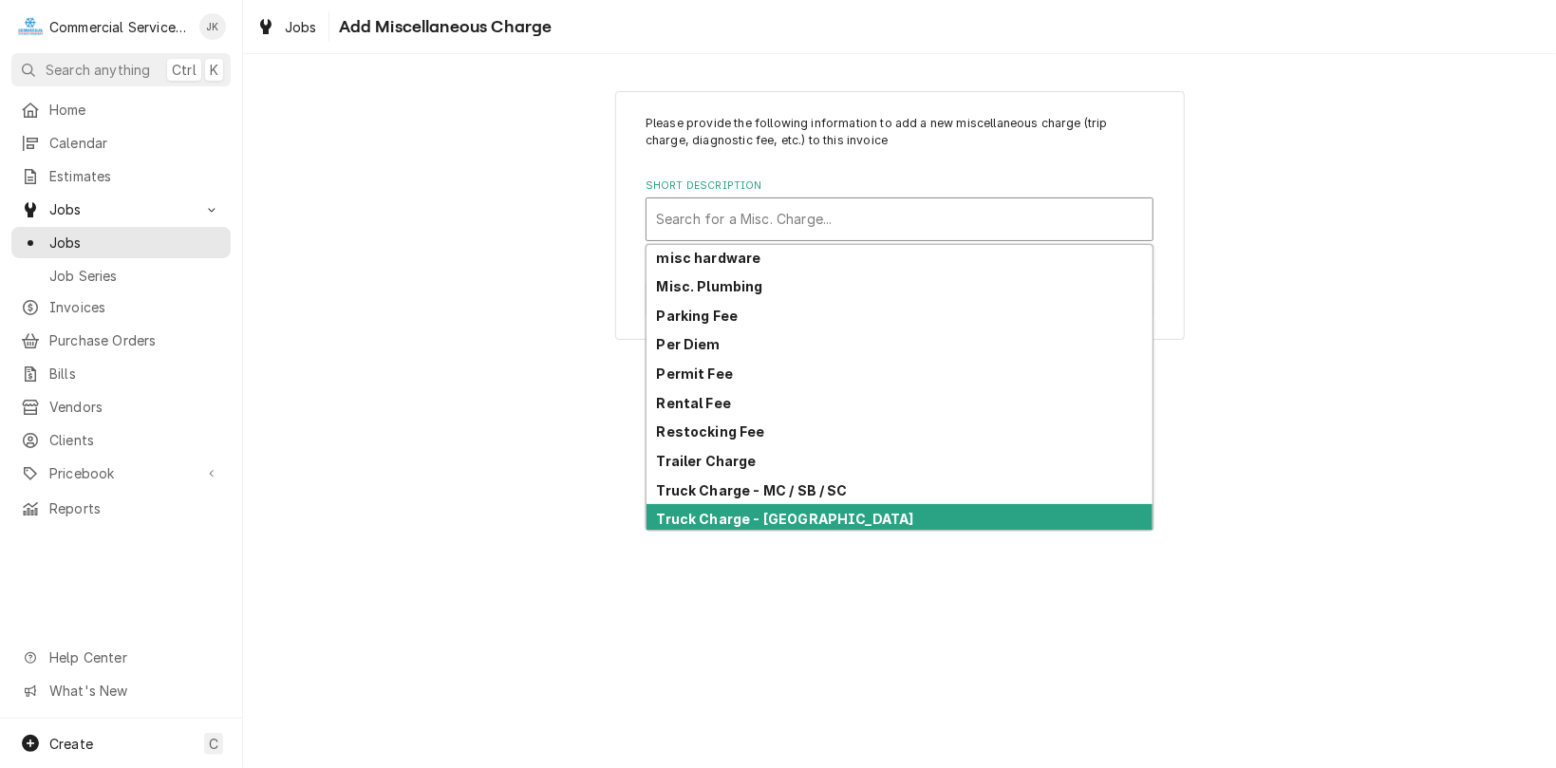
click at [750, 524] on strong "Truck Charge - Salinas" at bounding box center [785, 519] width 257 height 16
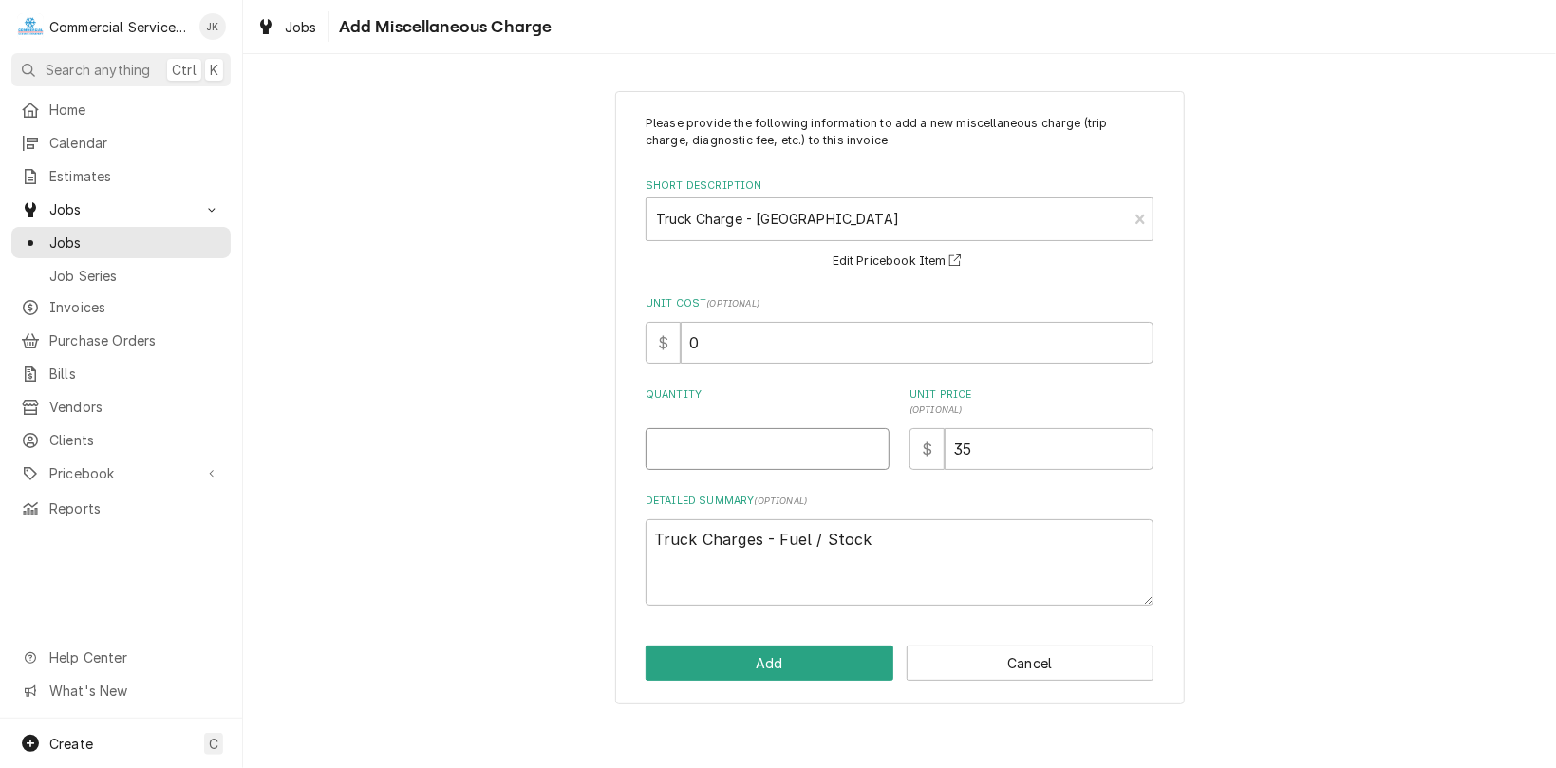
click at [656, 443] on input "Quantity" at bounding box center [768, 449] width 244 height 42
click at [771, 665] on button "Add" at bounding box center [770, 663] width 248 height 35
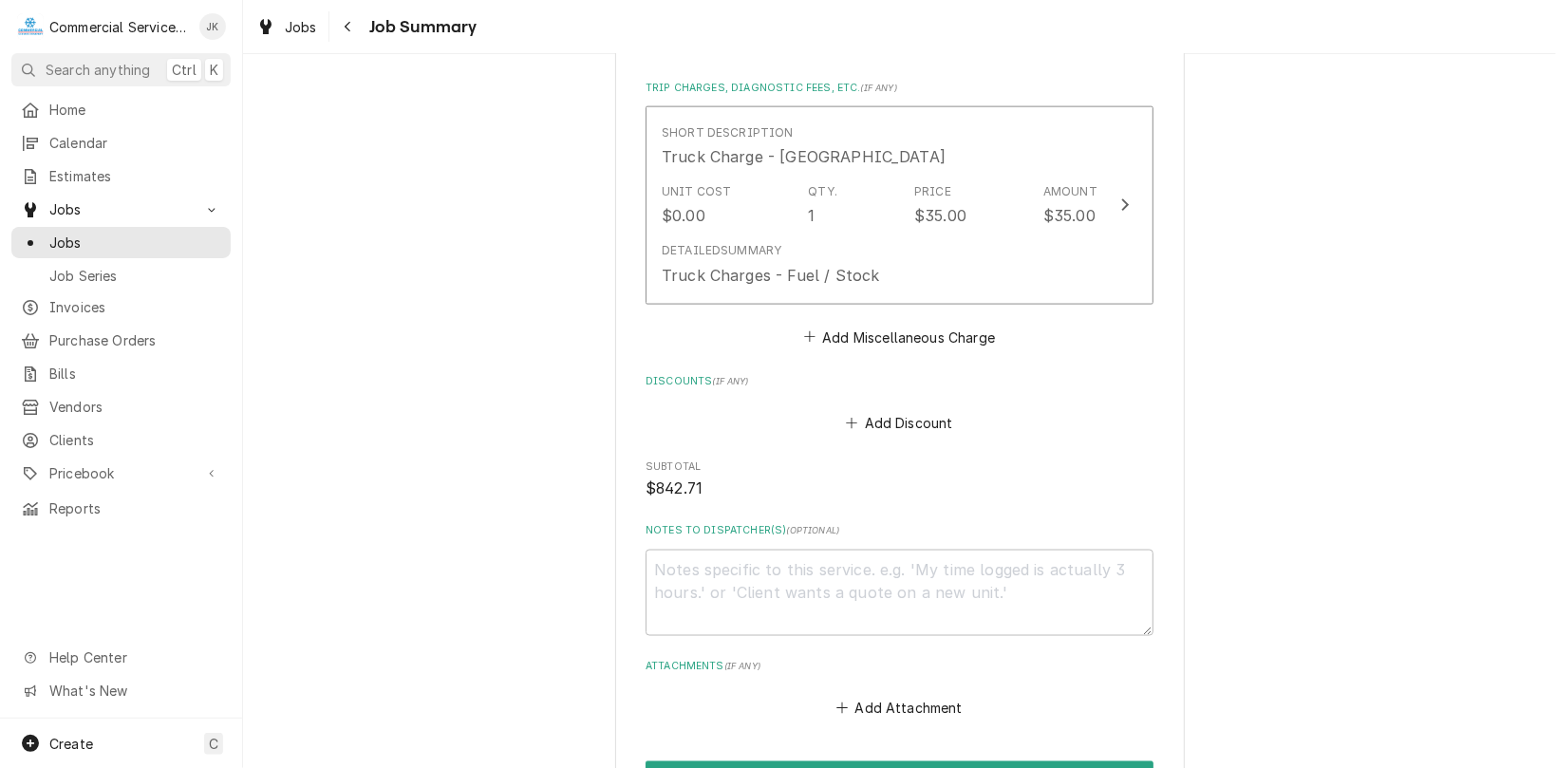
scroll to position [1671, 0]
click at [897, 702] on button "Add Attachment" at bounding box center [900, 706] width 133 height 27
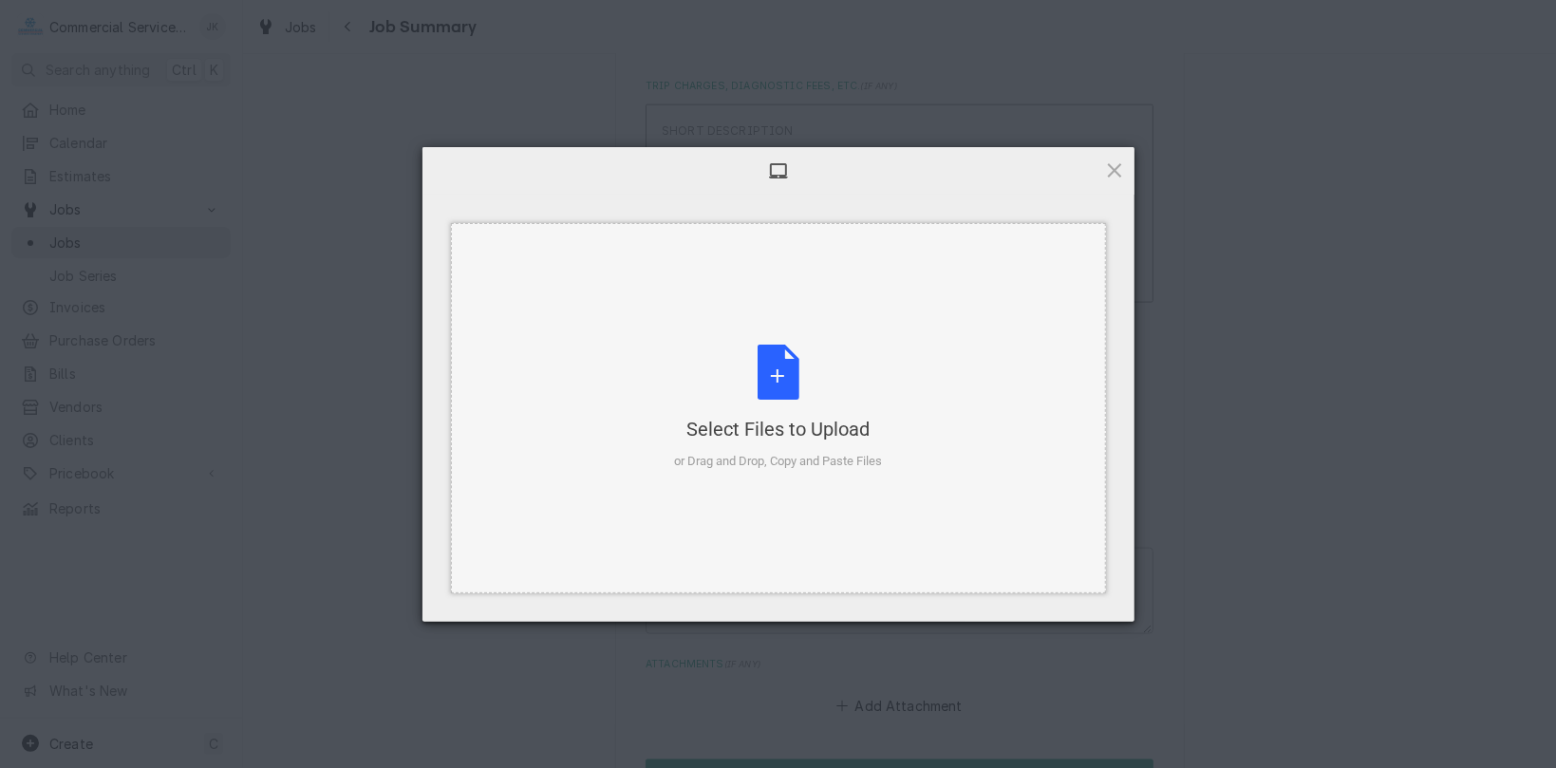
click at [787, 377] on div "Select Files to Upload or Drag and Drop, Copy and Paste Files" at bounding box center [778, 408] width 208 height 126
click at [767, 367] on div "Select Files to Upload or Drag and Drop, Copy and Paste Files" at bounding box center [778, 408] width 208 height 126
click at [780, 381] on div "Select Files to Upload or Drag and Drop, Copy and Paste Files" at bounding box center [778, 408] width 208 height 126
click at [774, 376] on div "Select Files to Upload or Drag and Drop, Copy and Paste Files" at bounding box center [778, 408] width 208 height 126
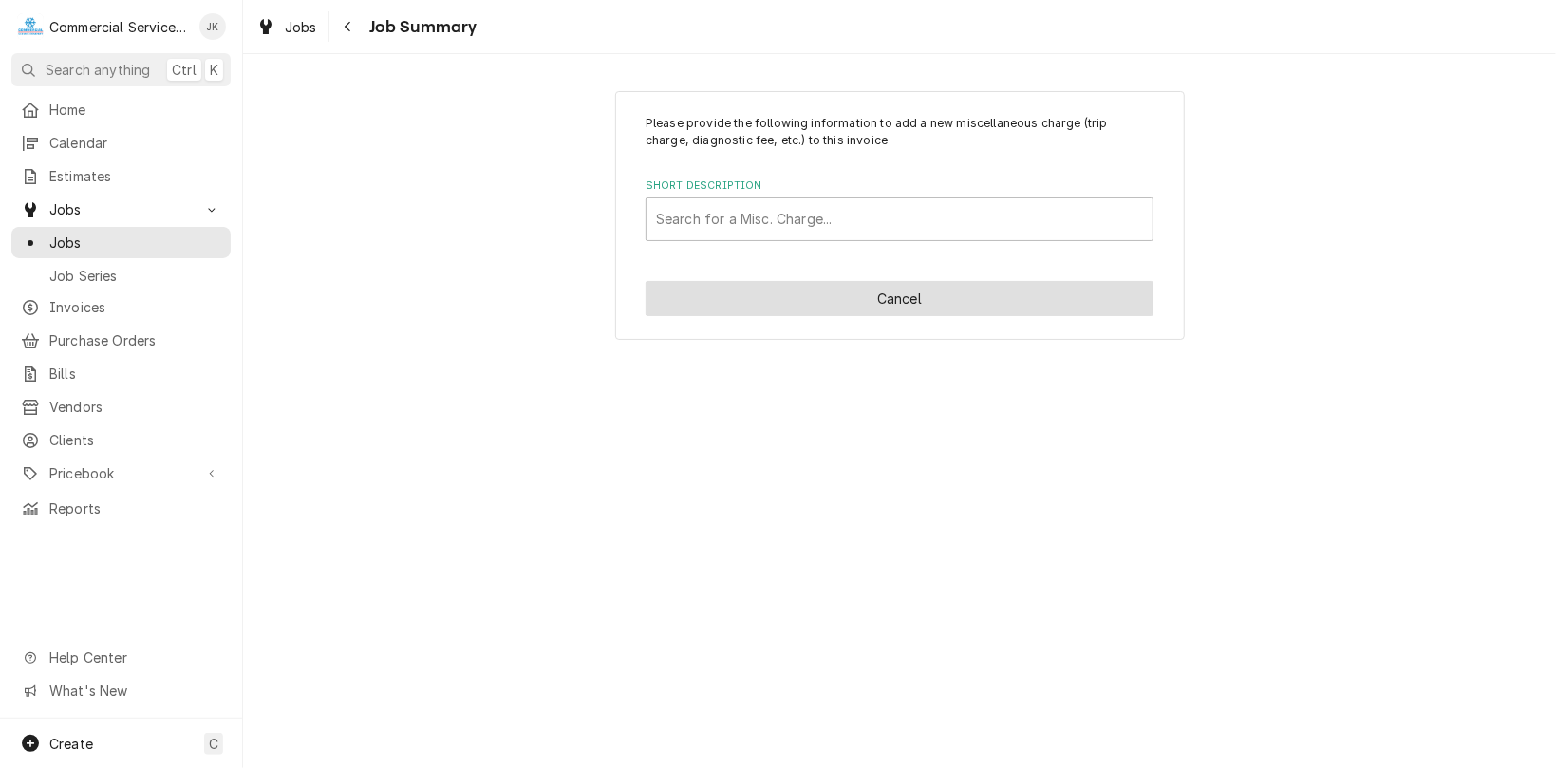
click at [932, 297] on button "Cancel" at bounding box center [900, 298] width 508 height 35
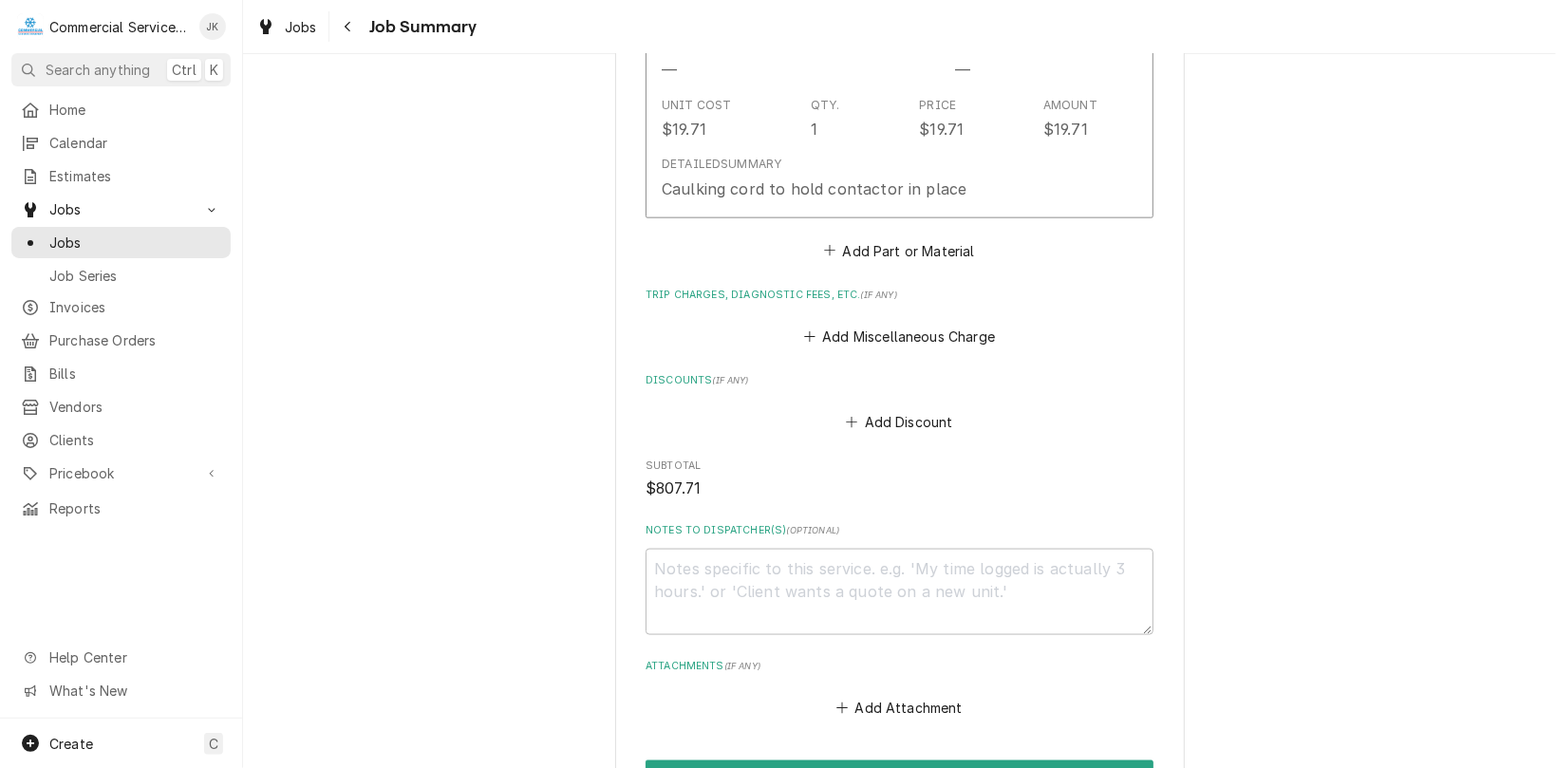
scroll to position [1622, 0]
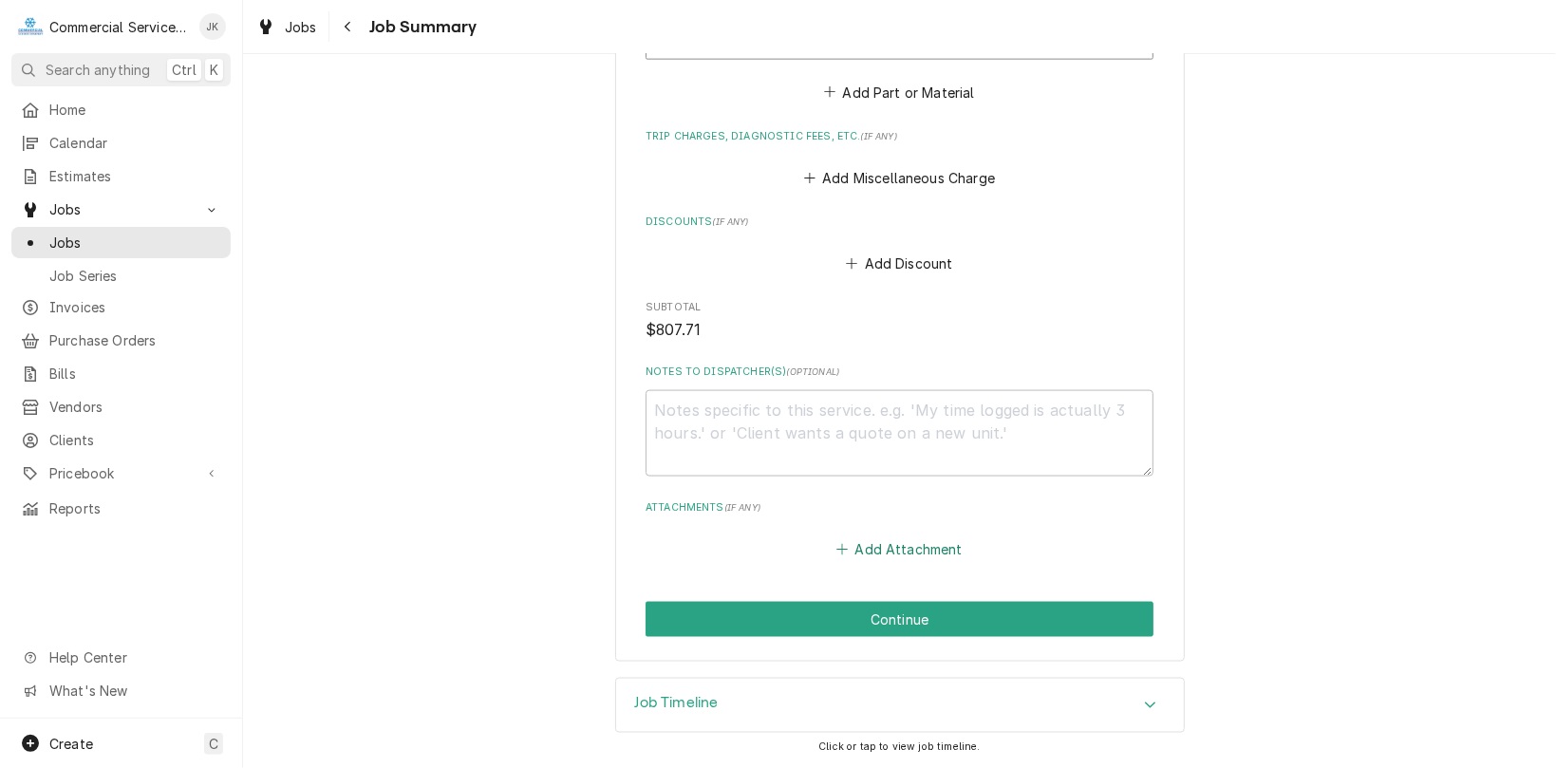
click at [908, 547] on button "Add Attachment" at bounding box center [900, 549] width 133 height 27
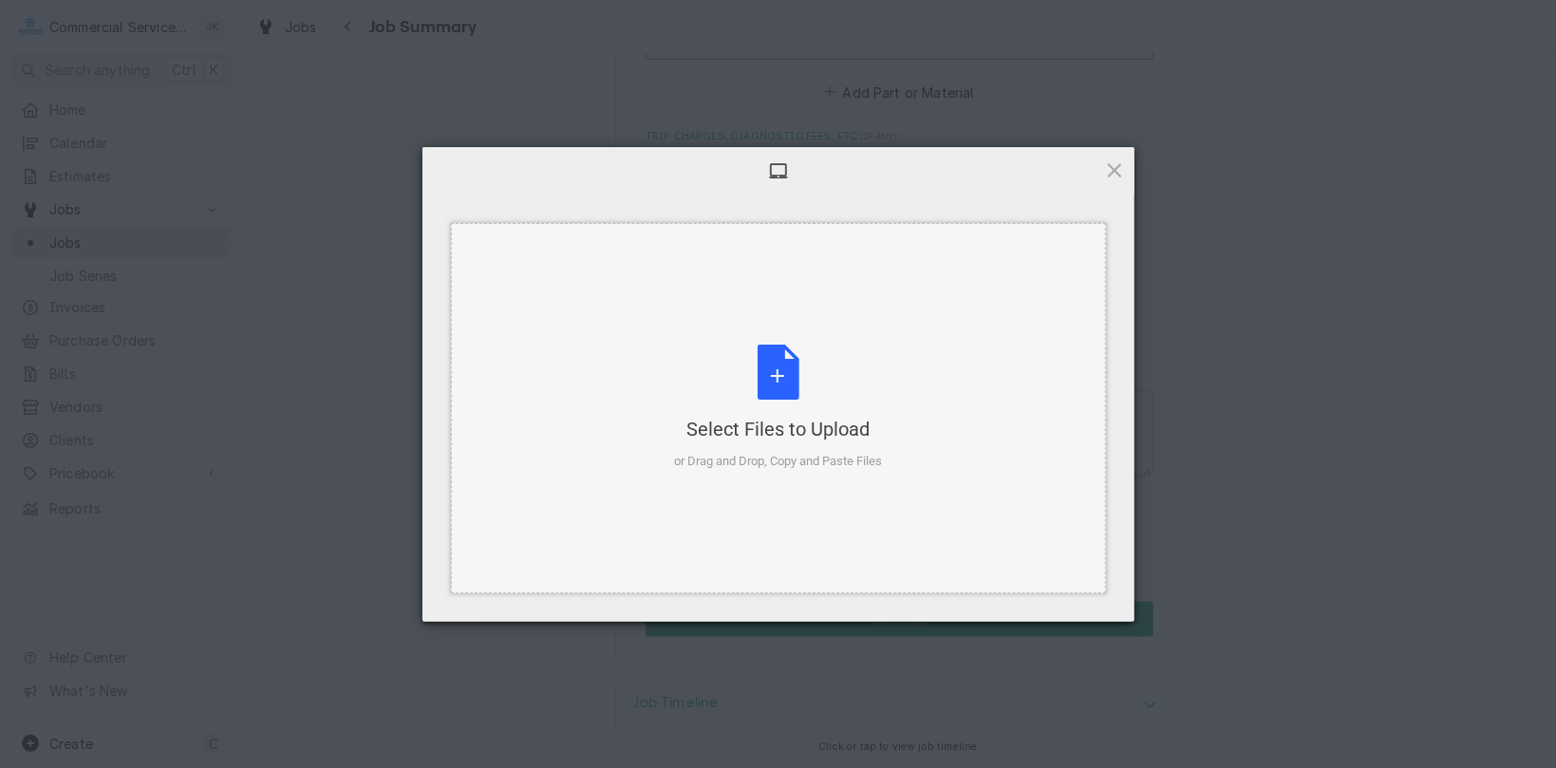
click at [784, 372] on div "Select Files to Upload or Drag and Drop, Copy and Paste Files" at bounding box center [778, 408] width 208 height 126
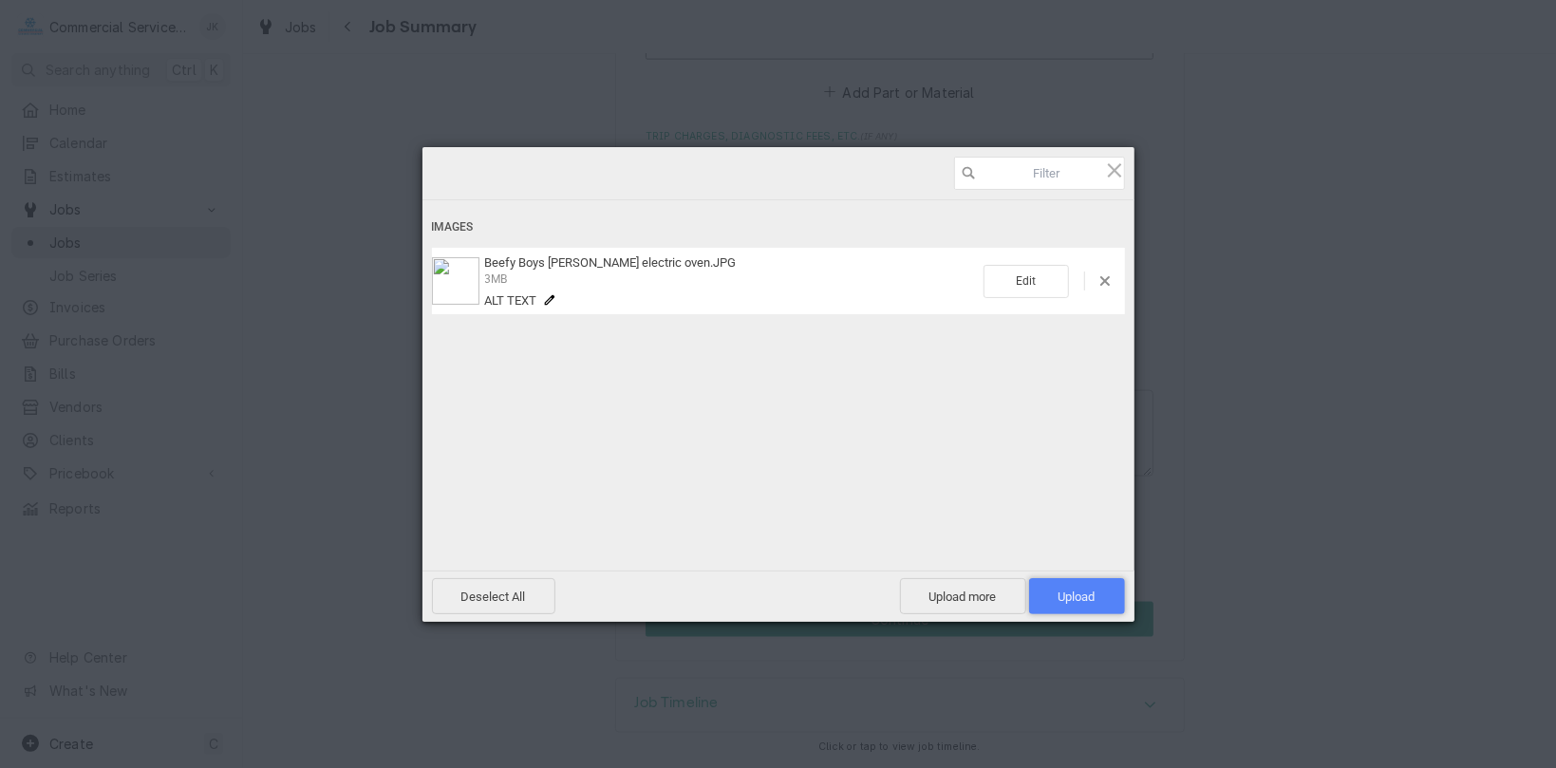
click at [1083, 591] on span "Upload 1" at bounding box center [1077, 597] width 37 height 14
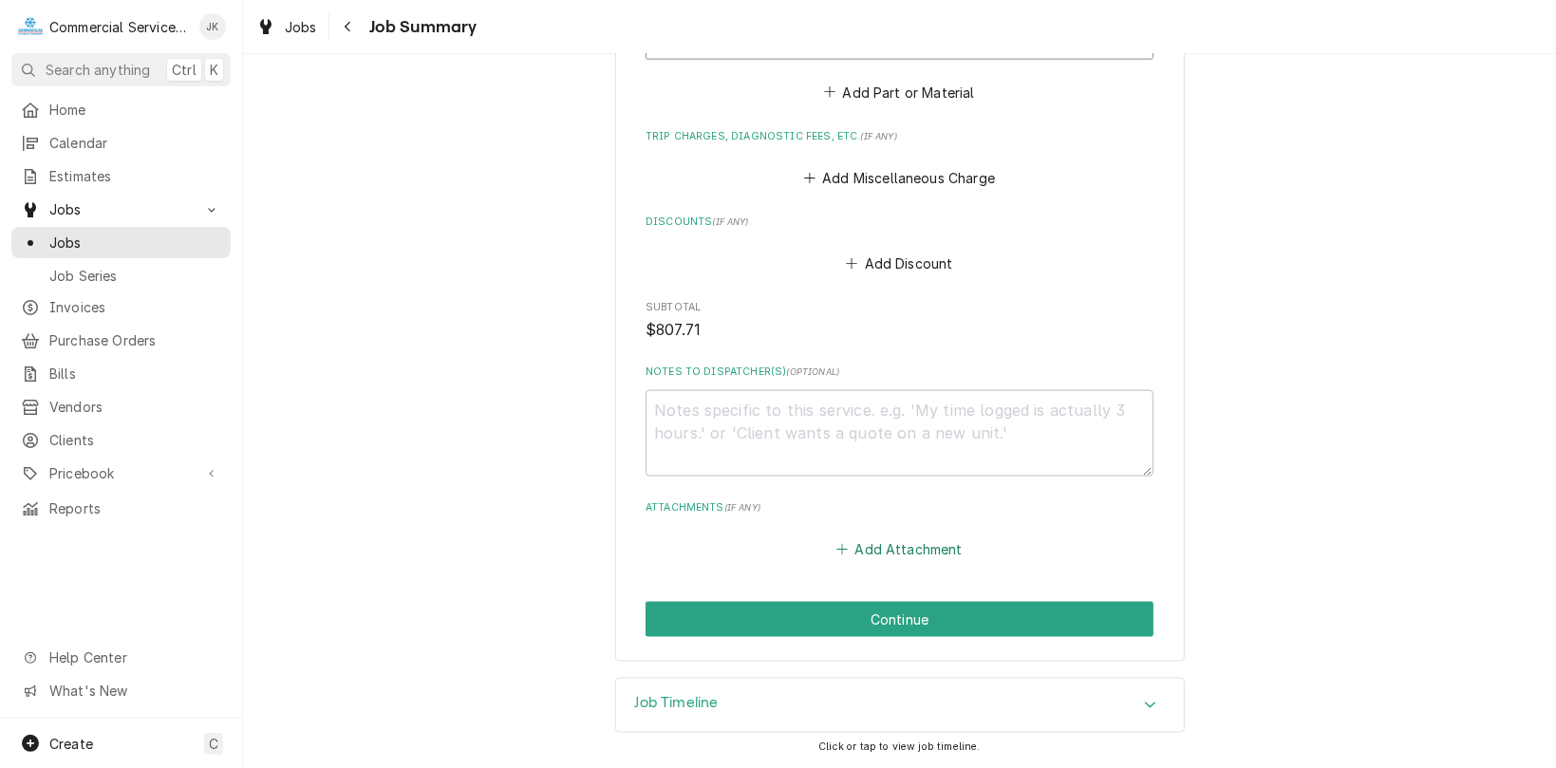
click at [896, 549] on button "Add Attachment" at bounding box center [900, 549] width 133 height 27
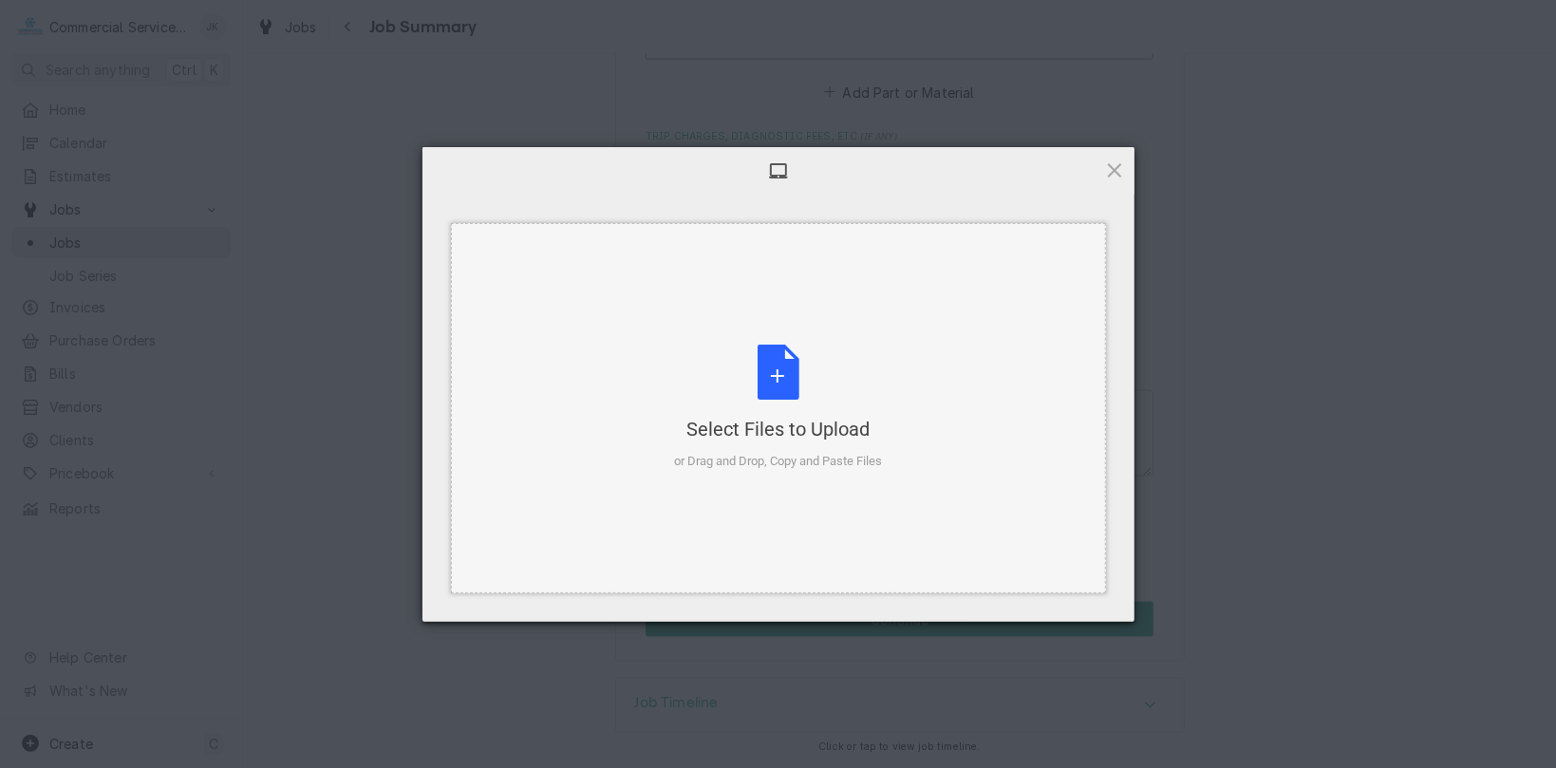
click at [778, 364] on div "Select Files to Upload or Drag and Drop, Copy and Paste Files" at bounding box center [778, 408] width 208 height 126
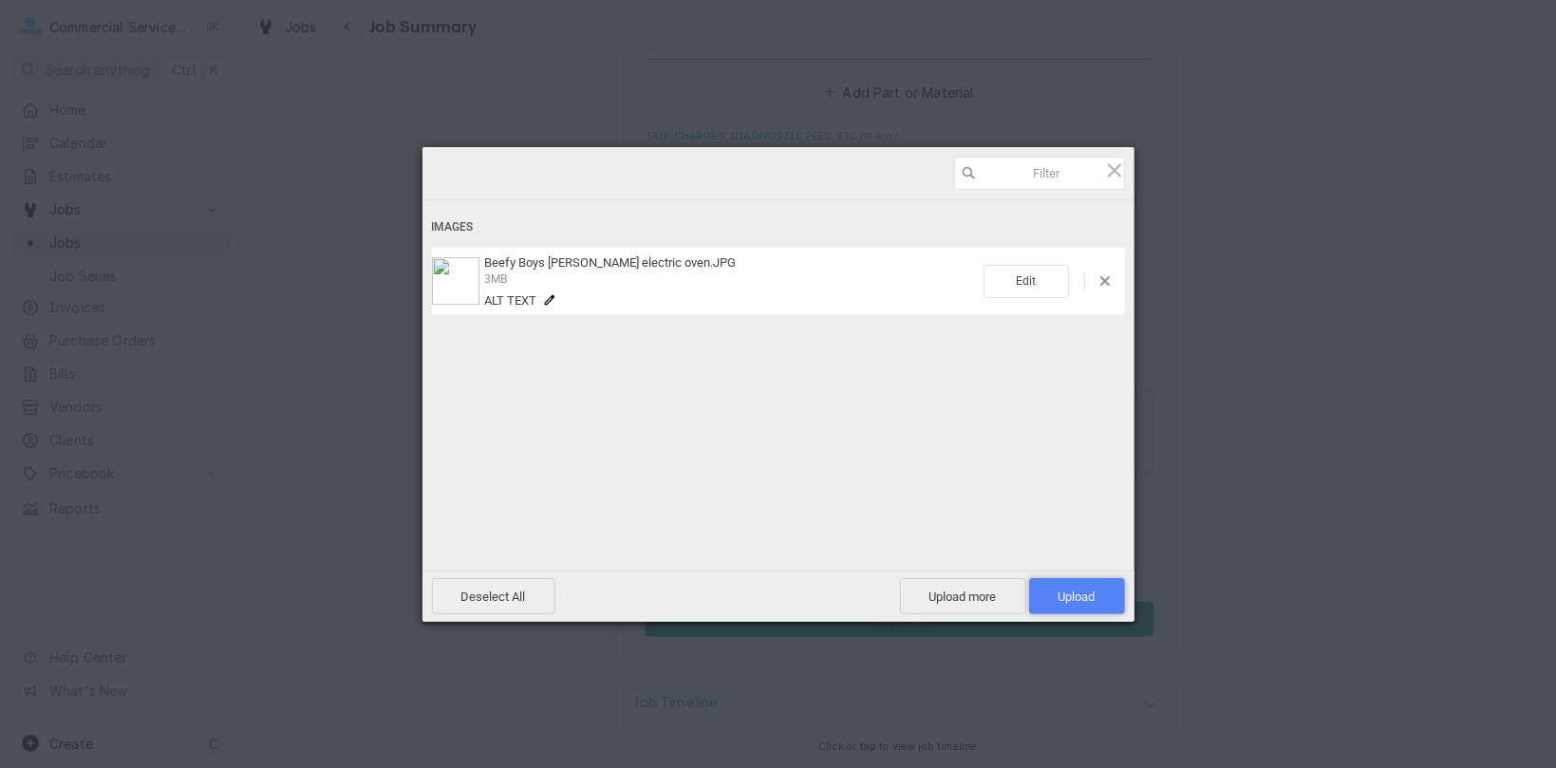
click at [1084, 590] on span "Upload 1" at bounding box center [1077, 597] width 37 height 14
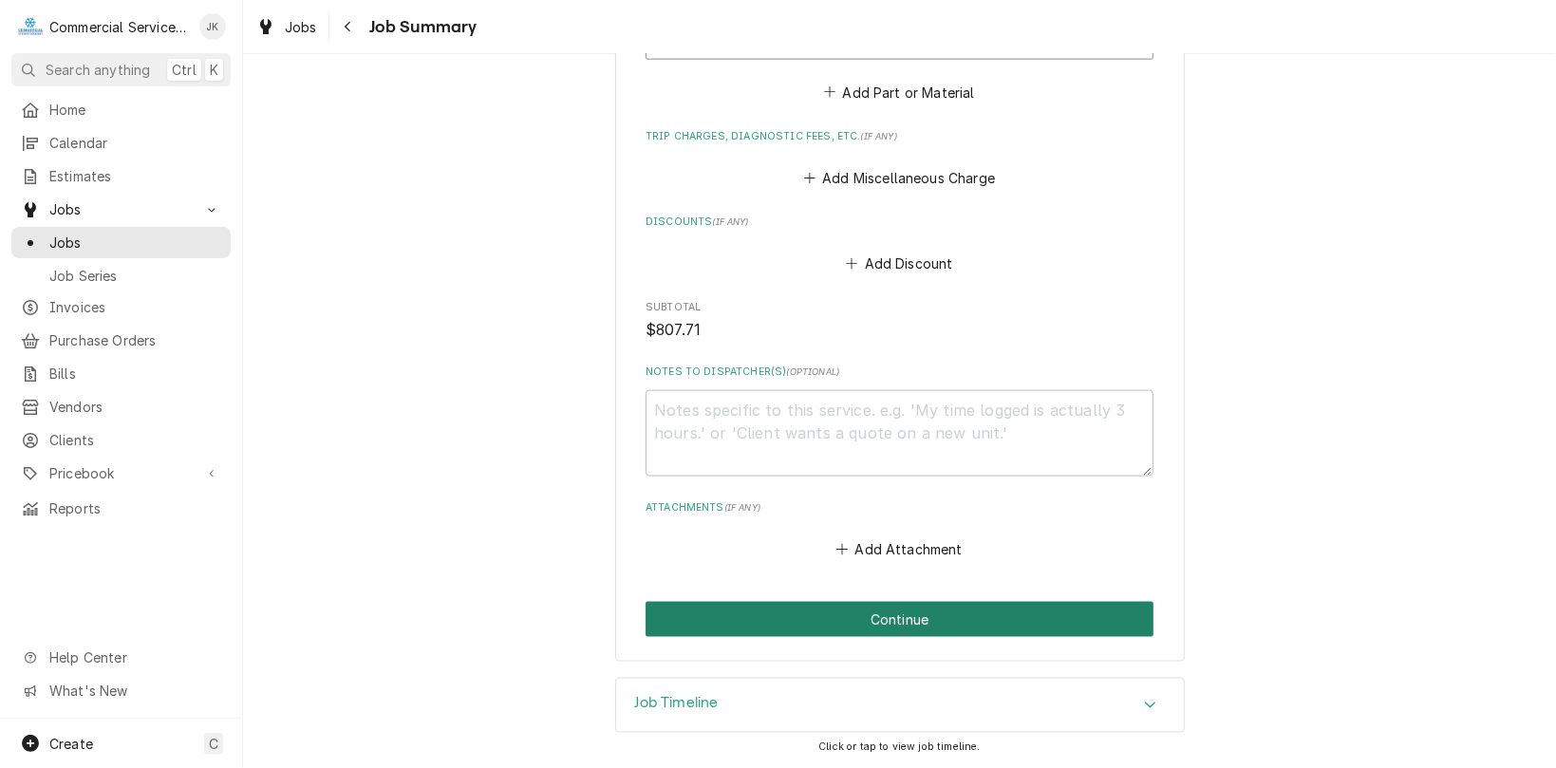
click at [884, 624] on button "Continue" at bounding box center [900, 619] width 508 height 35
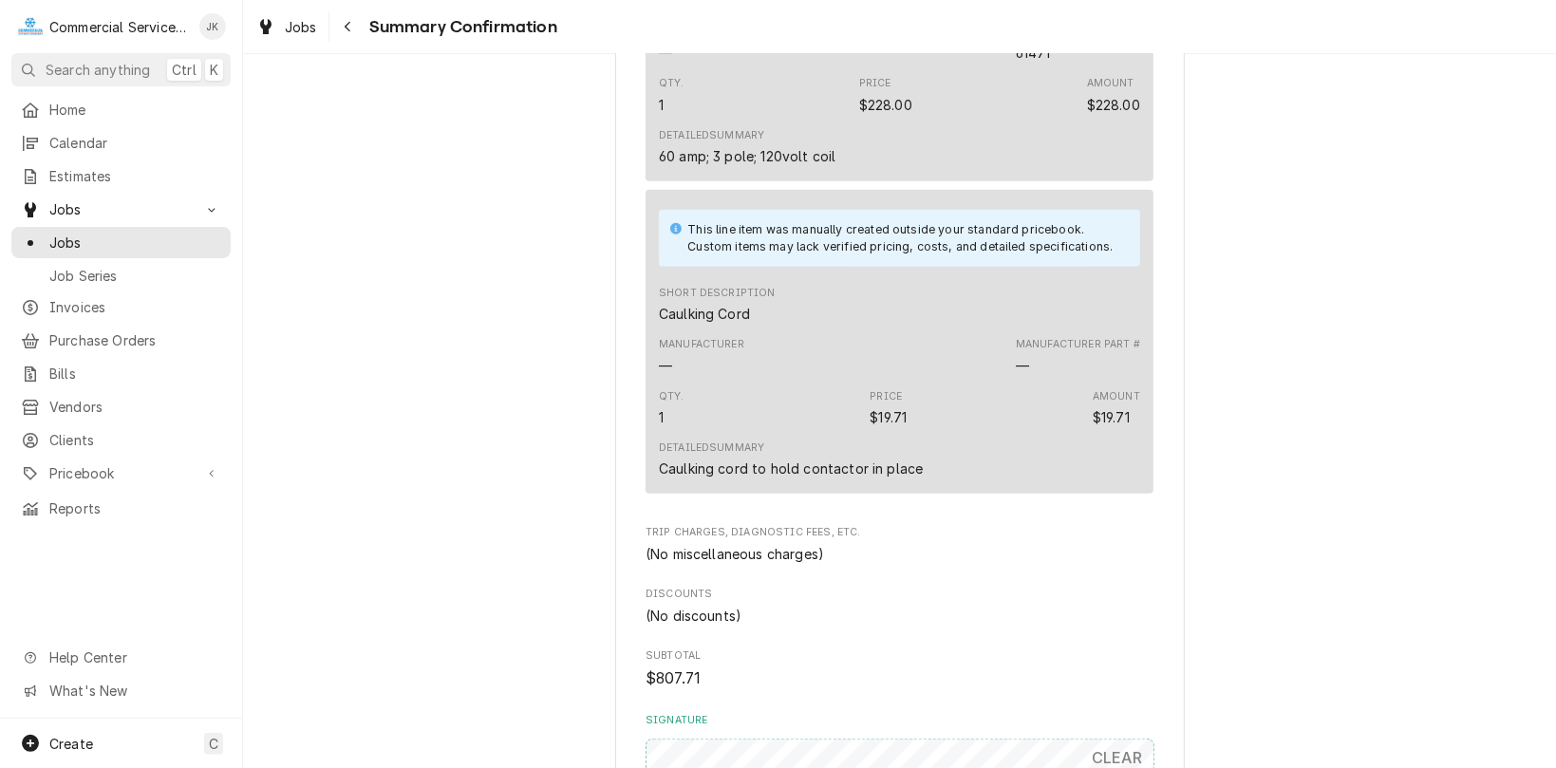
scroll to position [942, 0]
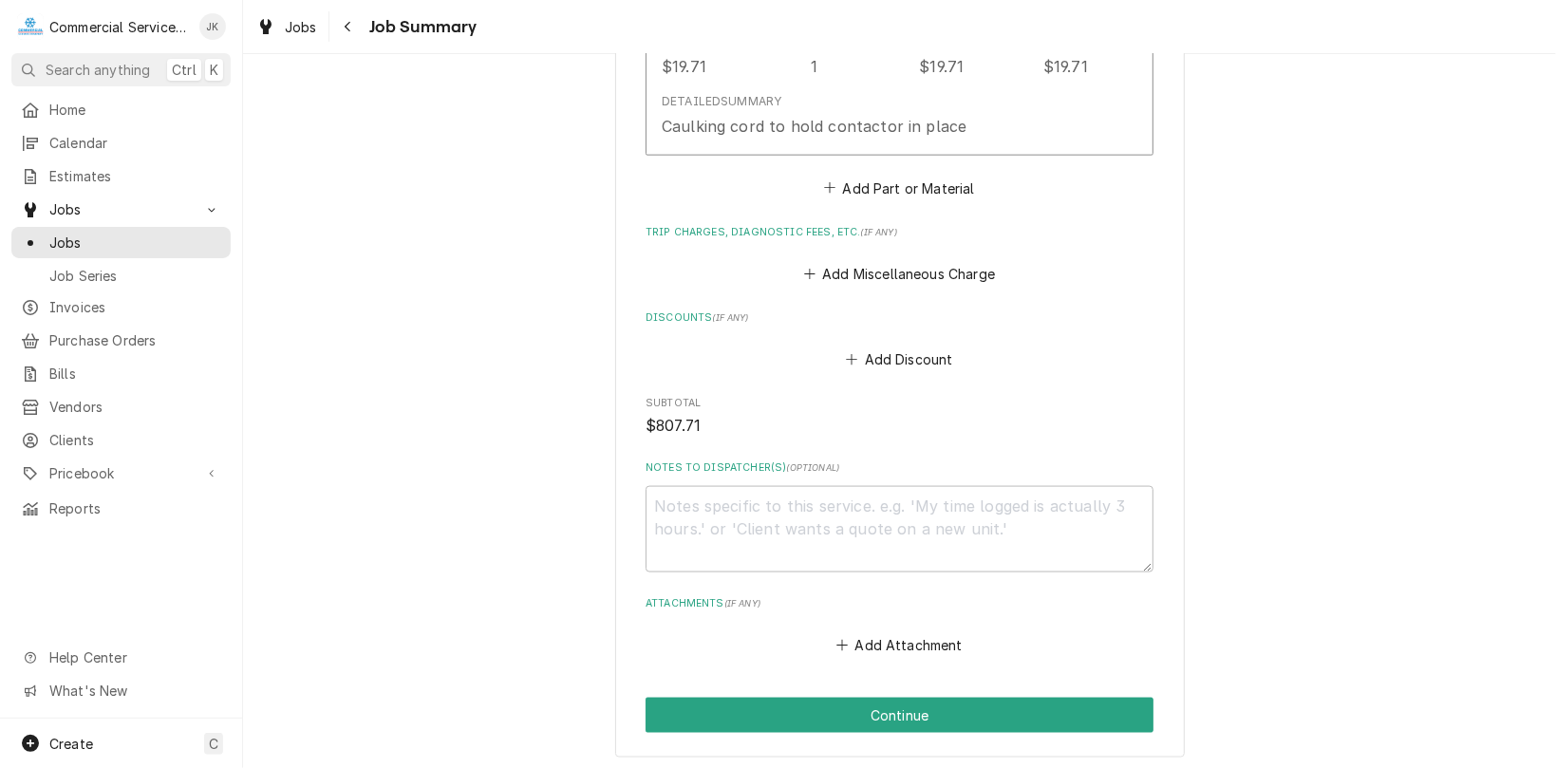
scroll to position [1622, 0]
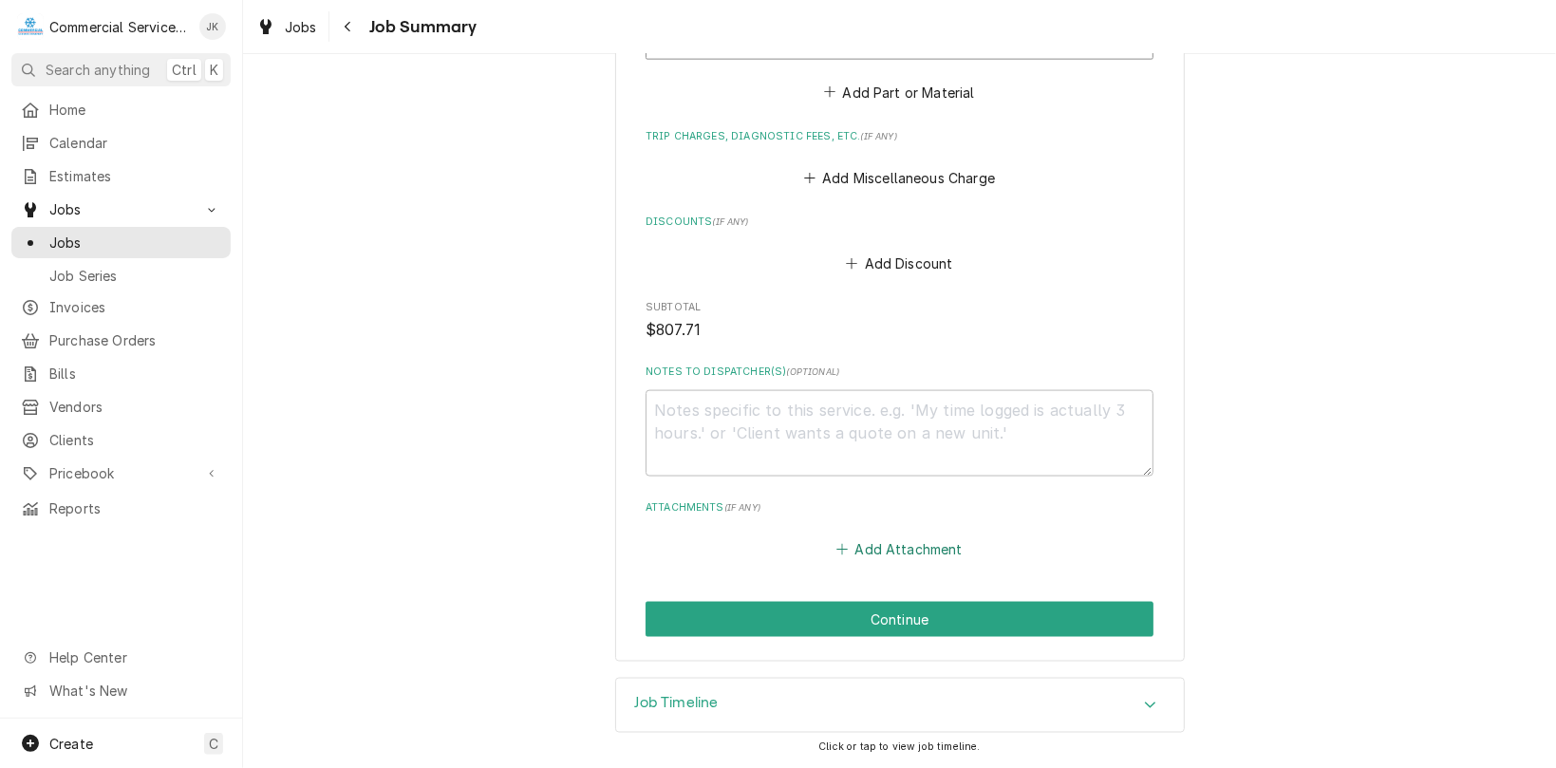
click at [877, 542] on button "Add Attachment" at bounding box center [900, 549] width 133 height 27
type textarea "x"
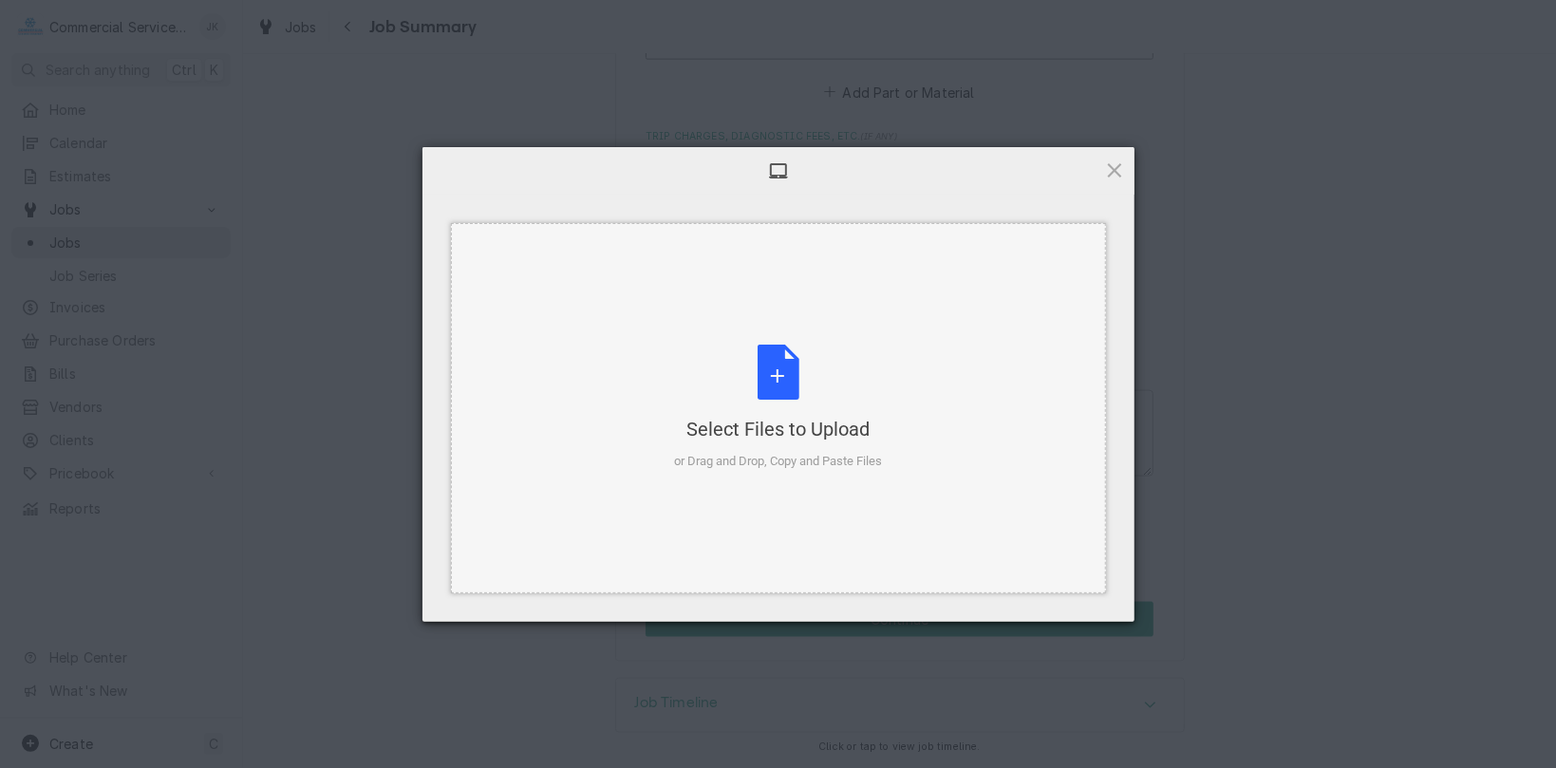
click at [782, 359] on div "Select Files to Upload or Drag and Drop, Copy and Paste Files" at bounding box center [778, 408] width 208 height 126
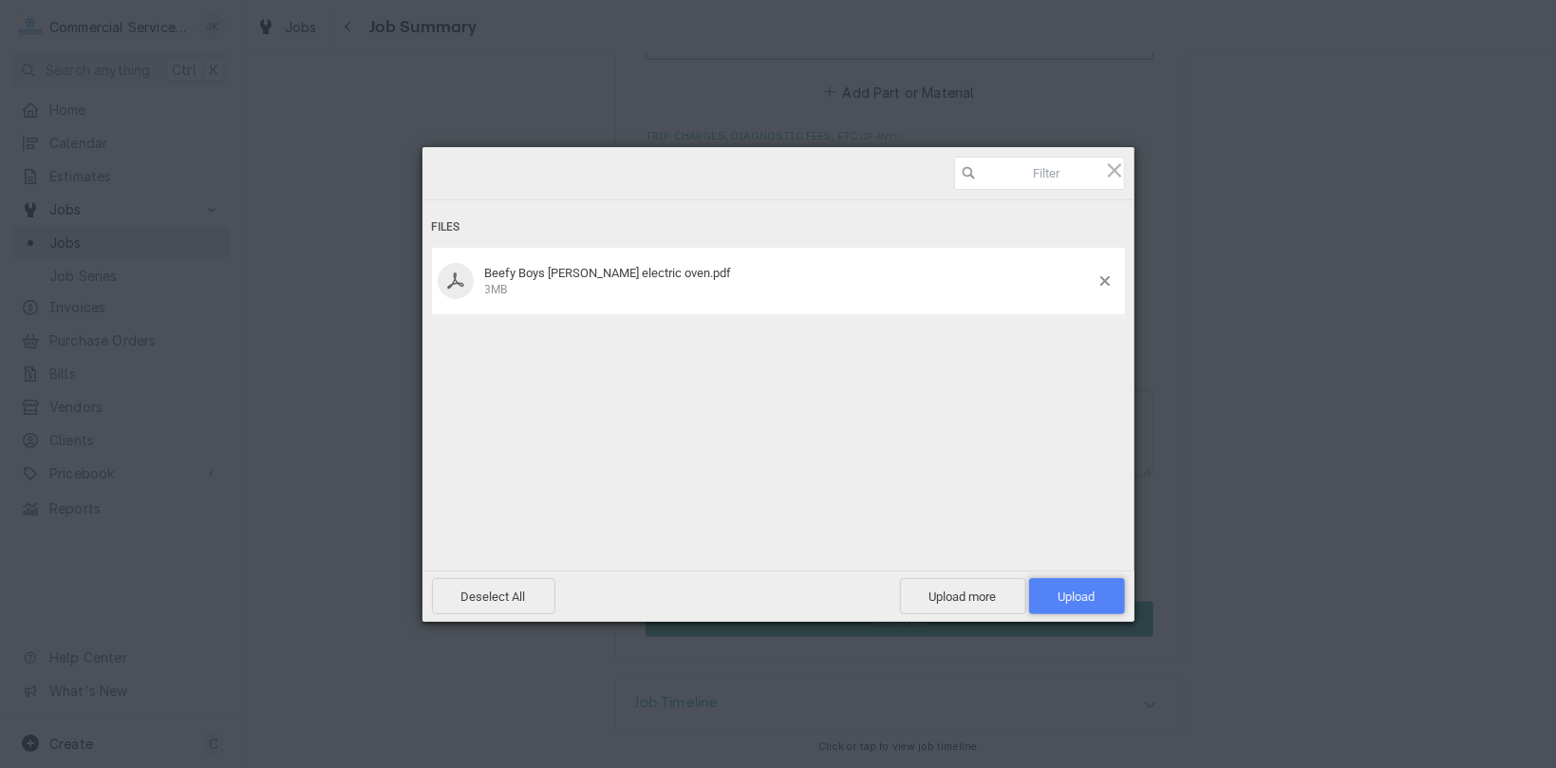
click at [1077, 592] on span "Upload 1" at bounding box center [1077, 597] width 37 height 14
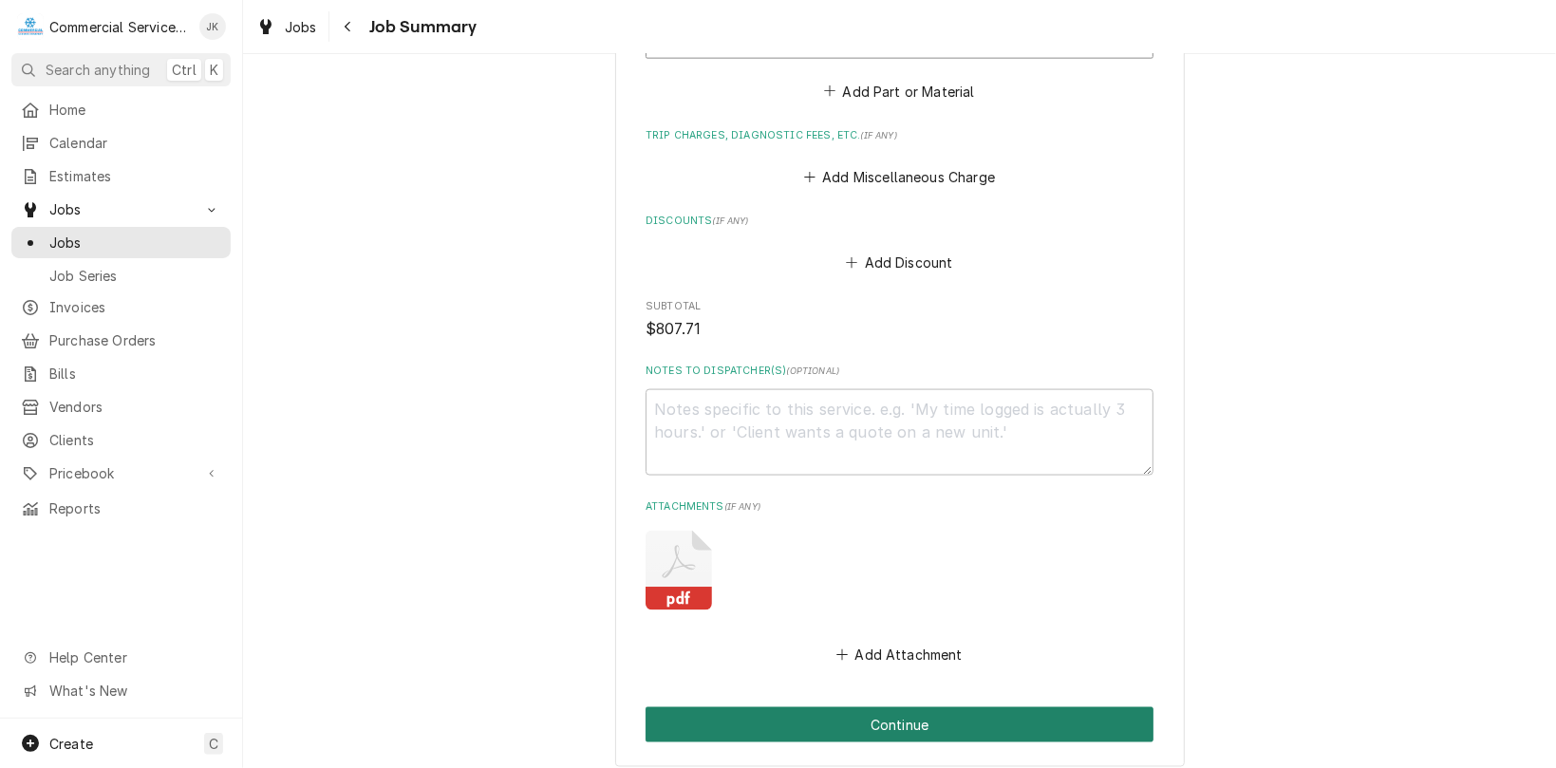
click at [889, 726] on button "Continue" at bounding box center [900, 724] width 508 height 35
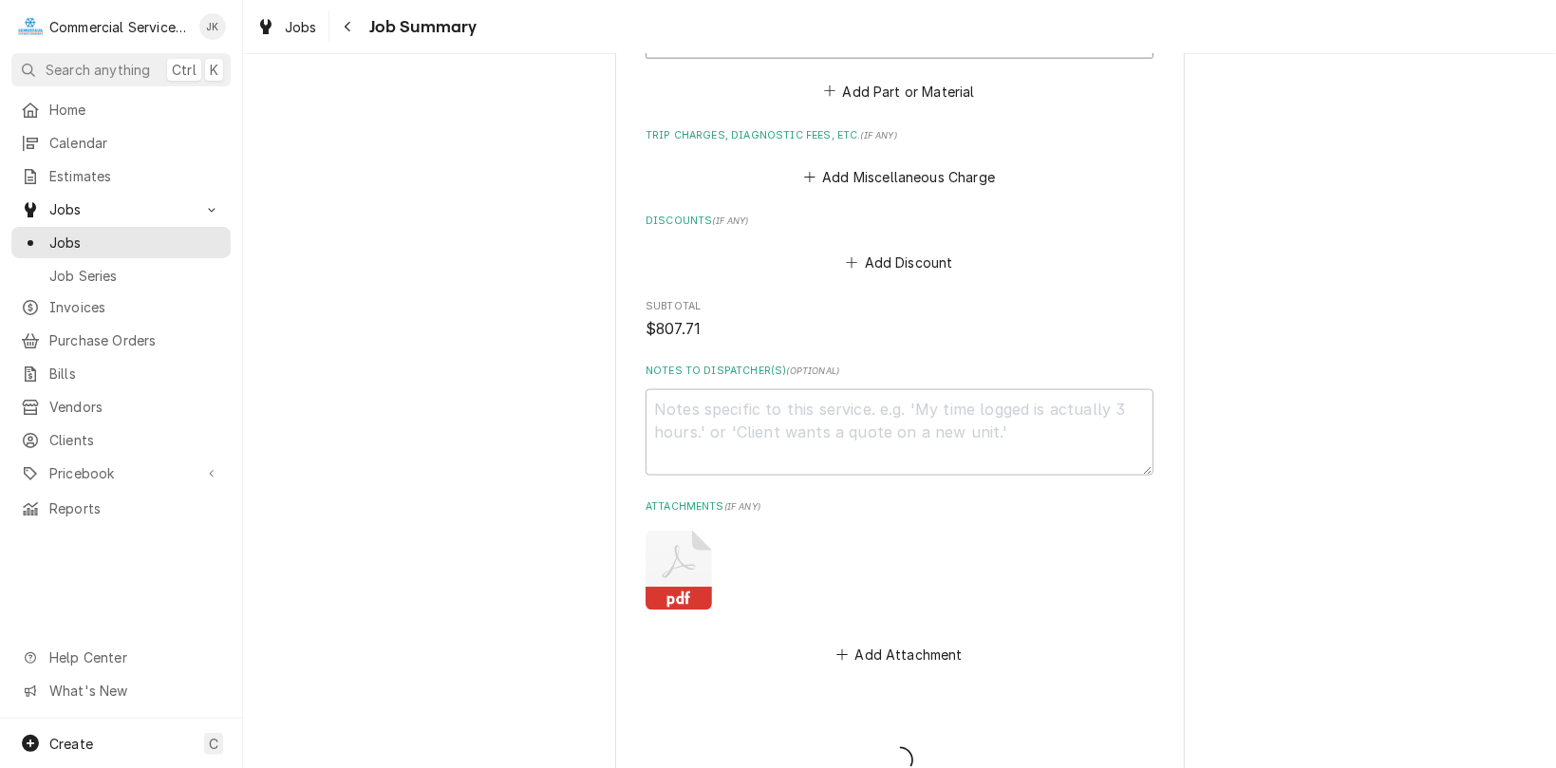
type textarea "x"
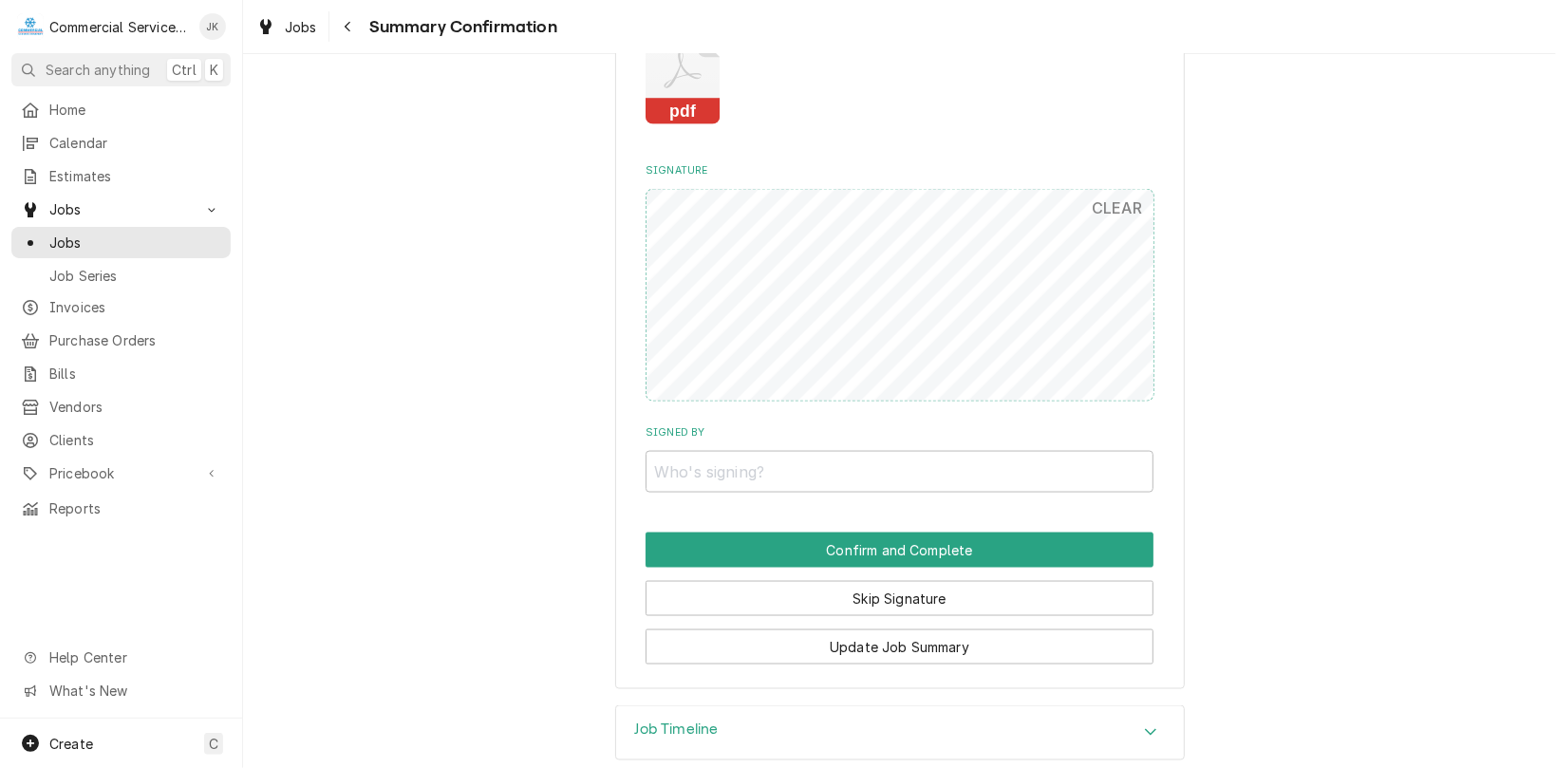
scroll to position [1688, 0]
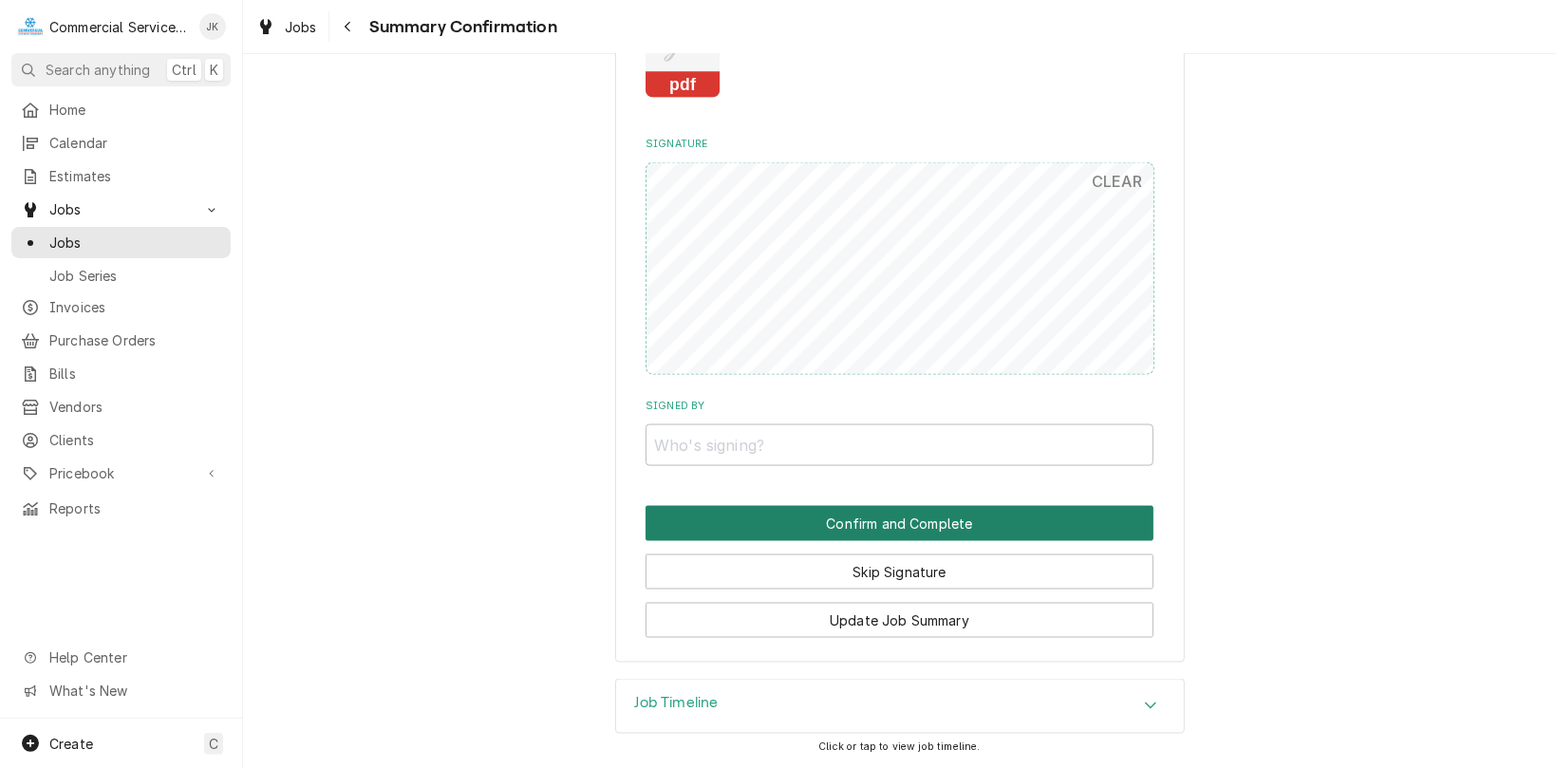
click at [888, 520] on button "Confirm and Complete" at bounding box center [900, 523] width 508 height 35
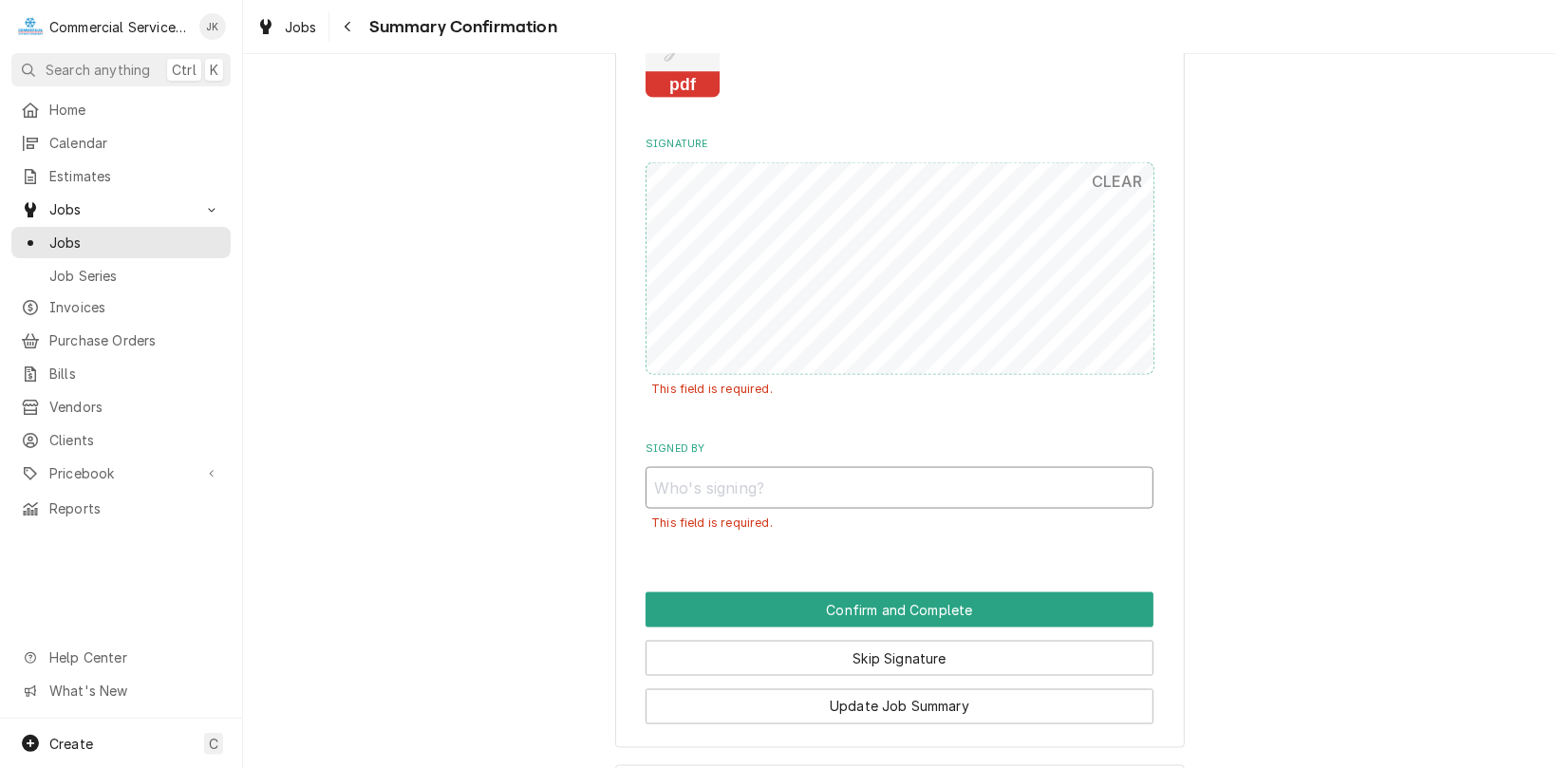
click at [671, 486] on input "Signed By" at bounding box center [900, 488] width 508 height 42
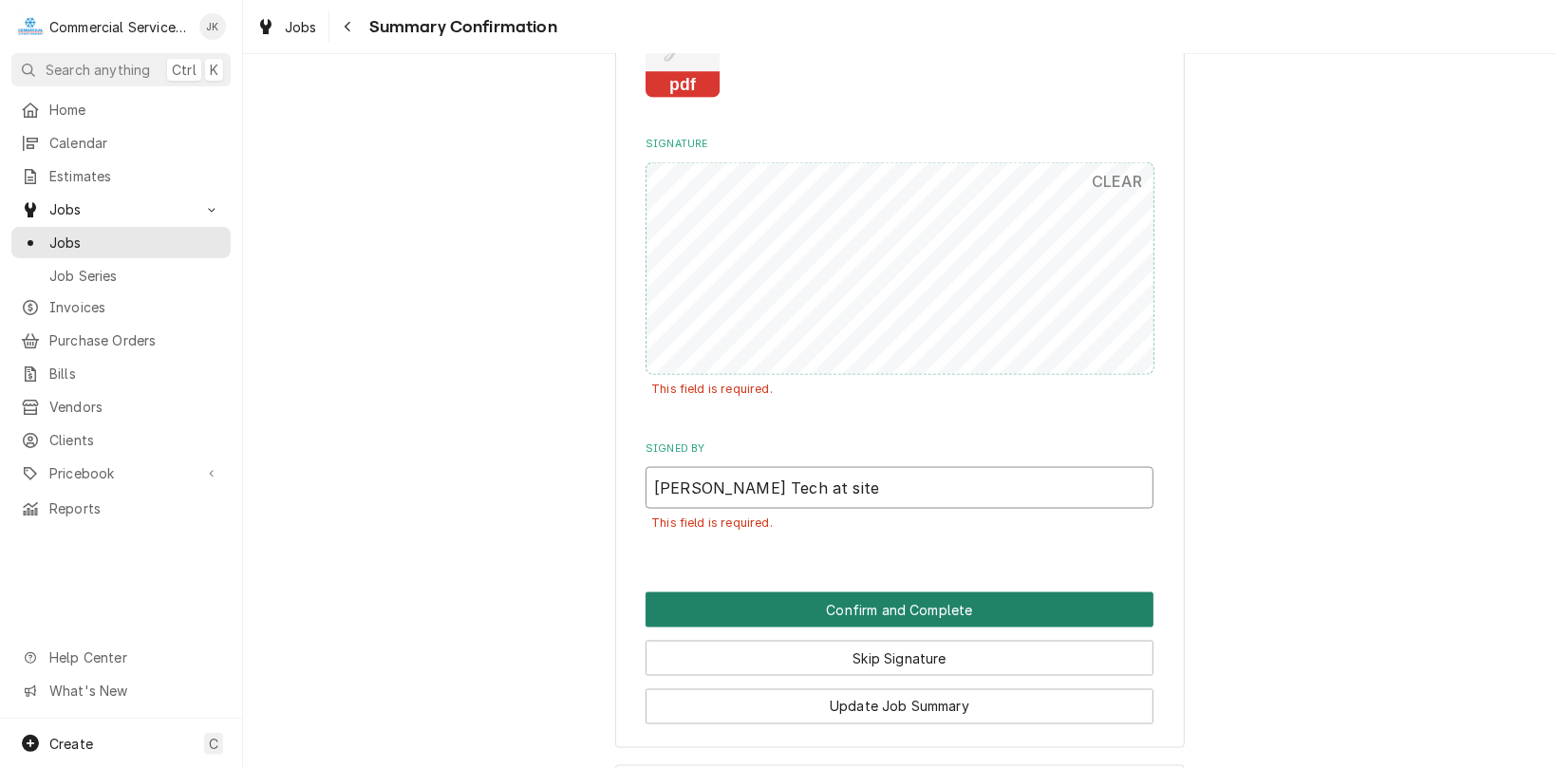
type input "[PERSON_NAME] Tech at site"
click at [864, 609] on button "Confirm and Complete" at bounding box center [900, 610] width 508 height 35
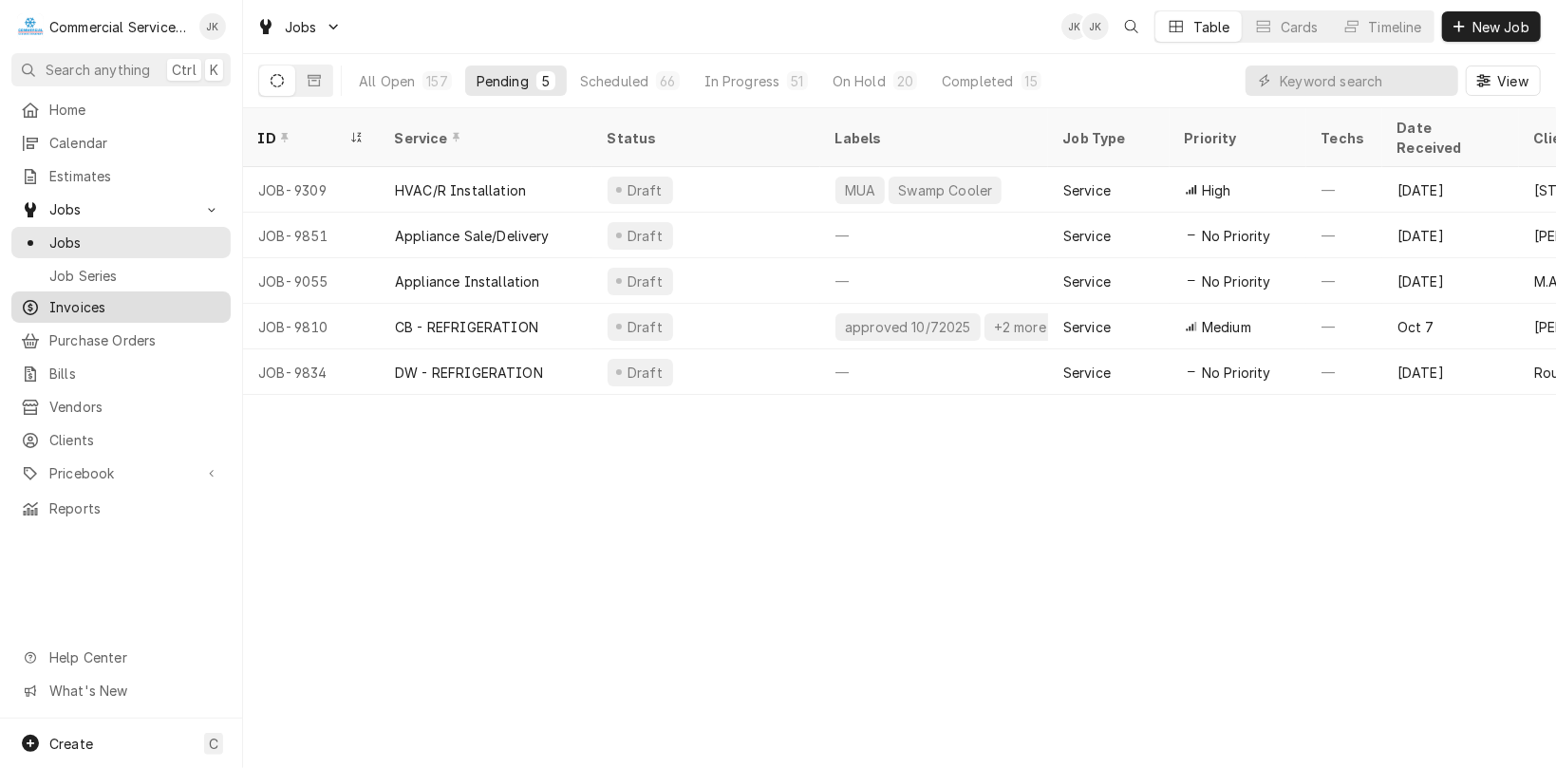
click at [118, 297] on span "Invoices" at bounding box center [135, 307] width 172 height 20
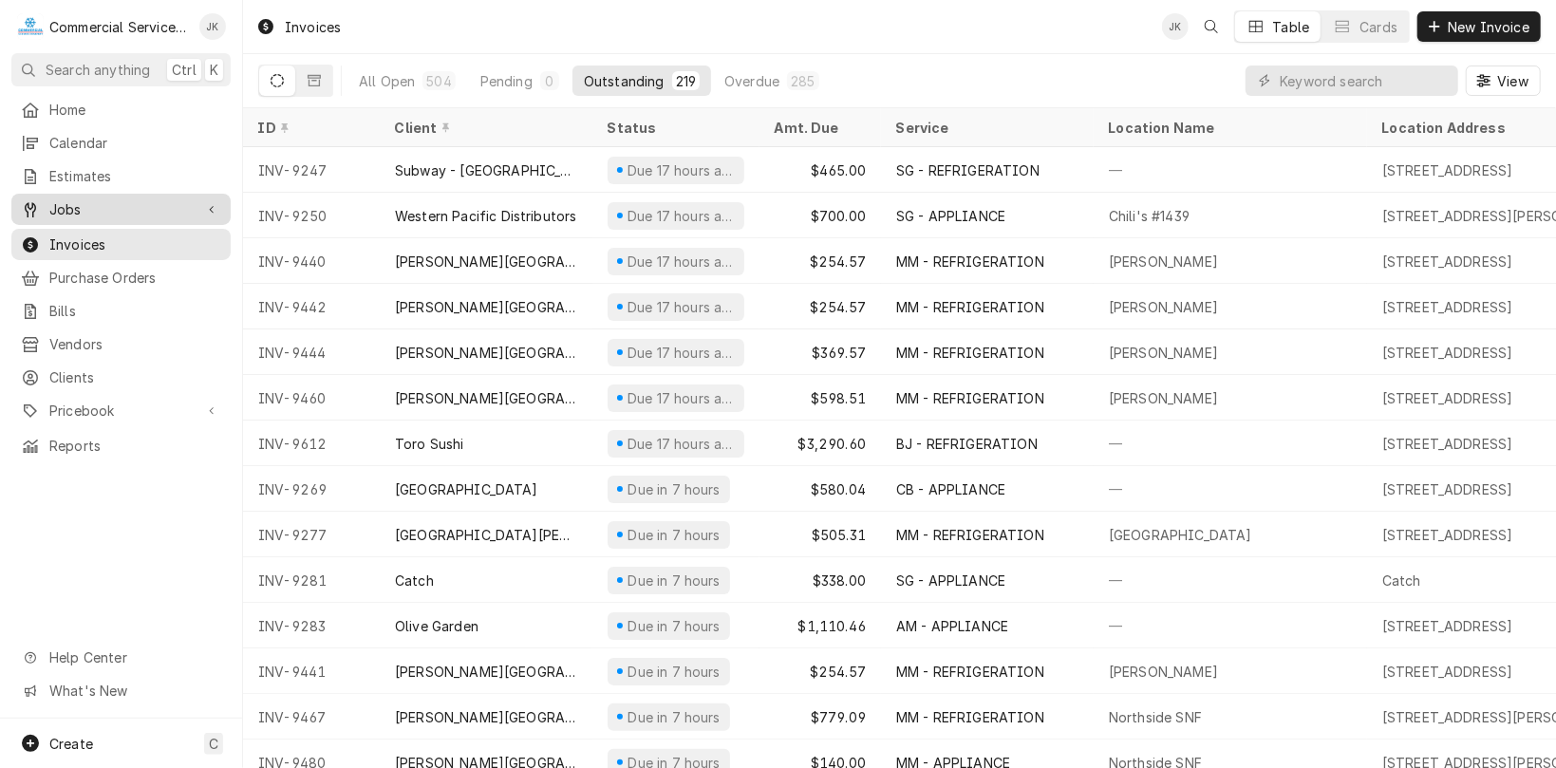
click at [118, 205] on span "Jobs" at bounding box center [120, 209] width 143 height 20
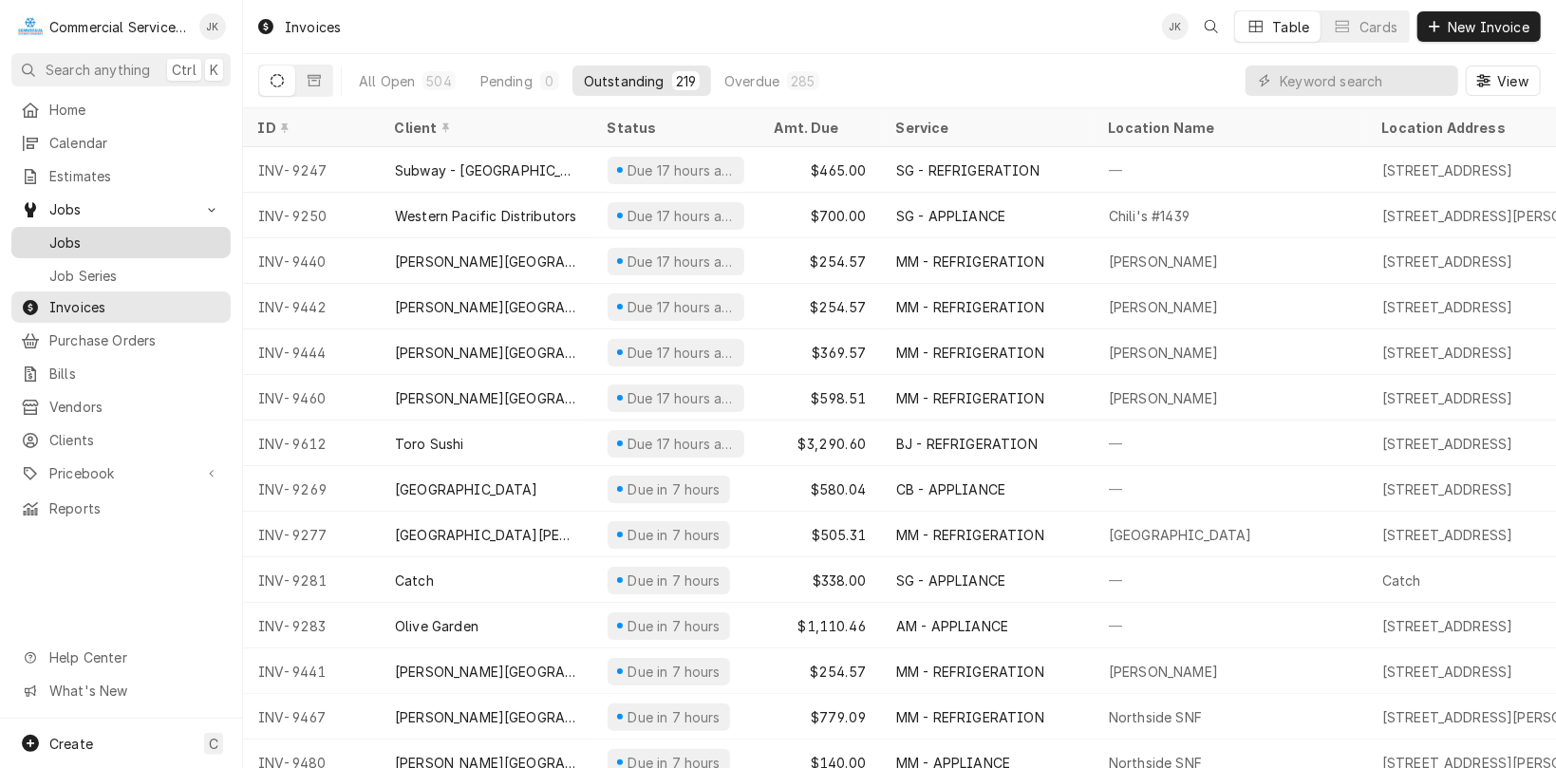
click at [103, 236] on span "Jobs" at bounding box center [135, 243] width 172 height 20
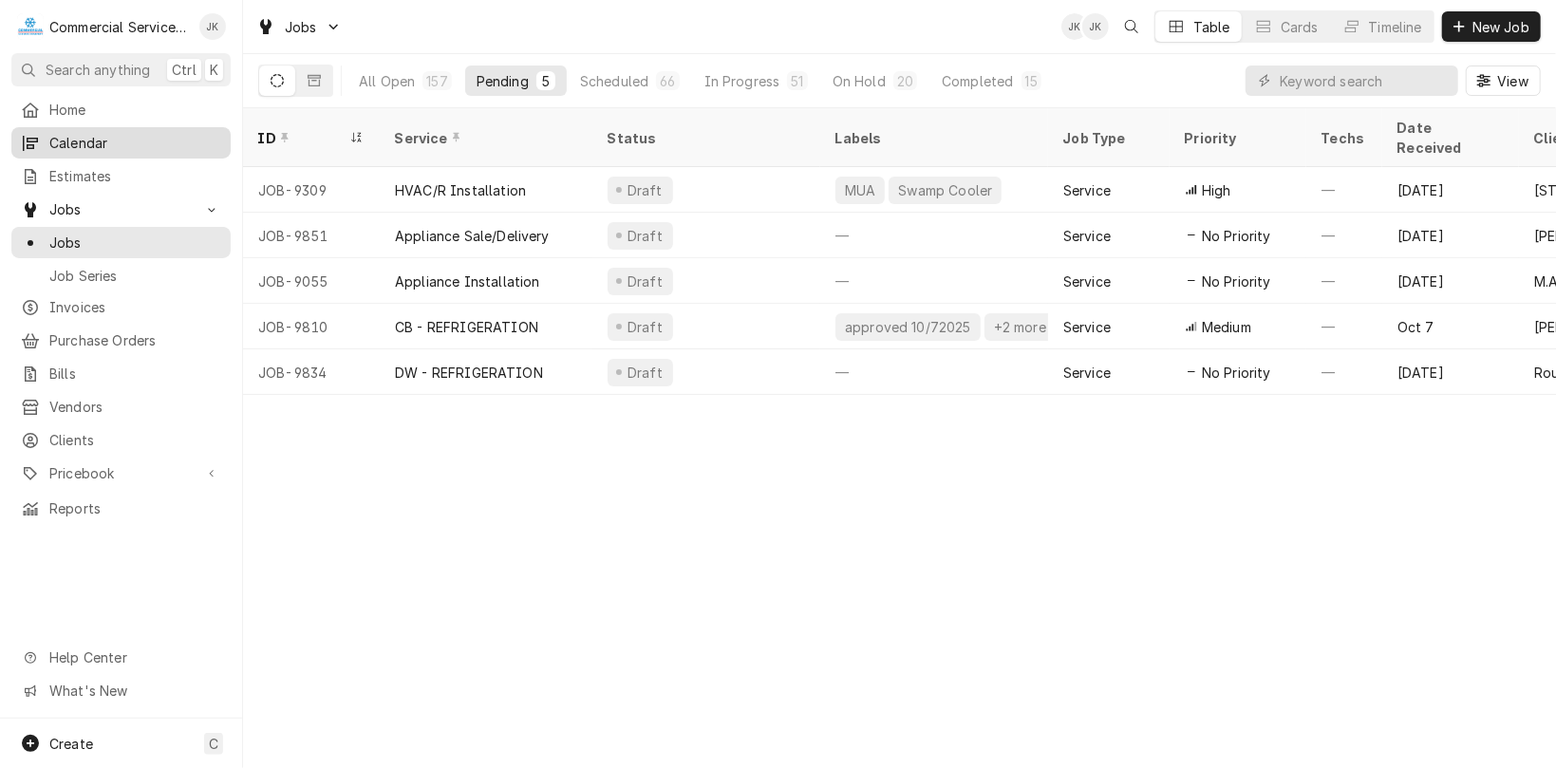
click at [106, 139] on span "Calendar" at bounding box center [135, 143] width 172 height 20
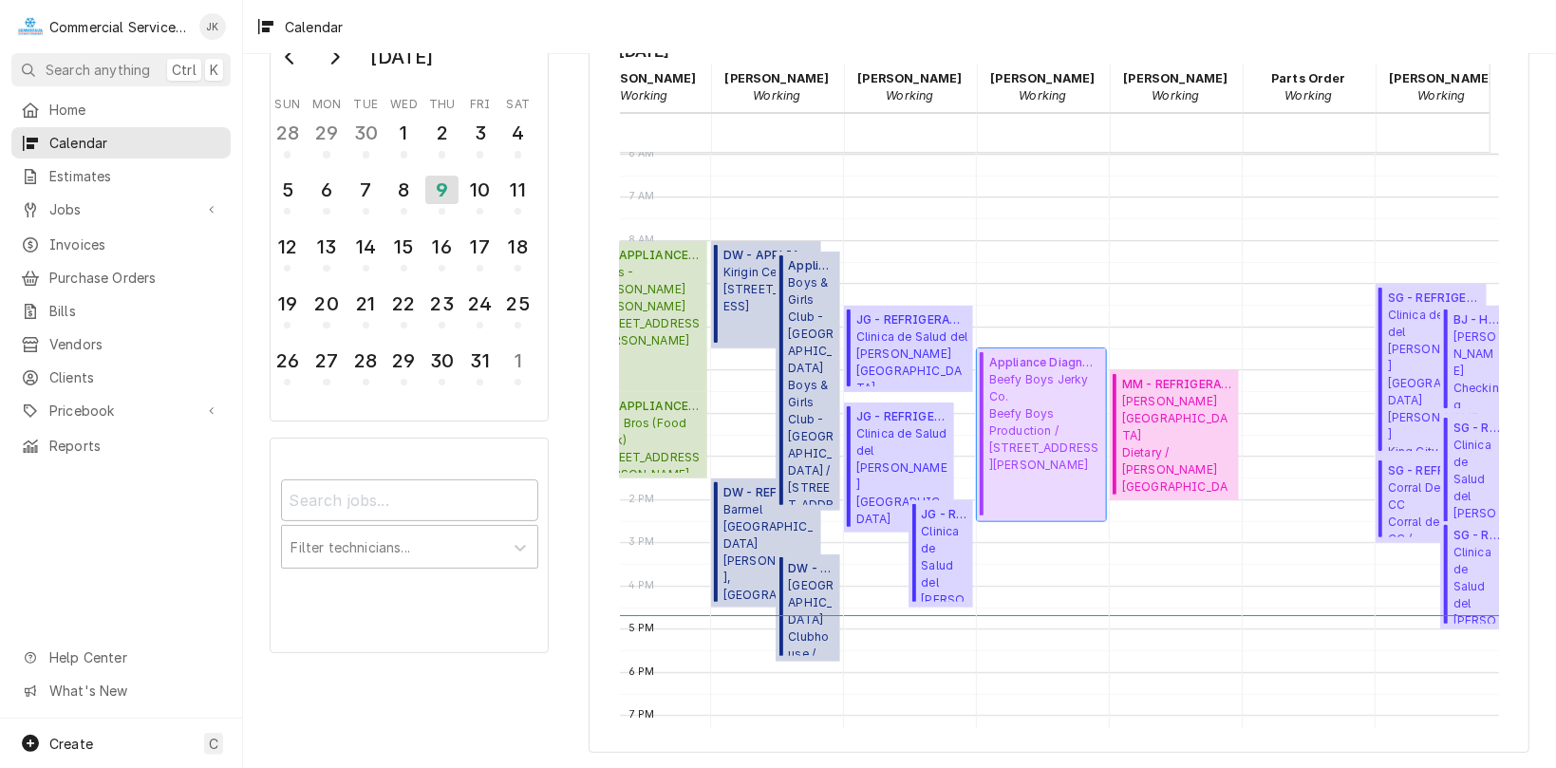
click at [1010, 435] on span "Beefy Boys Jerky Co. Beefy Boys Production / 1319 Burton Ave, Salinas, CA 93901" at bounding box center [1045, 422] width 111 height 103
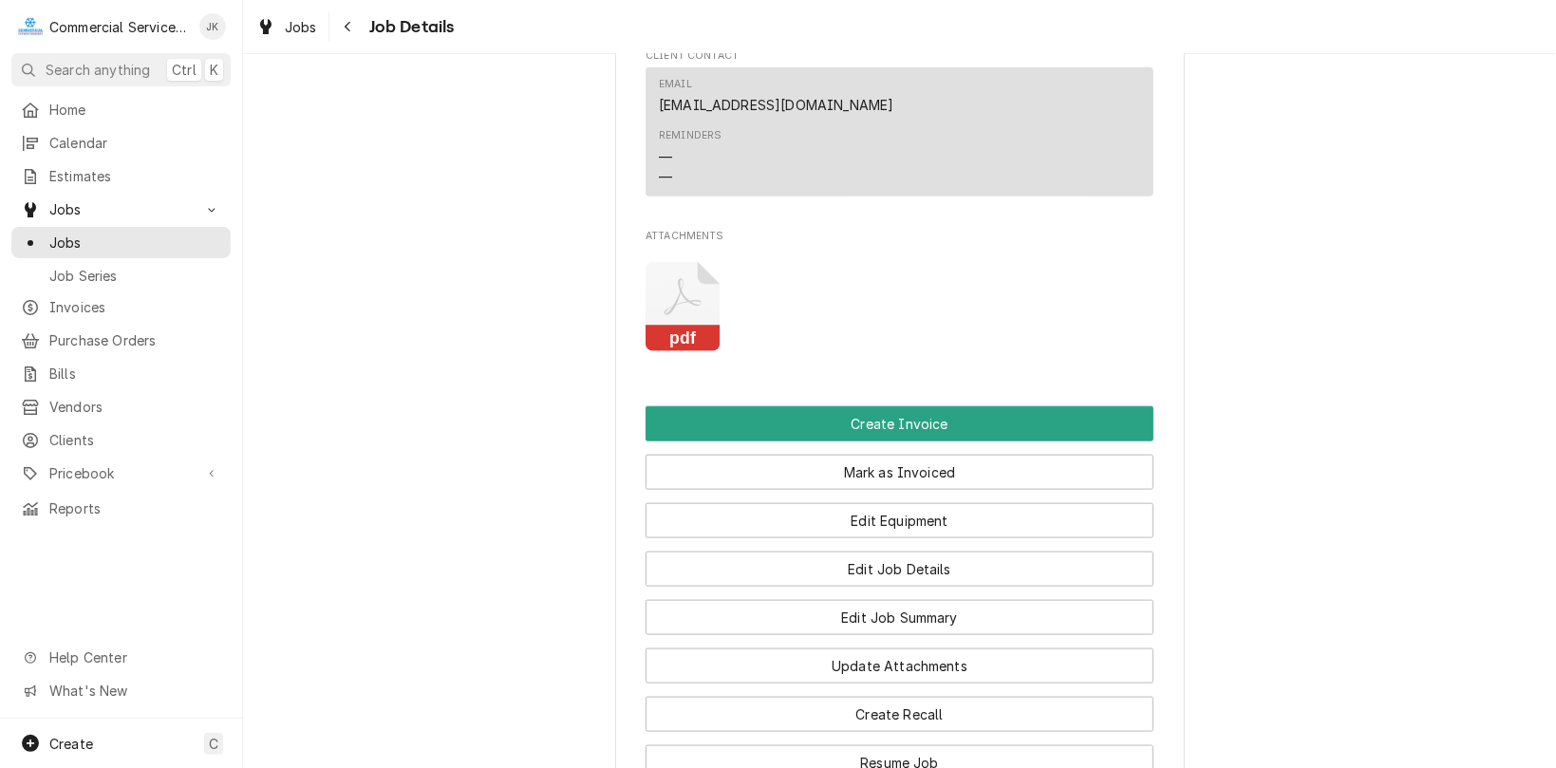
scroll to position [1317, 0]
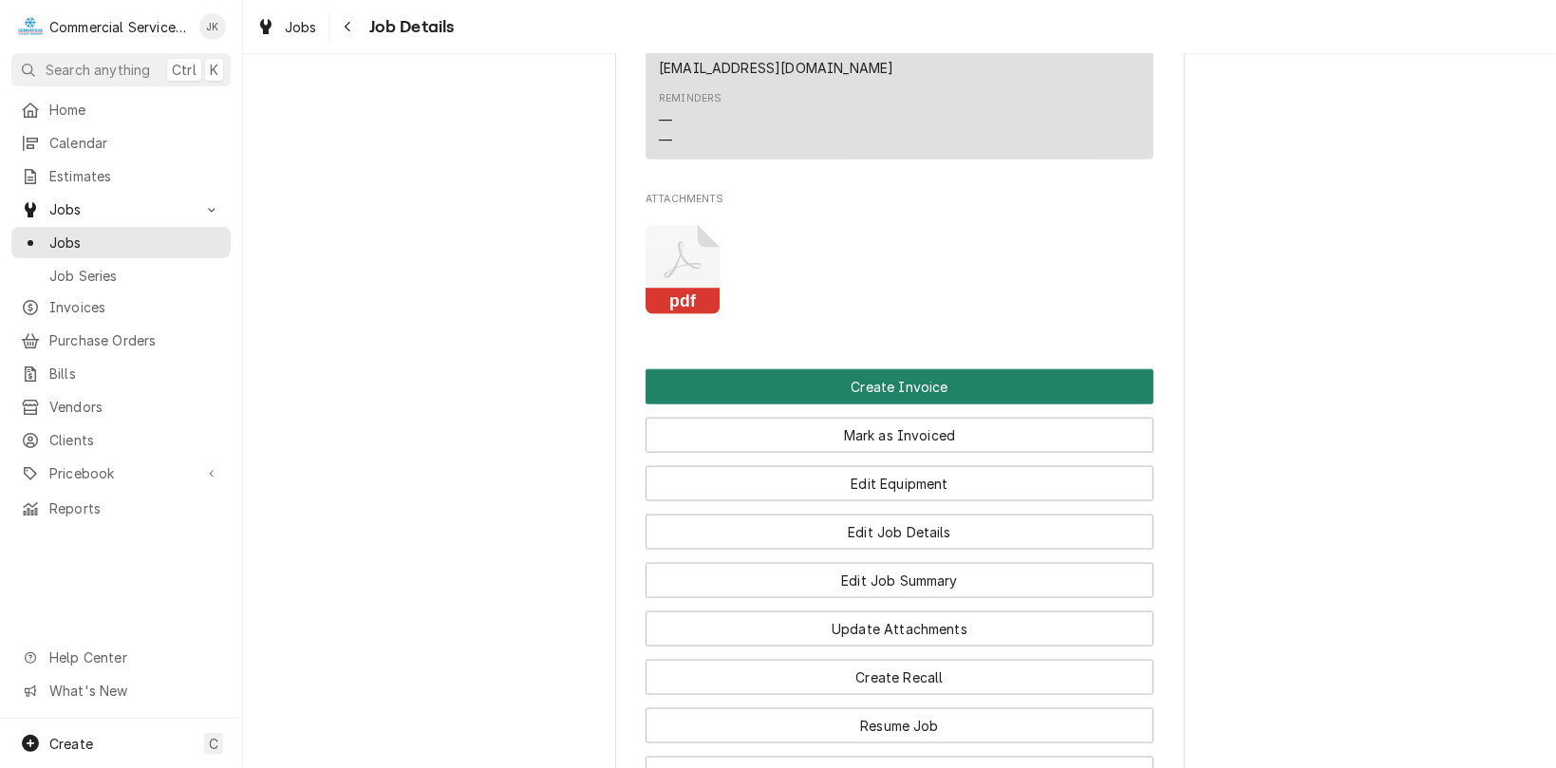
click at [877, 405] on button "Create Invoice" at bounding box center [900, 386] width 508 height 35
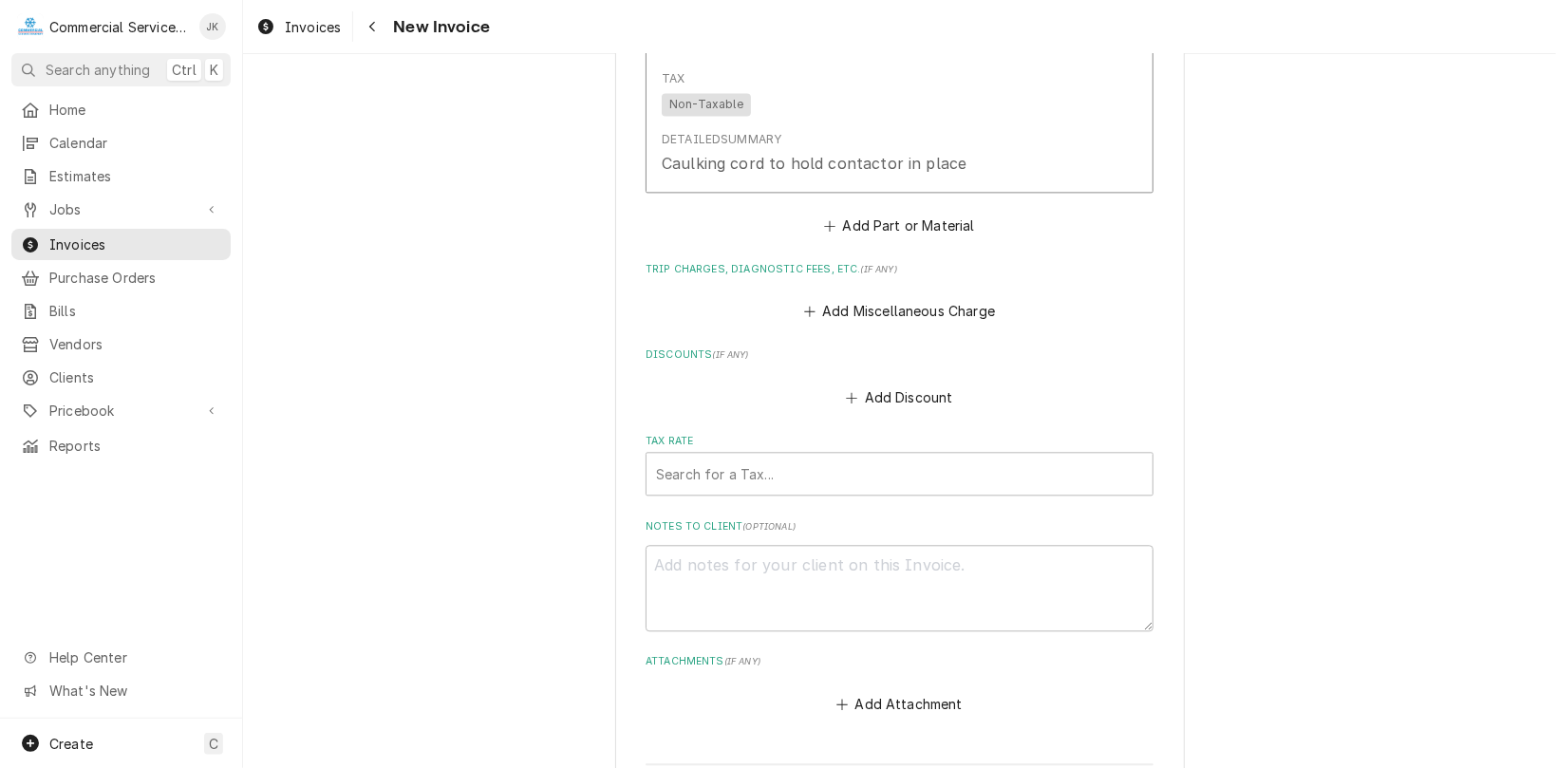
scroll to position [2536, 0]
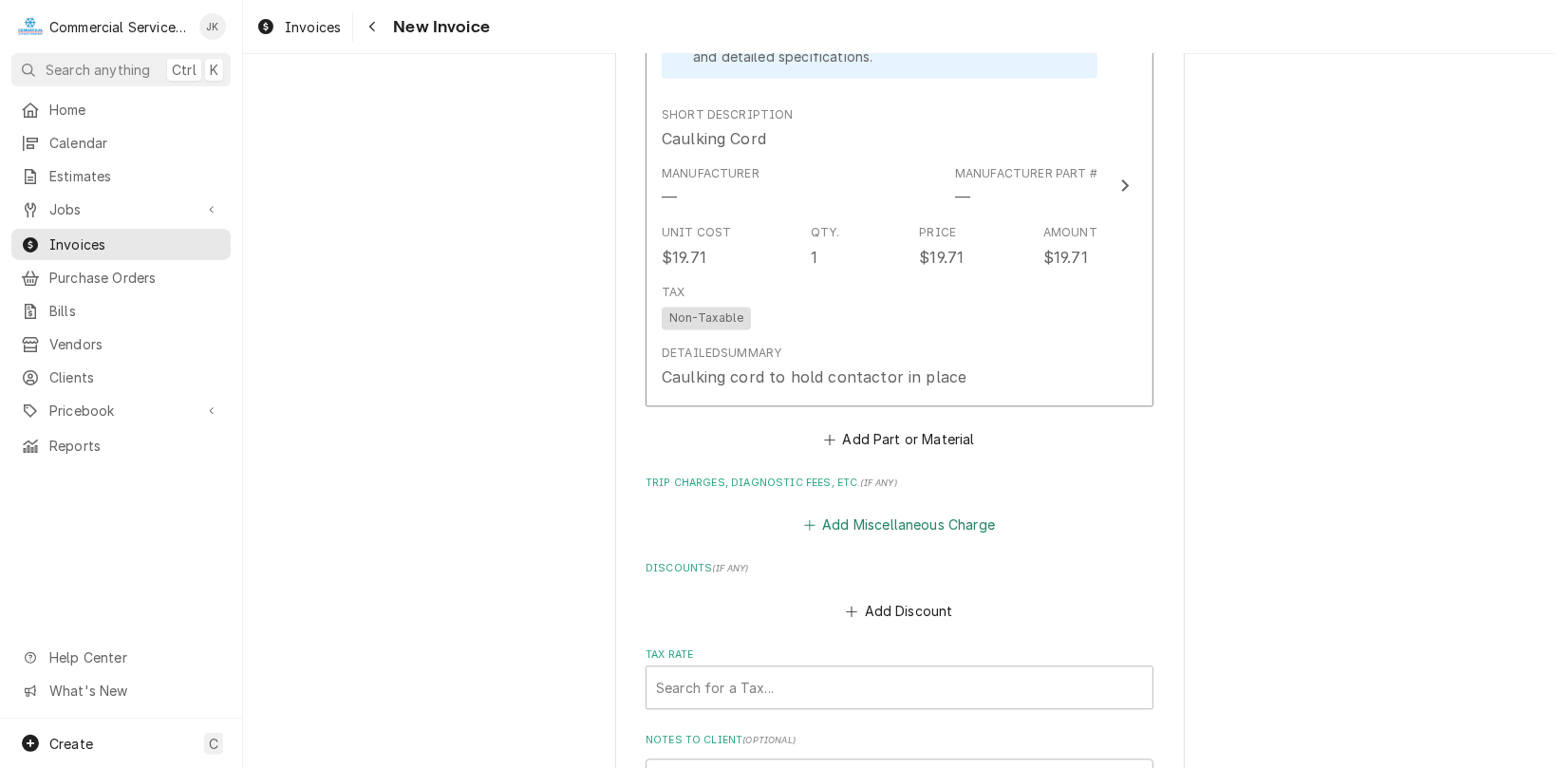
click at [885, 521] on button "Add Miscellaneous Charge" at bounding box center [900, 525] width 198 height 27
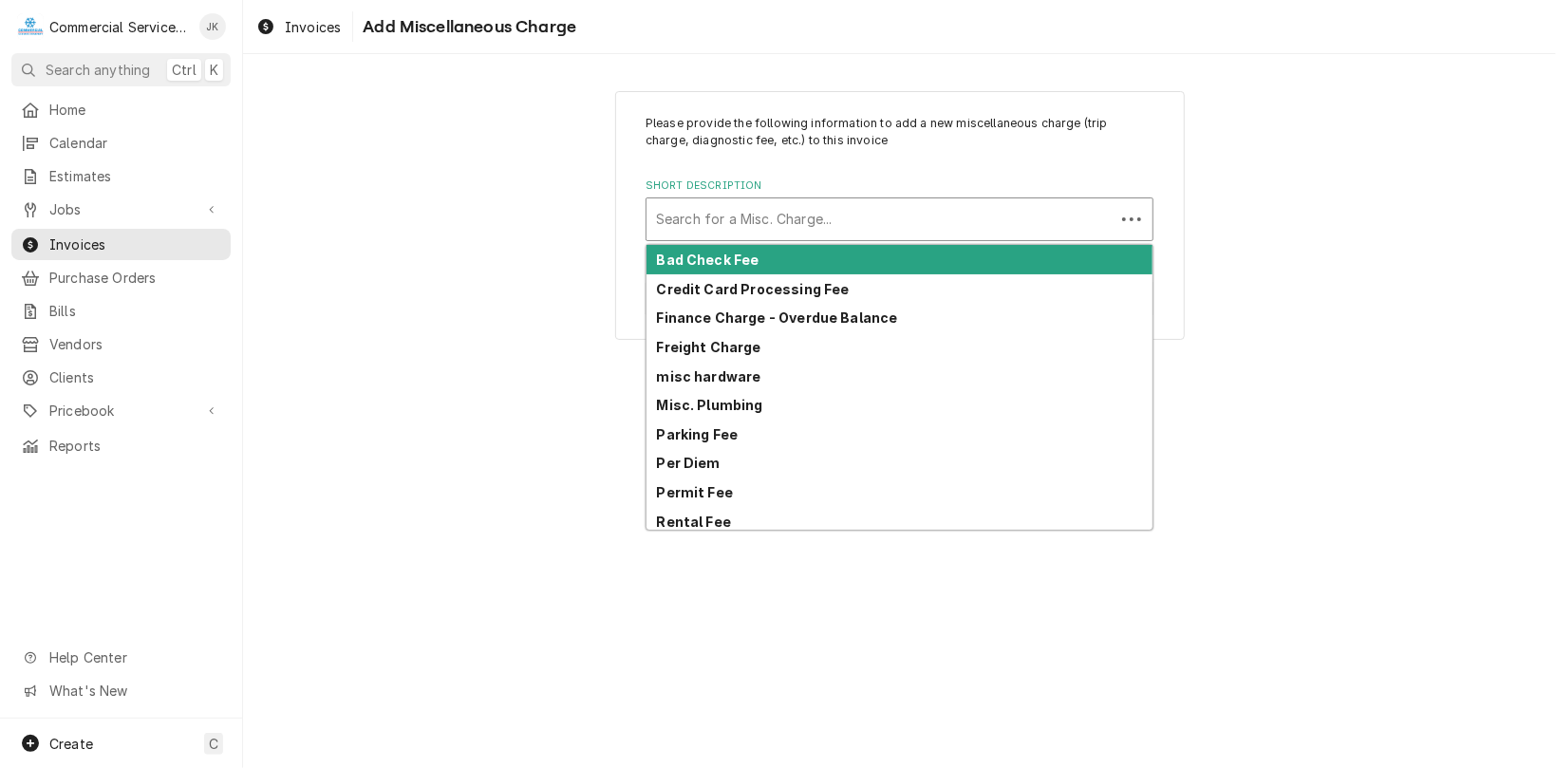
click at [905, 205] on div "Short Description" at bounding box center [880, 219] width 449 height 34
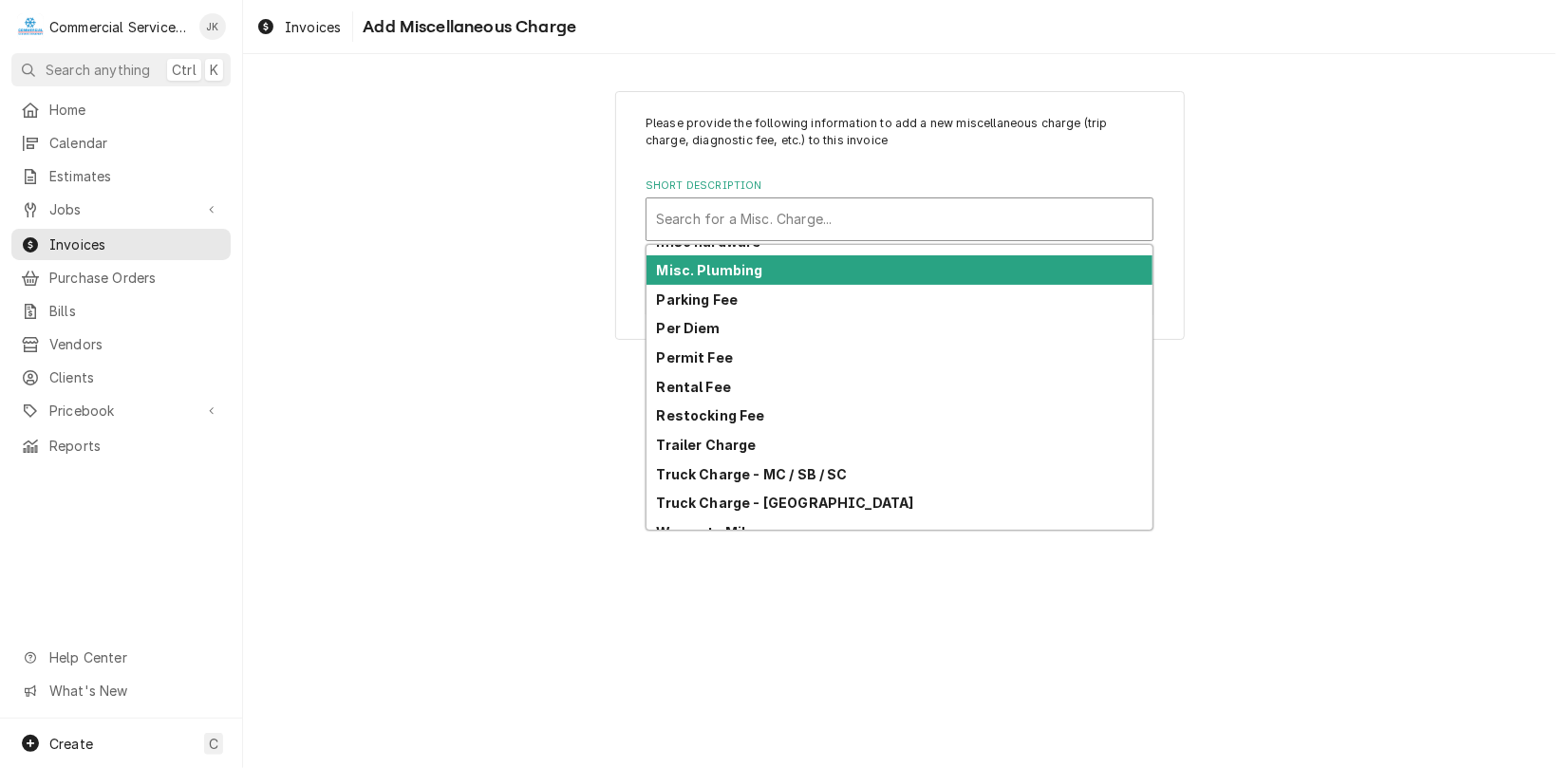
scroll to position [151, 0]
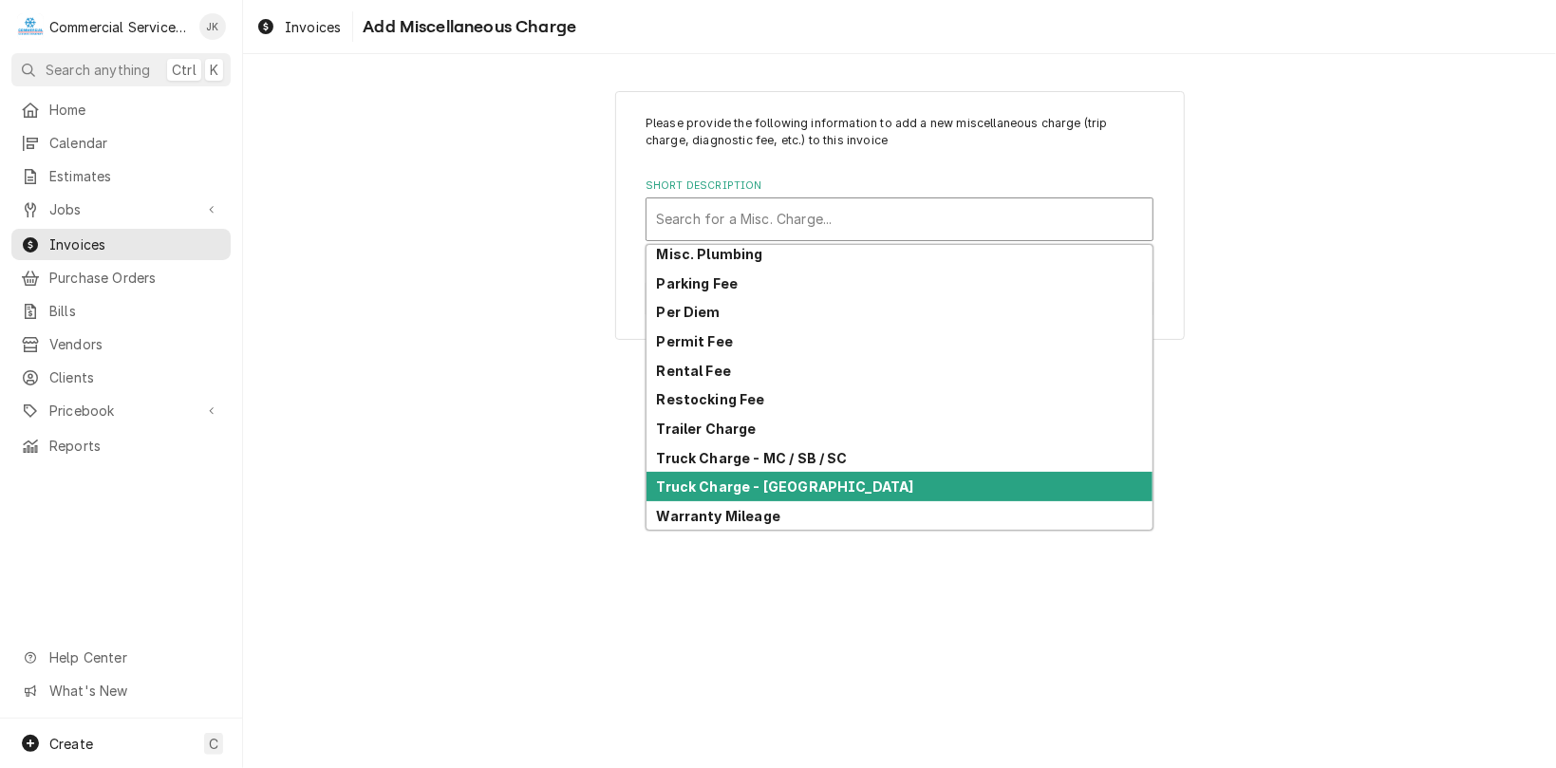
click at [705, 490] on strong "Truck Charge - [GEOGRAPHIC_DATA]" at bounding box center [785, 487] width 257 height 16
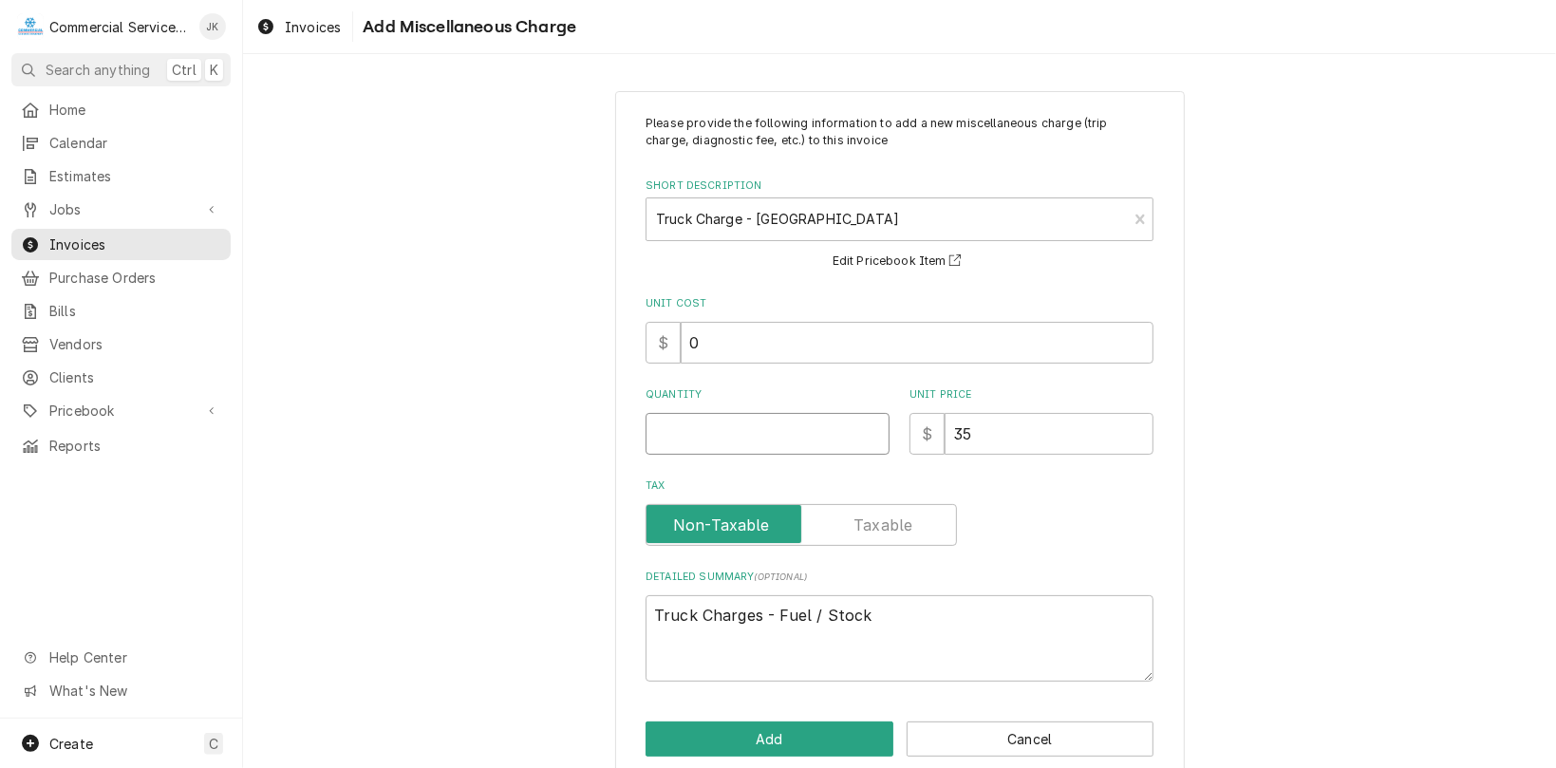
click at [664, 431] on input "Quantity" at bounding box center [768, 434] width 244 height 42
type textarea "x"
type input "1"
click at [758, 733] on button "Add" at bounding box center [770, 739] width 248 height 35
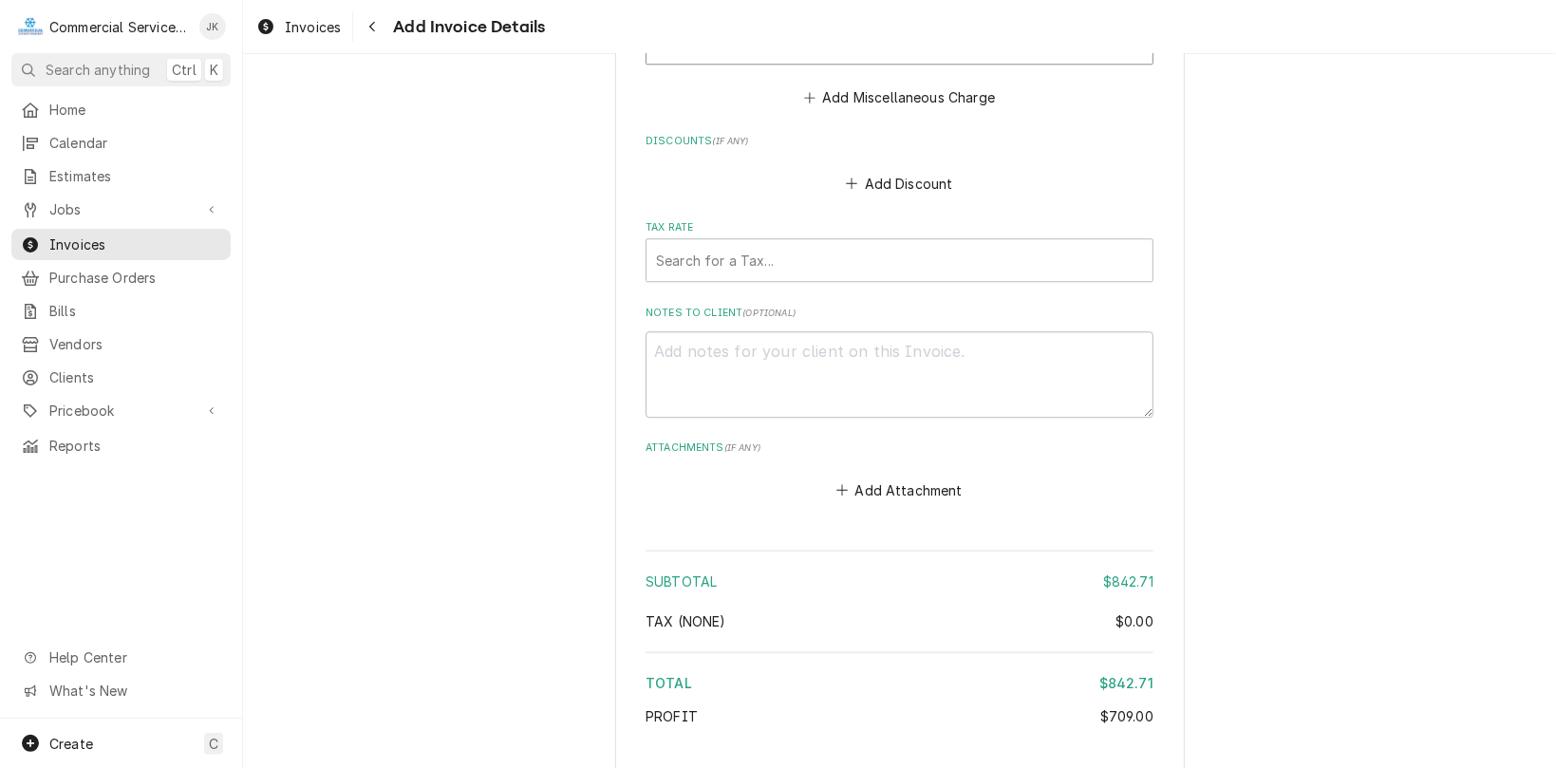
scroll to position [3276, 0]
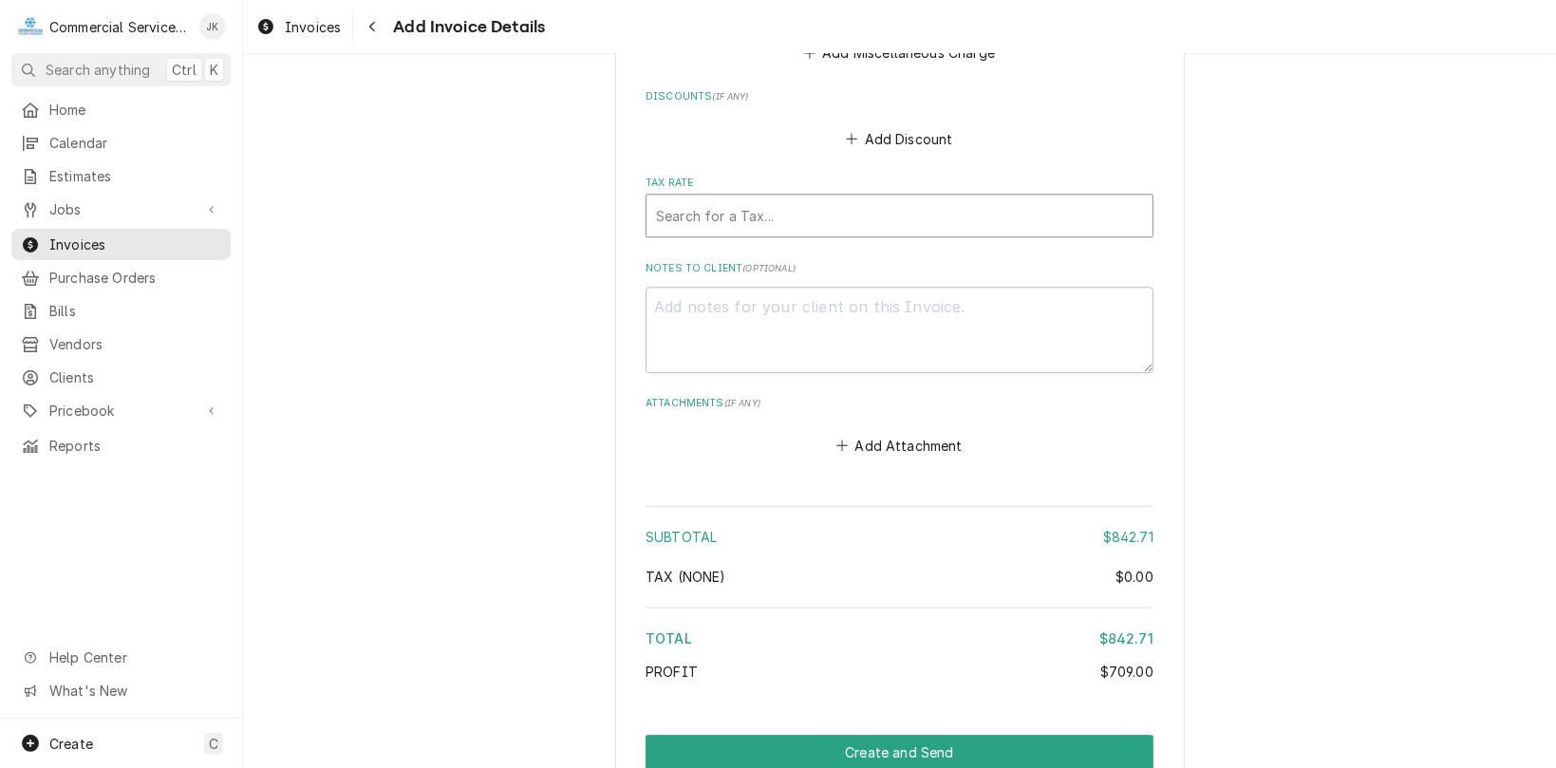
click at [675, 231] on div "Tax Rate" at bounding box center [899, 215] width 487 height 34
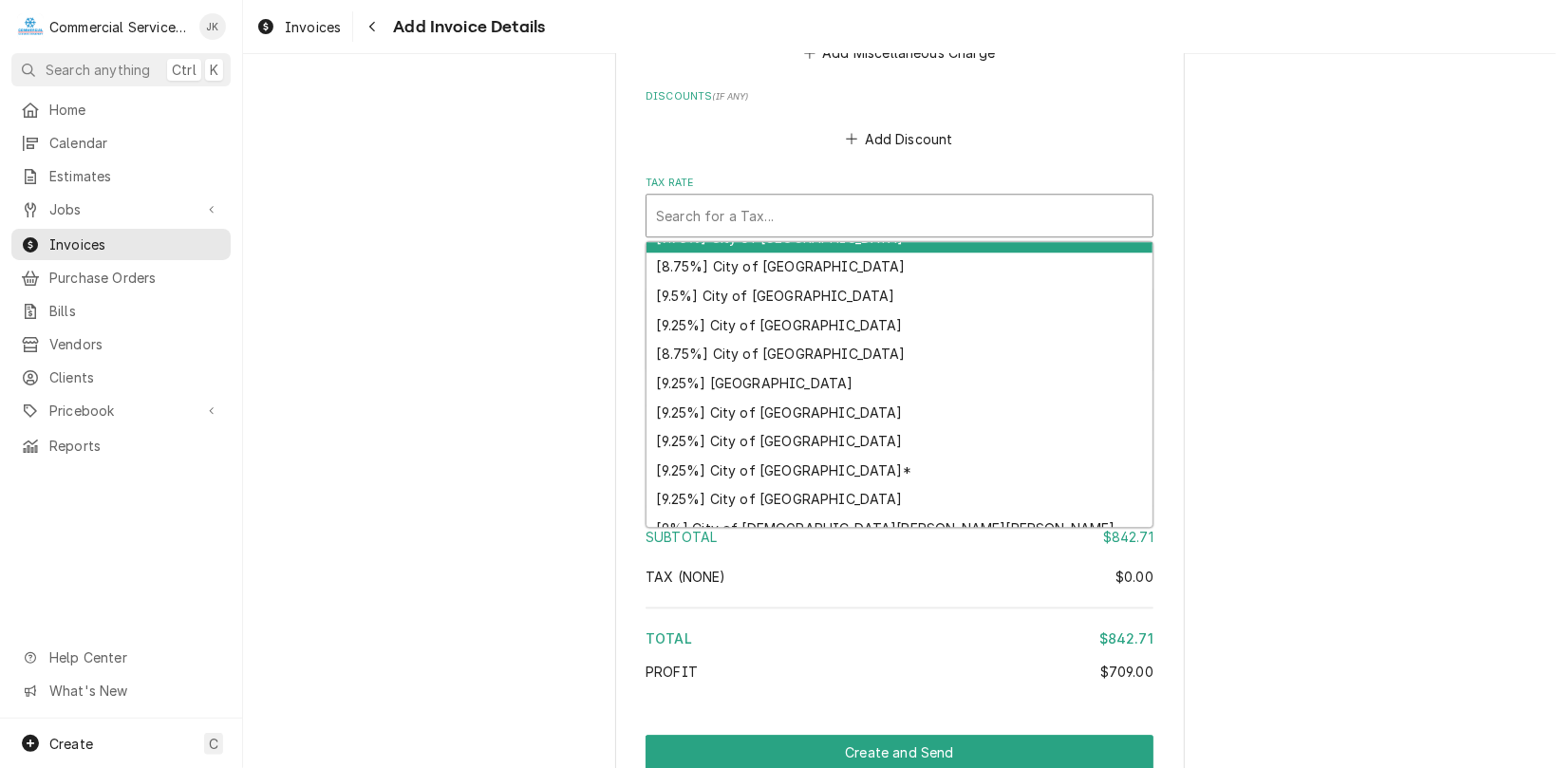
scroll to position [139, 0]
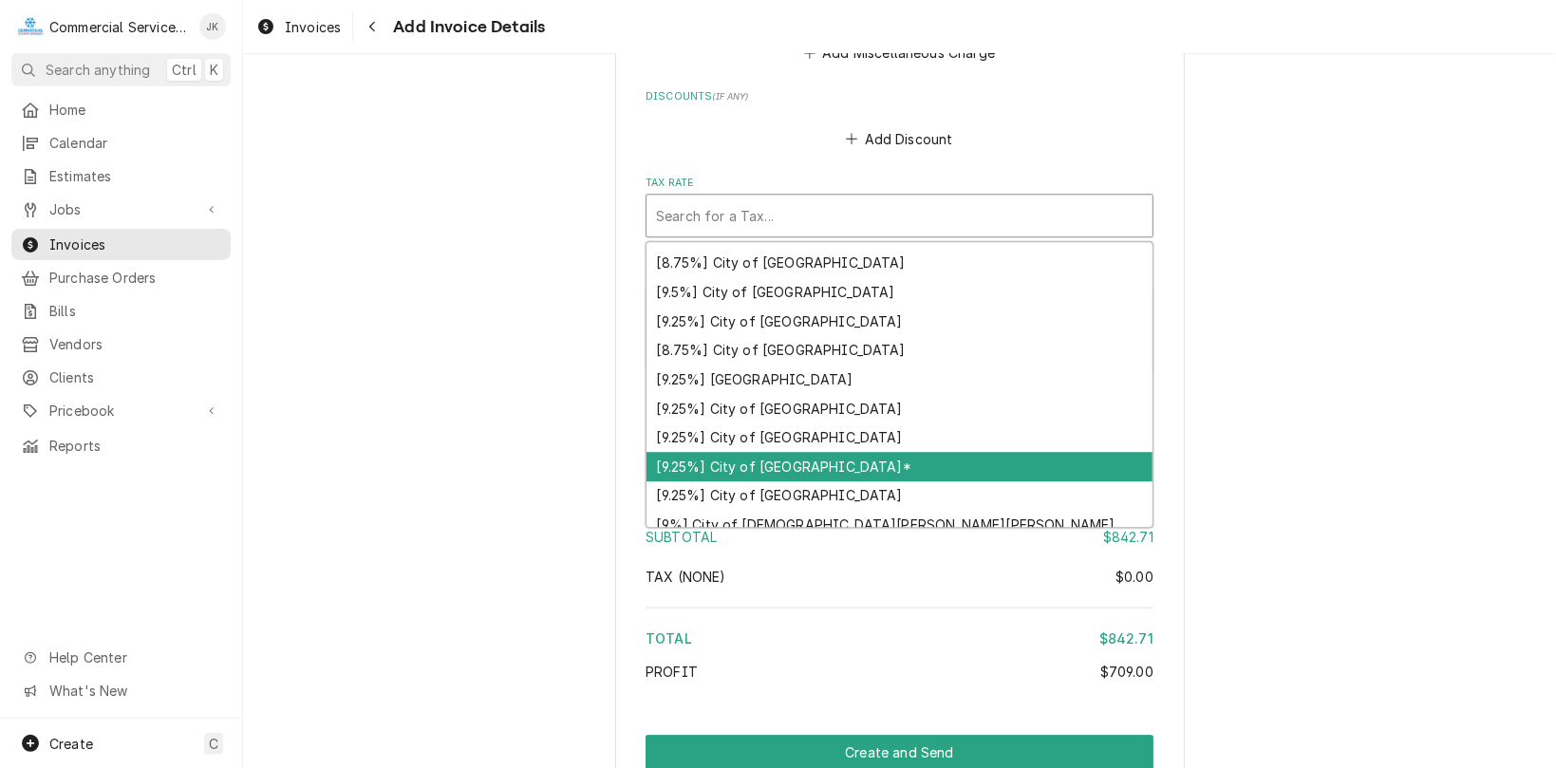
click at [853, 465] on div "[9.25%] City of [GEOGRAPHIC_DATA]*" at bounding box center [900, 466] width 506 height 29
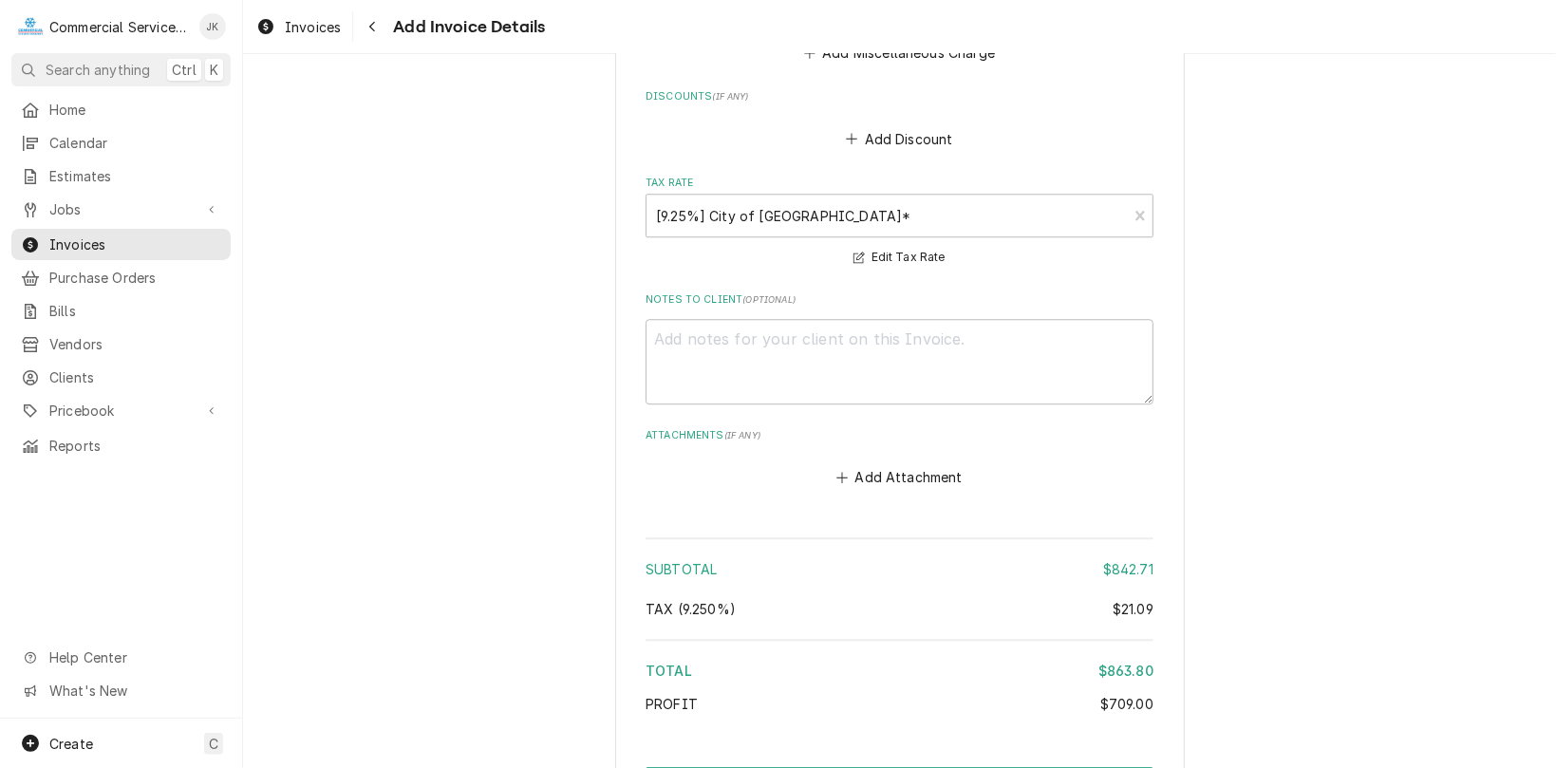
scroll to position [3402, 0]
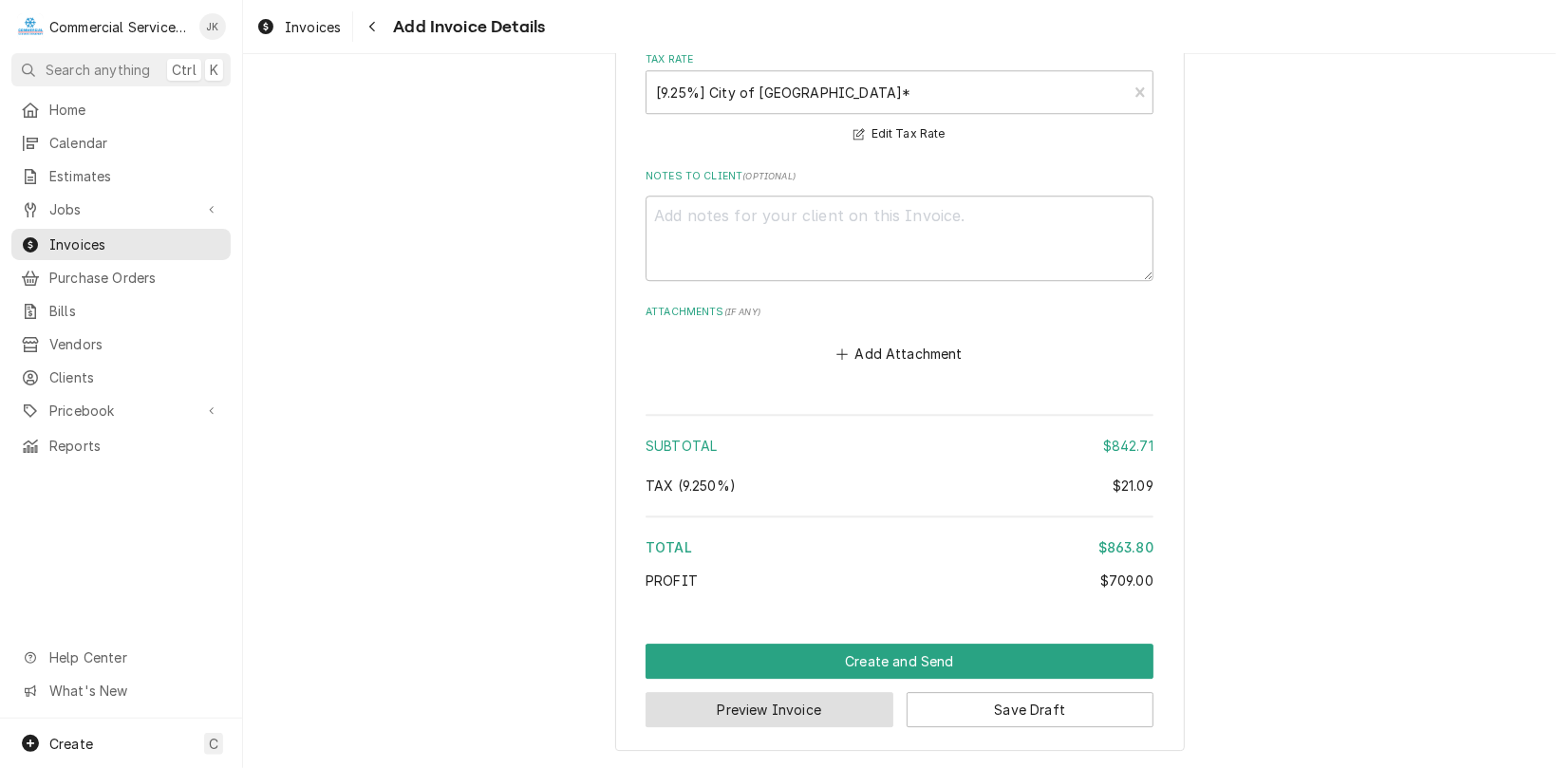
click at [762, 705] on button "Preview Invoice" at bounding box center [770, 709] width 248 height 35
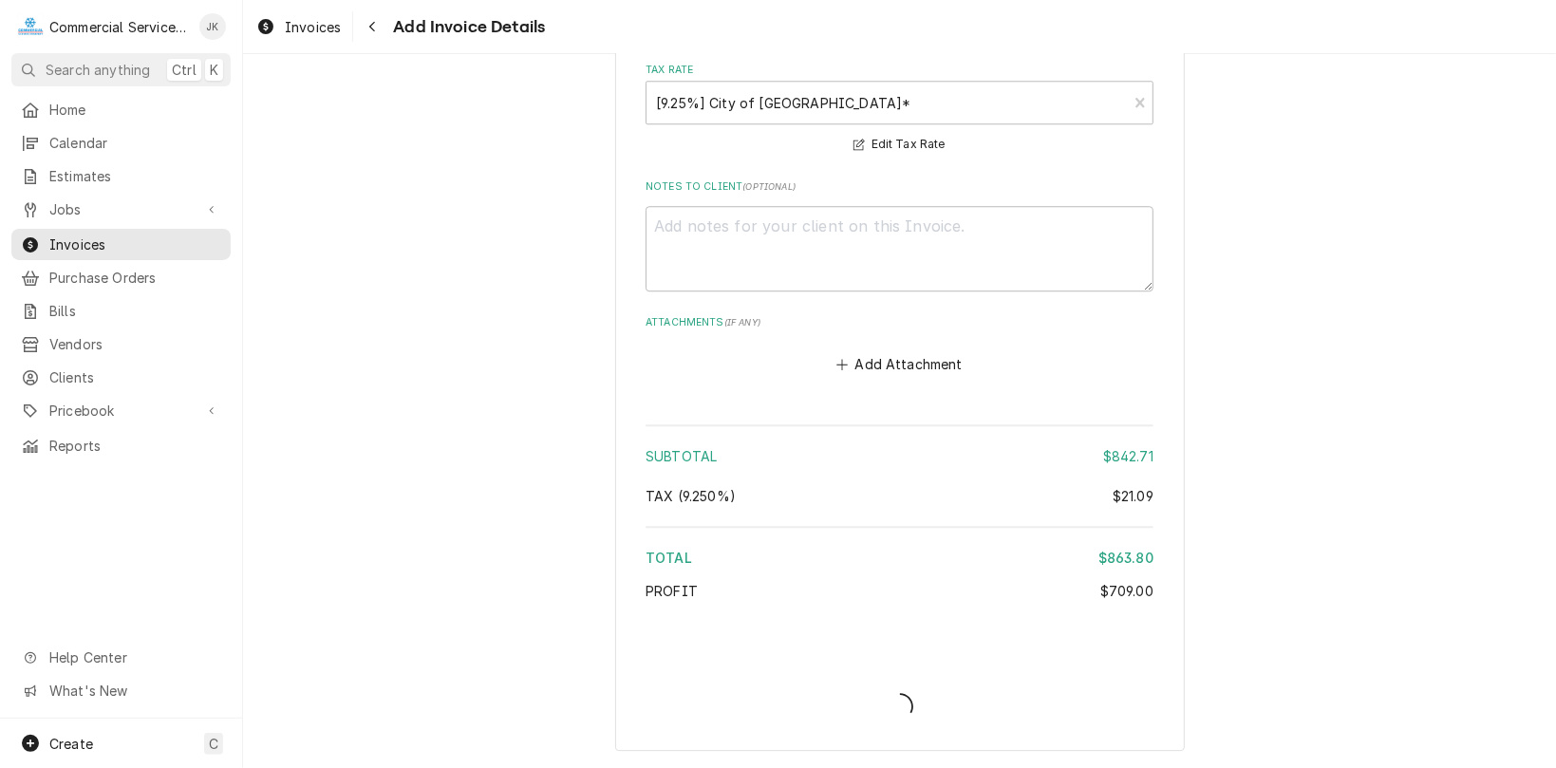
type textarea "x"
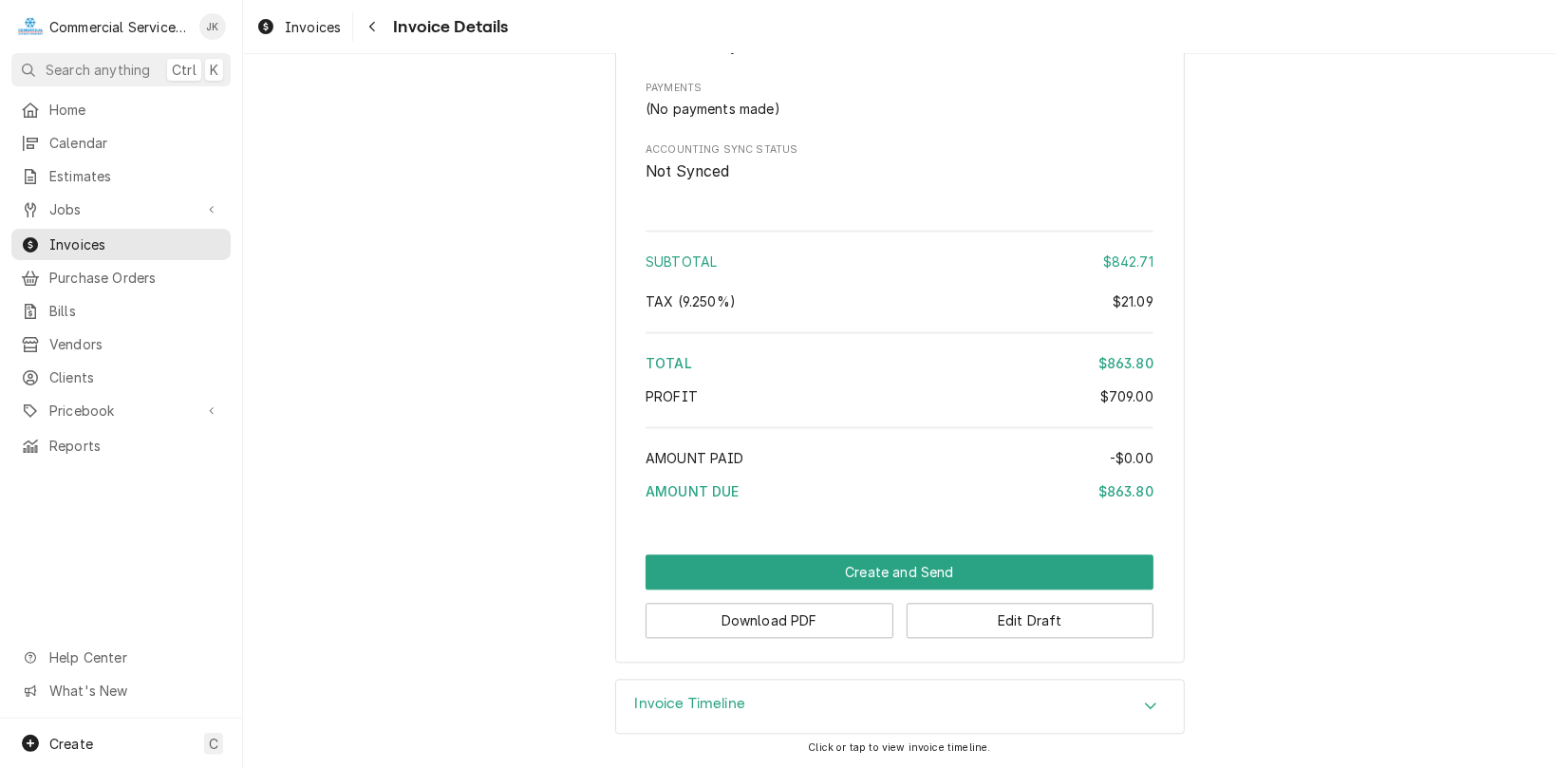
scroll to position [2585, 0]
click at [748, 605] on button "Download PDF" at bounding box center [770, 620] width 248 height 35
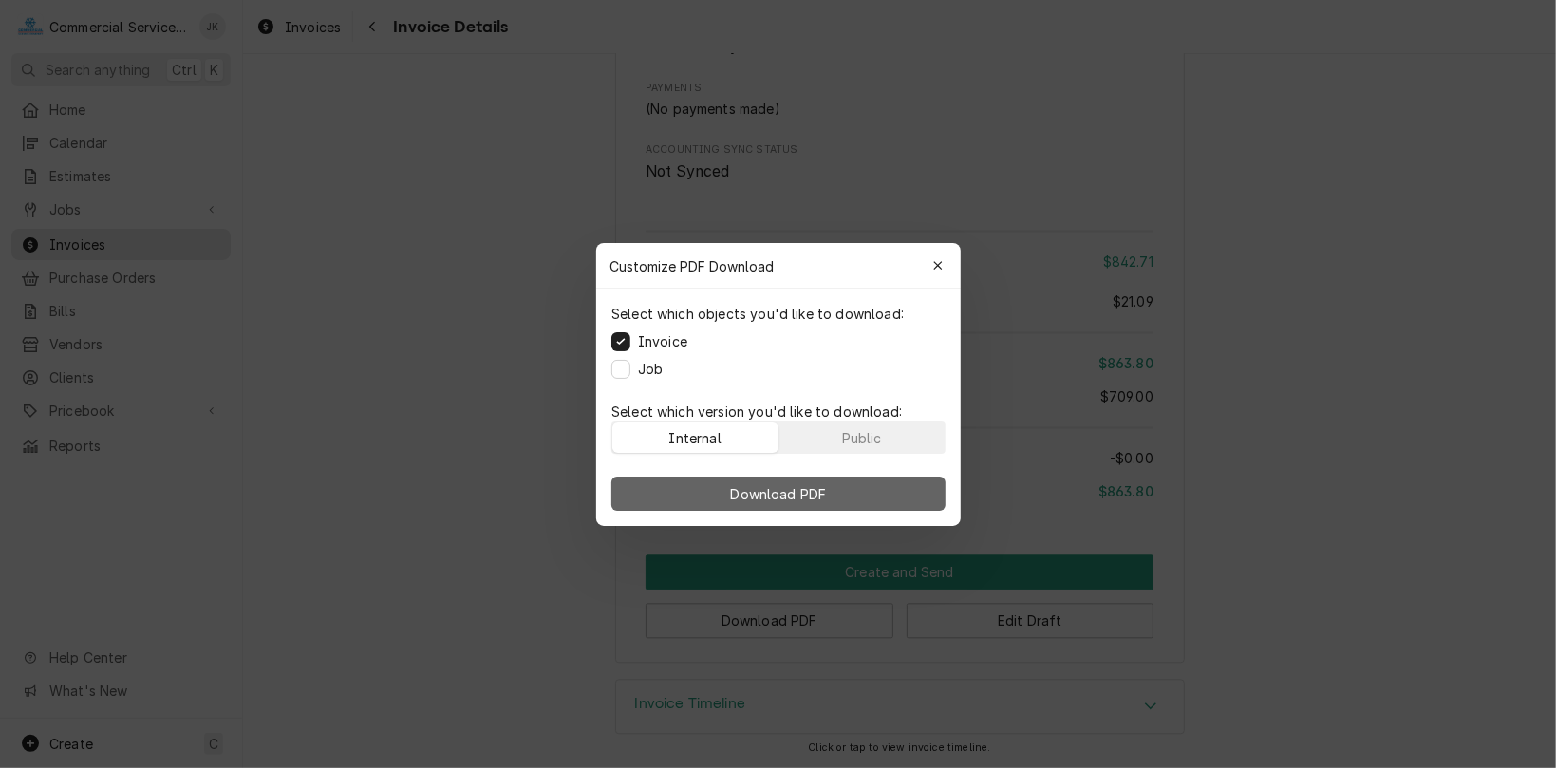
click at [810, 489] on span "Download PDF" at bounding box center [778, 493] width 104 height 20
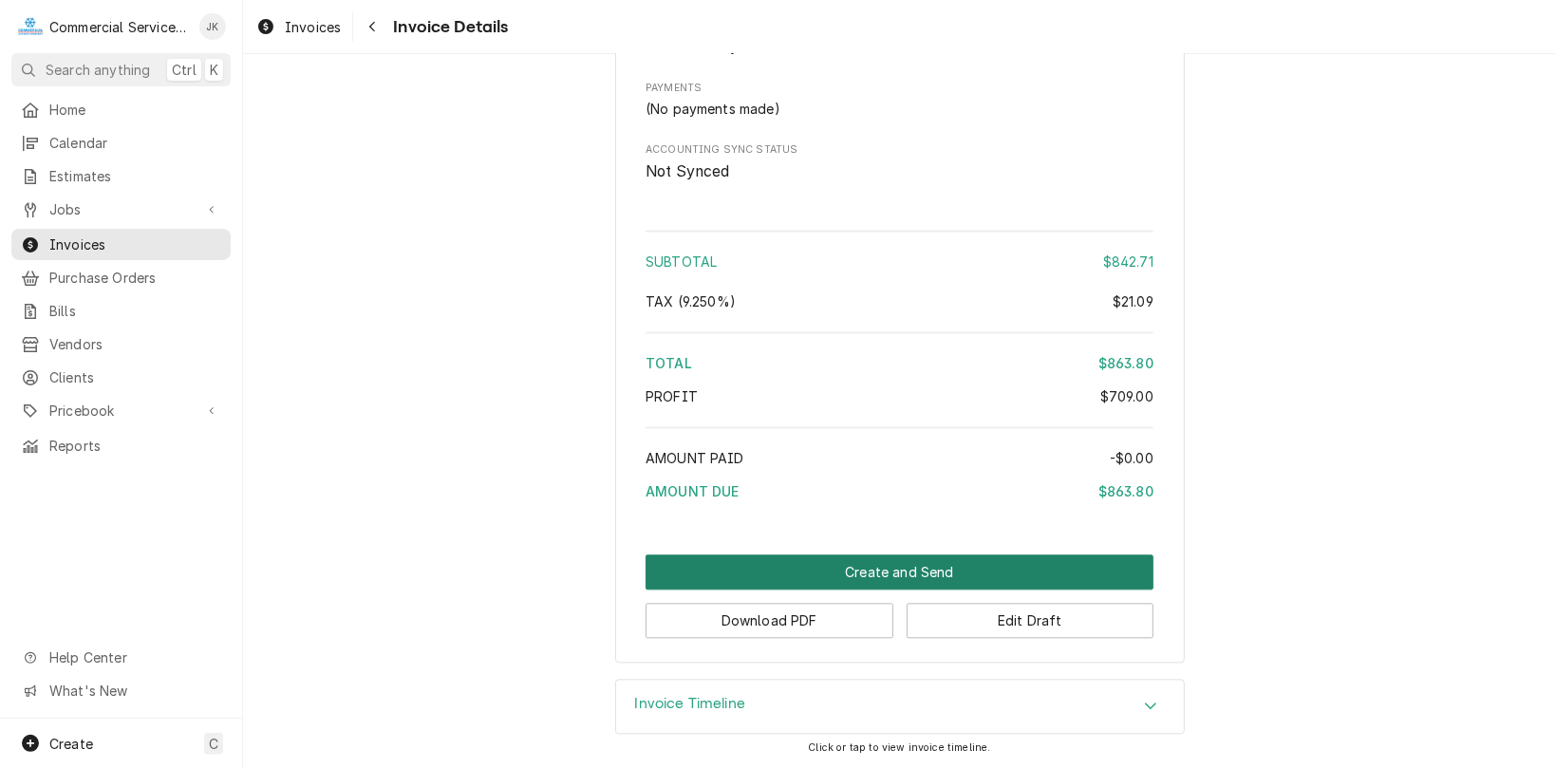
click at [868, 574] on button "Create and Send" at bounding box center [900, 572] width 508 height 35
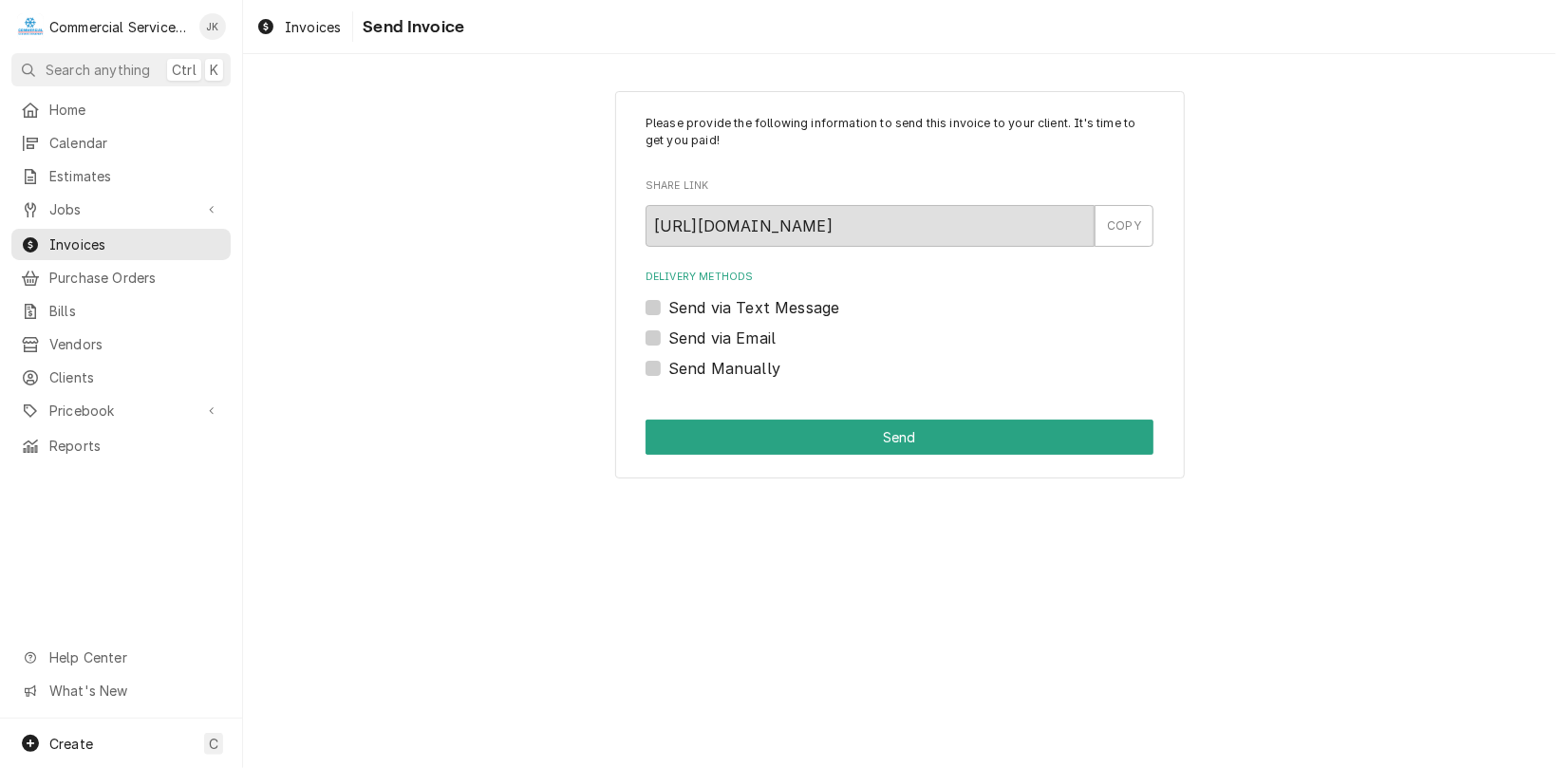
click at [669, 332] on label "Send via Email" at bounding box center [722, 338] width 107 height 23
click at [669, 332] on input "Send via Email" at bounding box center [923, 348] width 508 height 42
checkbox input "true"
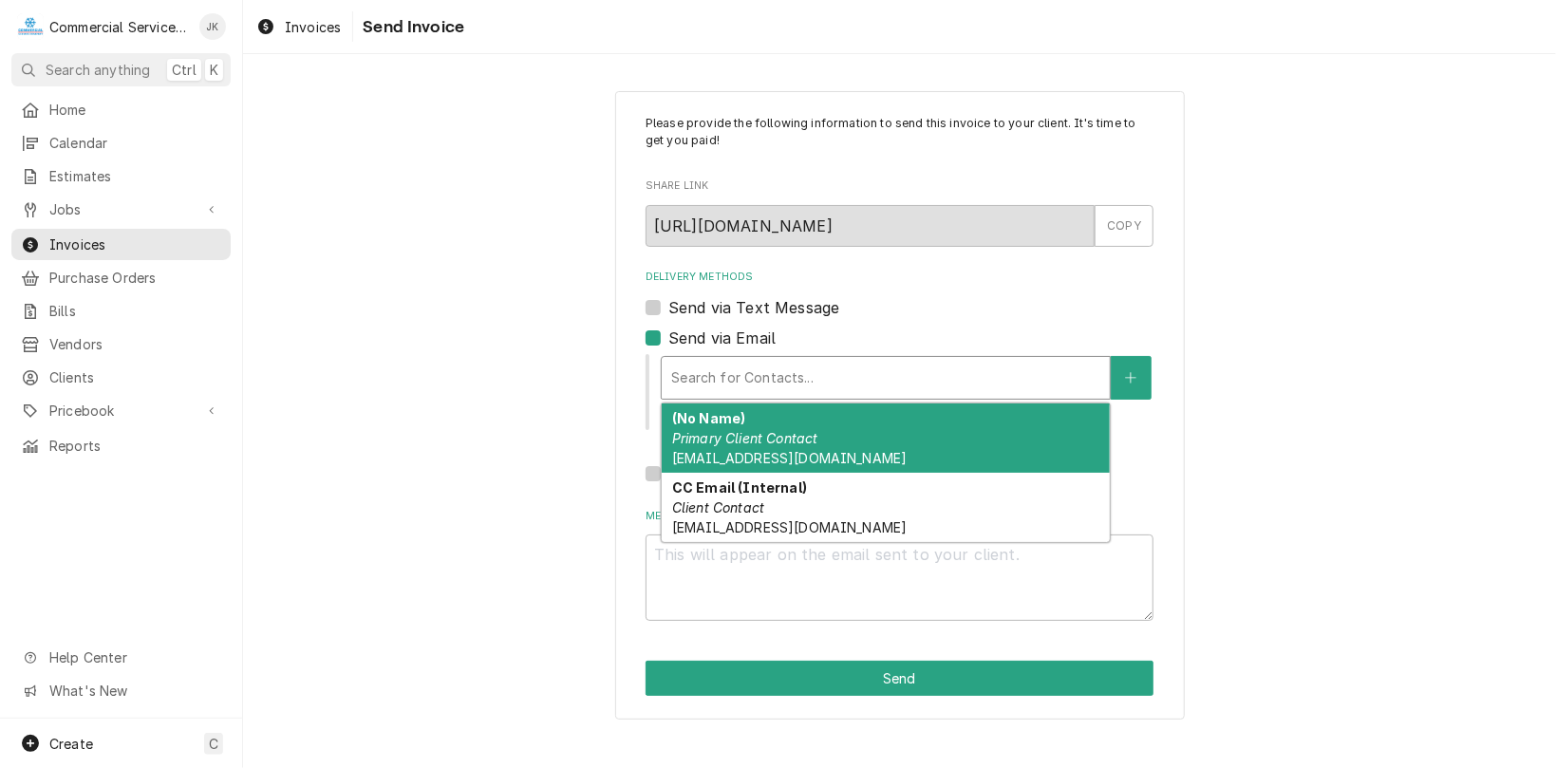
click at [801, 386] on div "Delivery Methods" at bounding box center [885, 378] width 429 height 34
click at [849, 428] on div "(No Name) Primary Client Contact [EMAIL_ADDRESS][DOMAIN_NAME]" at bounding box center [886, 438] width 448 height 69
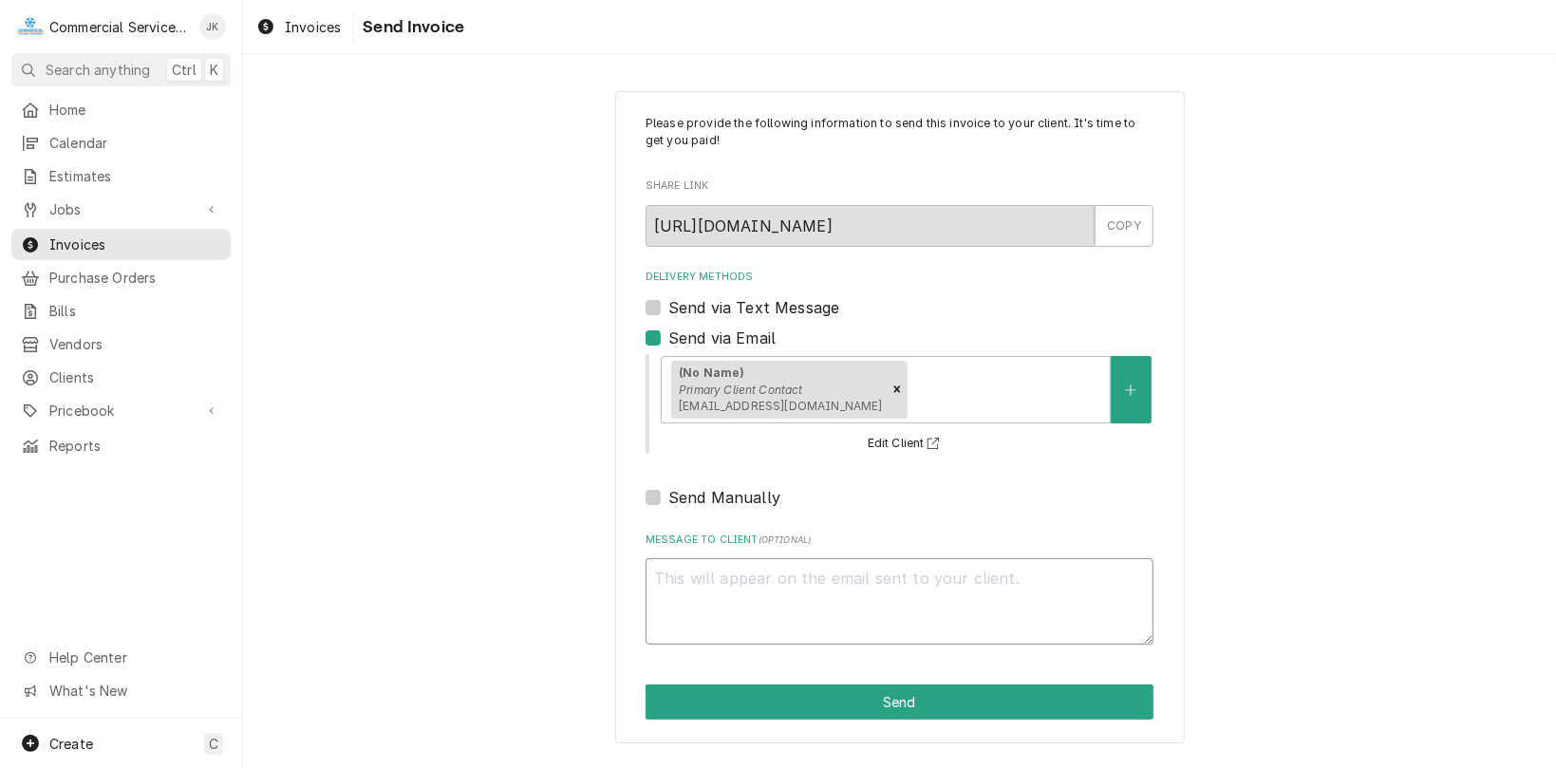
click at [678, 587] on textarea "Message to Client ( optional )" at bounding box center [900, 601] width 508 height 86
type textarea "x"
type textarea "J"
type textarea "x"
type textarea "Jo"
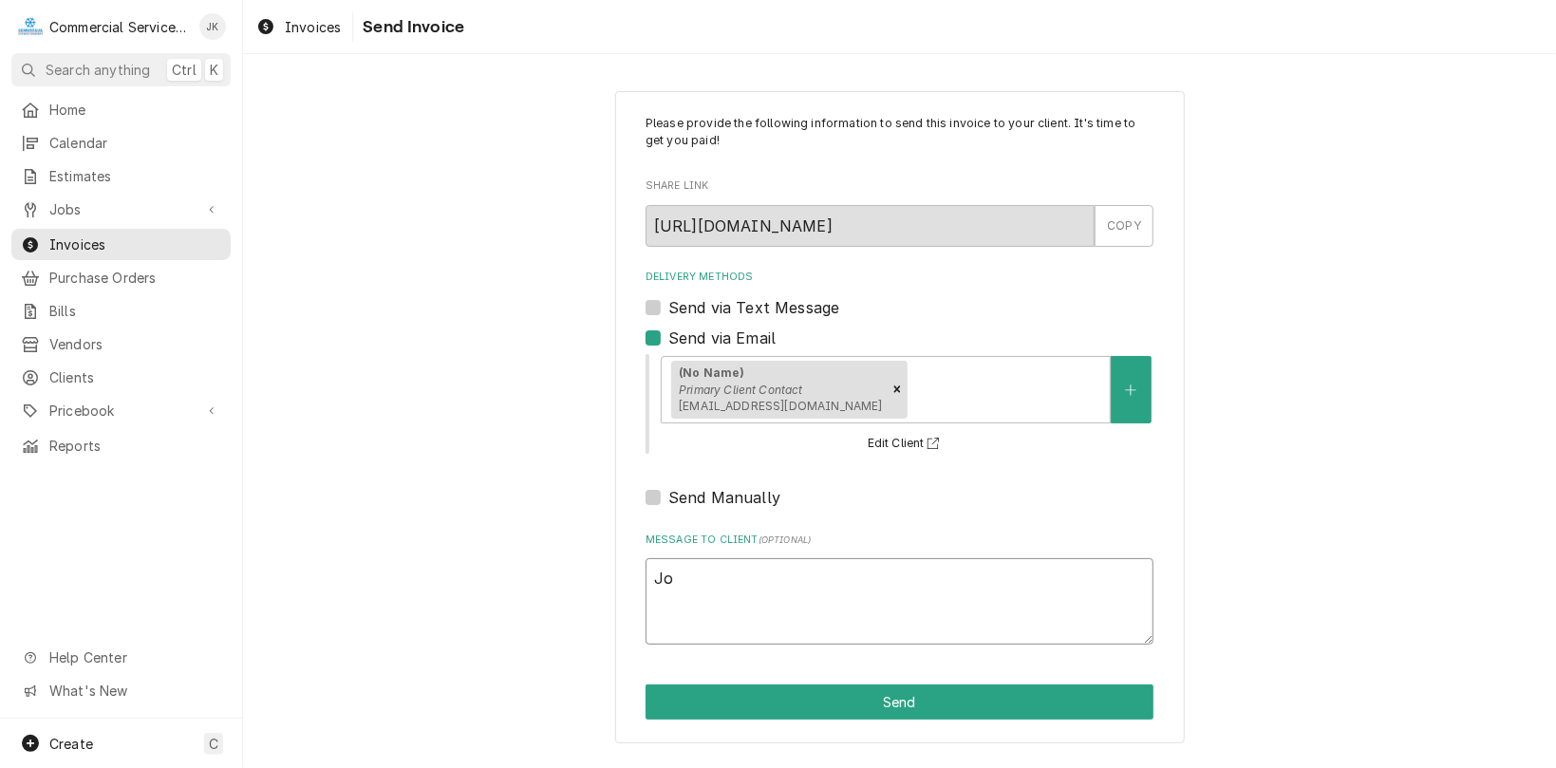
type textarea "x"
type textarea "Joh"
type textarea "x"
type textarea "[PERSON_NAME]"
type textarea "x"
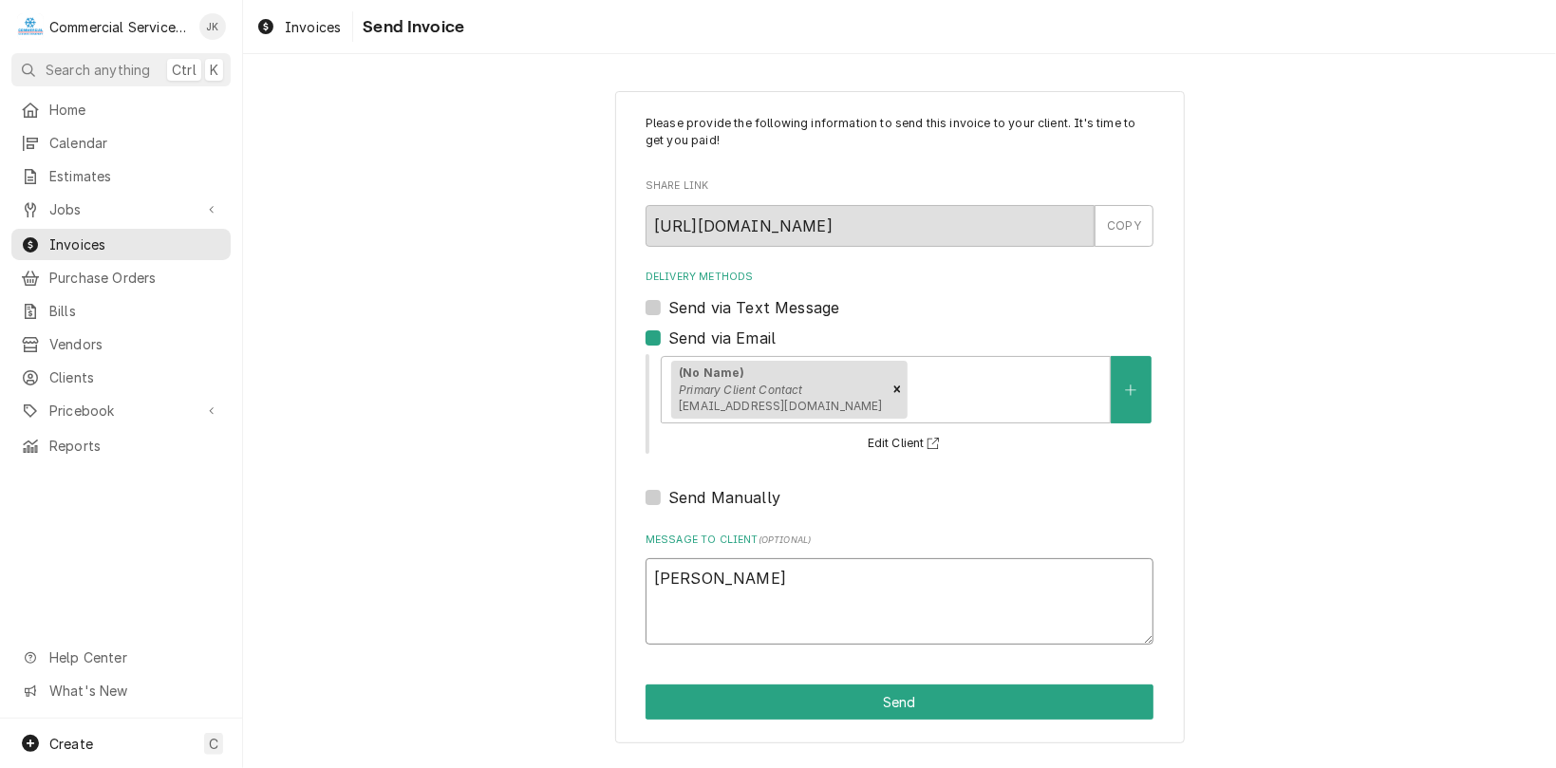
type textarea "[PERSON_NAME],"
type textarea "x"
type textarea "[PERSON_NAME], D"
type textarea "x"
type textarea "[PERSON_NAME], Do"
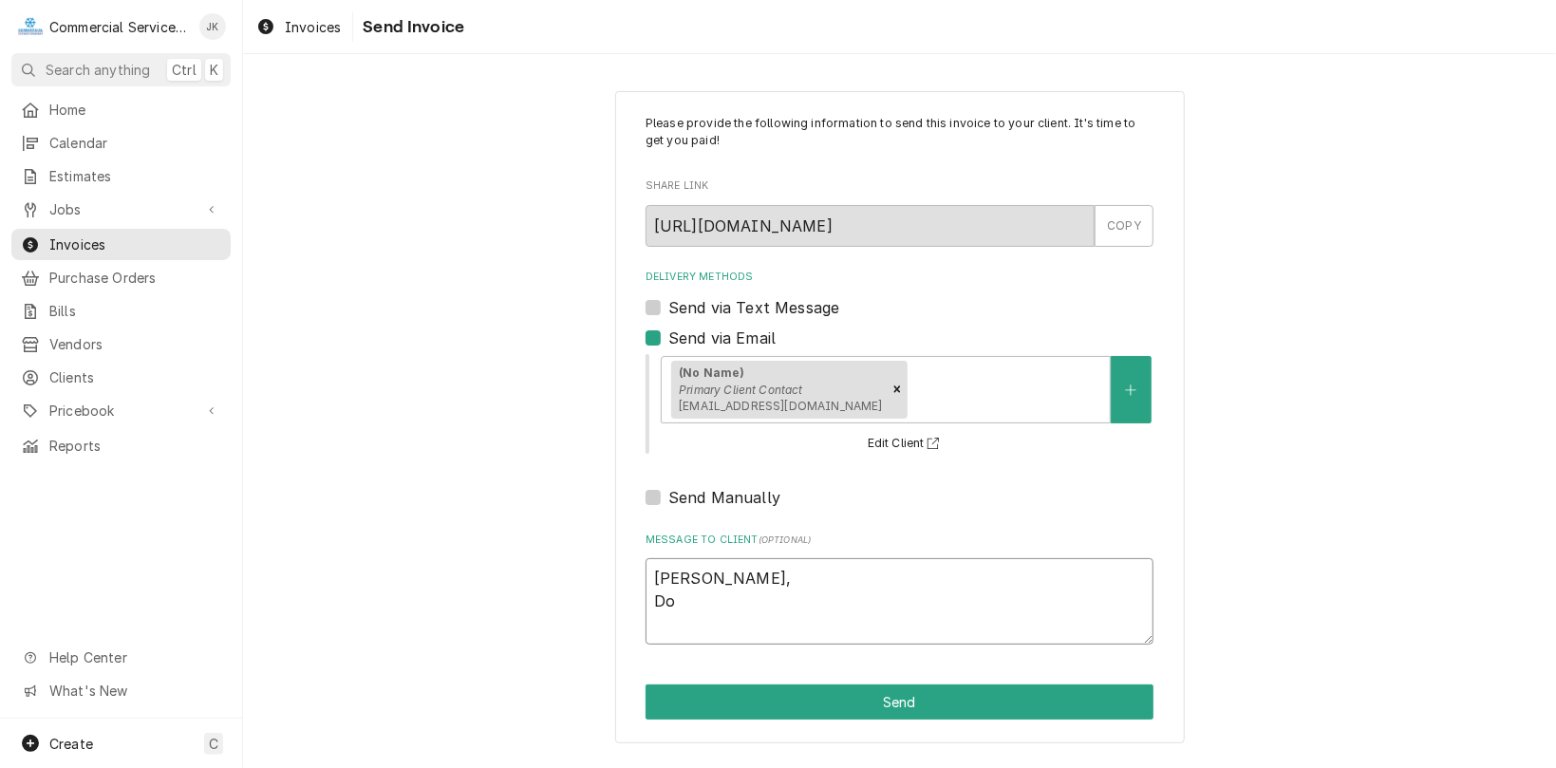
type textarea "x"
type textarea "[PERSON_NAME], D"
type textarea "x"
type textarea "[PERSON_NAME],"
type textarea "x"
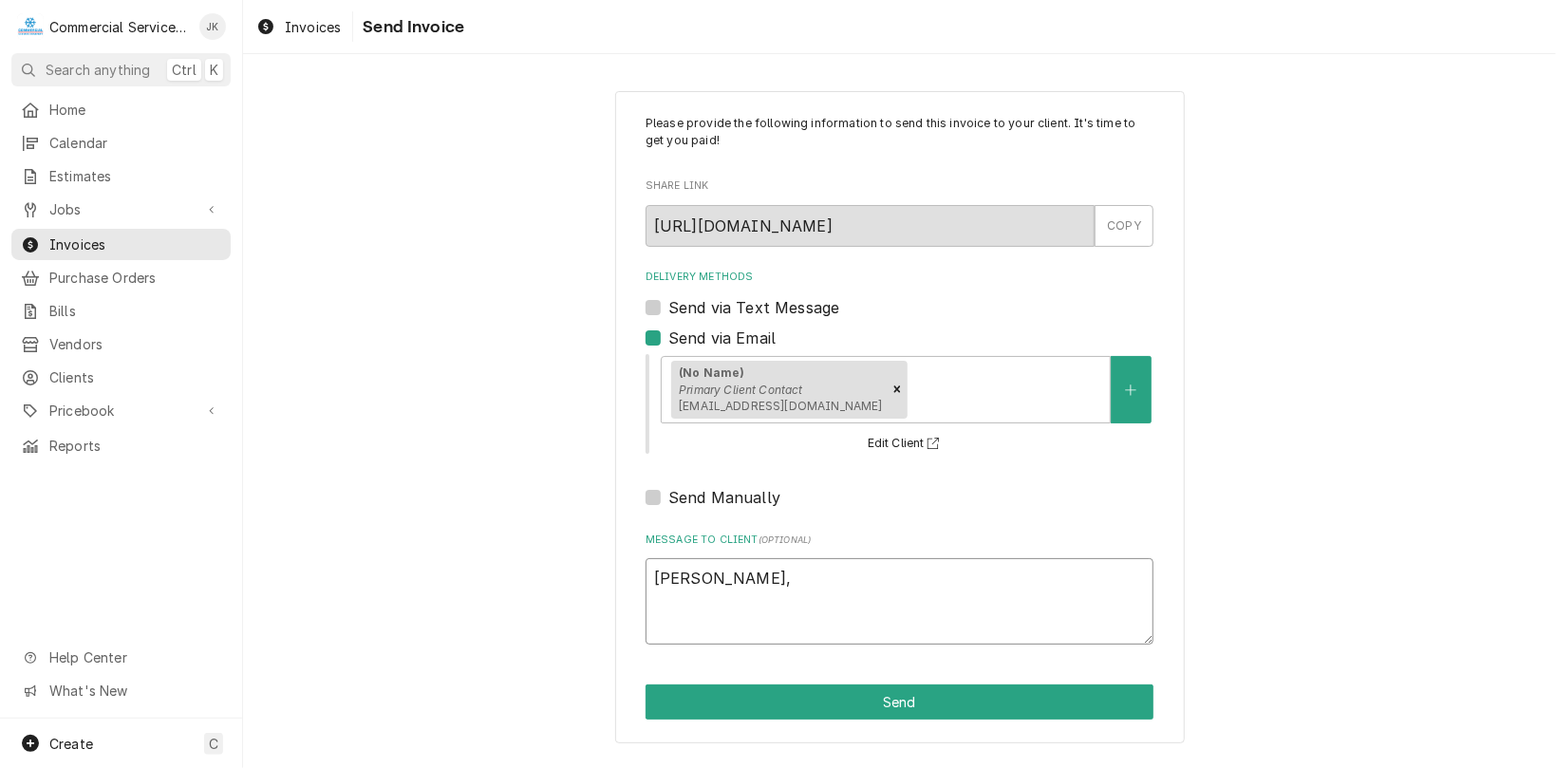
type textarea "[PERSON_NAME], S"
type textarea "x"
type textarea "[PERSON_NAME], Se"
type textarea "x"
type textarea "[PERSON_NAME]"
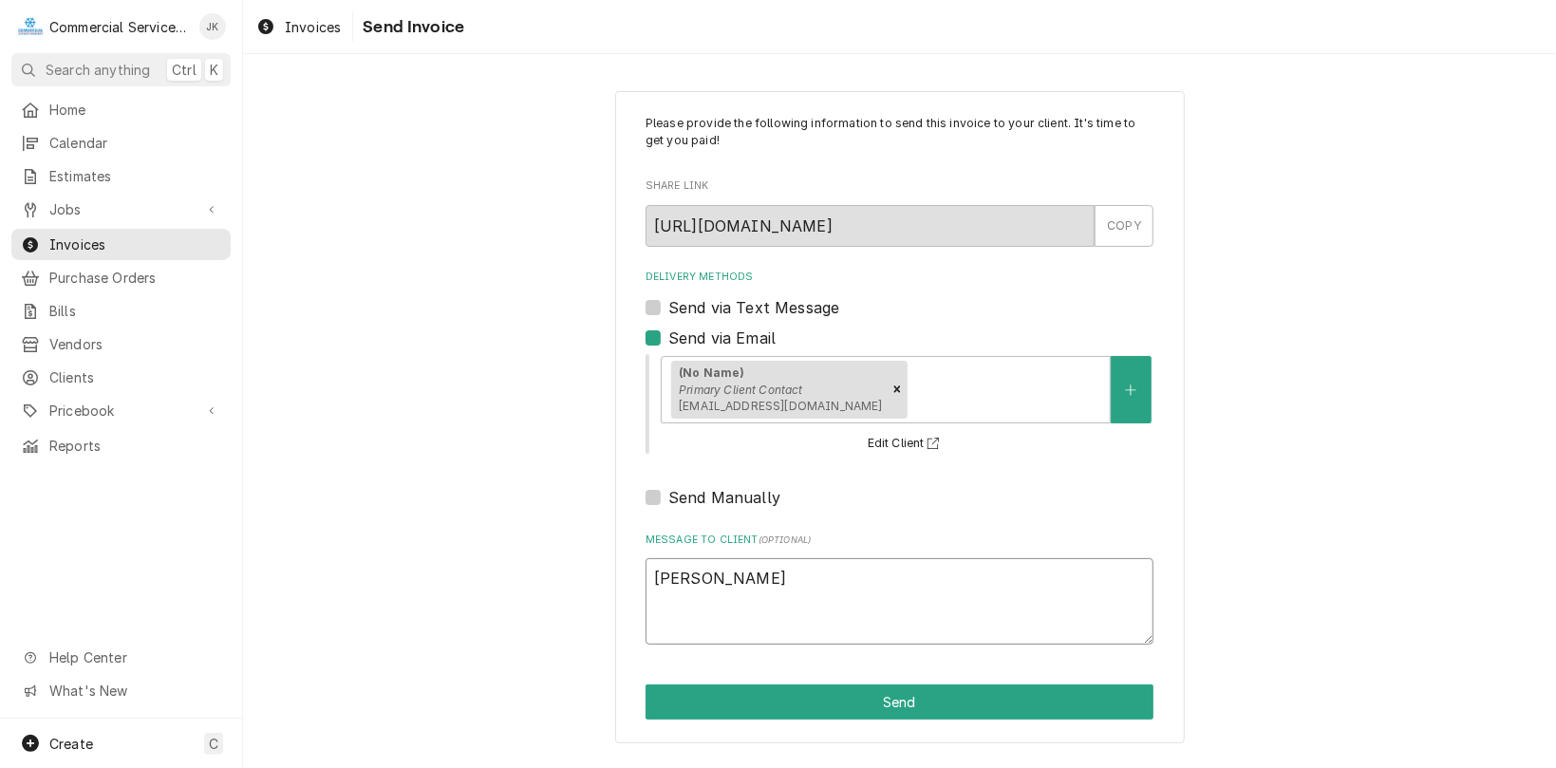
type textarea "x"
type textarea "[PERSON_NAME], Send"
type textarea "x"
type textarea "[PERSON_NAME], Send"
type textarea "x"
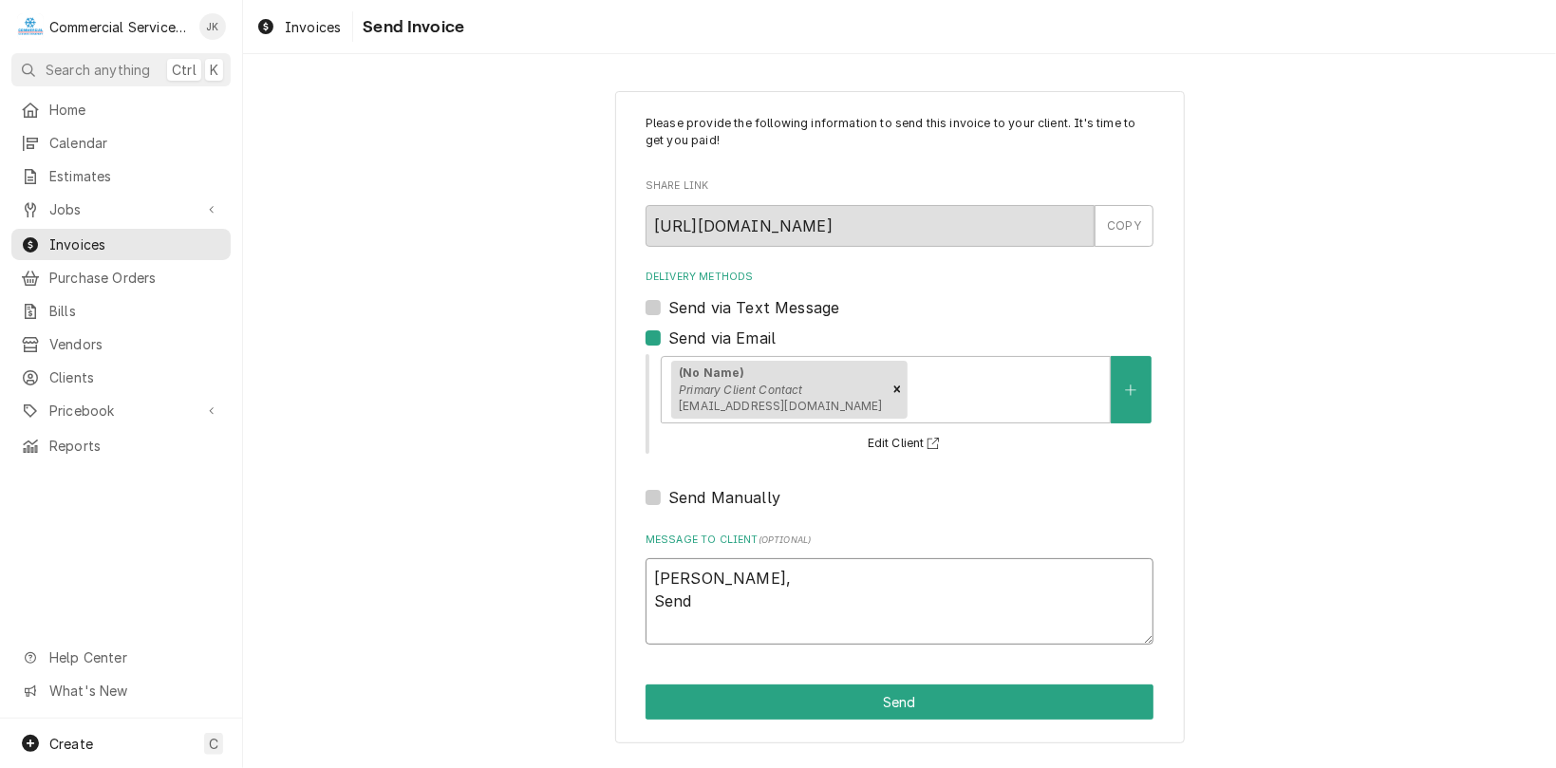
type textarea "[PERSON_NAME], Send p"
type textarea "x"
type textarea "[PERSON_NAME], Send pa"
type textarea "x"
type textarea "[PERSON_NAME], Send par"
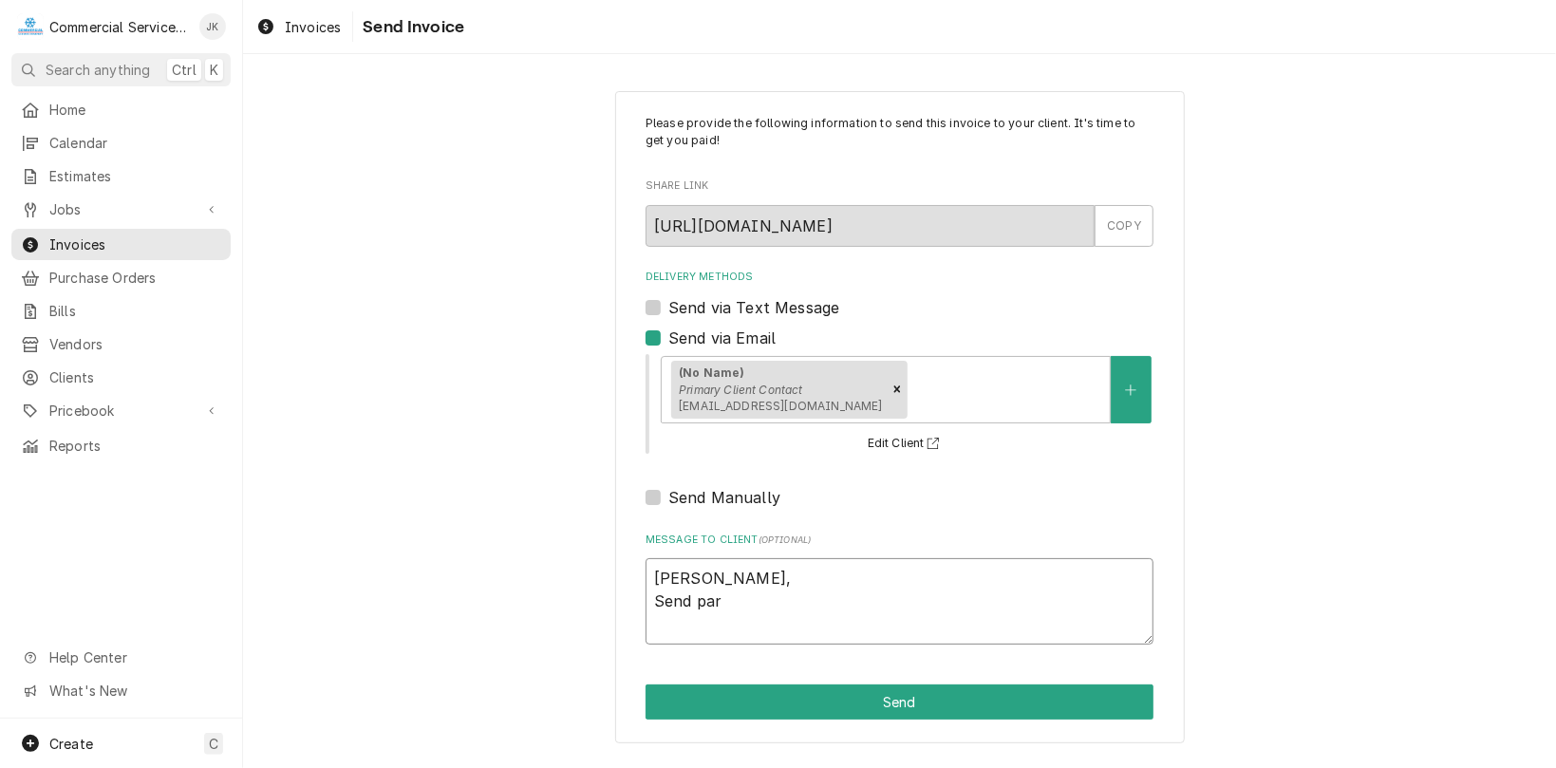
type textarea "x"
type textarea "[PERSON_NAME], Send part"
type textarea "x"
type textarea "[PERSON_NAME], Send parts"
type textarea "x"
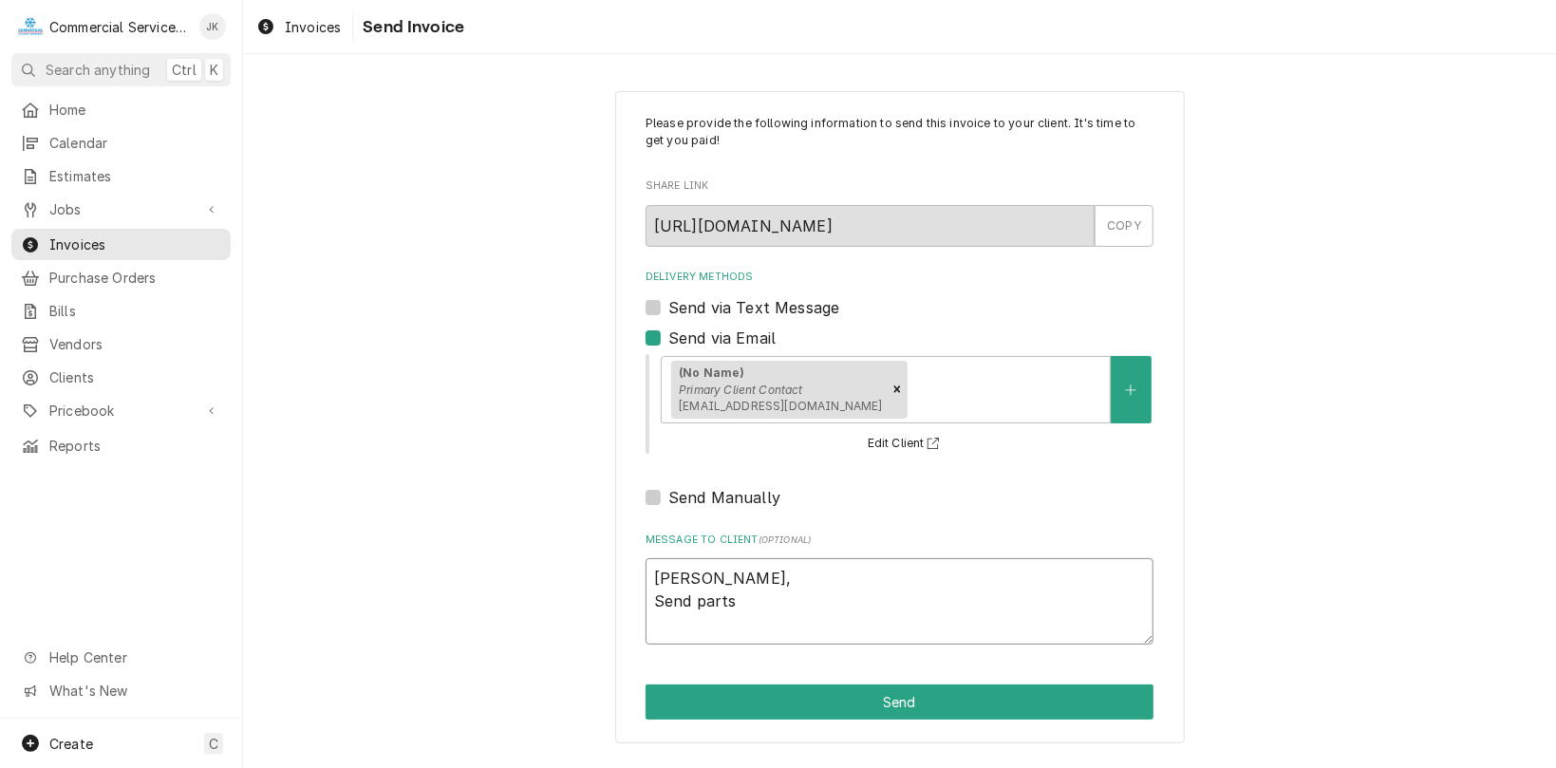
type textarea "[PERSON_NAME], Send parts"
type textarea "x"
type textarea "[PERSON_NAME], Send parts m"
type textarea "x"
type textarea "[PERSON_NAME], Send parts ma"
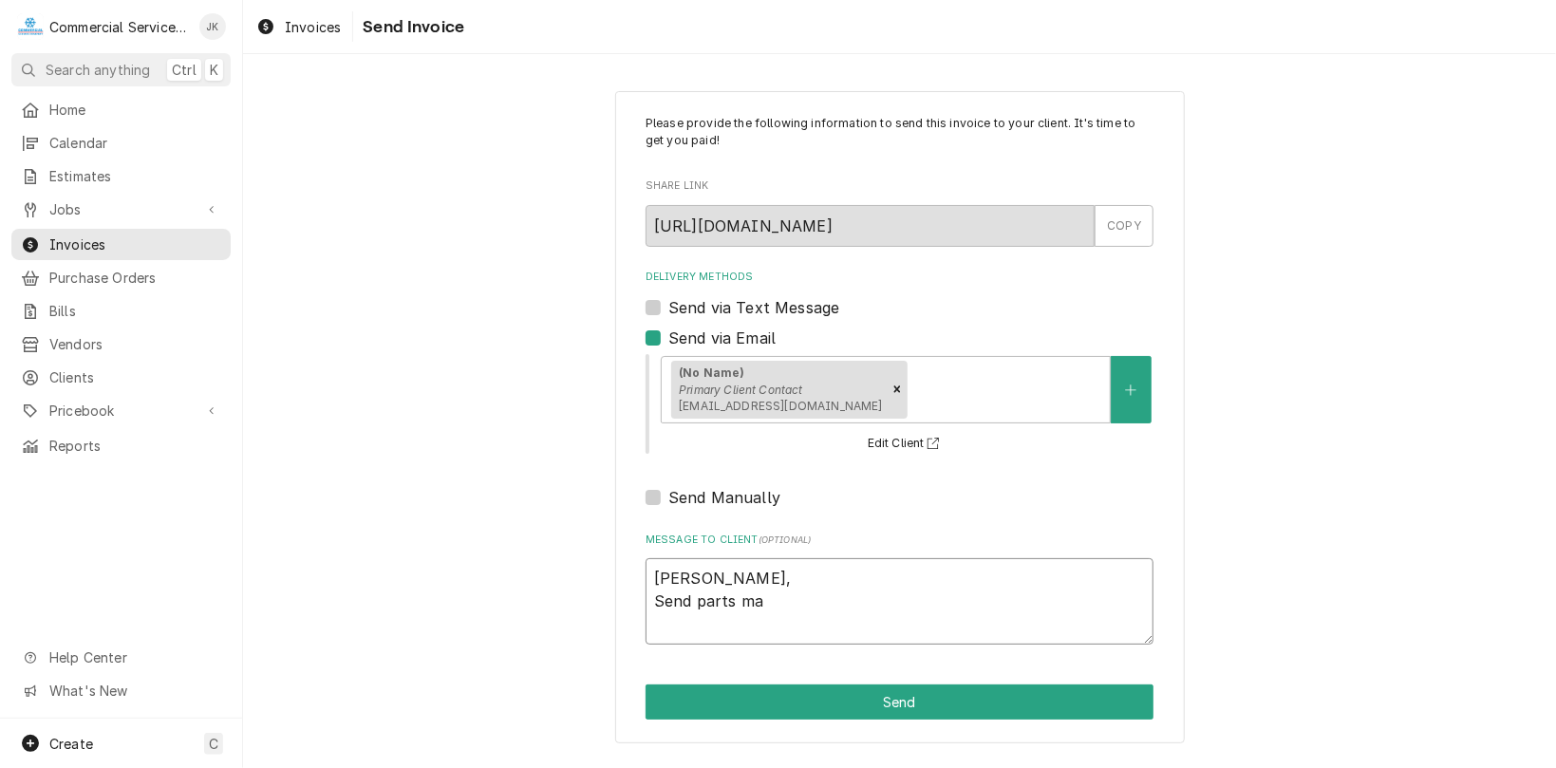
type textarea "x"
type textarea "[PERSON_NAME], Send parts man"
type textarea "x"
type textarea "[PERSON_NAME], Send parts manu"
type textarea "x"
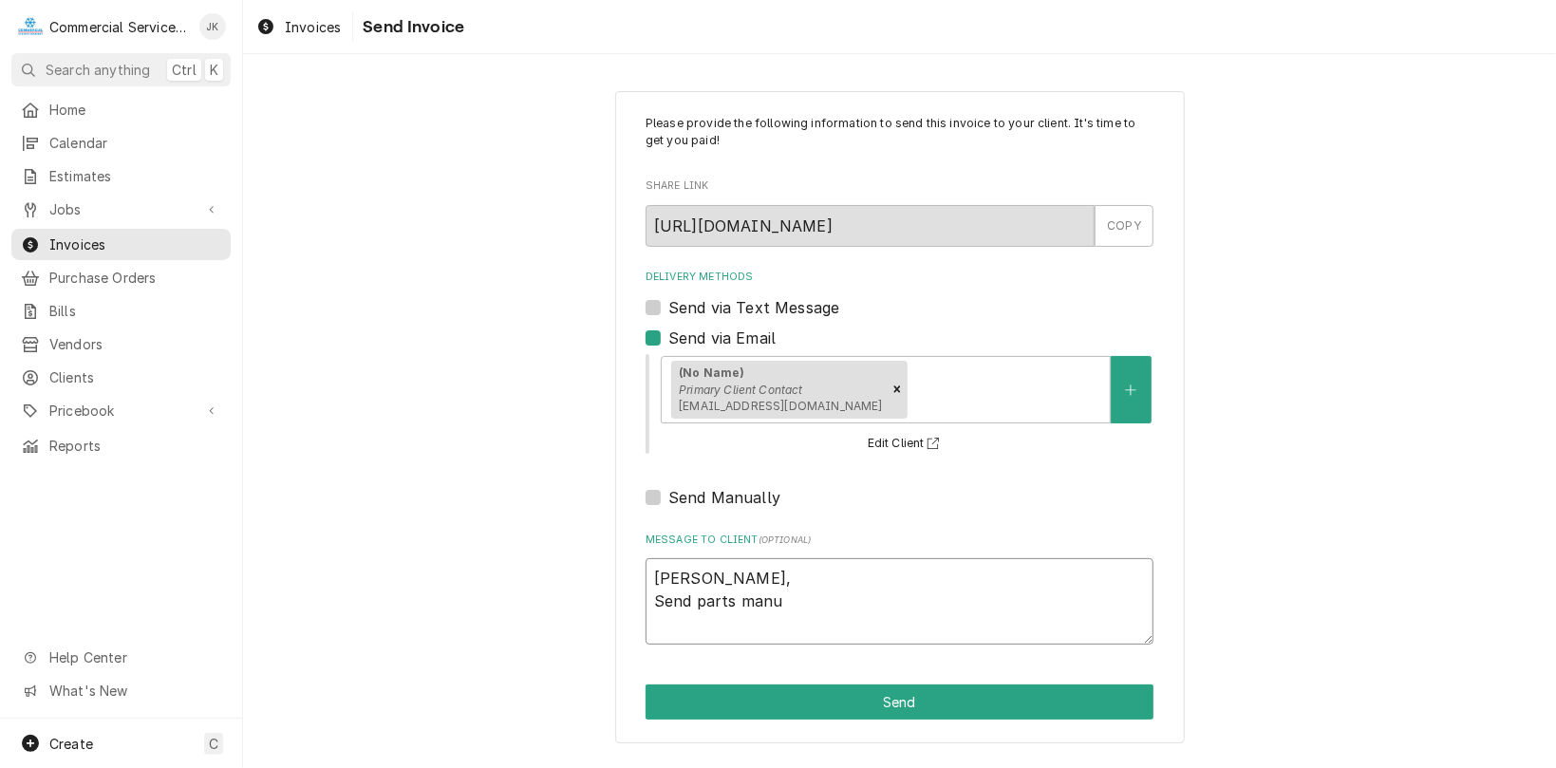
type textarea "[PERSON_NAME], Send parts manua"
type textarea "x"
type textarea "[PERSON_NAME], Send parts manual"
type textarea "x"
type textarea "[PERSON_NAME], Send parts manual"
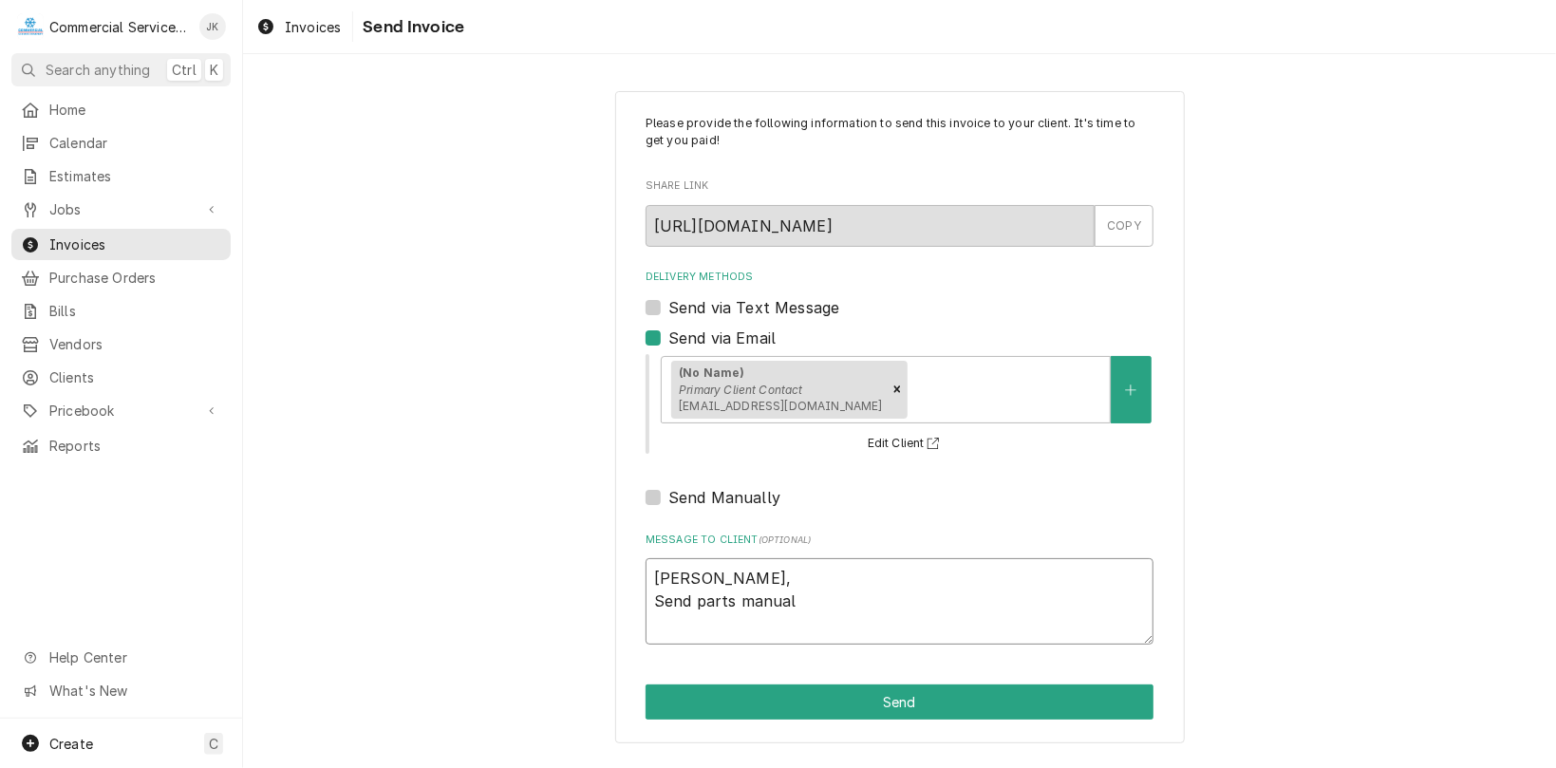
type textarea "x"
type textarea "[PERSON_NAME], Send parts manual t"
type textarea "x"
type textarea "[PERSON_NAME], Send parts manual to"
type textarea "x"
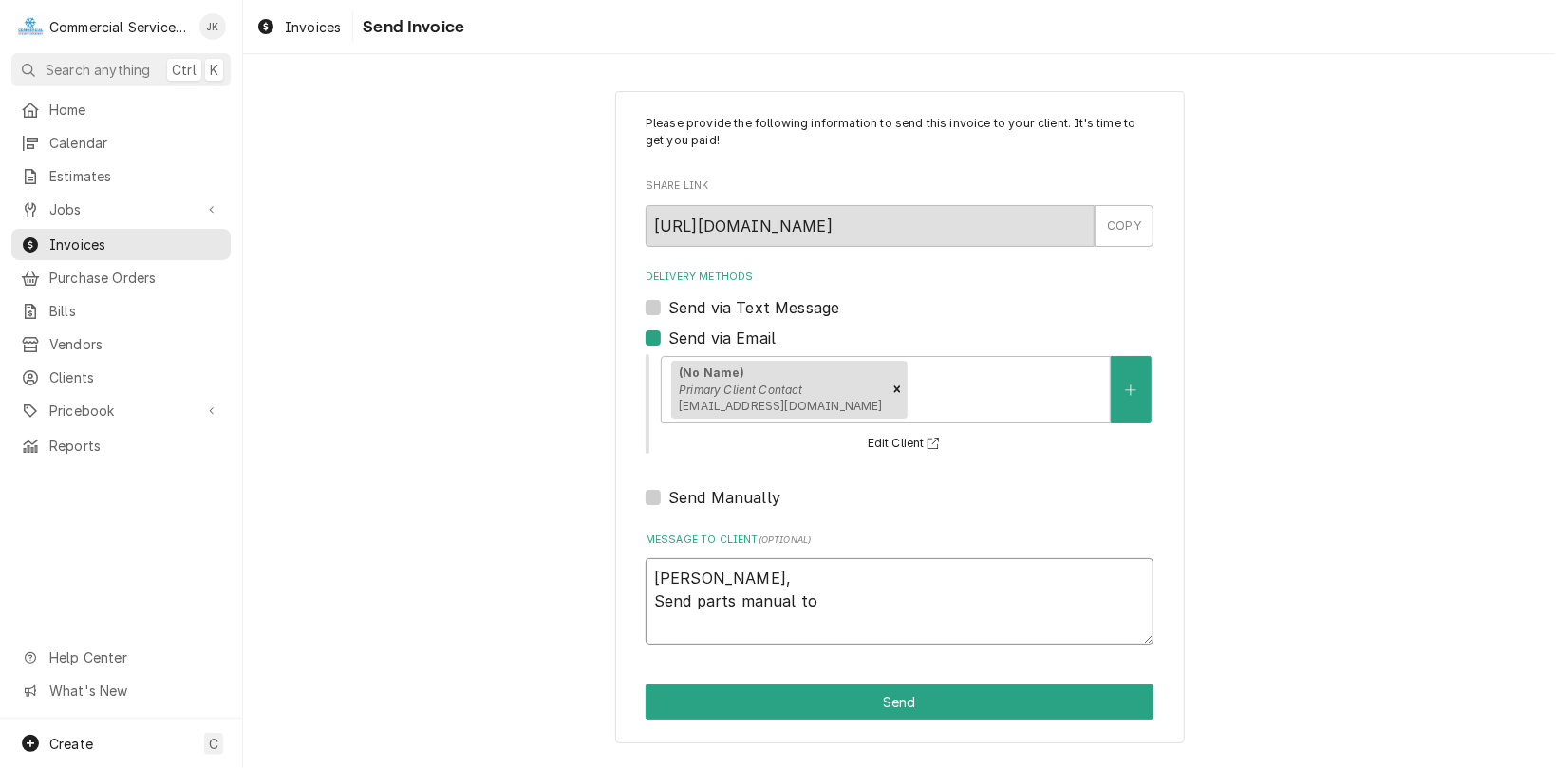
type textarea "[PERSON_NAME], Send parts manual to"
type textarea "x"
type textarea "[PERSON_NAME], Send parts manual to m"
type textarea "x"
type textarea "[PERSON_NAME], Send parts manual to my"
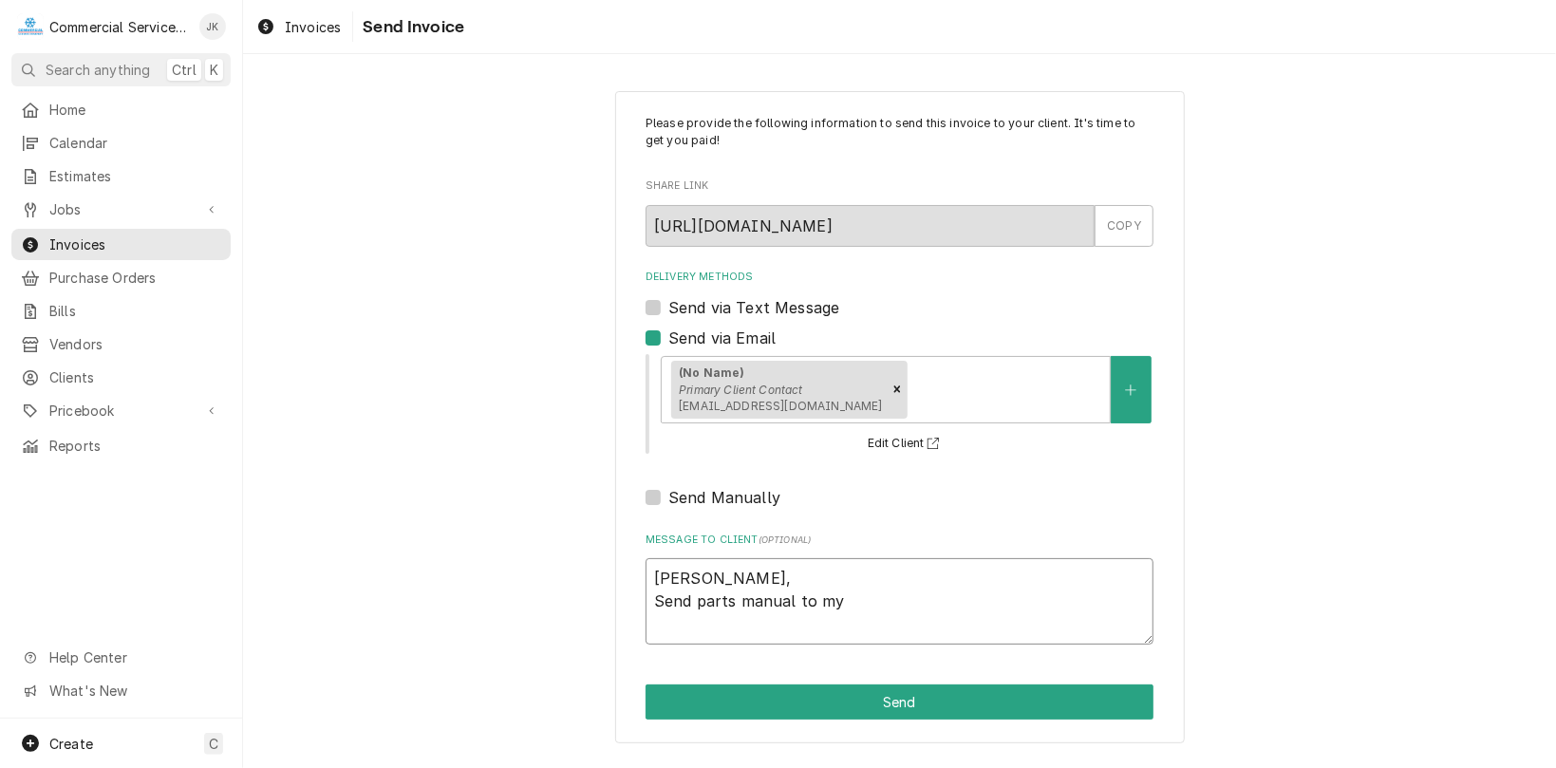
type textarea "x"
type textarea "[PERSON_NAME], Send parts manual to my"
type textarea "x"
type textarea "[PERSON_NAME], Send parts manual to my e"
type textarea "x"
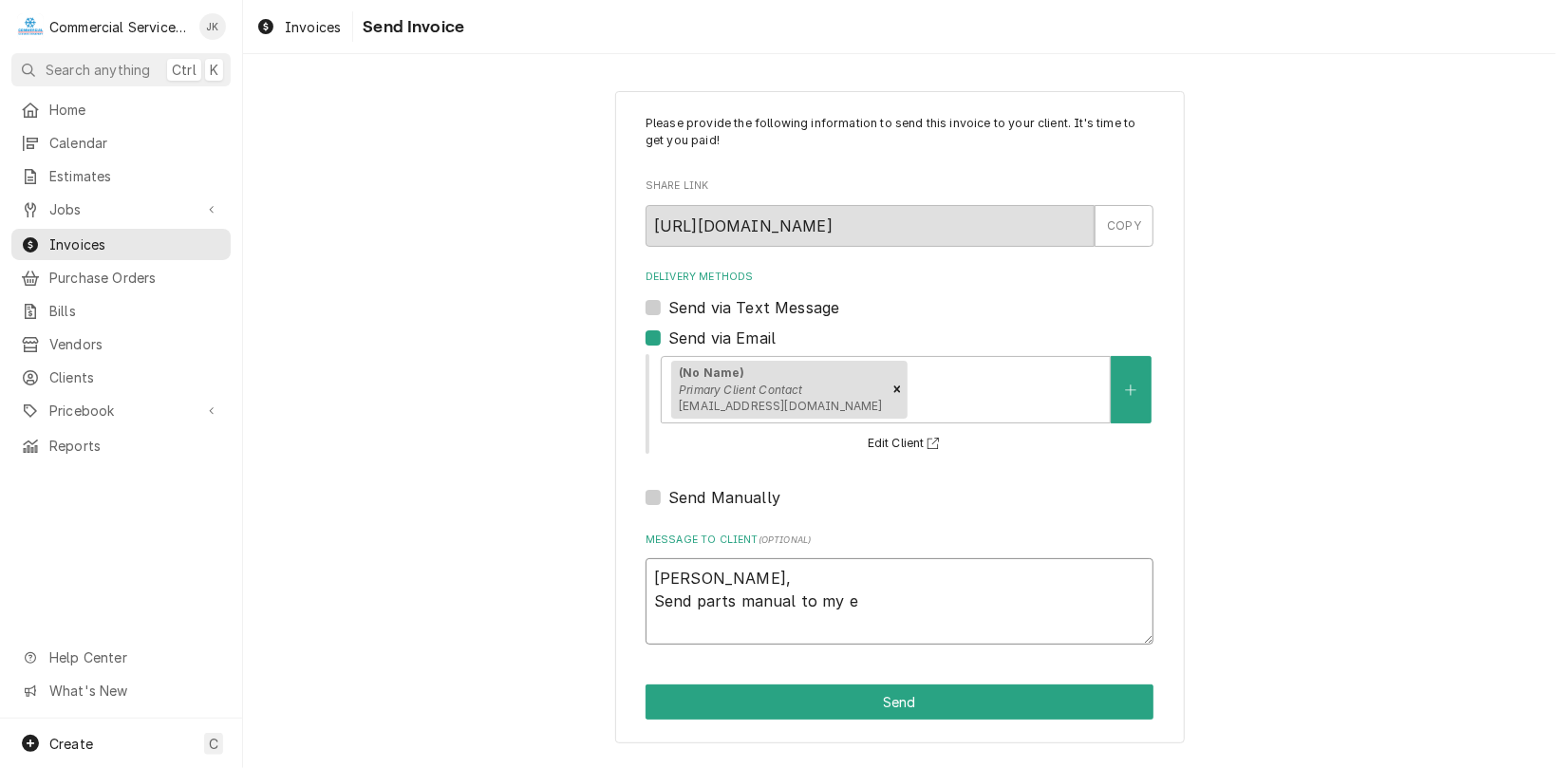
type textarea "[PERSON_NAME], Send parts manual to my em"
type textarea "x"
type textarea "[PERSON_NAME], Send parts manual to my ema"
type textarea "x"
type textarea "[PERSON_NAME], Send parts manual to my emai"
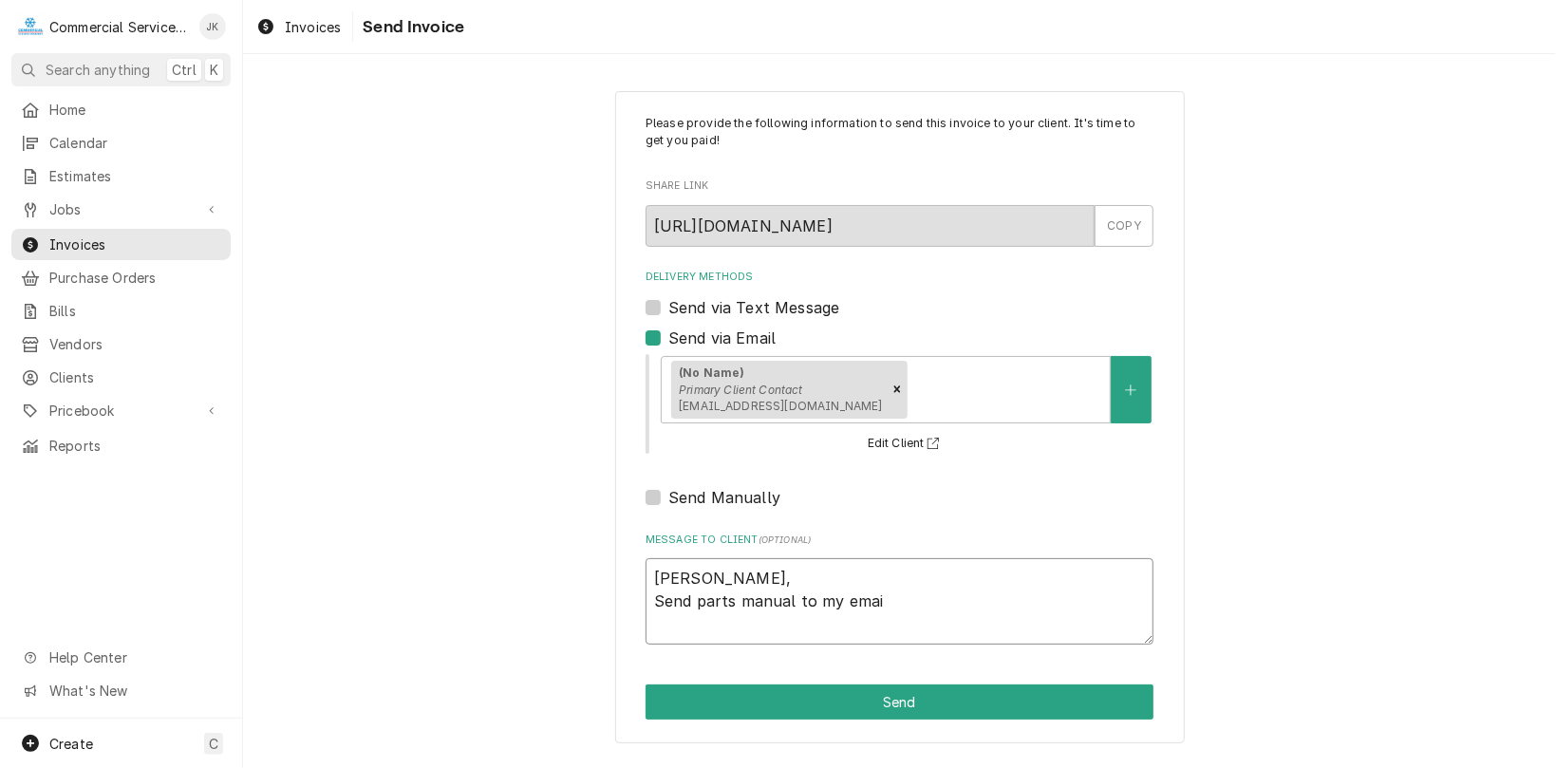
type textarea "x"
type textarea "[PERSON_NAME], Send parts manual to my email"
type textarea "x"
type textarea "[PERSON_NAME], Send parts manual to my email"
type textarea "x"
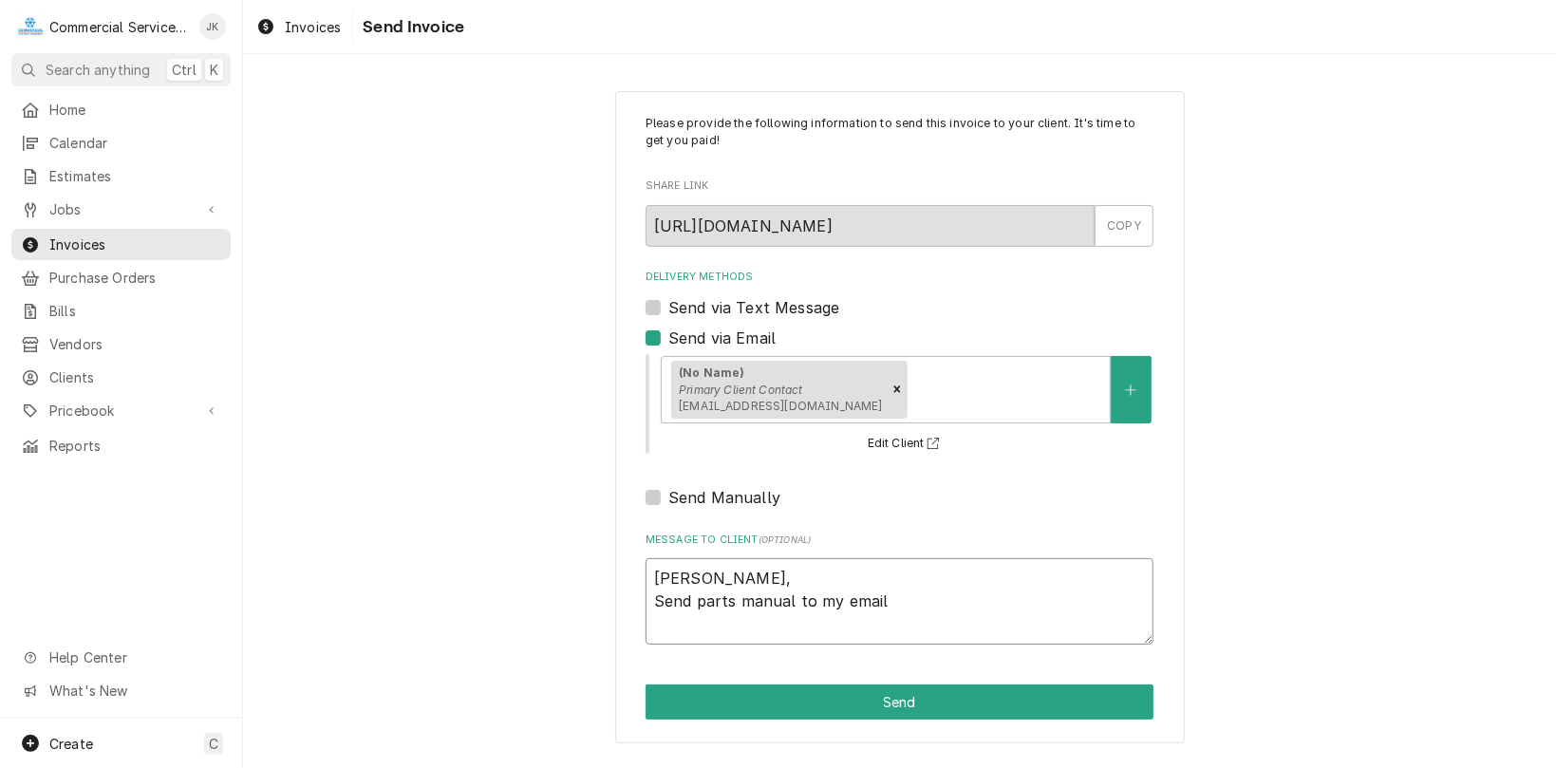
type textarea "[PERSON_NAME], Send parts manual to my email w"
type textarea "x"
type textarea "[PERSON_NAME], Send parts manual to my email wh"
type textarea "x"
type textarea "[PERSON_NAME], Send parts manual to my email whe"
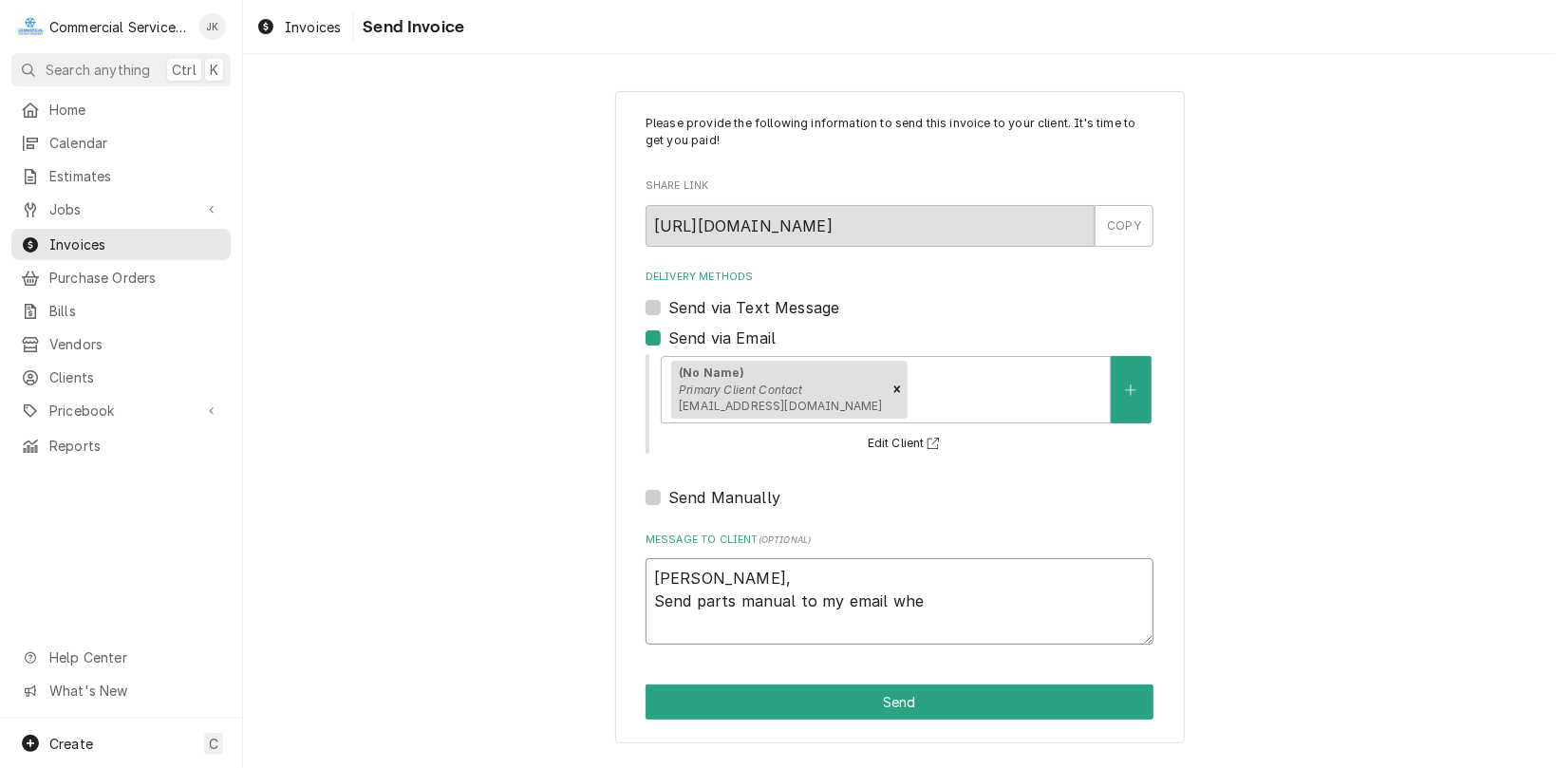
type textarea "x"
type textarea "[PERSON_NAME], Send parts manual to my email when"
type textarea "x"
type textarea "[PERSON_NAME], Send parts manual to my email when"
type textarea "x"
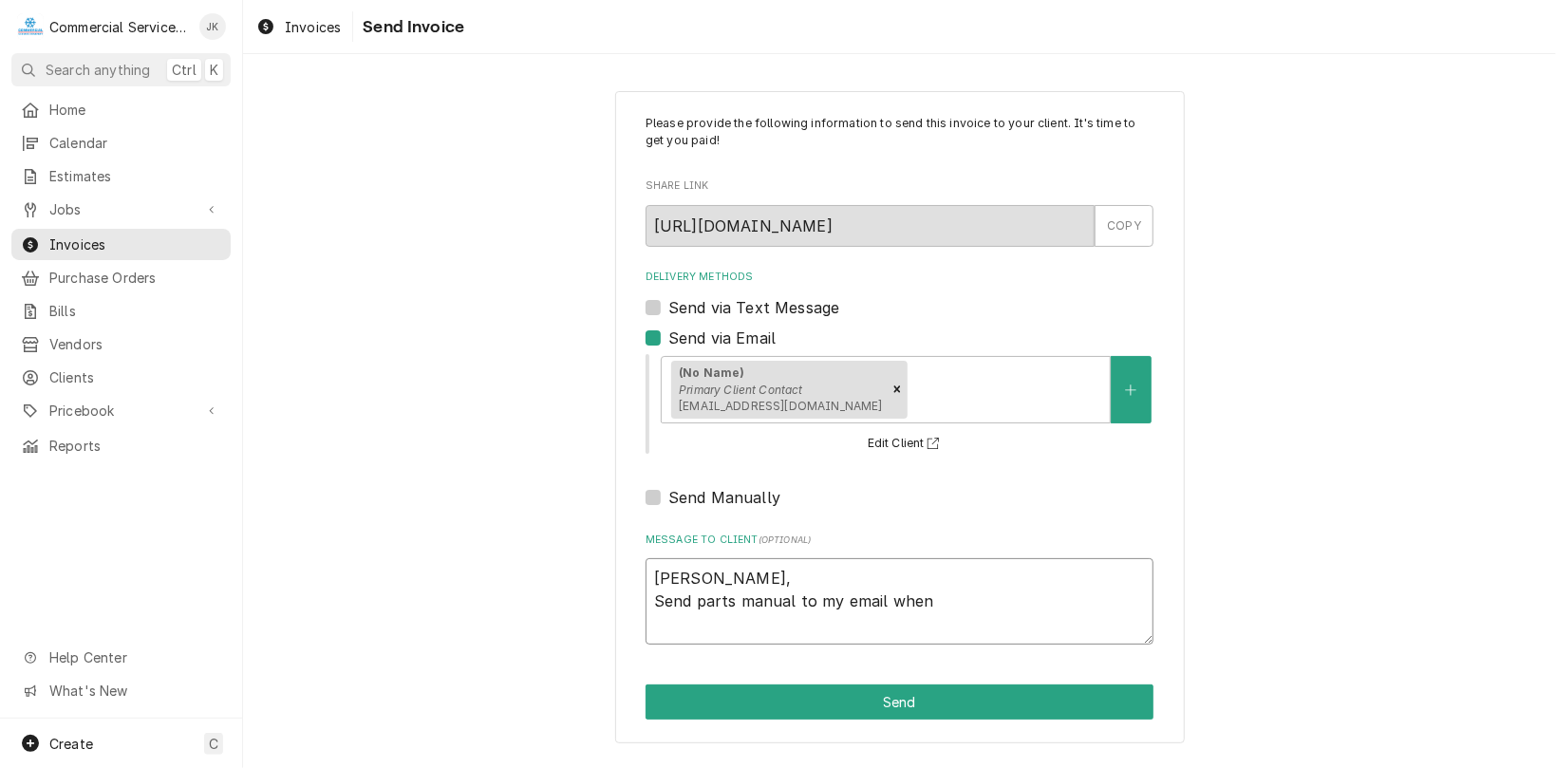
type textarea "[PERSON_NAME], Send parts manual to my email when y"
type textarea "x"
type textarea "[PERSON_NAME], Send parts manual to my email when yo"
type textarea "x"
type textarea "[PERSON_NAME], Send parts manual to my email when you"
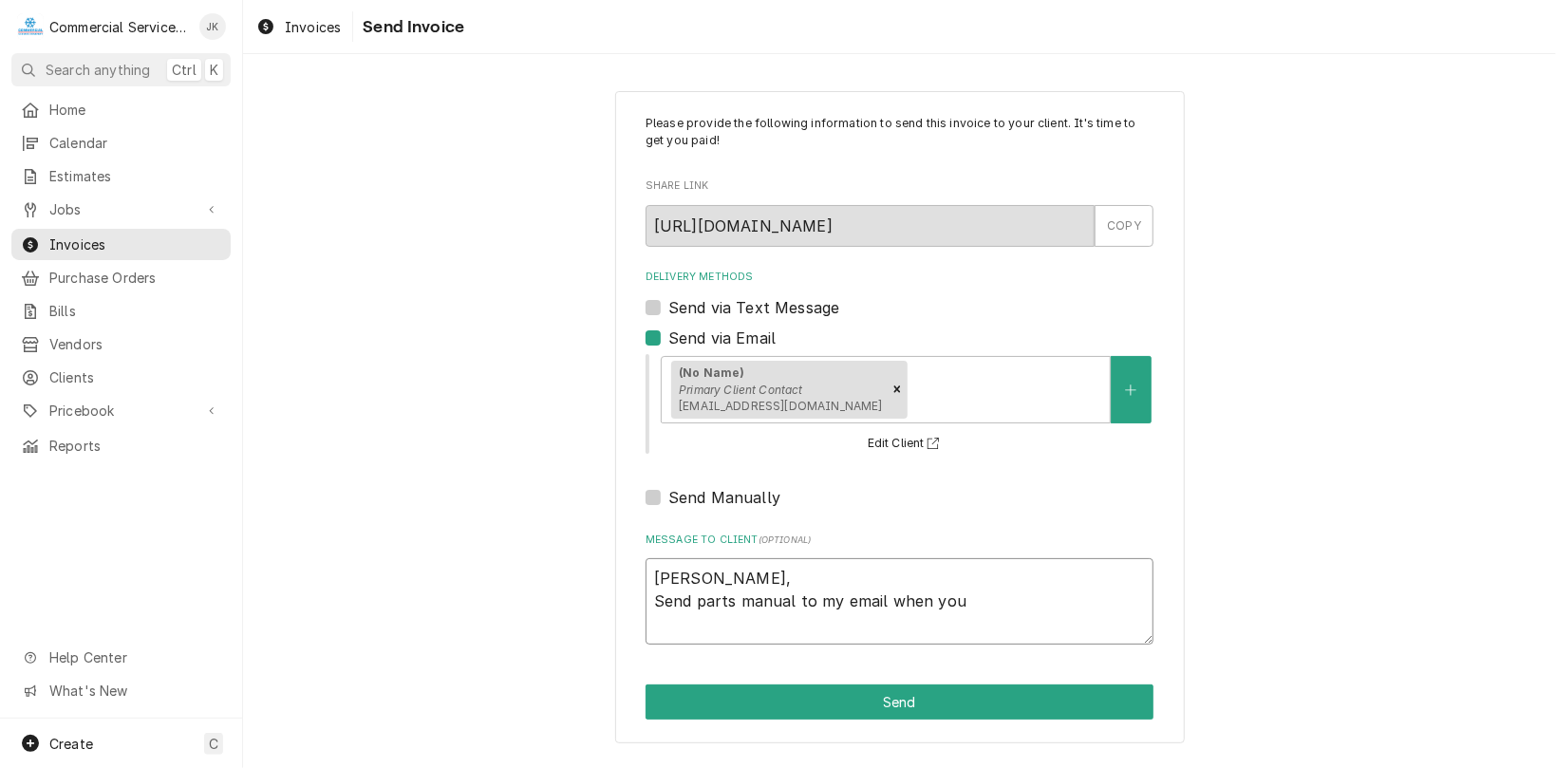
type textarea "x"
type textarea "[PERSON_NAME], Send parts manual to my email when you"
type textarea "x"
type textarea "[PERSON_NAME], Send parts manual to my email when you h"
type textarea "x"
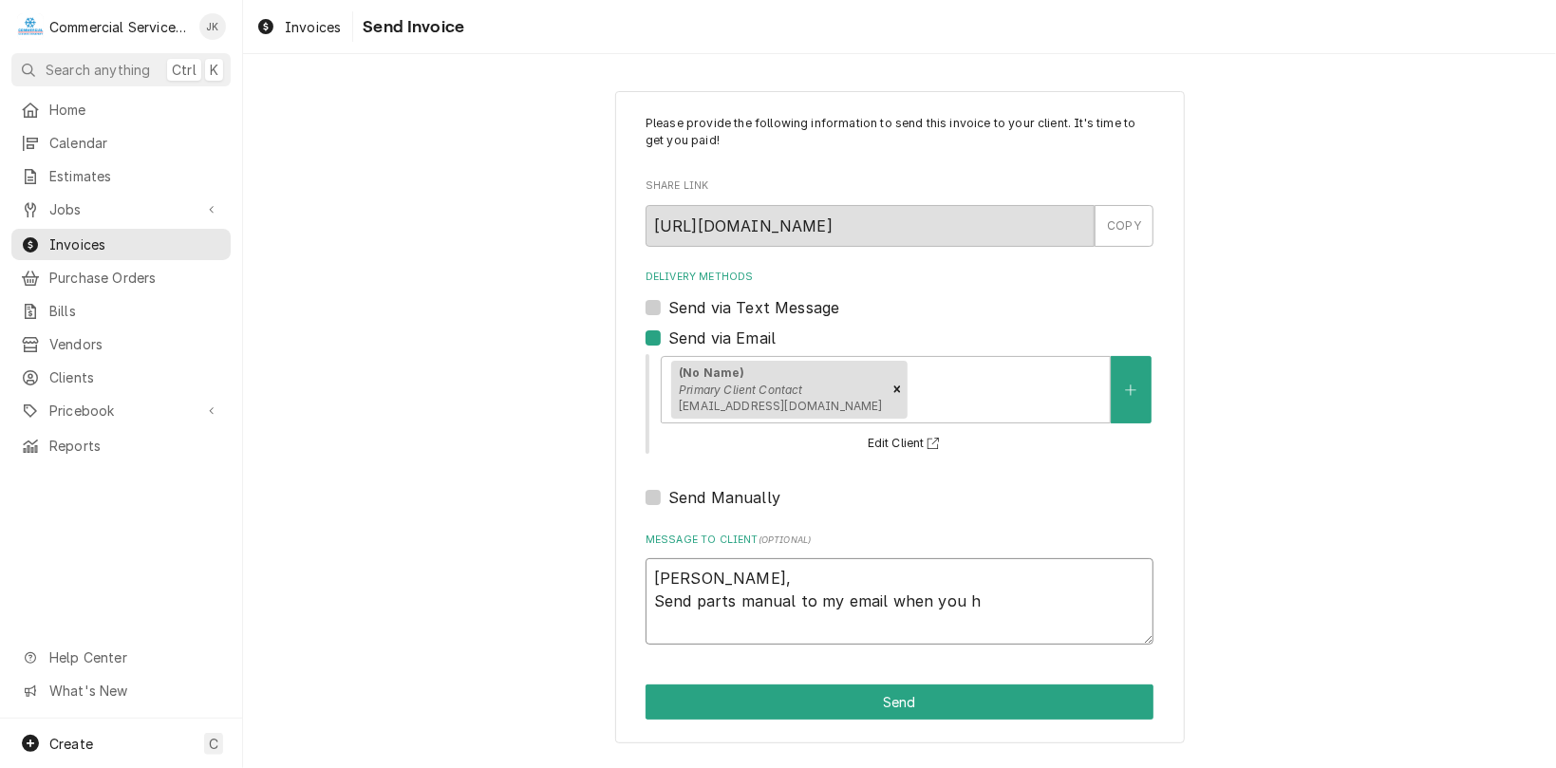
type textarea "[PERSON_NAME], Send parts manual to my email when you ha"
type textarea "x"
type textarea "[PERSON_NAME], Send parts manual to my email when you hav"
type textarea "x"
type textarea "[PERSON_NAME], Send parts manual to my email when you have"
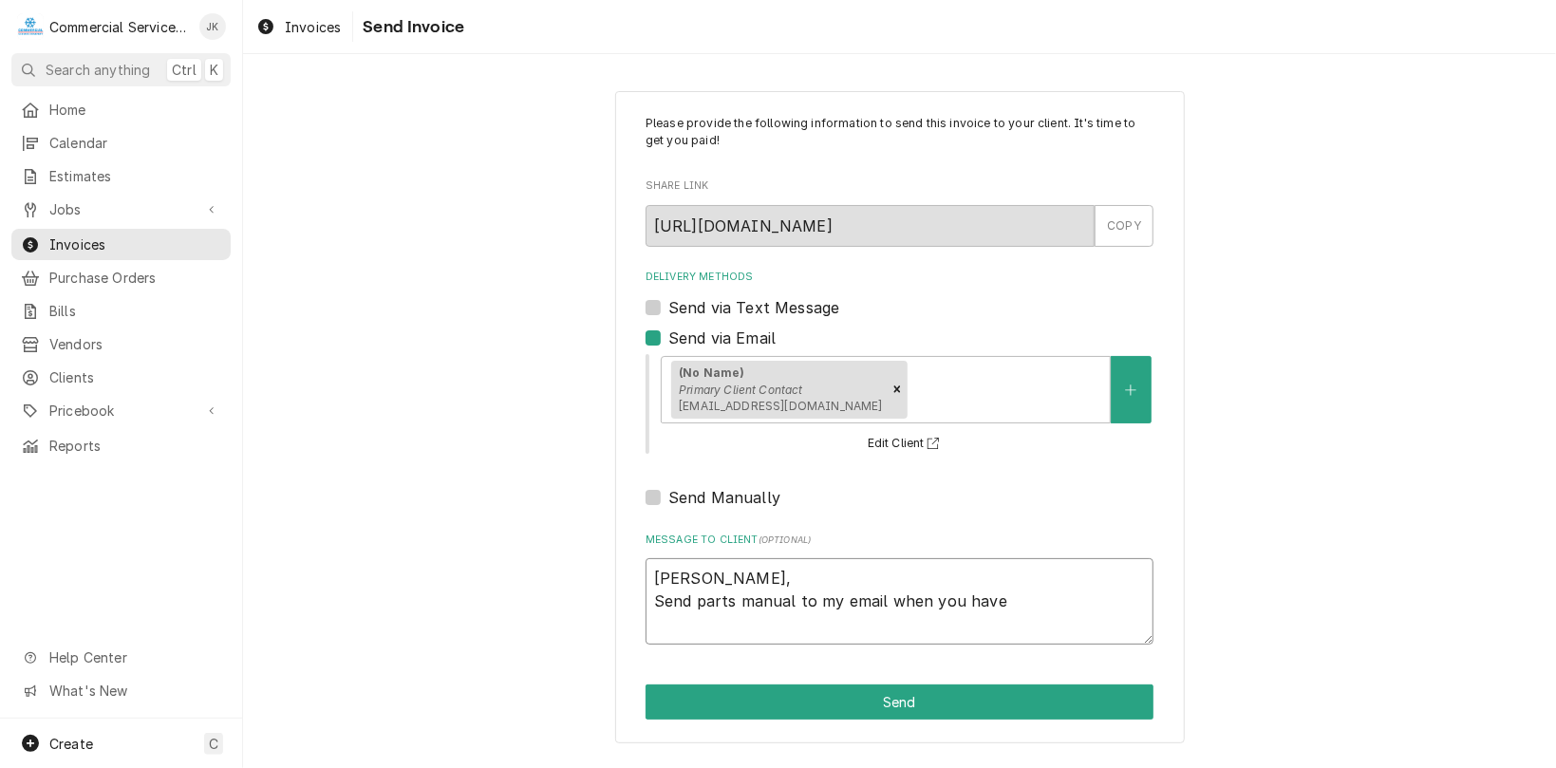
type textarea "x"
type textarea "[PERSON_NAME], Send parts manual to my email when you have"
type textarea "x"
type textarea "[PERSON_NAME], Send parts manual to my email when you have t"
type textarea "x"
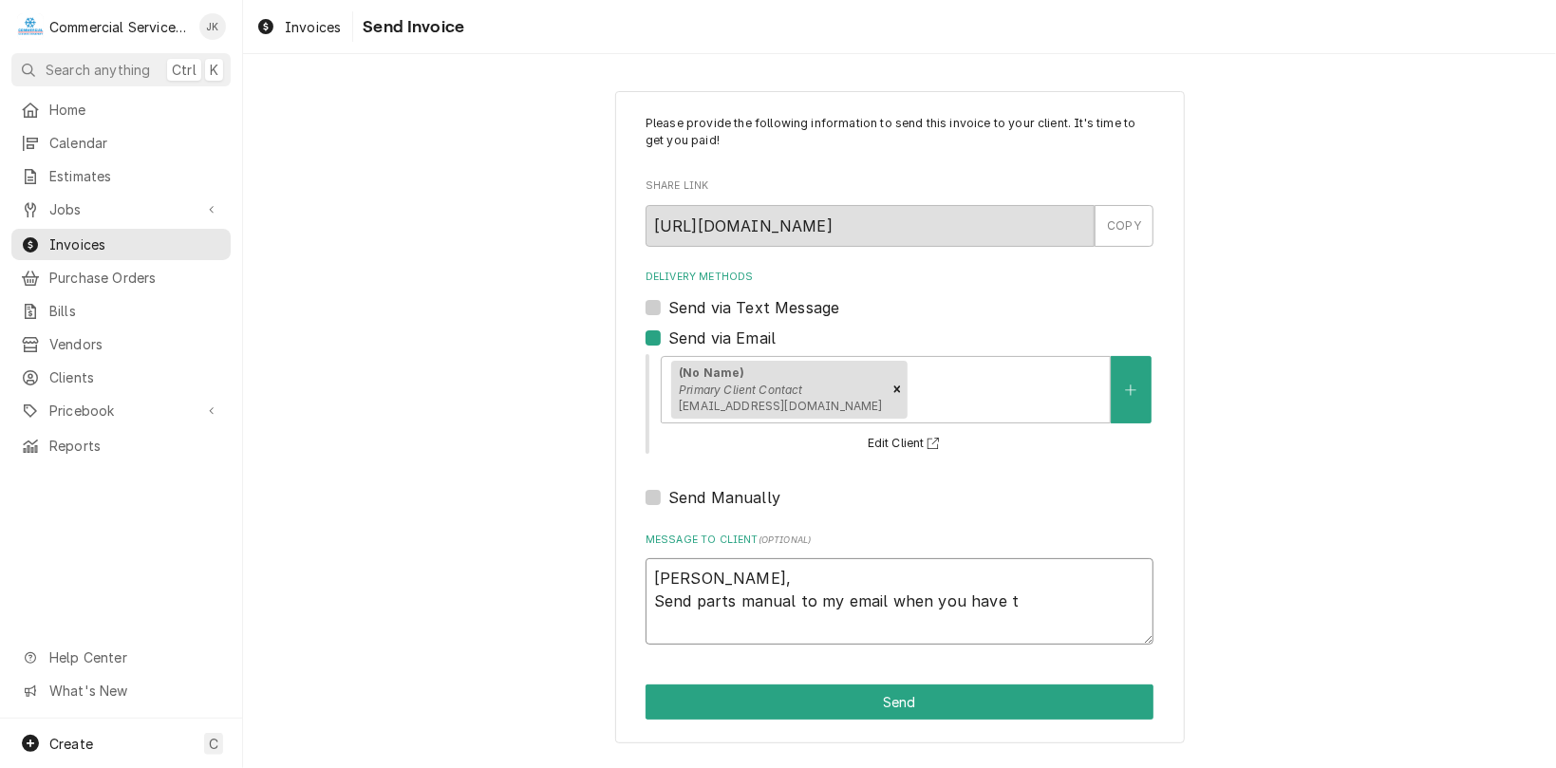
type textarea "[PERSON_NAME], Send parts manual to my email when you have ti"
type textarea "x"
type textarea "[PERSON_NAME], Send parts manual to my email when you have [PERSON_NAME]"
type textarea "x"
type textarea "[PERSON_NAME], Send parts manual to my email when you have time"
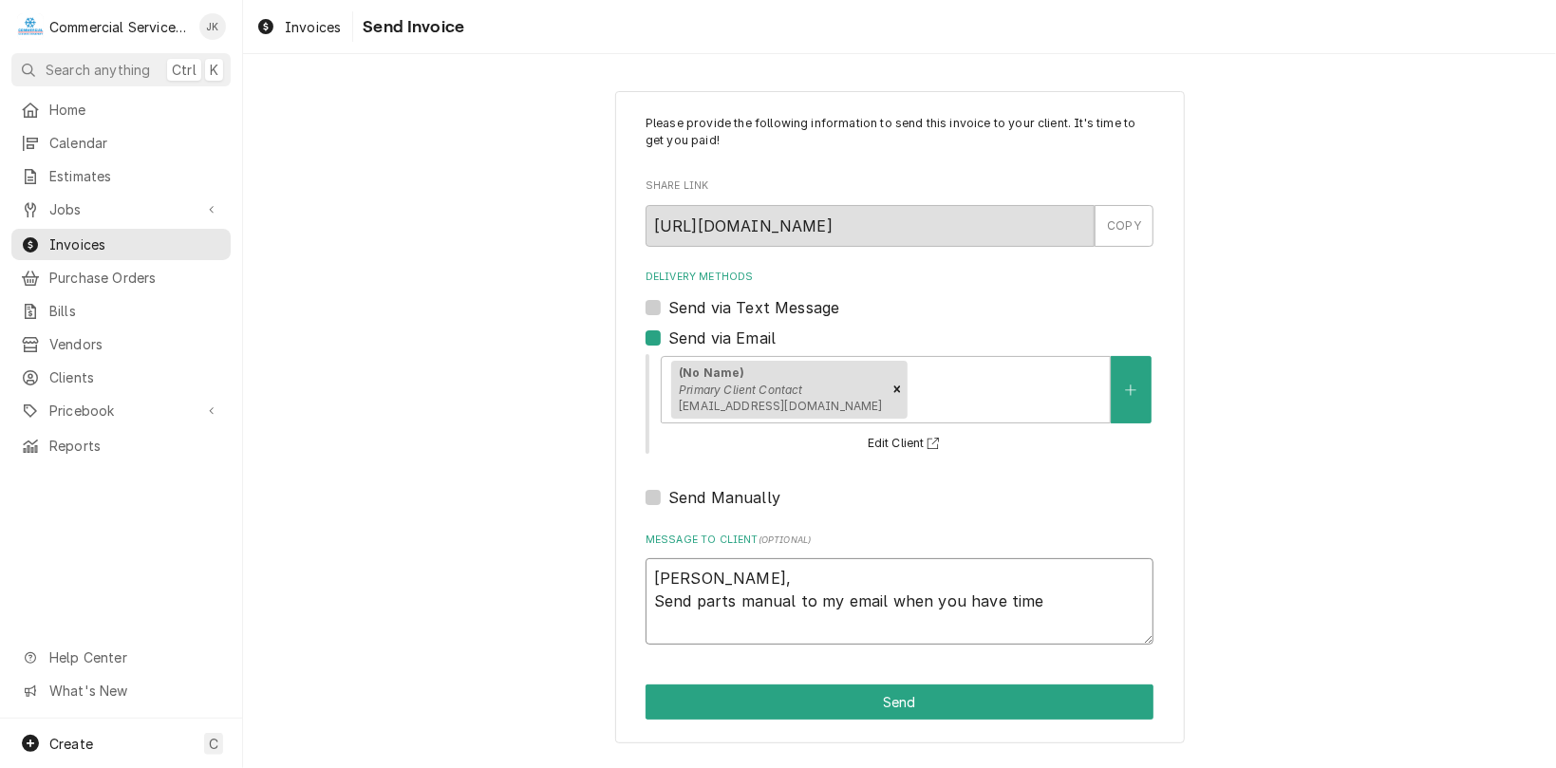
click at [701, 570] on textarea "[PERSON_NAME], Send parts manual to my email when you have time" at bounding box center [900, 601] width 508 height 86
type textarea "x"
type textarea "[PERSON_NAME], Send parts manual to my email when you have time"
type textarea "x"
type textarea "[PERSON_NAME], S Send parts manual to my email when you have time"
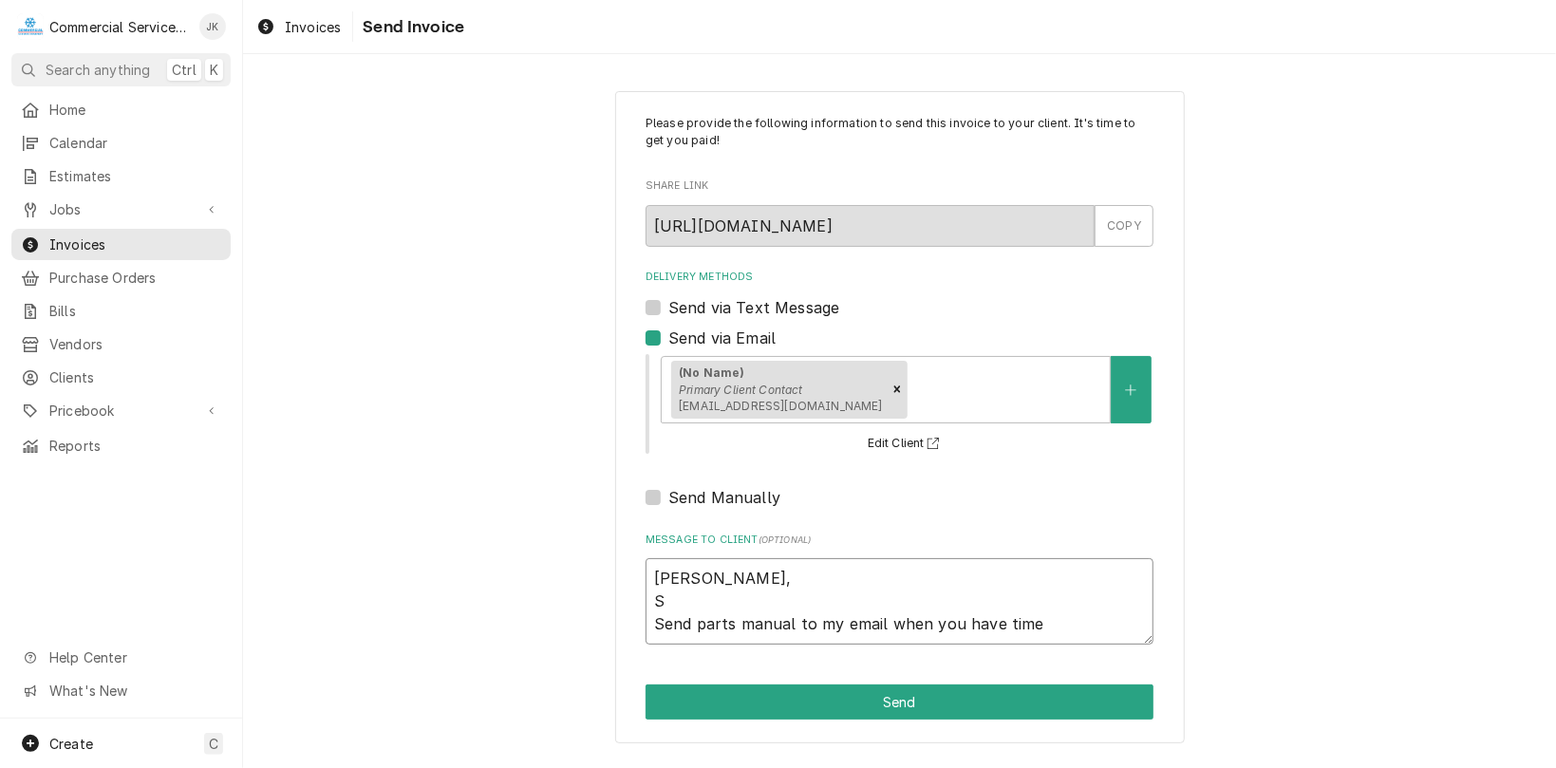
type textarea "x"
type textarea "[PERSON_NAME], Se Send parts manual to my email when you have time"
type textarea "x"
type textarea "[PERSON_NAME], [PERSON_NAME] Send parts manual to my email when you have time"
type textarea "x"
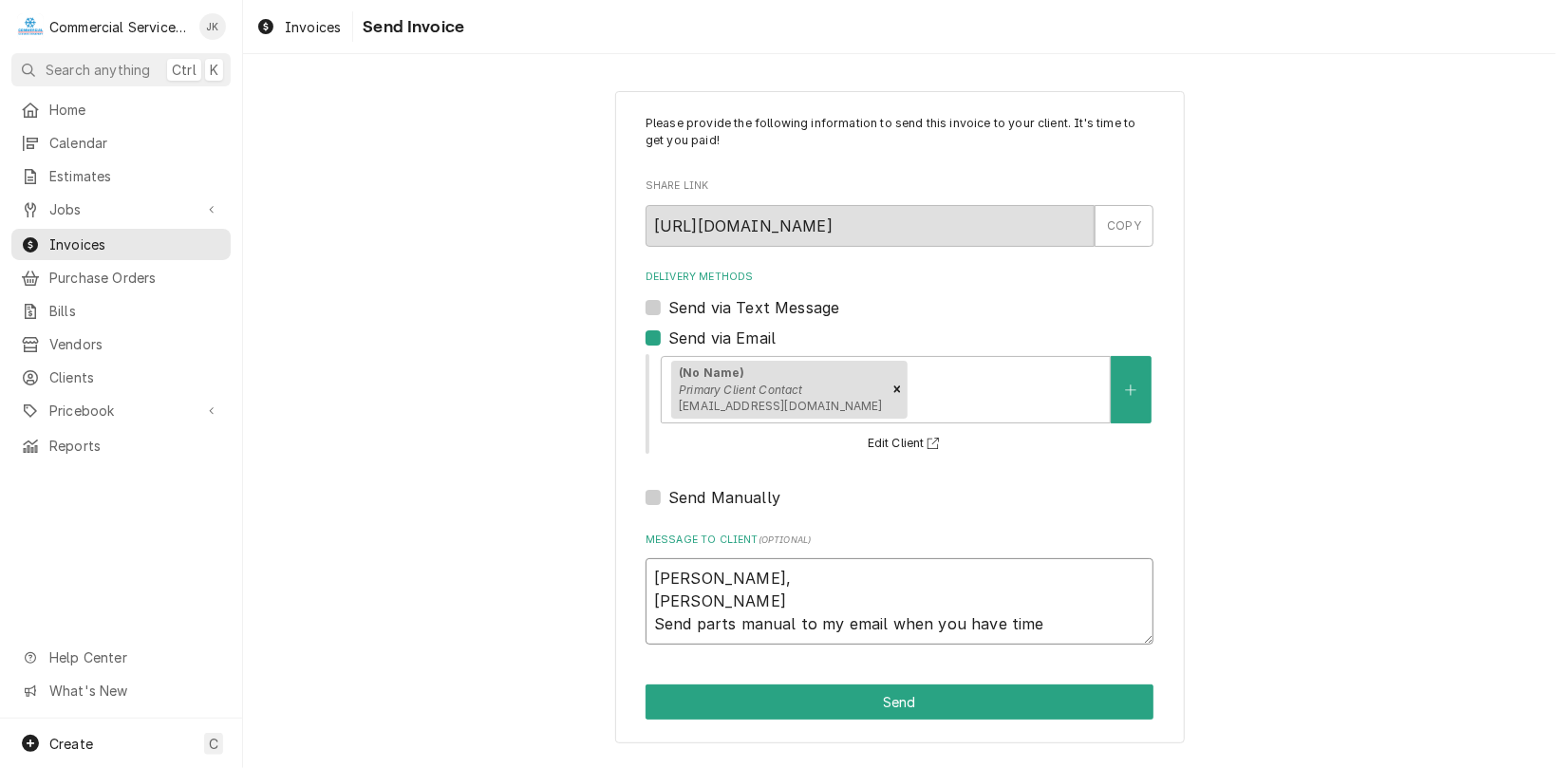
type textarea "[PERSON_NAME], Send Send parts manual to my email when you have time"
type textarea "x"
type textarea "[PERSON_NAME], [PERSON_NAME] Send parts manual to my email when you have time"
type textarea "x"
type textarea "[PERSON_NAME], Se Send parts manual to my email when you have time"
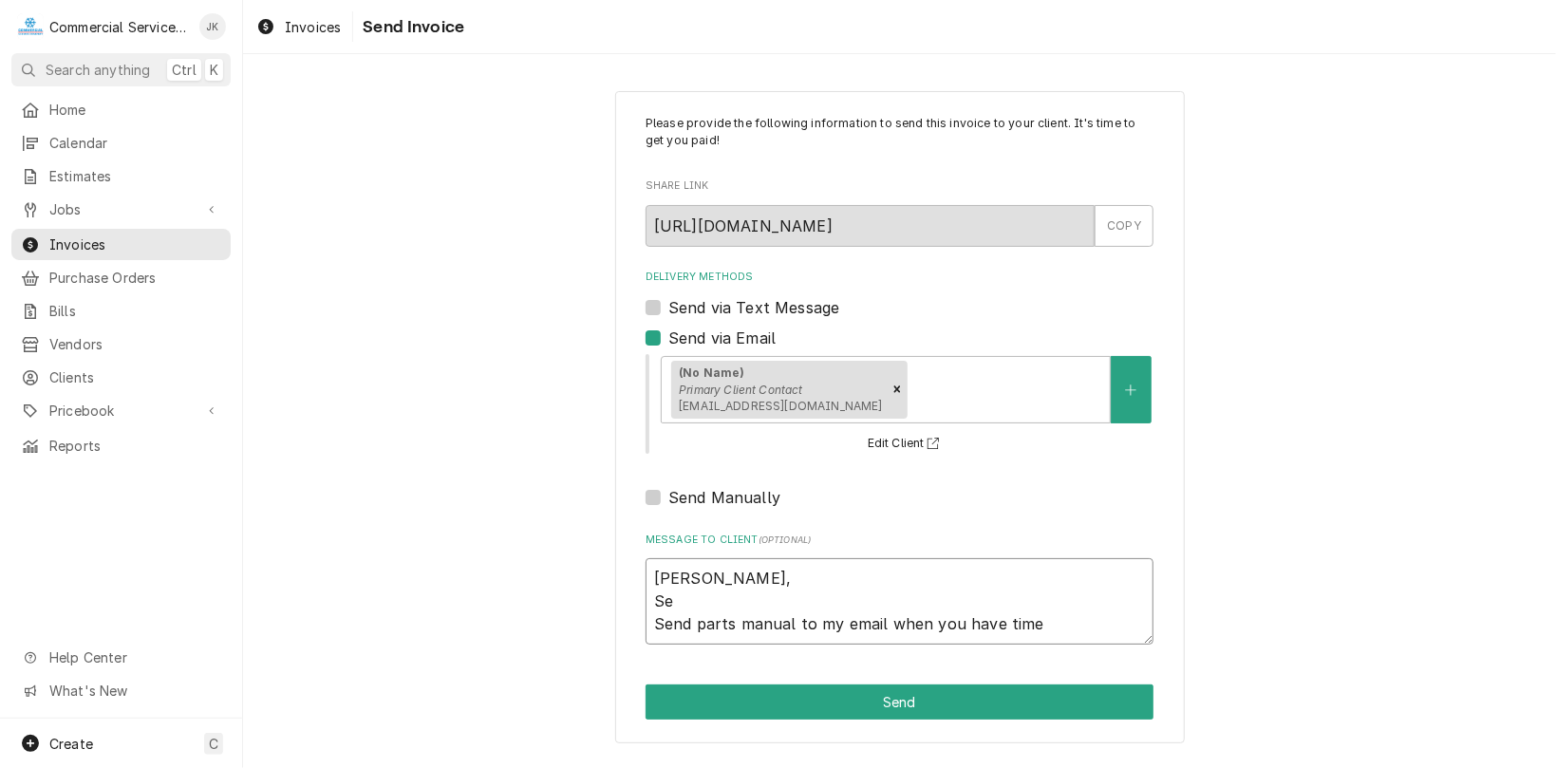
type textarea "x"
type textarea "[PERSON_NAME], S Send parts manual to my email when you have time"
type textarea "x"
type textarea "[PERSON_NAME], Send parts manual to my email when you have time"
type textarea "x"
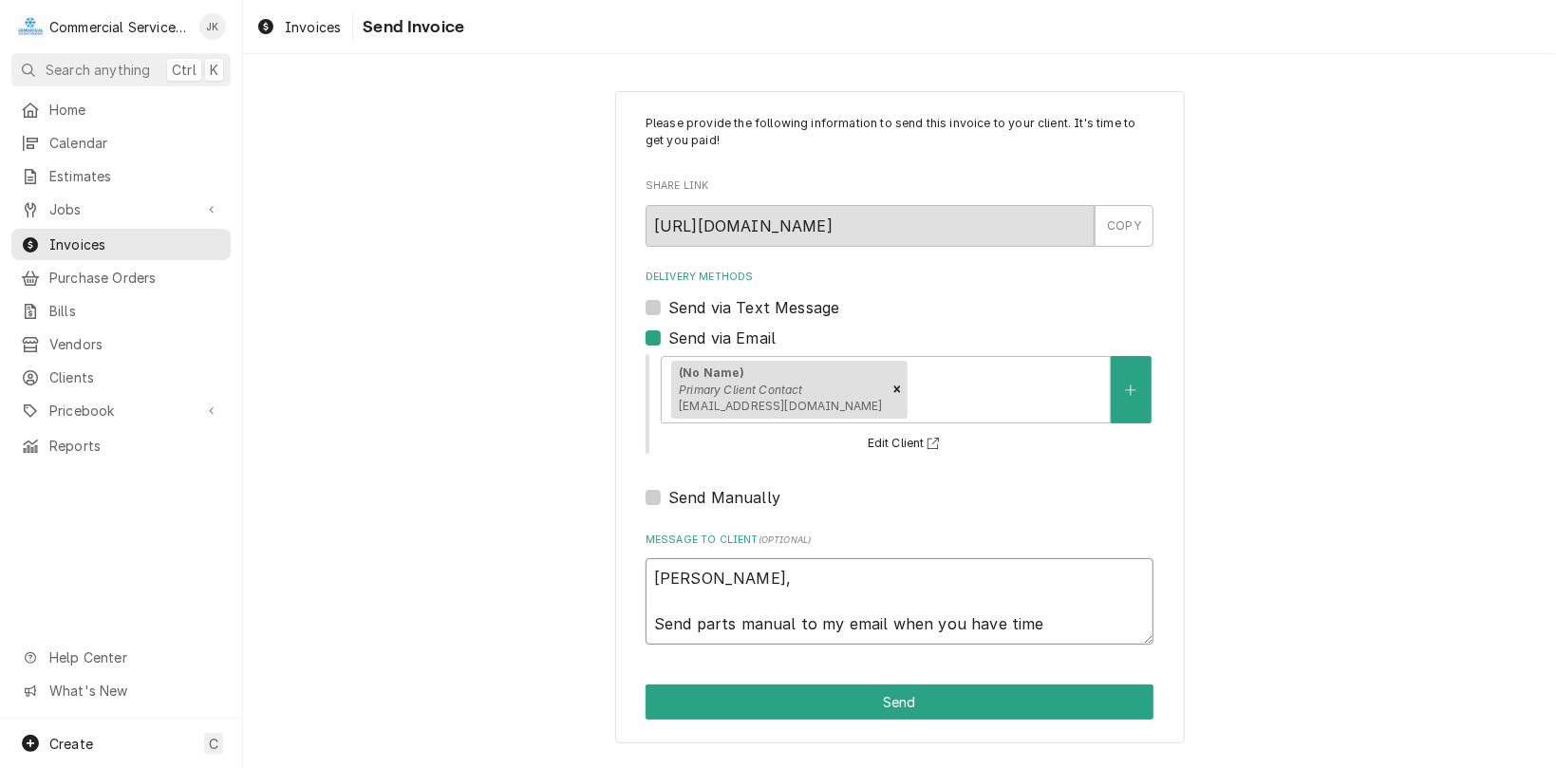
type textarea "[PERSON_NAME], Send parts manual to my email when you have time"
click at [792, 598] on textarea "[PERSON_NAME], Send parts manual to my email when you have time" at bounding box center [900, 601] width 508 height 86
type textarea "x"
type textarea "[PERSON_NAME], Send parts manual to my email when you have time"
type textarea "x"
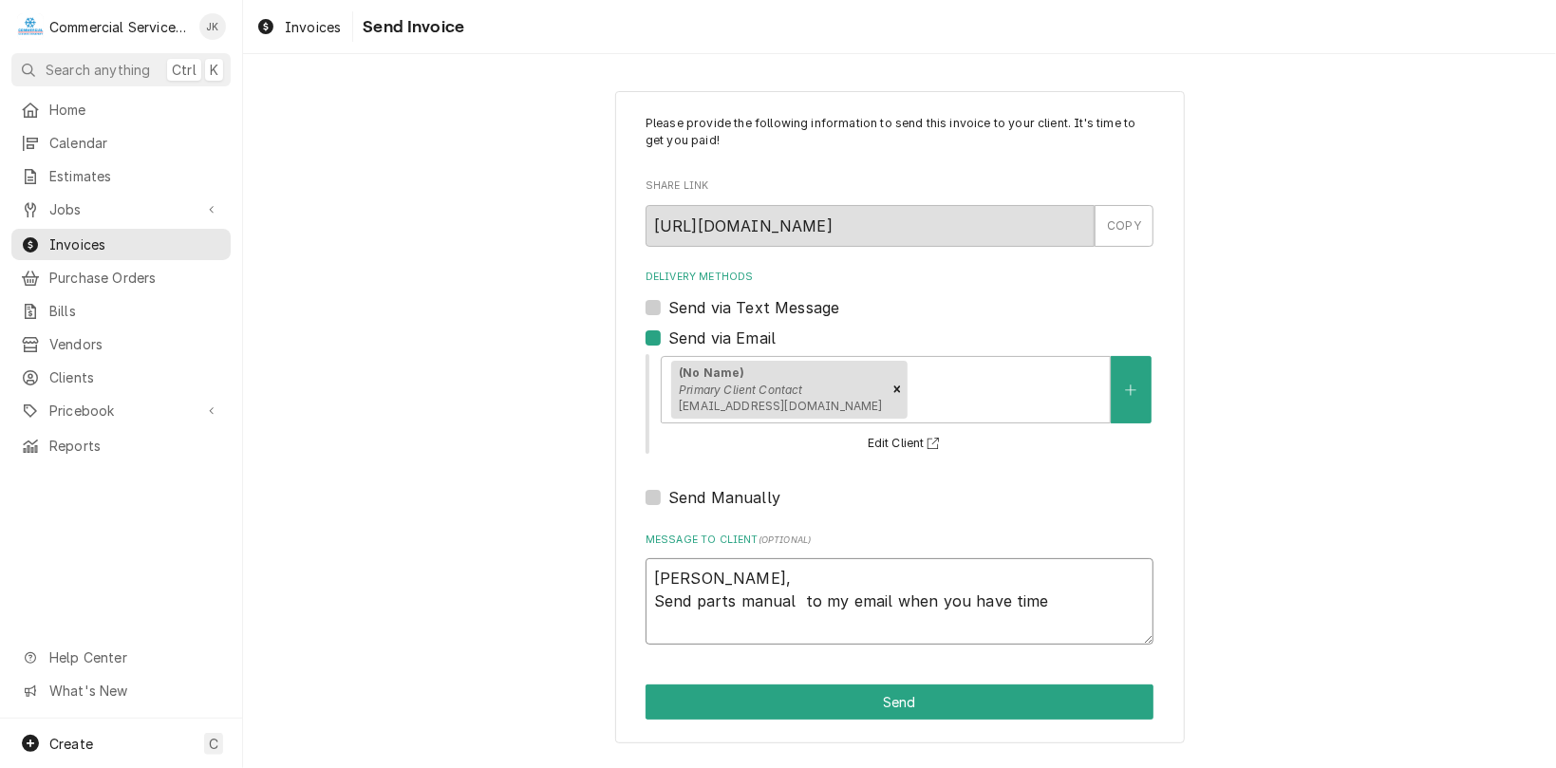
type textarea "[PERSON_NAME], Send parts manual ( to my email when you have time"
type textarea "x"
type textarea "[PERSON_NAME], Send parts manual ( to my email when you have time"
type textarea "x"
type textarea "[PERSON_NAME], Send parts manual ( y to my email when you have time"
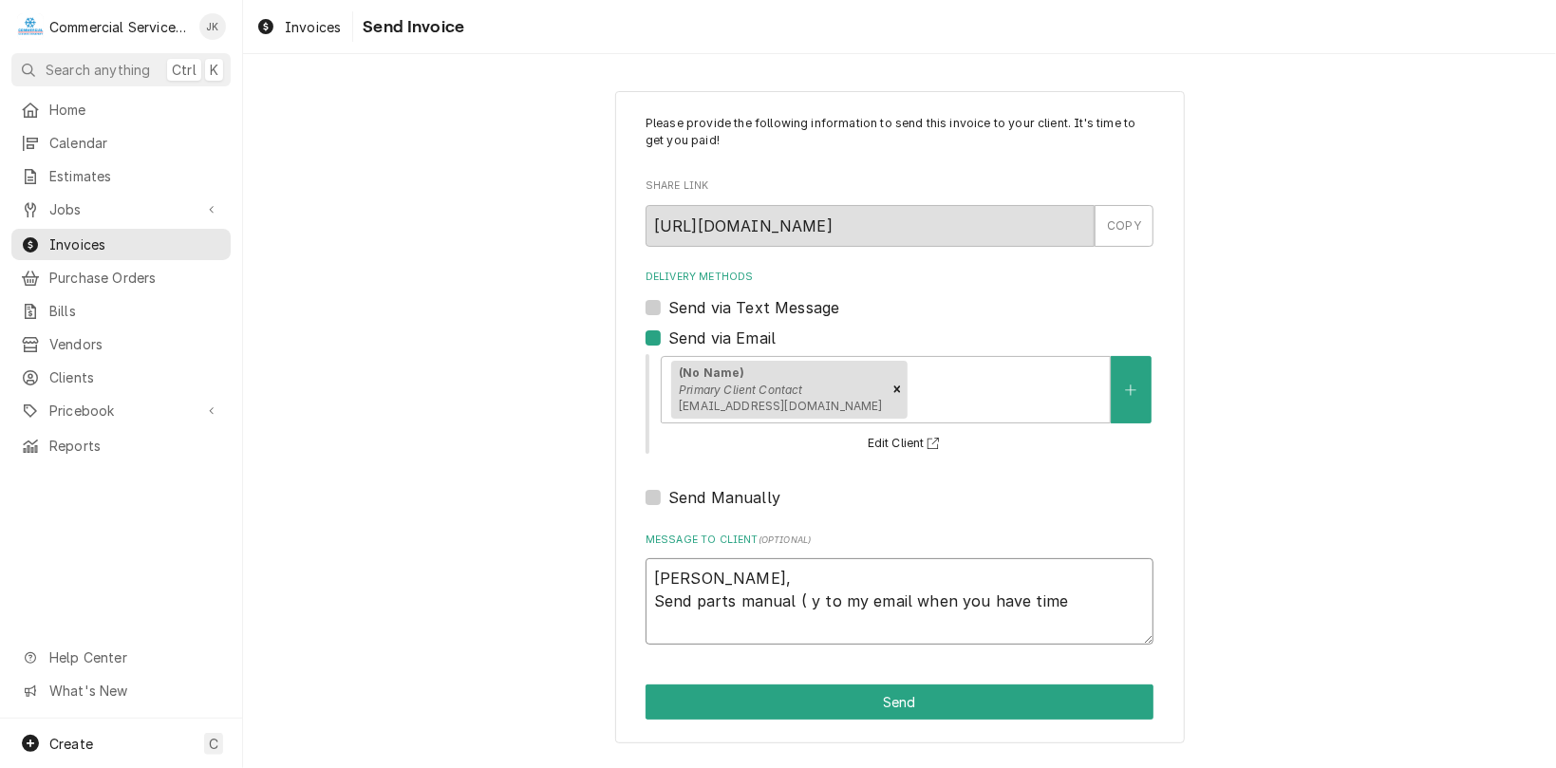
type textarea "x"
type textarea "[PERSON_NAME], Send parts manual ( yo to my email when you have time"
type textarea "x"
type textarea "[PERSON_NAME], Send parts manual ( you to my email when you have time"
type textarea "x"
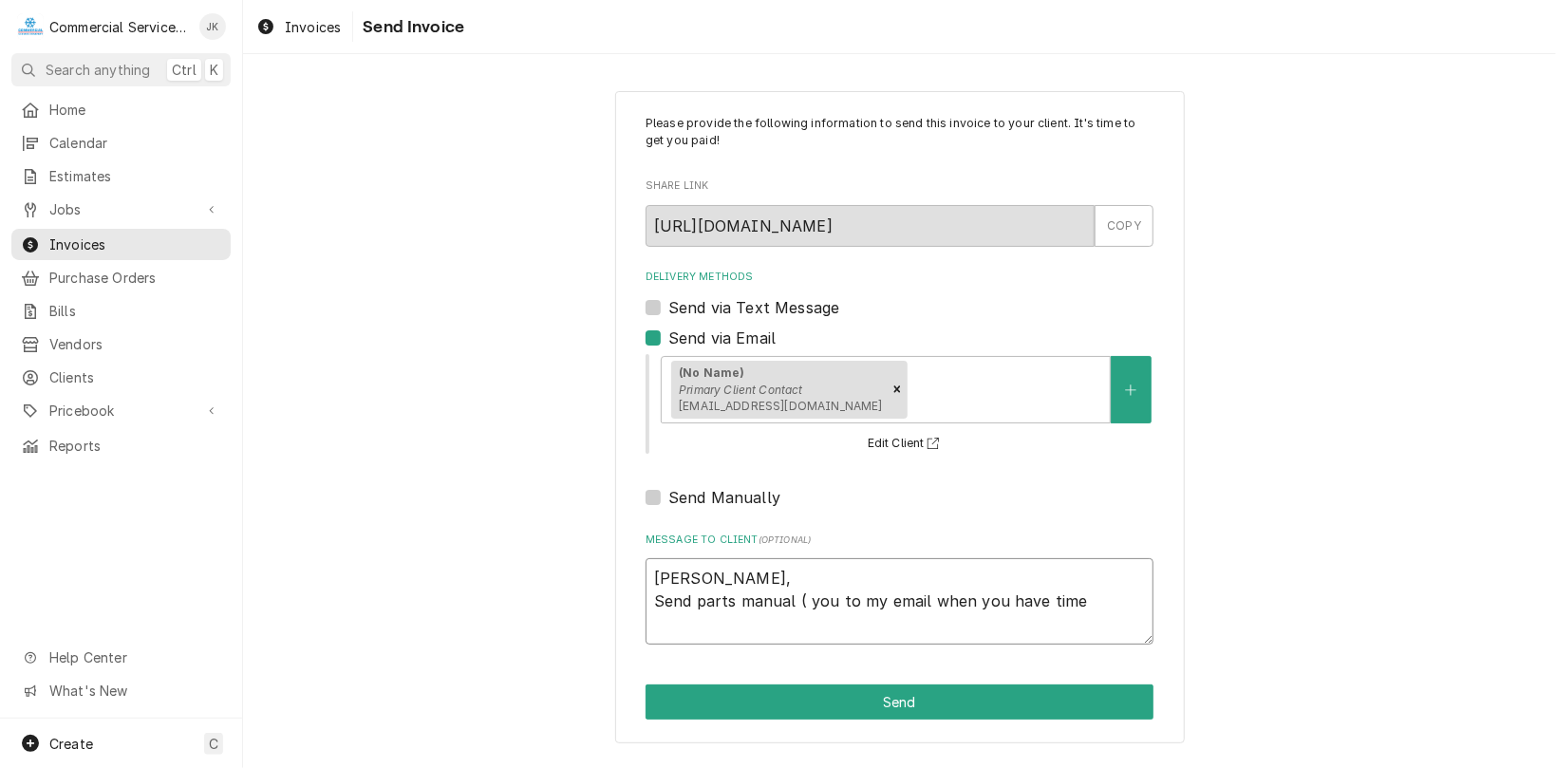
type textarea "[PERSON_NAME], Send parts manual ( you to my email when you have time"
type textarea "x"
type textarea "[PERSON_NAME], Send parts manual ( you h to my email when you have time"
type textarea "x"
type textarea "[PERSON_NAME], Send parts manual ( you ha to my email when you have time"
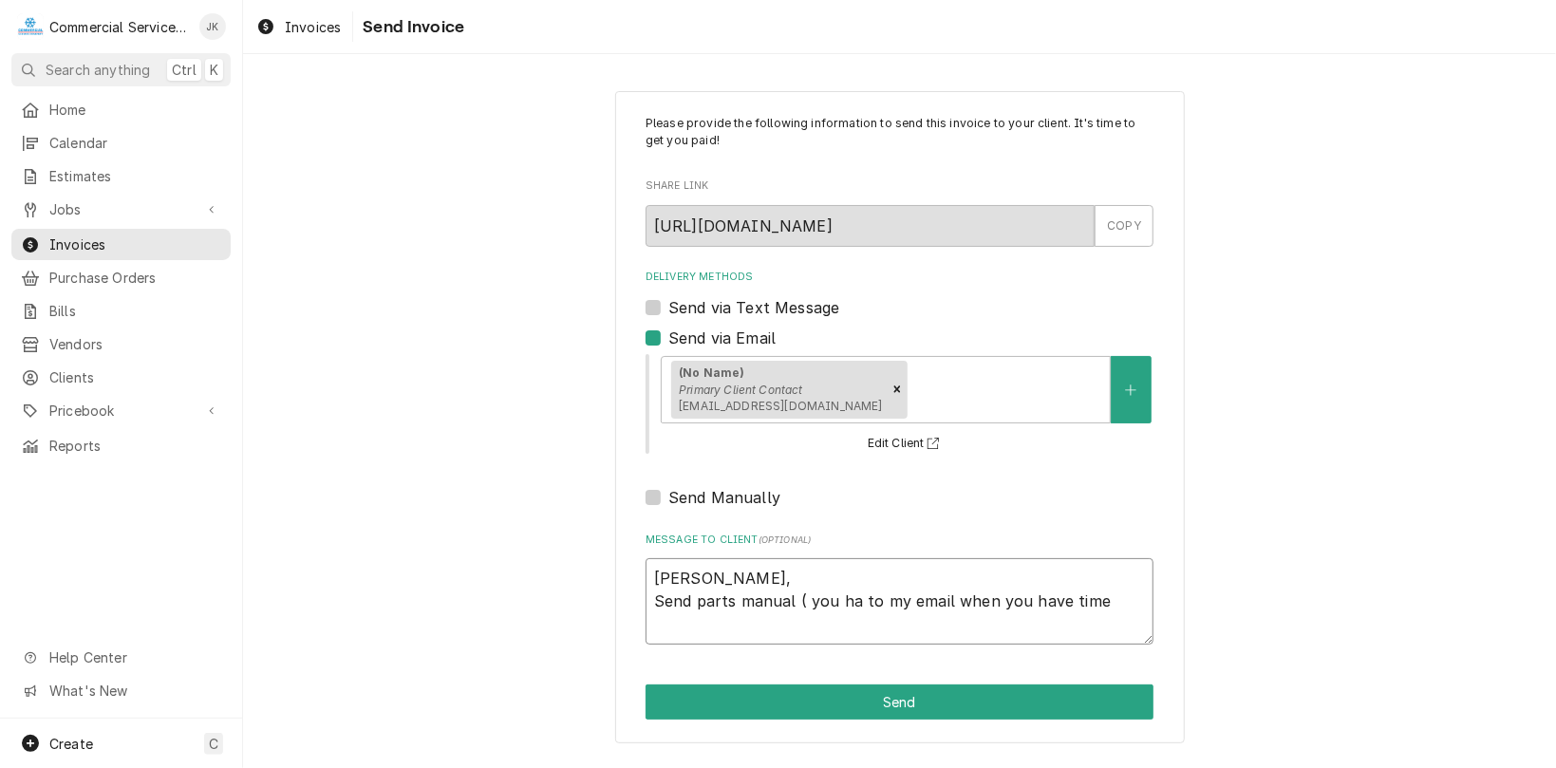
type textarea "x"
type textarea "[PERSON_NAME], Send parts manual ( you hav to my email when you have time"
type textarea "x"
type textarea "[PERSON_NAME], Send parts manual ( you have to my email when you have time"
type textarea "x"
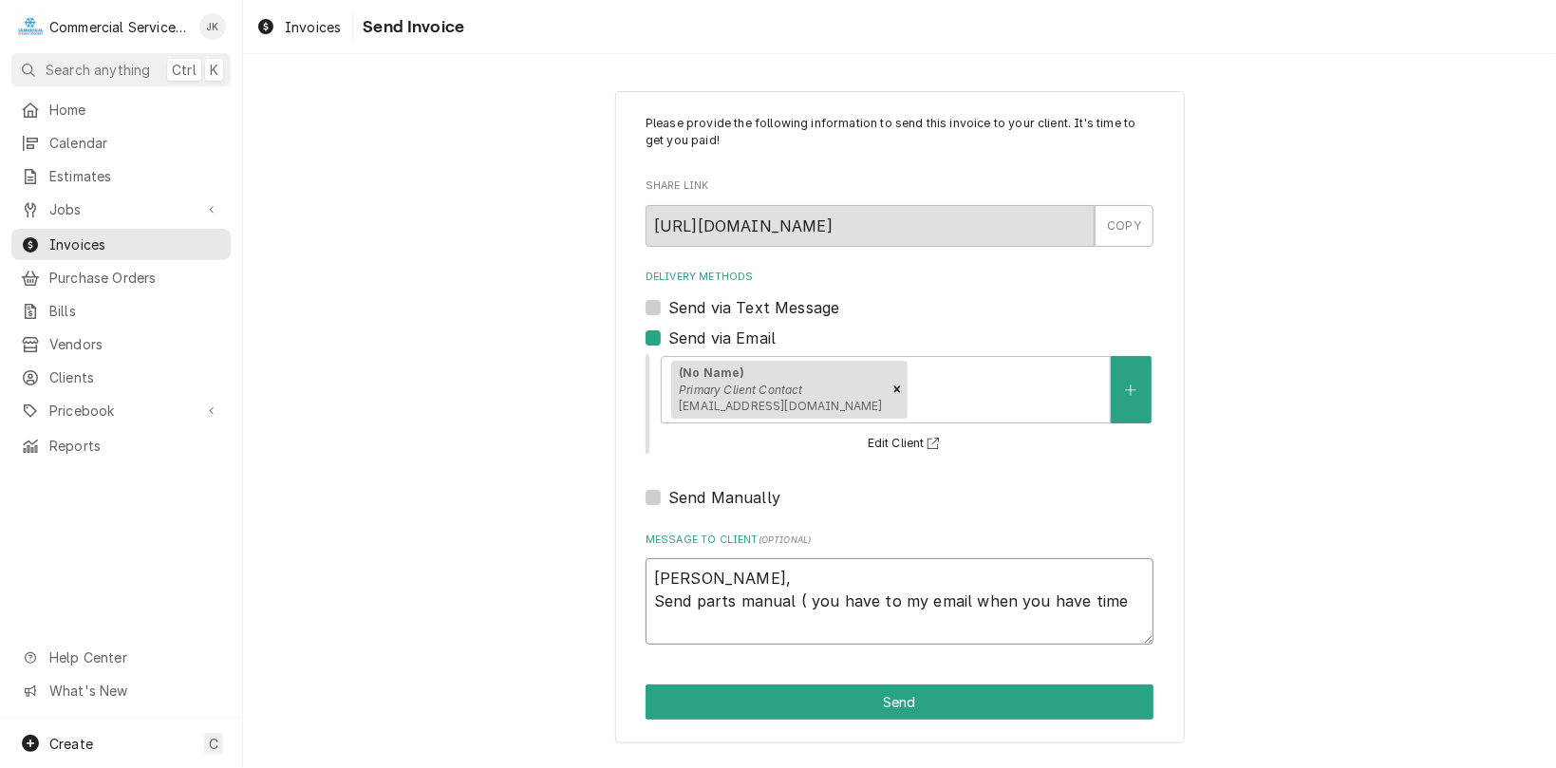
type textarea "[PERSON_NAME], Send parts manual ( you have to my email when you have time"
type textarea "x"
type textarea "[PERSON_NAME], Send parts manual ( you have a to my email when you have time"
type textarea "x"
type textarea "[PERSON_NAME], Send parts manual ( you have an to my email when you have time"
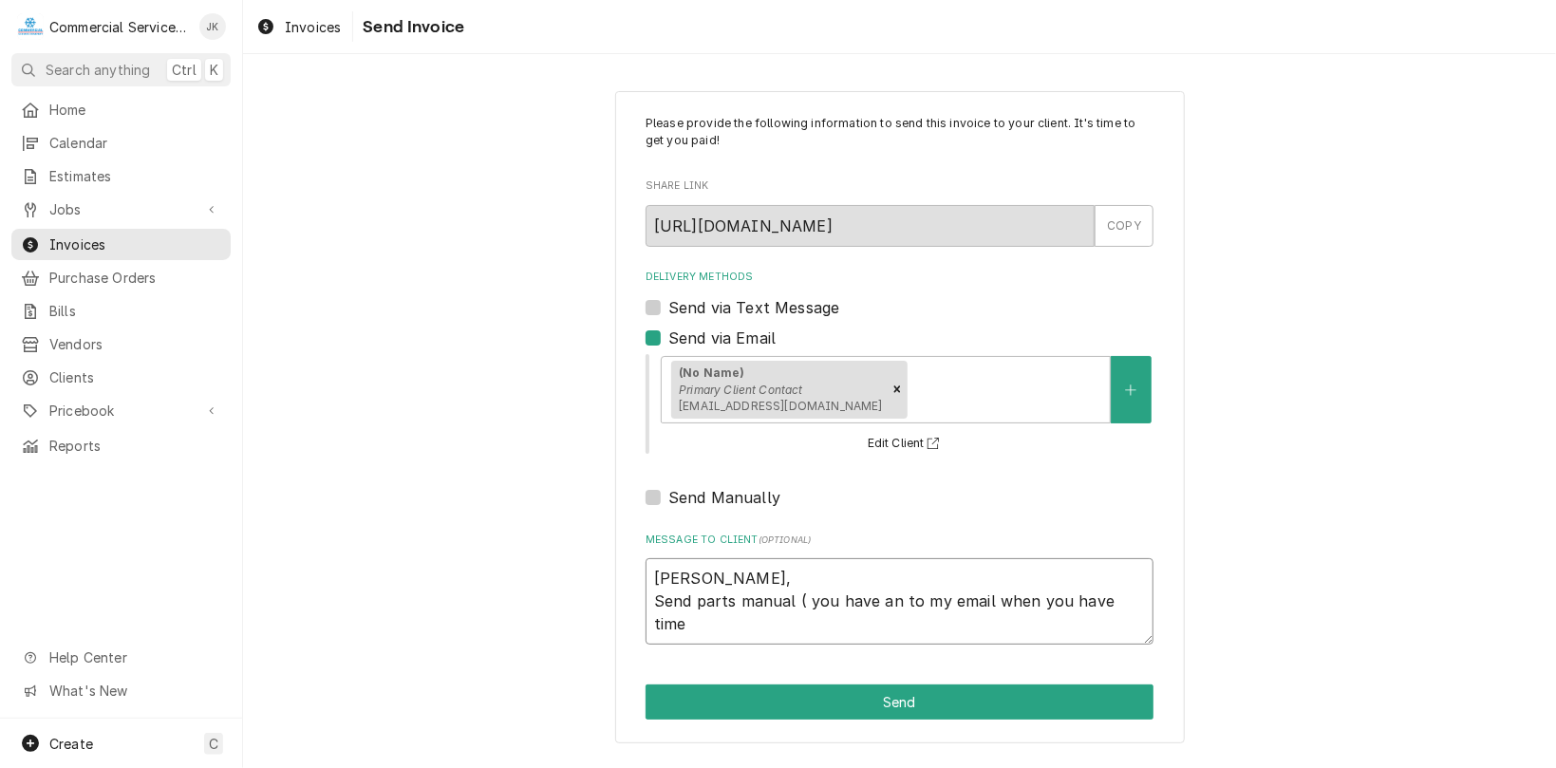
type textarea "x"
type textarea "[PERSON_NAME], Send parts manual ( you have any to my email when you have time"
type textarea "x"
type textarea "[PERSON_NAME], Send parts manual ( you have any to my email when you have time"
type textarea "x"
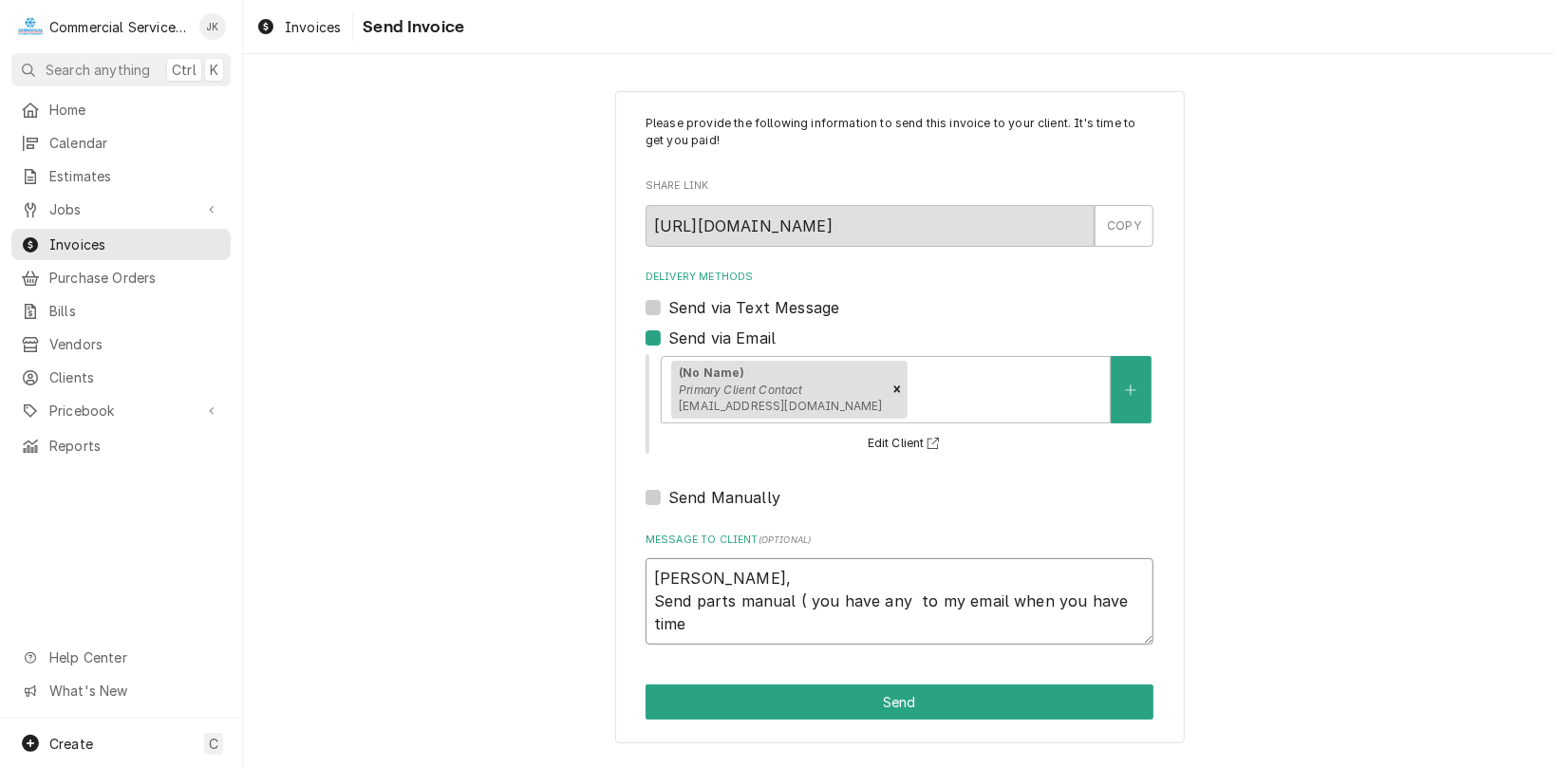
type textarea "[PERSON_NAME], Send parts manual ( you have any l to my email when you have time"
type textarea "x"
type textarea "[PERSON_NAME], Send parts manual ( you have any lu to my email when you have ti…"
type textarea "x"
type textarea "[PERSON_NAME], Send parts manual ( you have any luc to my email when you have t…"
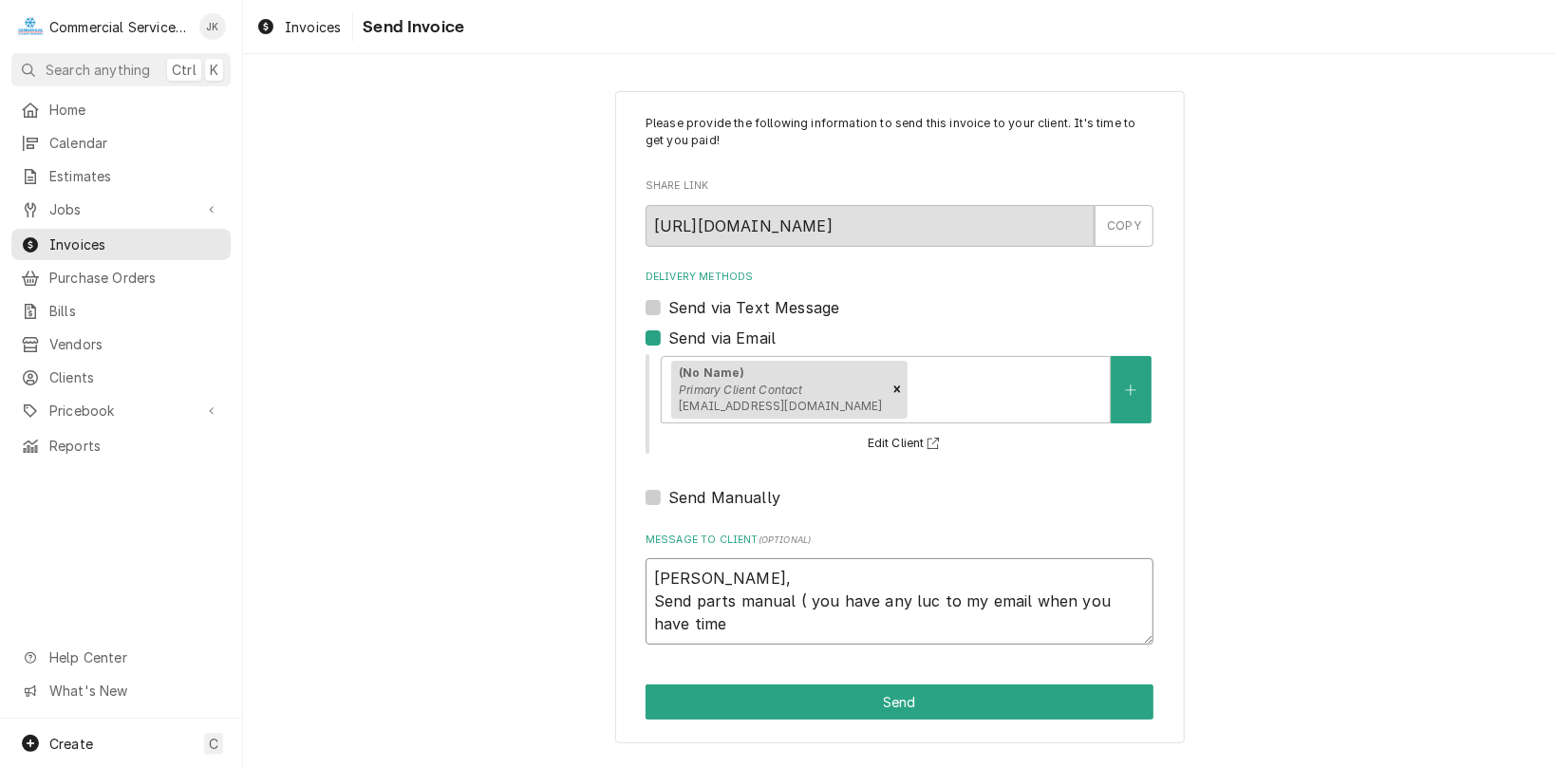
type textarea "x"
type textarea "[PERSON_NAME], Send parts manual ( you have any luck to my email when you have …"
type textarea "x"
type textarea "[PERSON_NAME], Send parts manual ( you have any luck to my email when you have …"
type textarea "x"
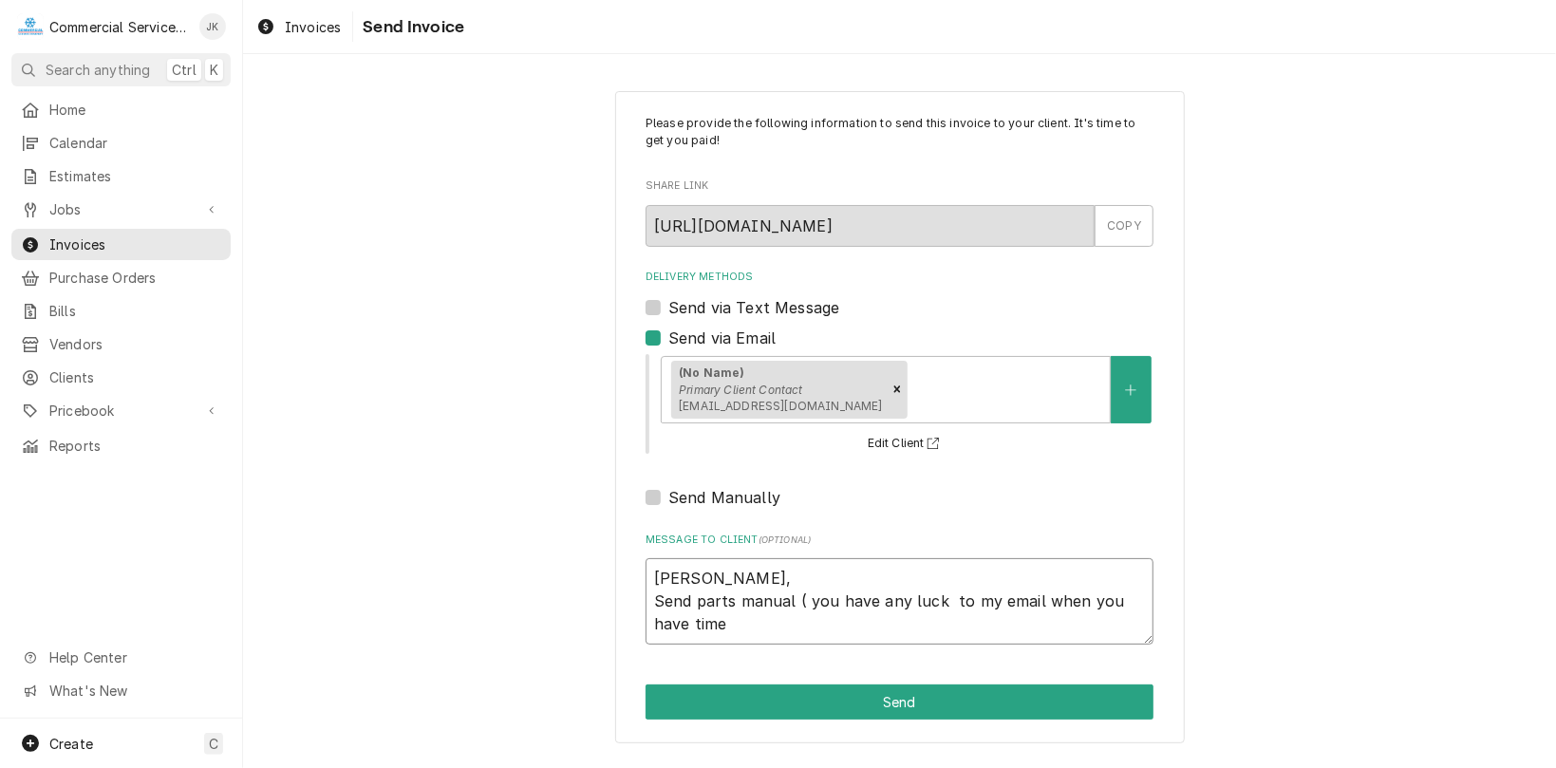
type textarea "[PERSON_NAME], Send parts manual ( you have any luck w to my email when you hav…"
type textarea "x"
type textarea "[PERSON_NAME], Send parts manual ( you have any luck wi to my email when you ha…"
type textarea "x"
type textarea "[PERSON_NAME], Send parts manual ( you have any luck wit to my email when you h…"
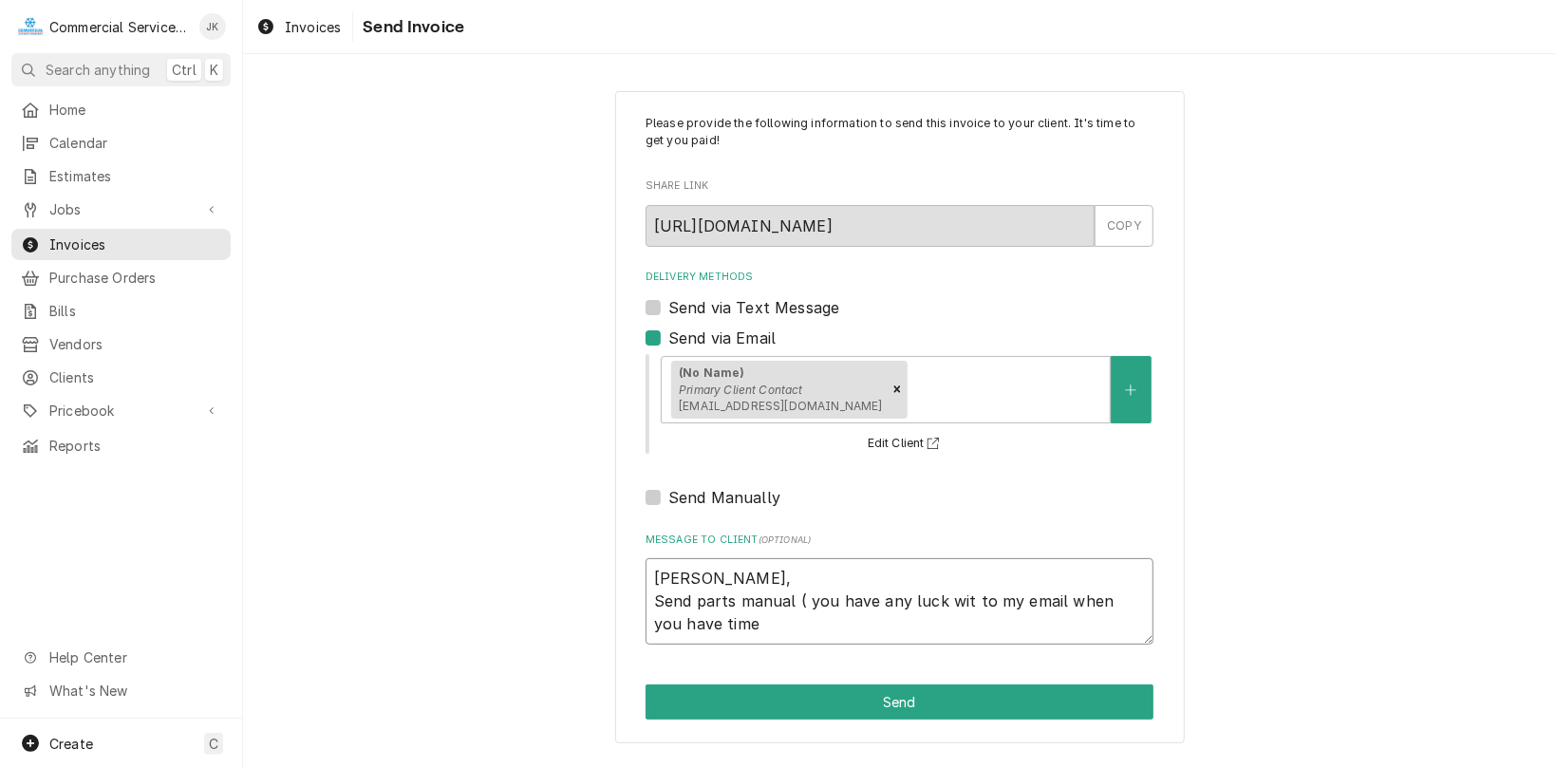
type textarea "x"
type textarea "[PERSON_NAME], Send parts manual ( you have any luck with to my email when you …"
type textarea "x"
type textarea "[PERSON_NAME], Send parts manual ( you have any luck with to my email when you …"
type textarea "x"
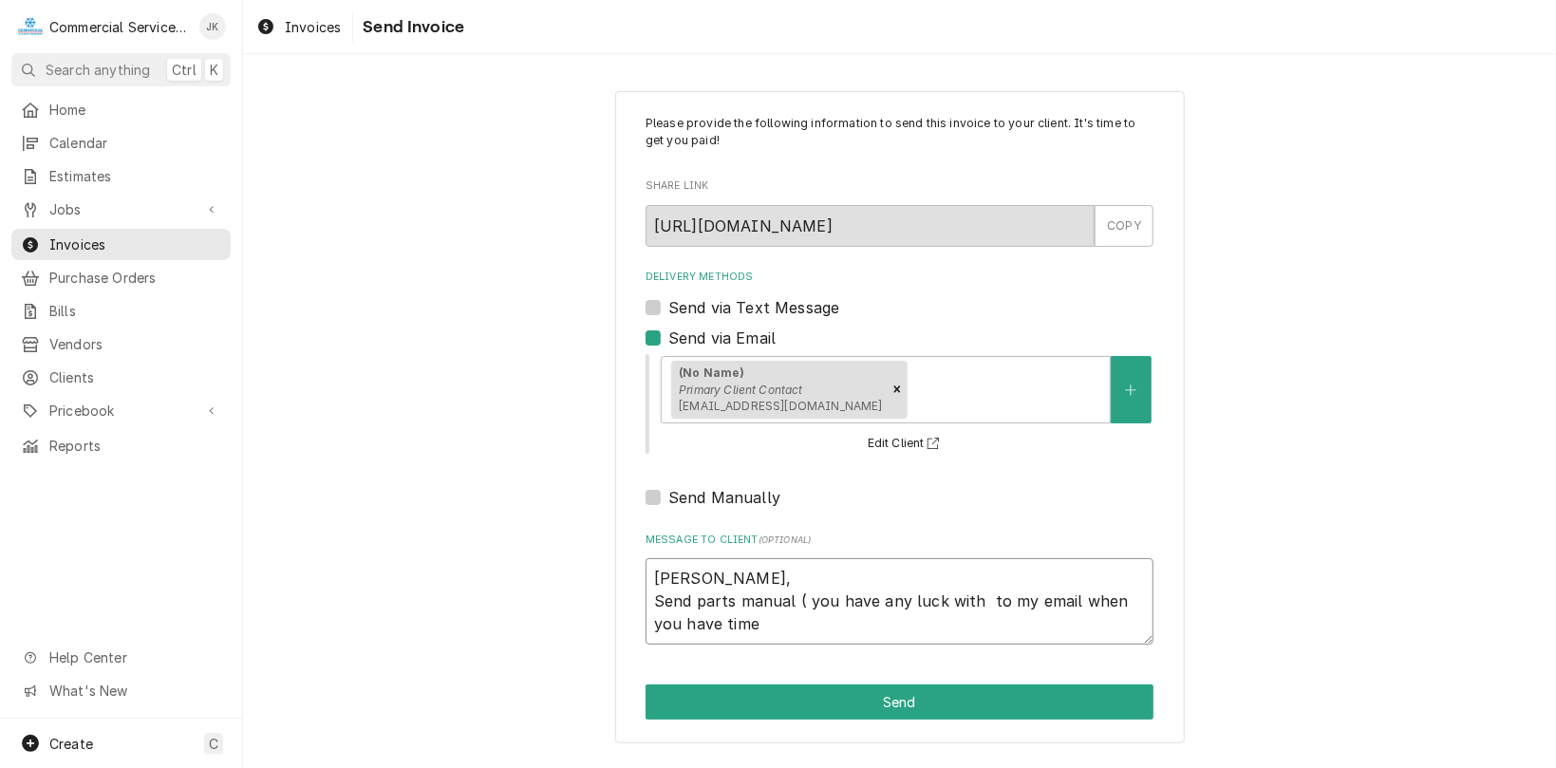
type textarea "[PERSON_NAME], Send parts manual ( you have any luck with n to my email when yo…"
type textarea "x"
type textarea "[PERSON_NAME], Send parts manual ( you have any luck with ne to my email when y…"
type textarea "x"
type textarea "[PERSON_NAME], Send parts manual ( you have any luck with new to my email when …"
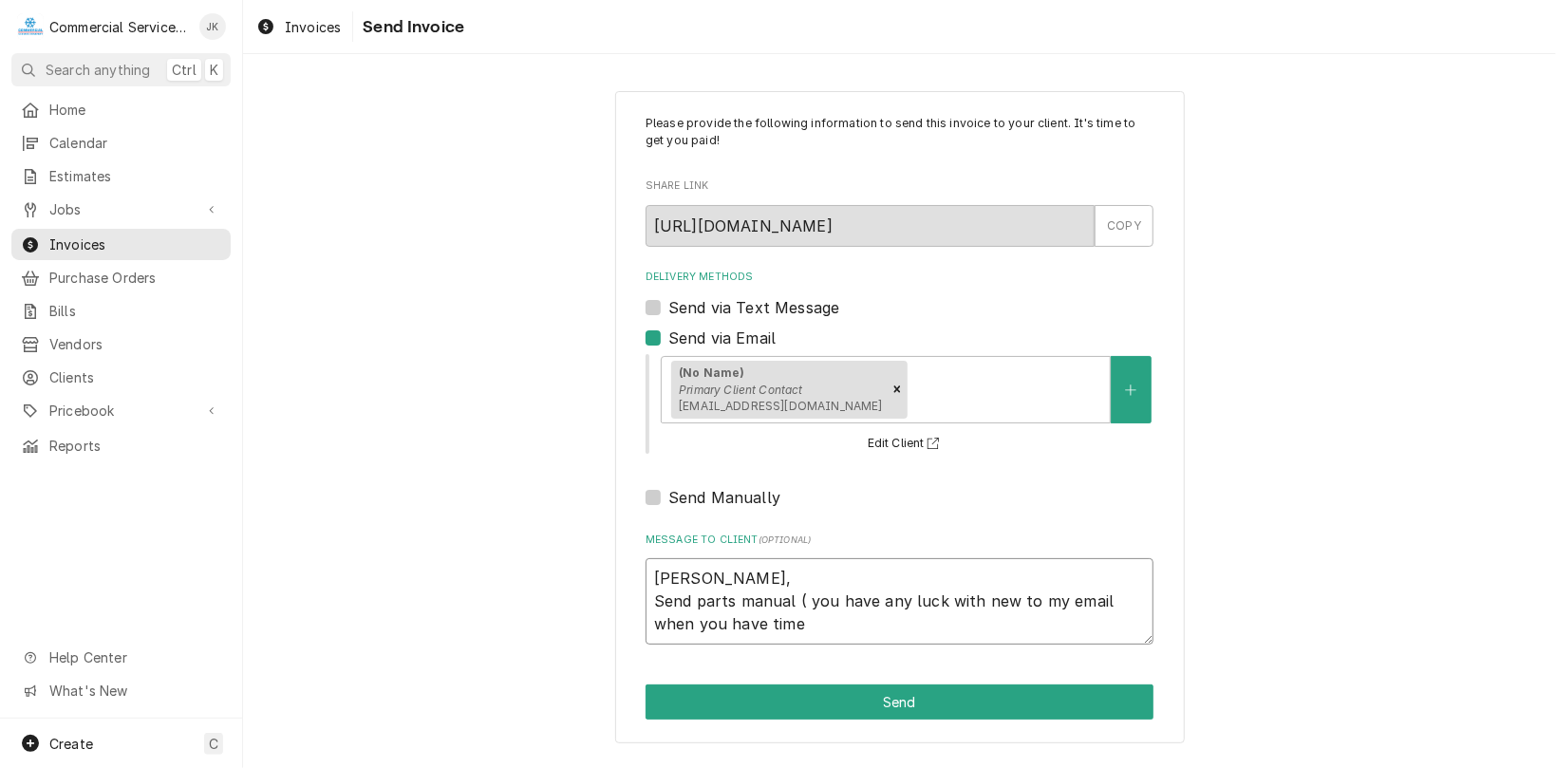
type textarea "x"
type textarea "[PERSON_NAME], Send parts manual ( you have any luck with new to my email when …"
type textarea "x"
type textarea "[PERSON_NAME], Send parts manual ( you have any luck with new m to my email whe…"
type textarea "x"
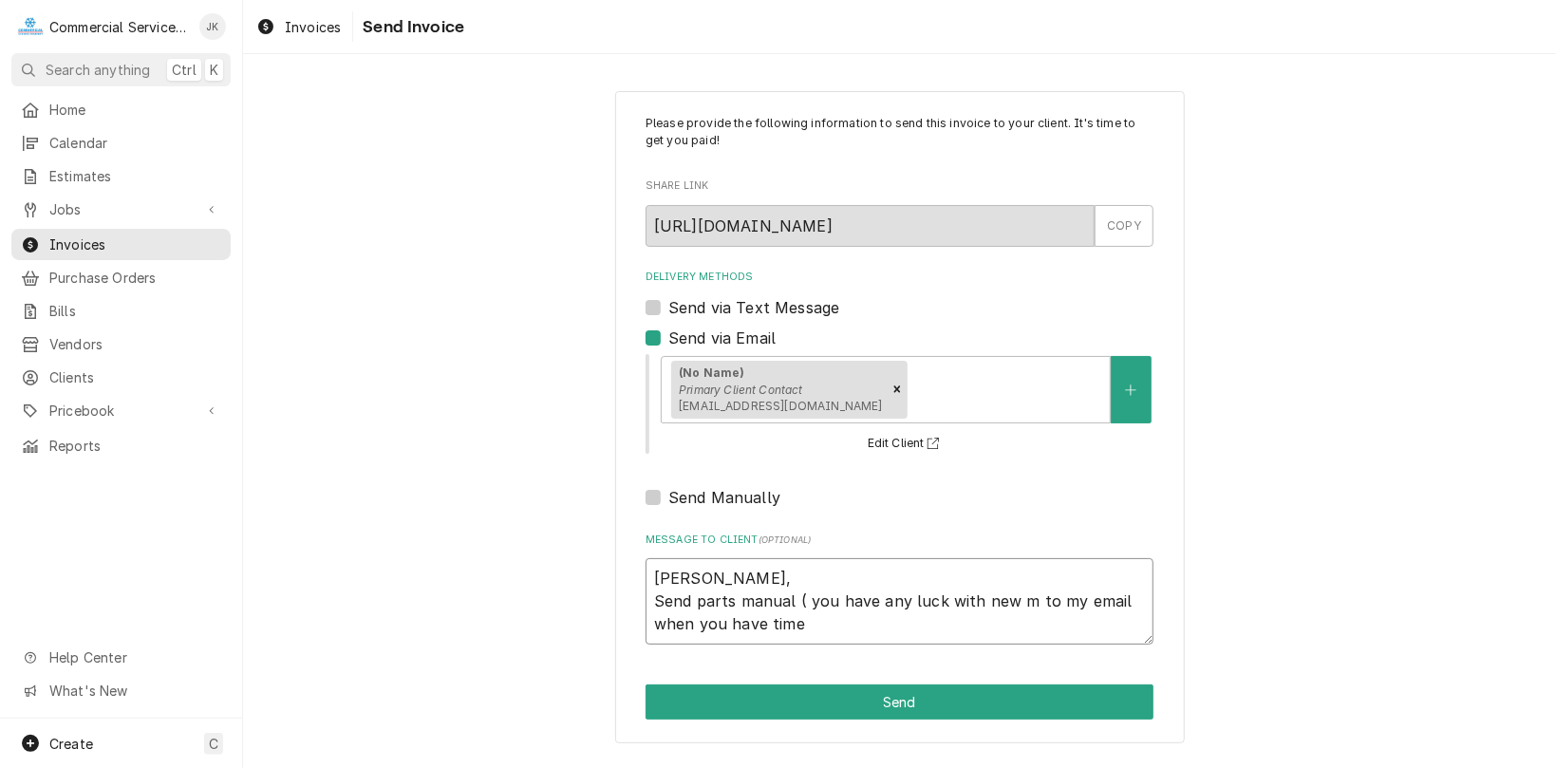
type textarea "[PERSON_NAME], Send parts manual ( you have any luck with new mf to my email wh…"
type textarea "x"
click at [842, 636] on textarea "[PERSON_NAME], Send parts manual ( you have any luck with new mfg.) to my email…" at bounding box center [900, 601] width 508 height 86
click at [804, 598] on textarea "[PERSON_NAME], Send parts manual ( you have any luck with new mfg.) to my email…" at bounding box center [900, 601] width 508 height 86
click at [826, 630] on textarea "[PERSON_NAME], Send parts manual (you have any luck with new mfg.) to my email …" at bounding box center [900, 601] width 508 height 86
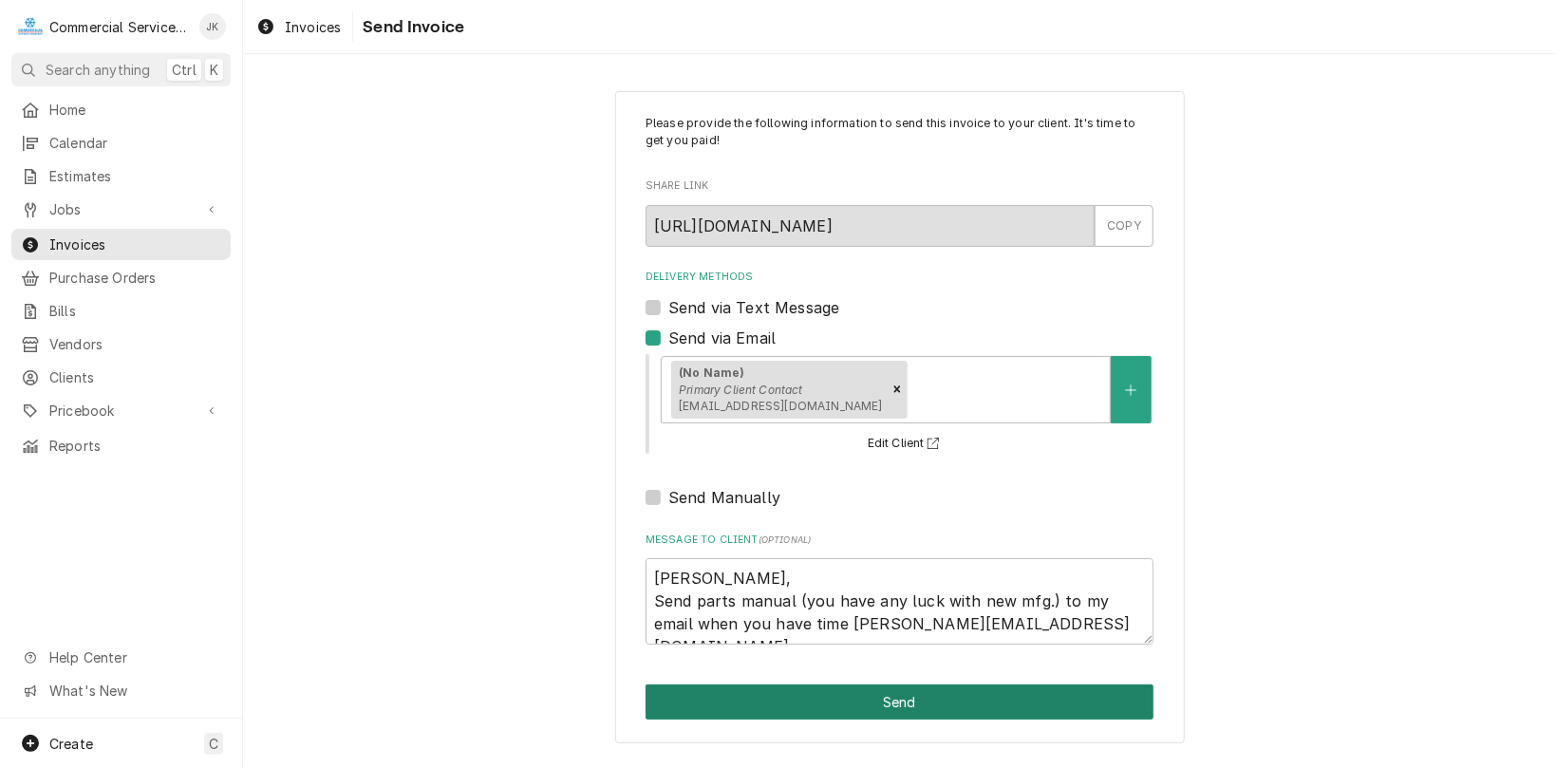
click at [908, 701] on button "Send" at bounding box center [900, 702] width 508 height 35
